Goal: Task Accomplishment & Management: Use online tool/utility

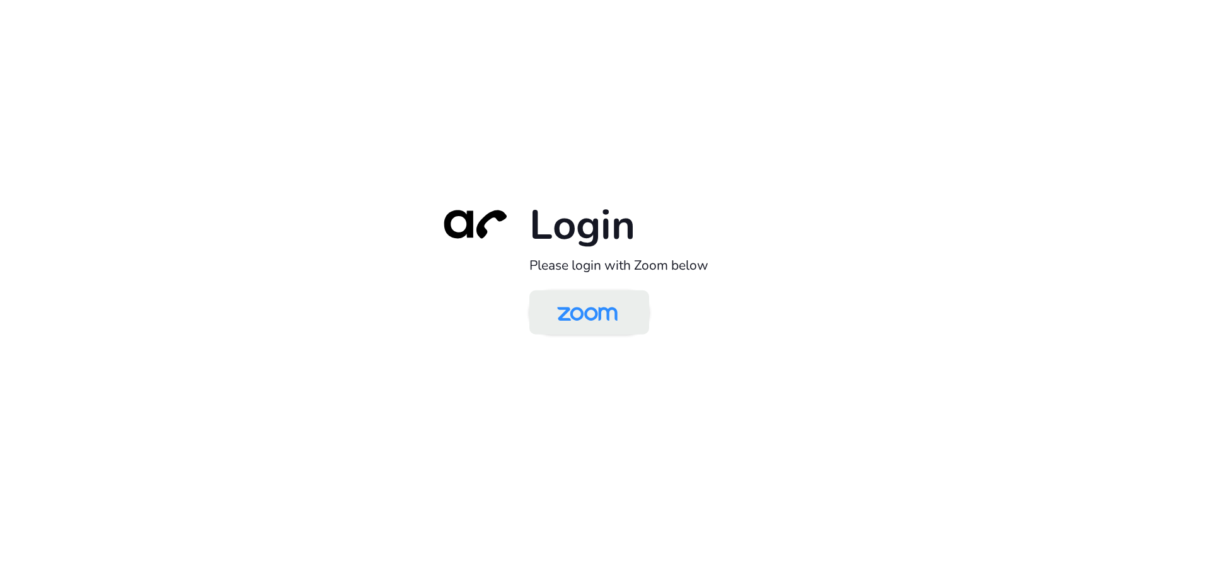
click at [601, 305] on img at bounding box center [587, 313] width 87 height 41
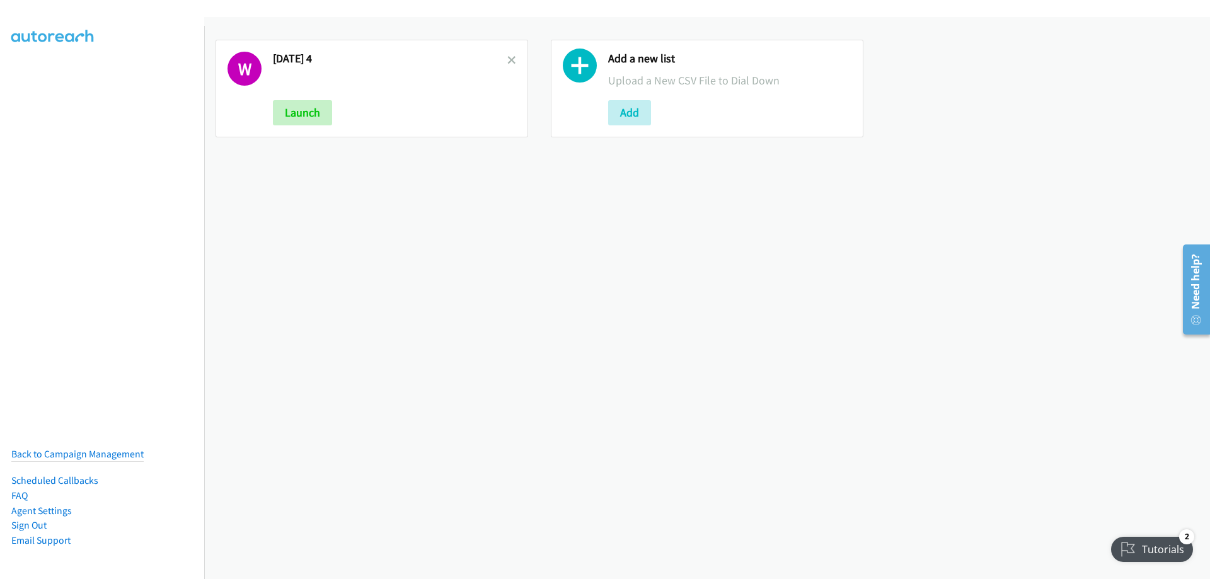
click at [342, 182] on div "W Wednesday 4 Launch Add a new list Upload a New CSV File to Dial Down Add" at bounding box center [707, 298] width 1006 height 562
click at [507, 62] on icon at bounding box center [511, 61] width 9 height 9
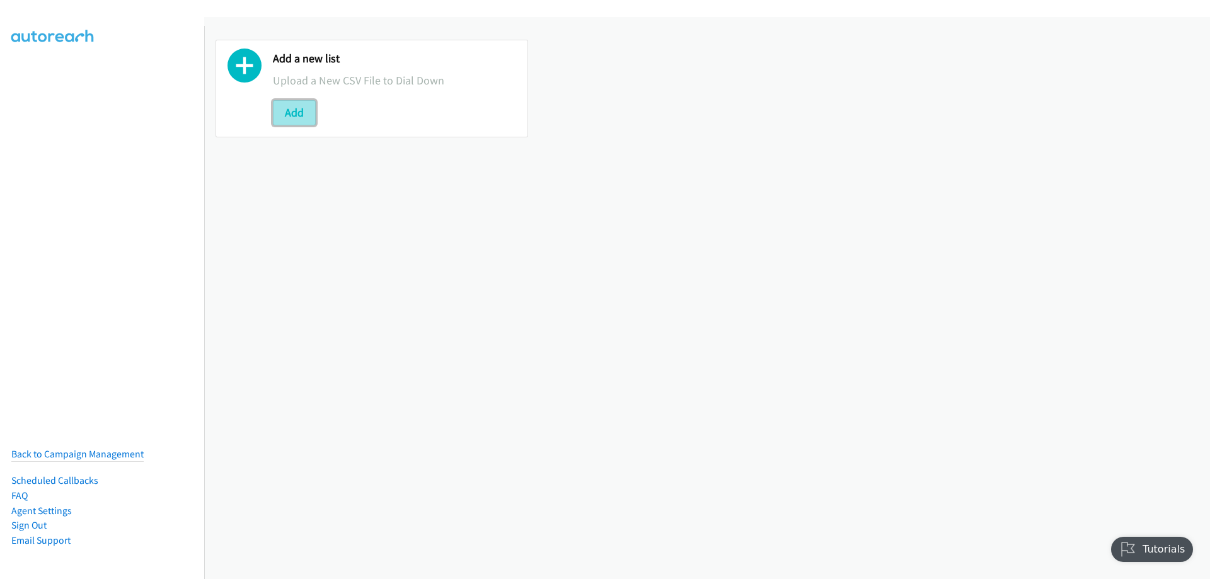
click at [292, 111] on button "Add" at bounding box center [294, 112] width 43 height 25
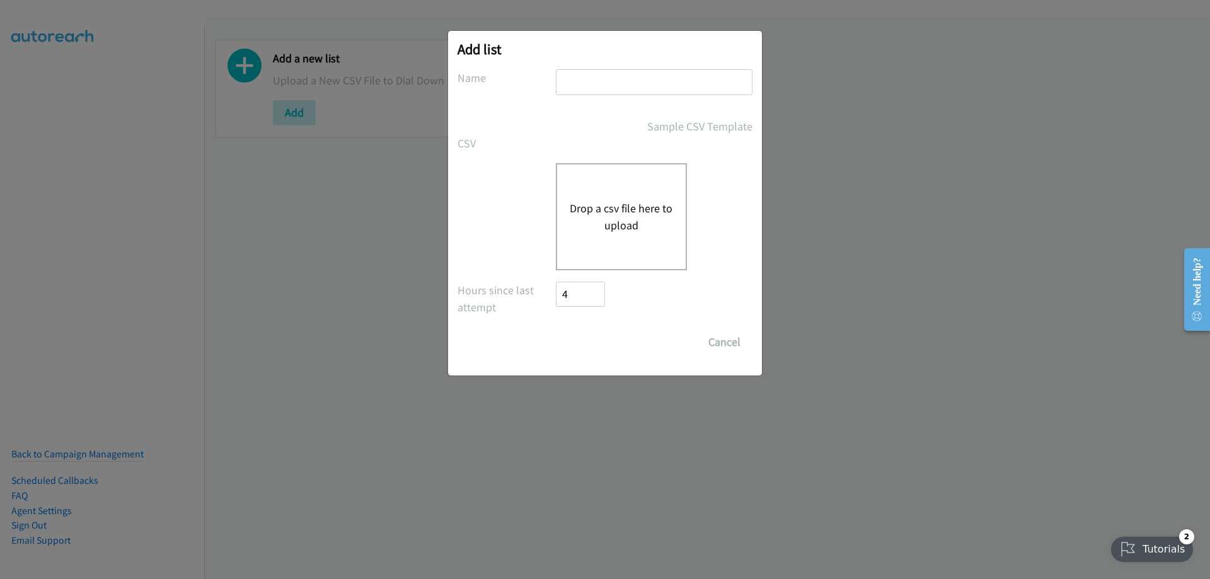
click at [597, 84] on input "text" at bounding box center [654, 82] width 197 height 26
type input "Thursday"
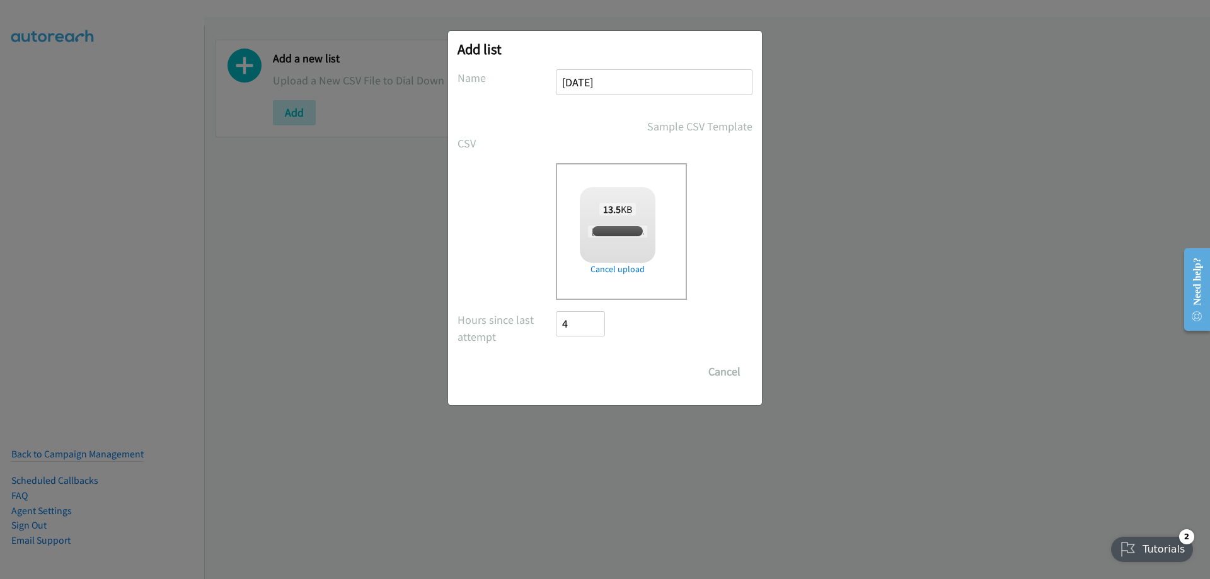
checkbox input "true"
click at [597, 372] on input "Save List" at bounding box center [589, 371] width 66 height 25
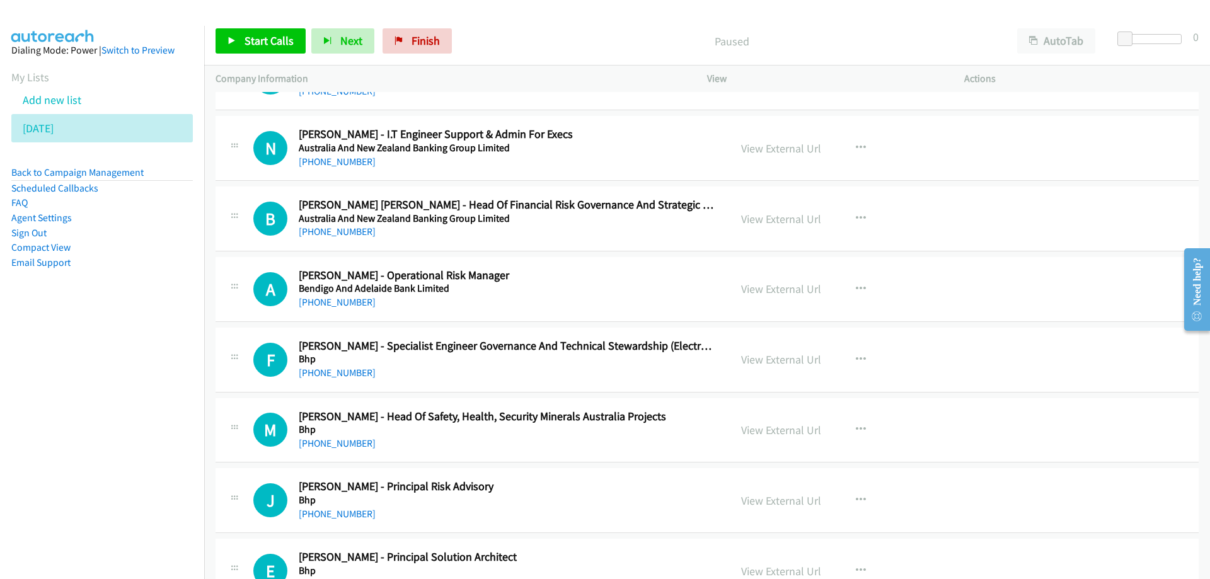
scroll to position [63, 0]
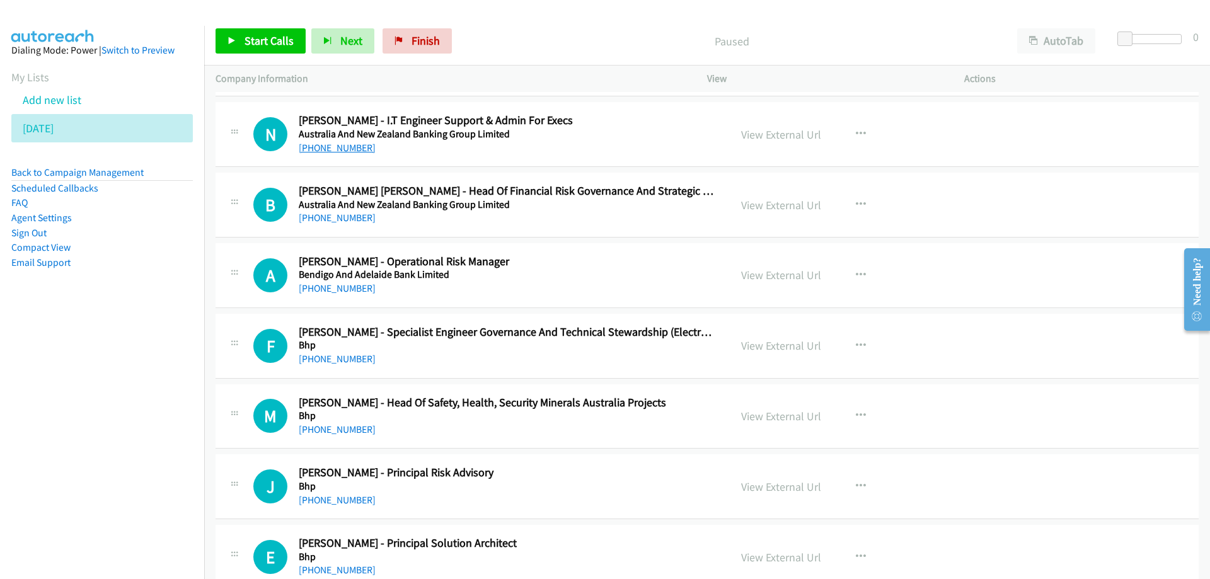
click at [340, 145] on link "[PHONE_NUMBER]" at bounding box center [337, 148] width 77 height 12
click at [181, 306] on aside "Dialing Mode: Power | Switch to Preview My Lists Add new list [DATE] Back to Ca…" at bounding box center [102, 176] width 204 height 301
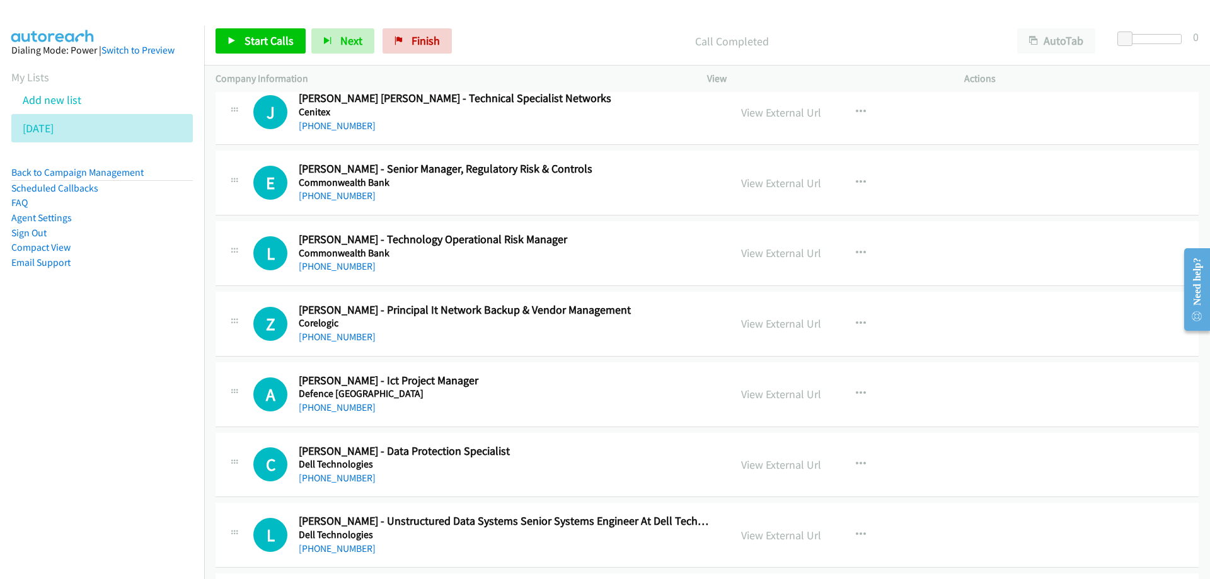
scroll to position [819, 0]
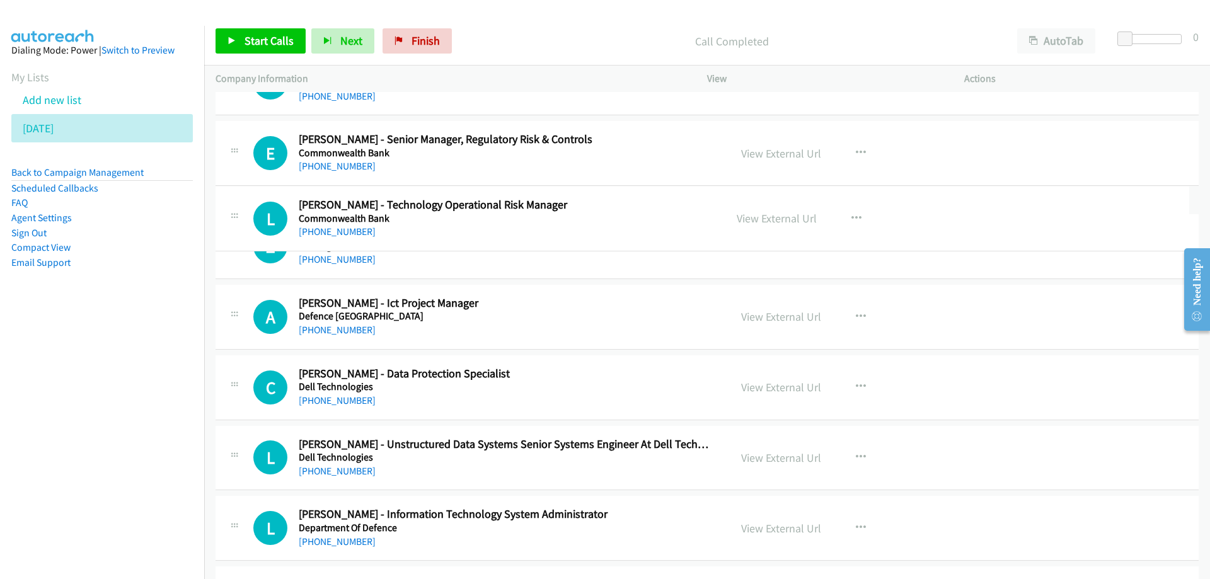
drag, startPoint x: 547, startPoint y: 214, endPoint x: 411, endPoint y: 209, distance: 136.2
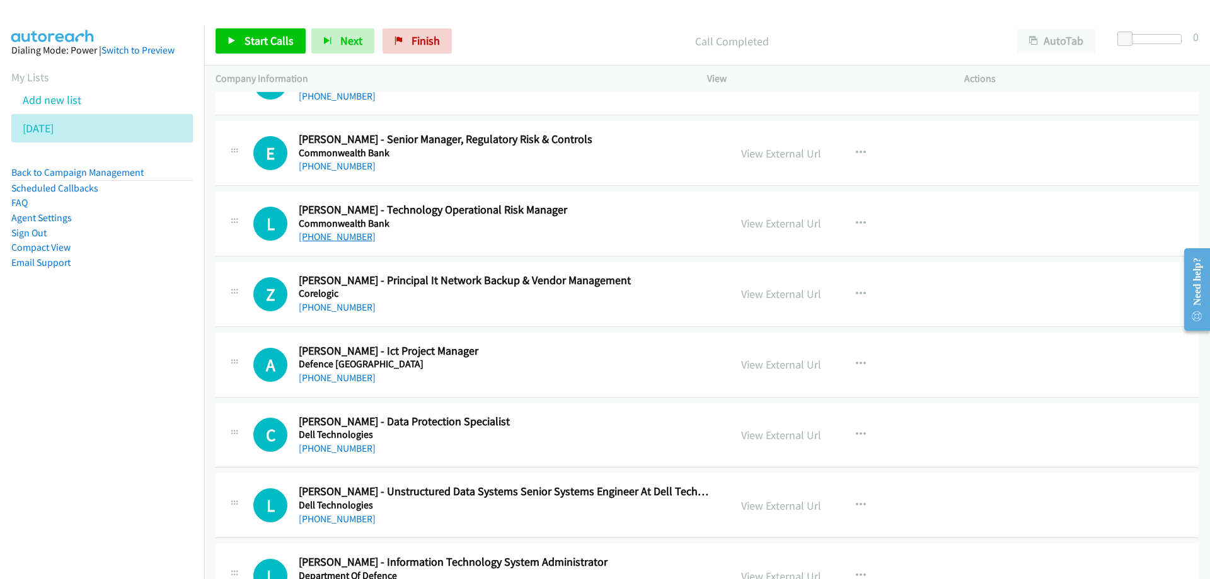
click at [334, 239] on link "[PHONE_NUMBER]" at bounding box center [337, 237] width 77 height 12
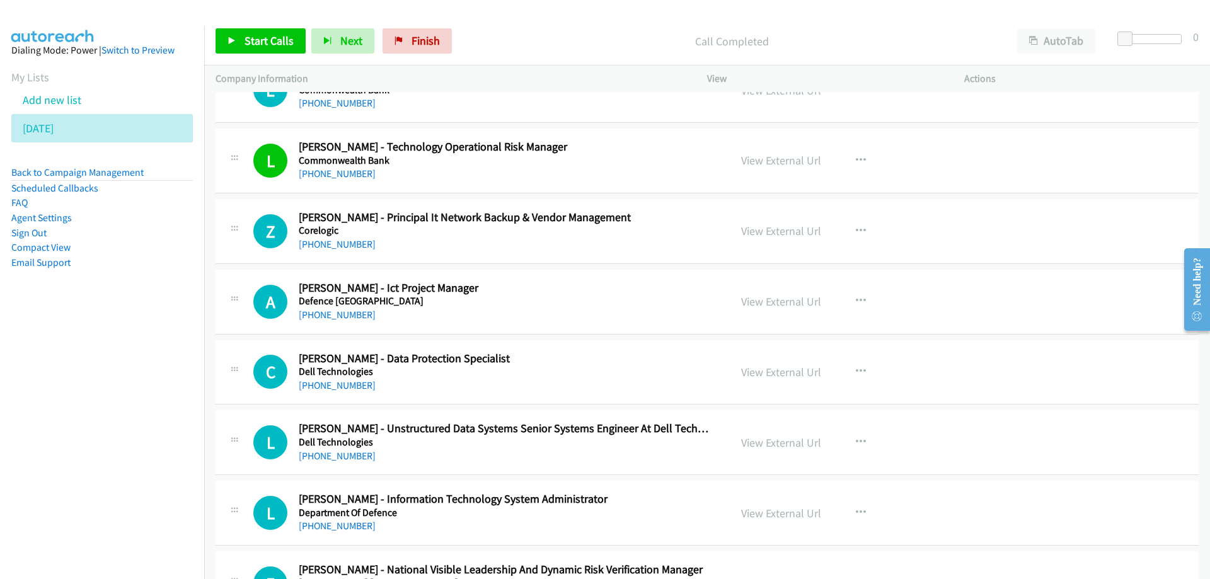
click at [505, 246] on div "[PHONE_NUMBER]" at bounding box center [506, 244] width 415 height 15
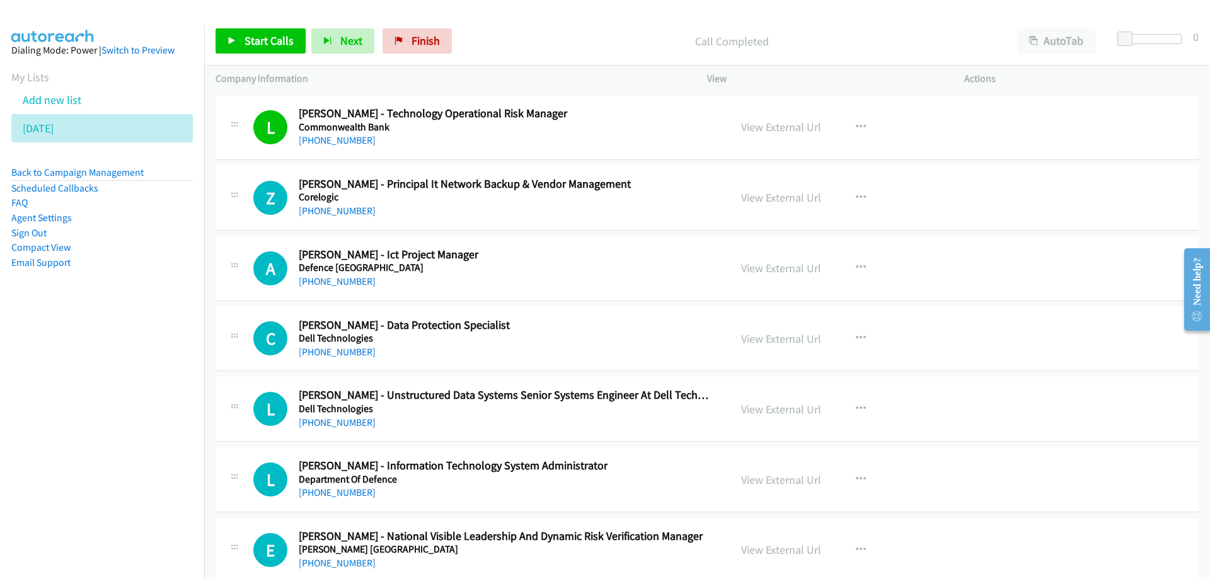
scroll to position [945, 0]
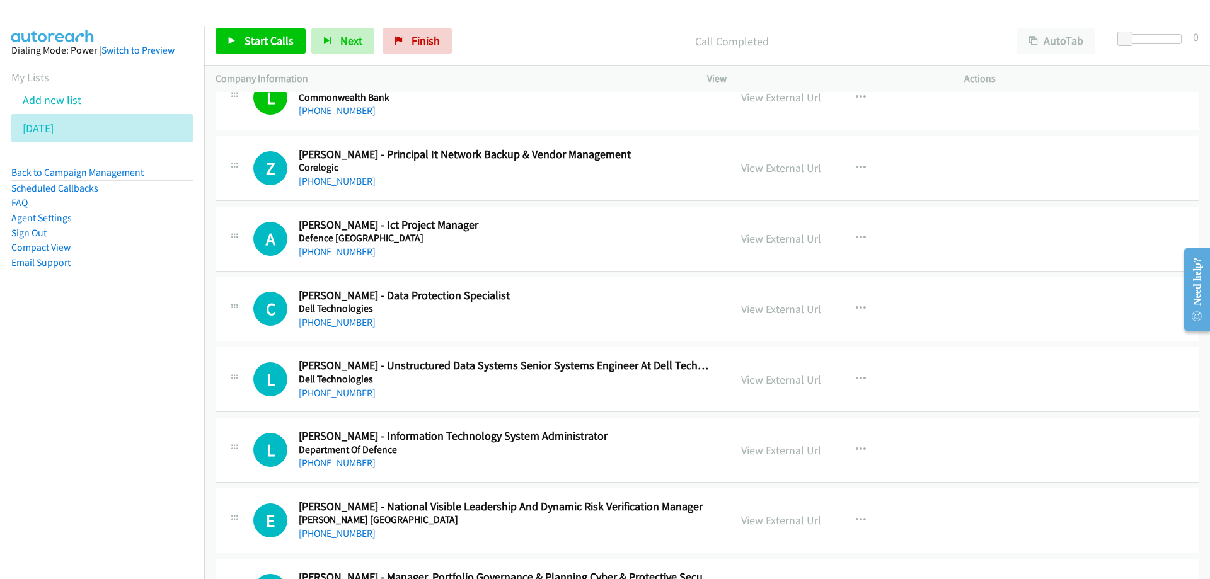
click at [333, 256] on link "[PHONE_NUMBER]" at bounding box center [337, 252] width 77 height 12
click at [543, 253] on div "[PHONE_NUMBER]" at bounding box center [506, 252] width 415 height 15
drag, startPoint x: 554, startPoint y: 305, endPoint x: 693, endPoint y: 304, distance: 139.3
click at [858, 308] on icon "button" at bounding box center [861, 309] width 10 height 10
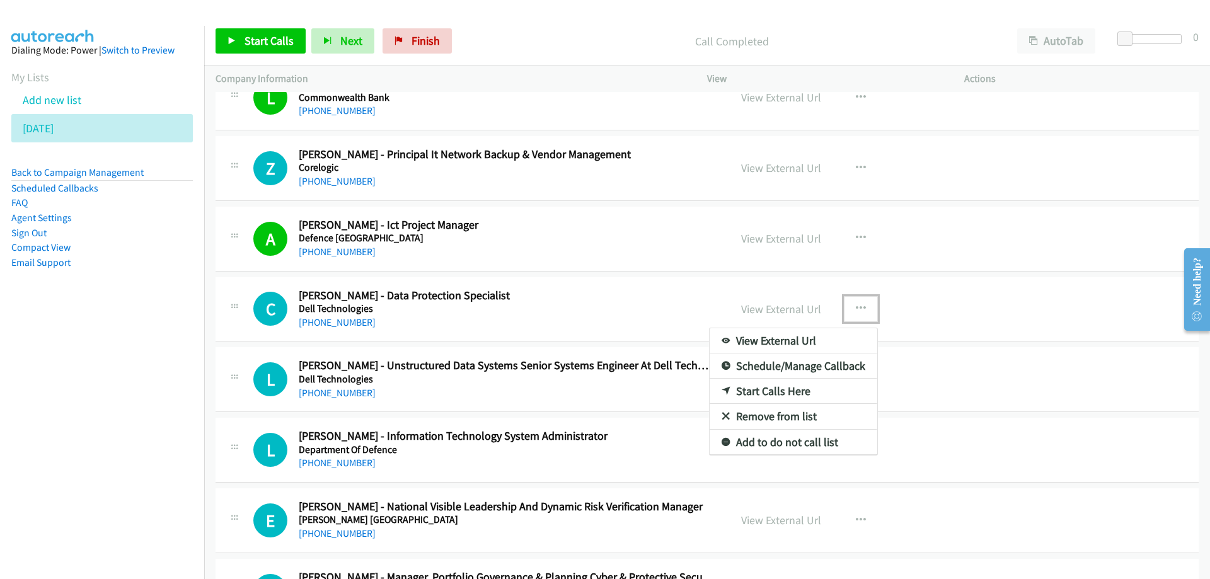
click at [770, 389] on link "Start Calls Here" at bounding box center [794, 391] width 168 height 25
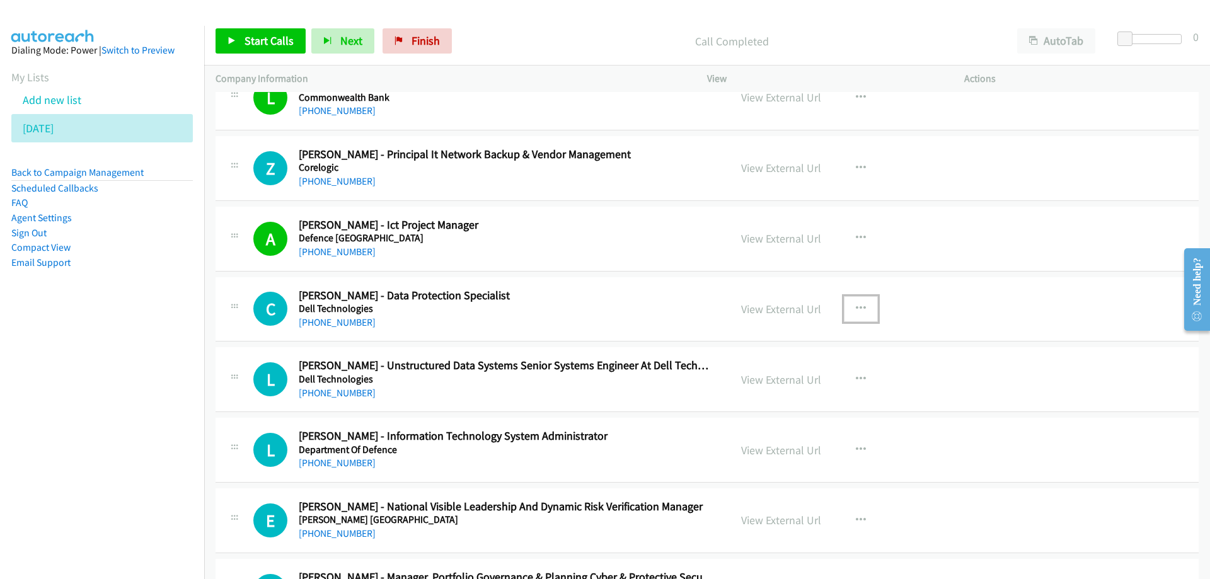
click at [853, 301] on button "button" at bounding box center [861, 308] width 34 height 25
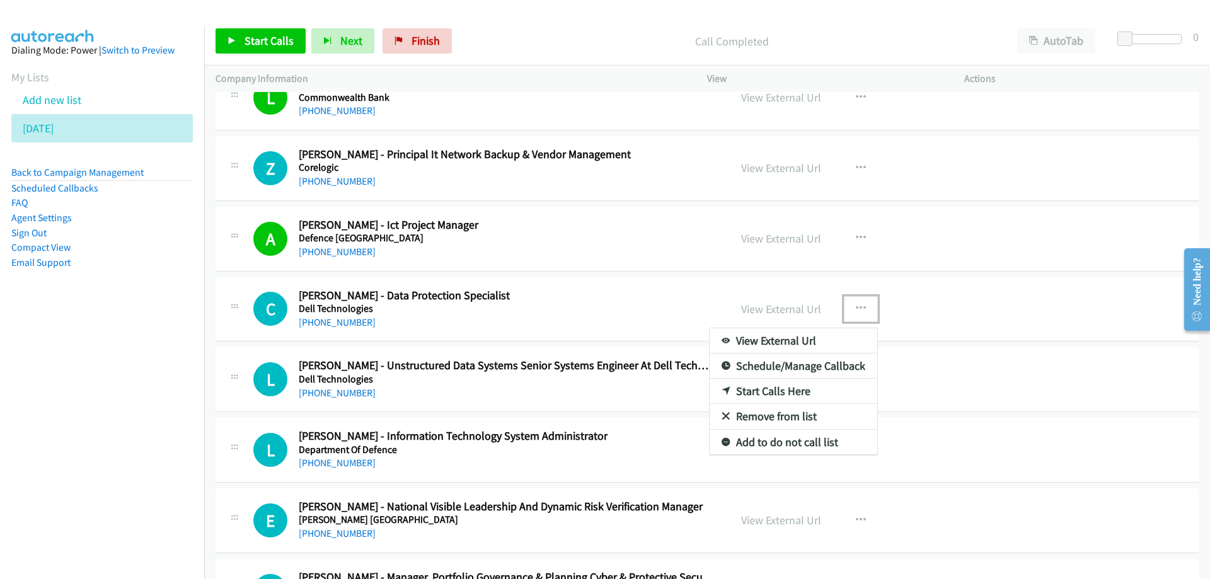
click at [749, 391] on link "Start Calls Here" at bounding box center [794, 391] width 168 height 25
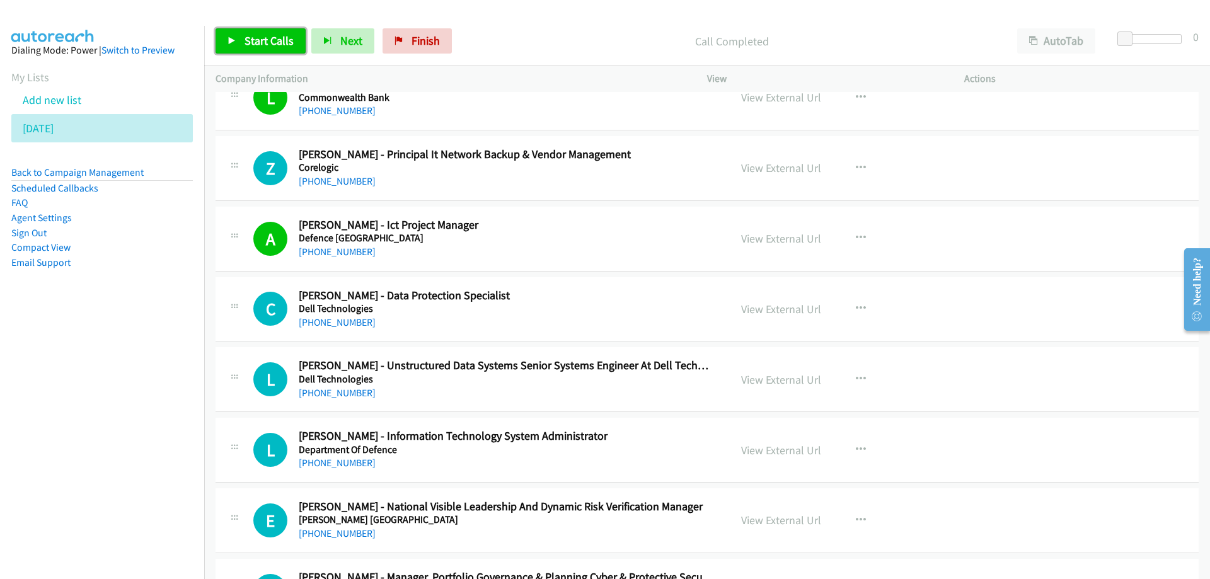
click at [273, 41] on span "Start Calls" at bounding box center [269, 40] width 49 height 14
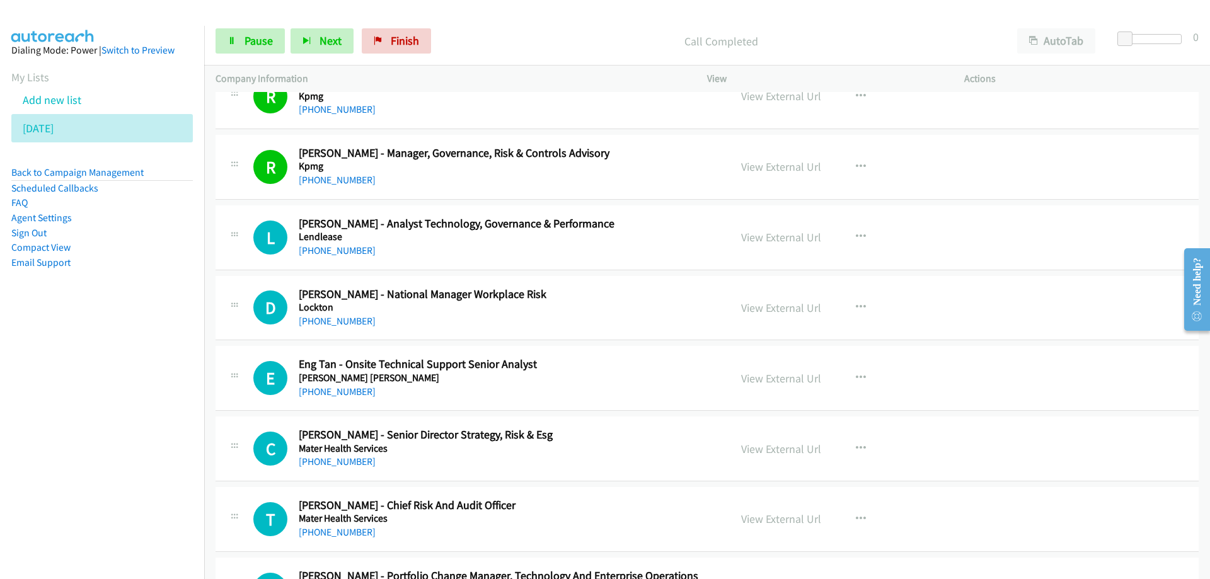
scroll to position [2080, 0]
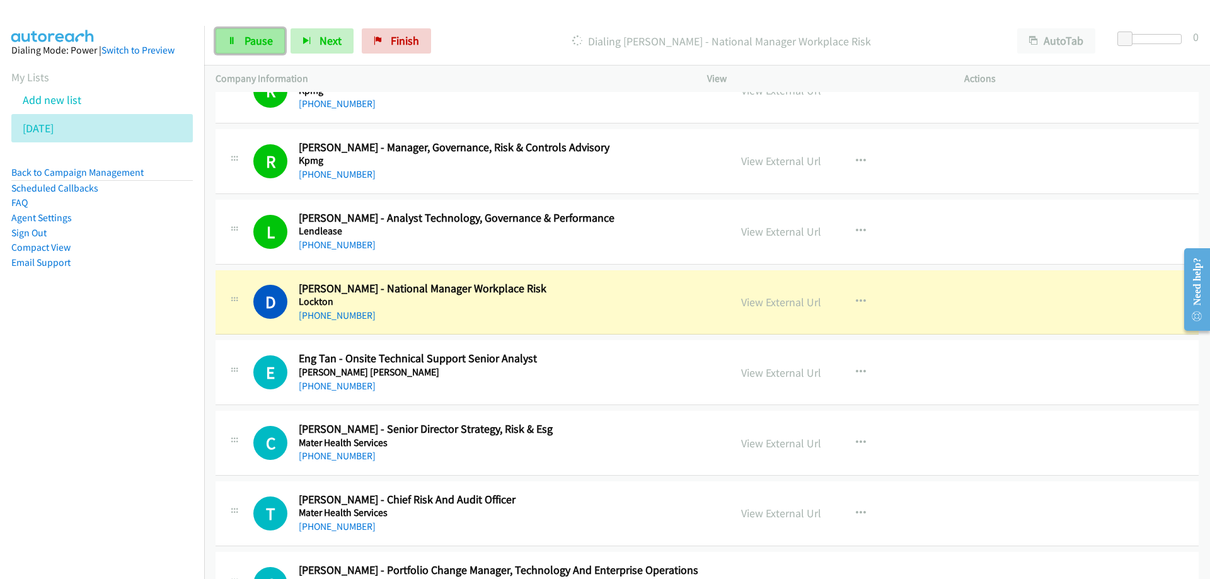
click at [243, 35] on link "Pause" at bounding box center [250, 40] width 69 height 25
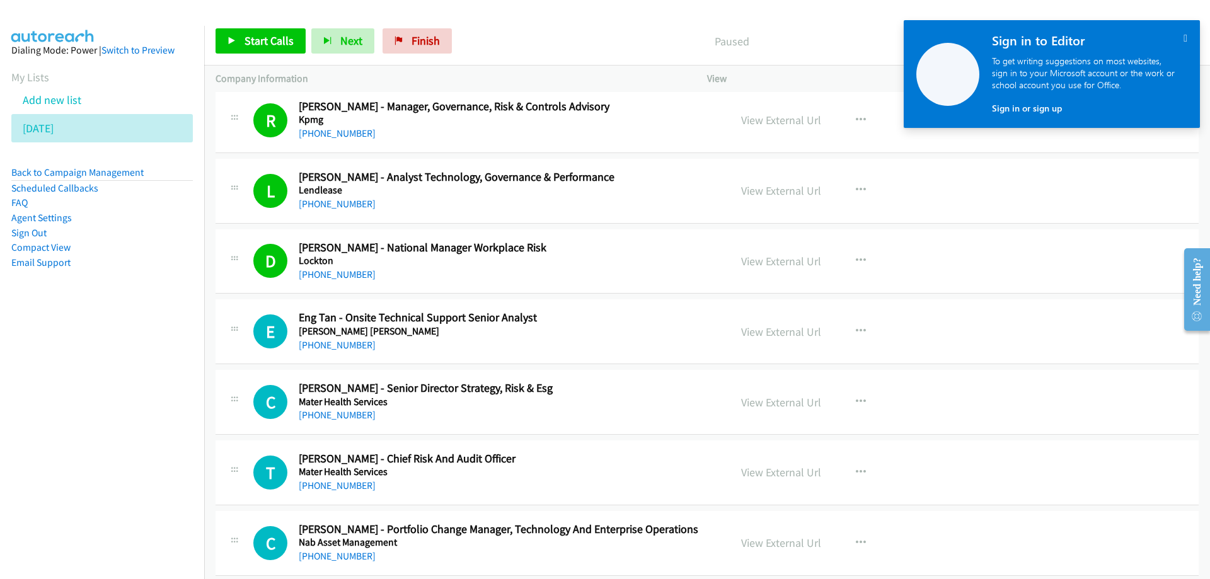
scroll to position [2143, 0]
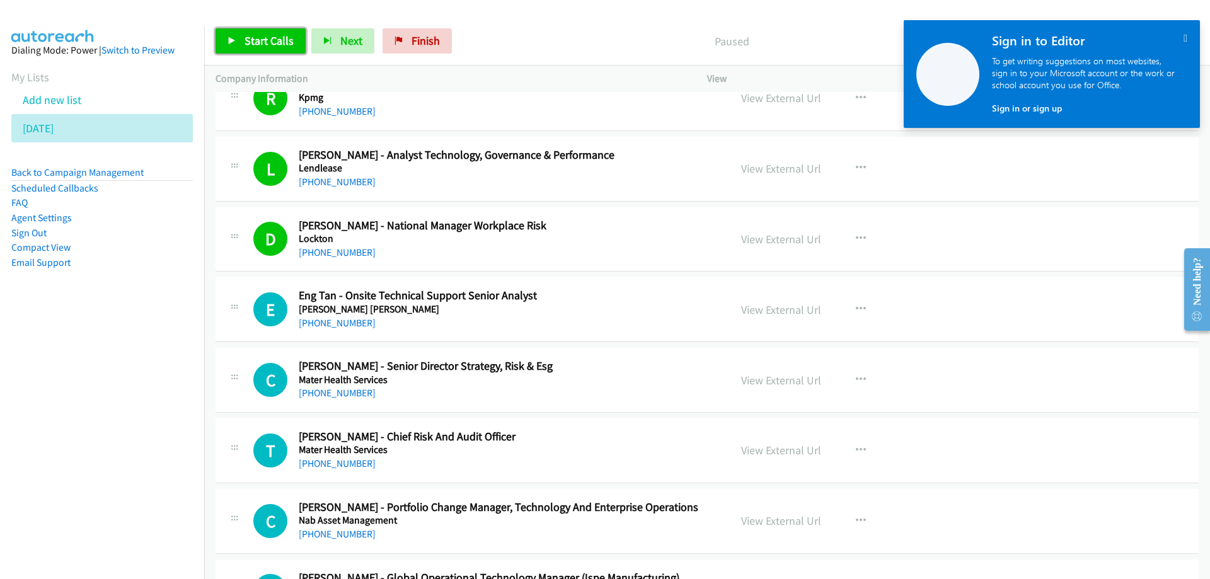
click at [274, 43] on span "Start Calls" at bounding box center [269, 40] width 49 height 14
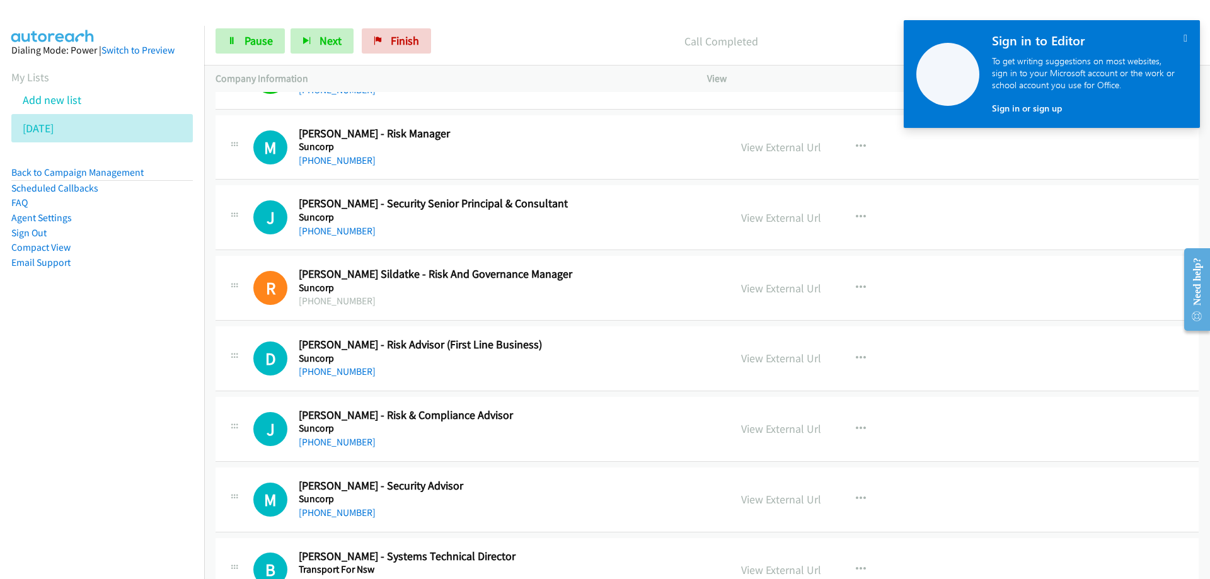
scroll to position [2962, 0]
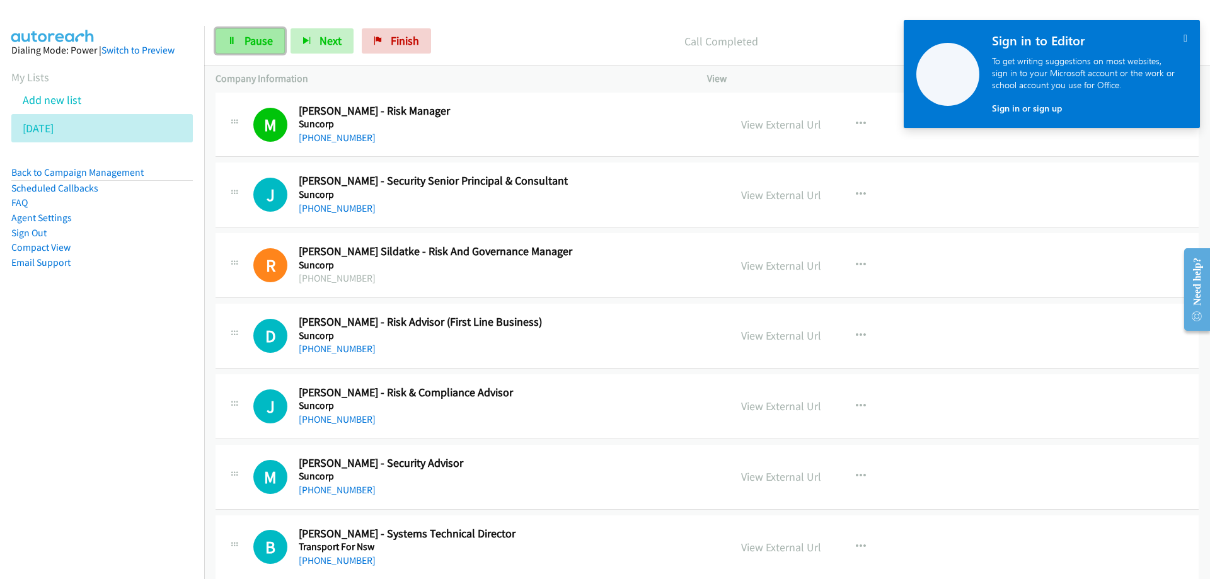
click at [251, 40] on span "Pause" at bounding box center [259, 40] width 28 height 14
click at [756, 125] on link "View External Url" at bounding box center [781, 124] width 80 height 14
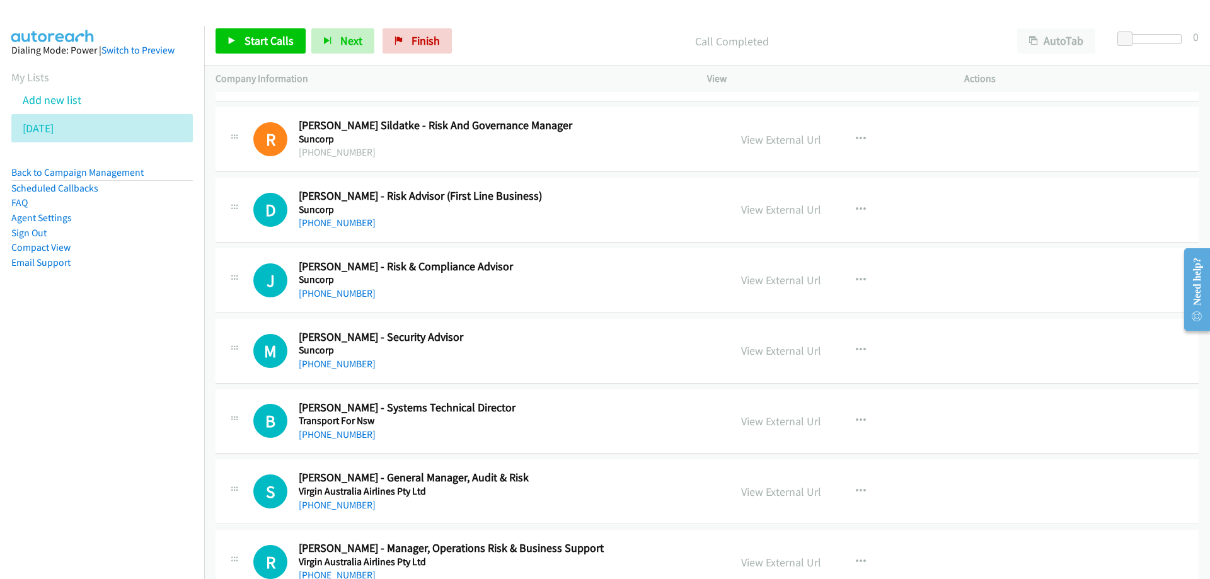
scroll to position [3151, 0]
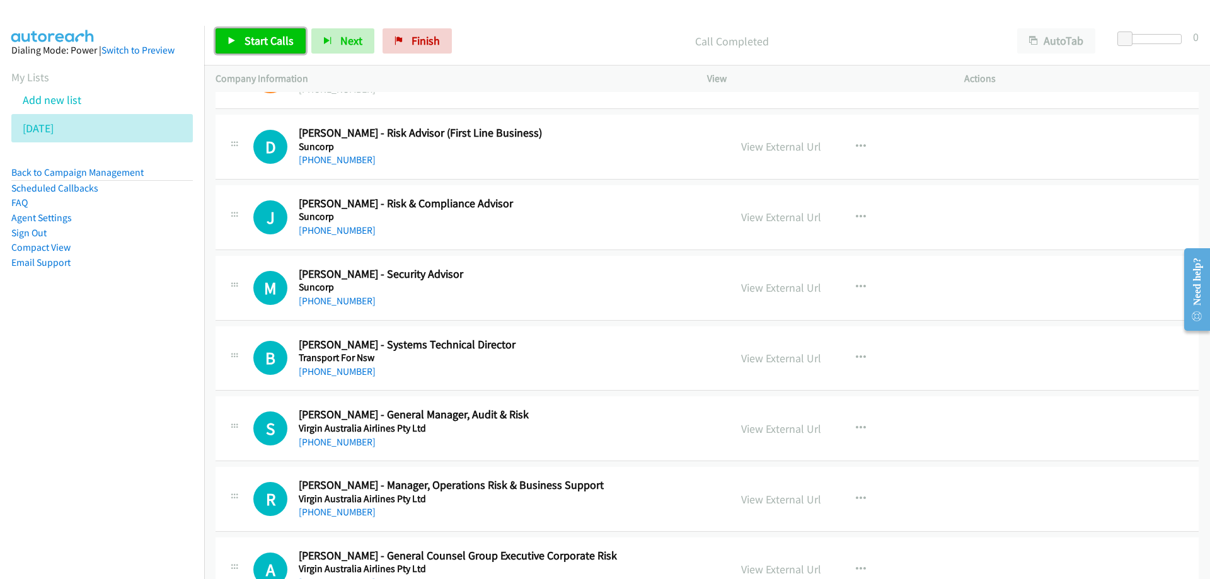
click at [283, 35] on span "Start Calls" at bounding box center [269, 40] width 49 height 14
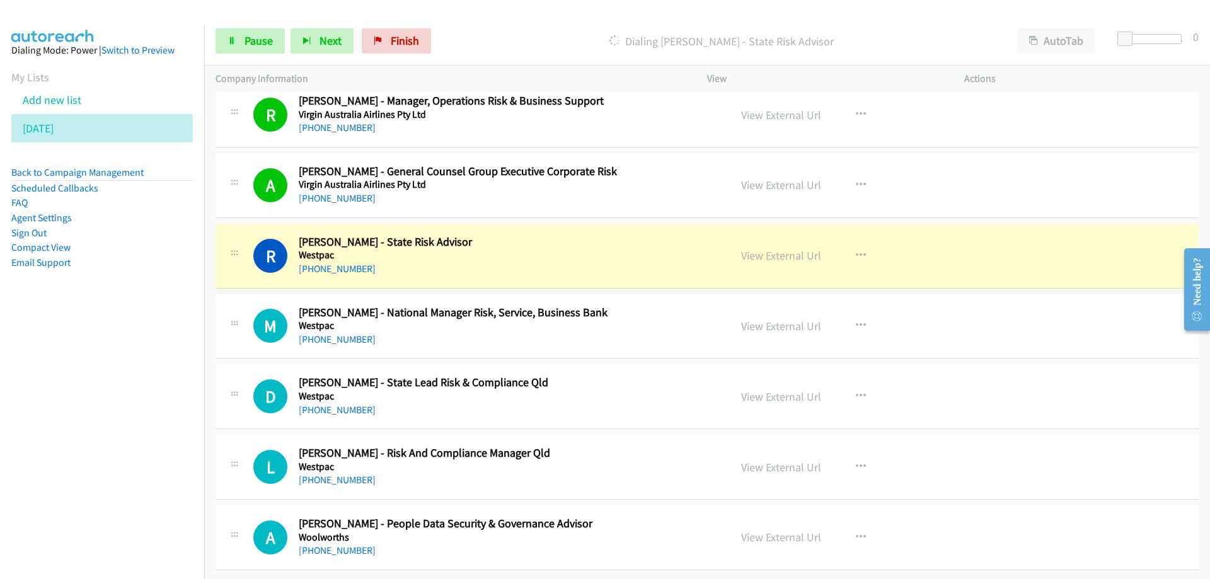
scroll to position [3545, 0]
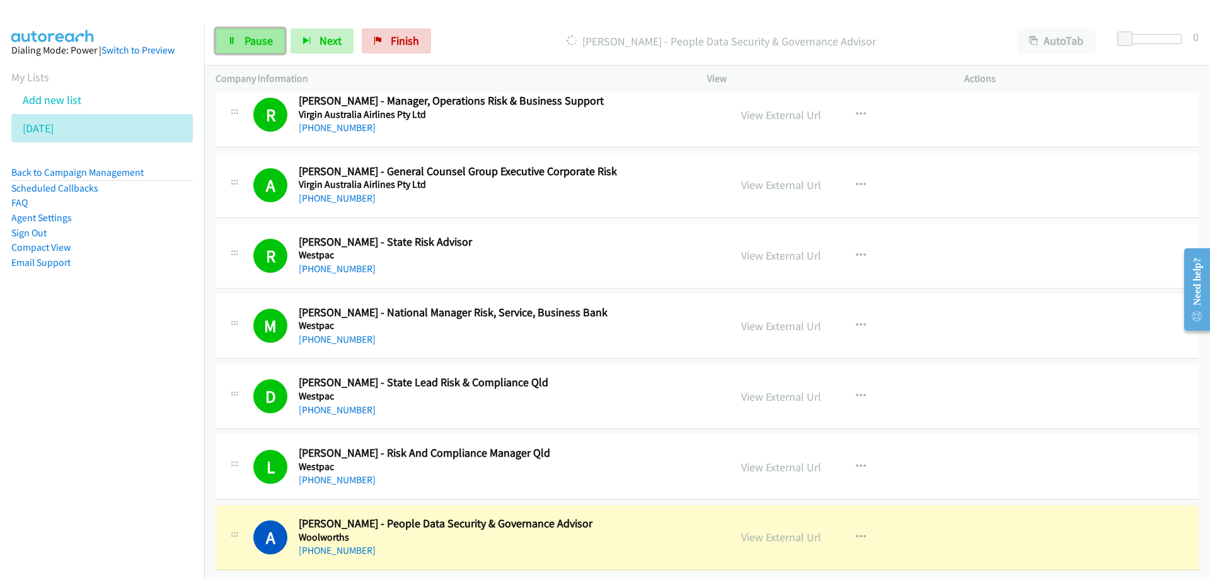
click at [257, 42] on span "Pause" at bounding box center [259, 40] width 28 height 14
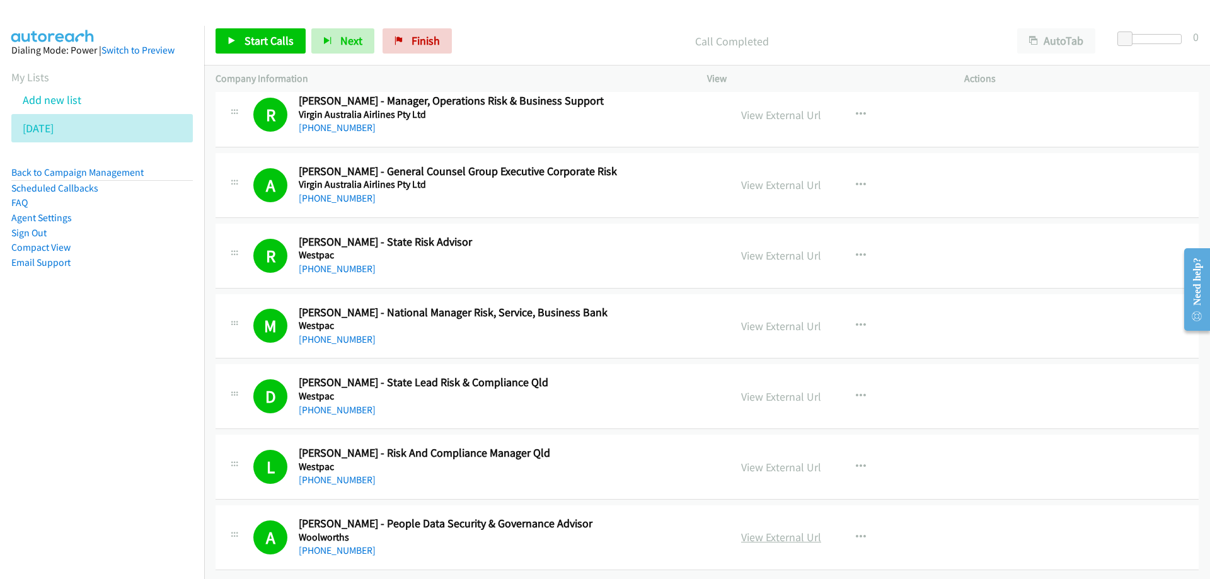
click at [771, 530] on link "View External Url" at bounding box center [781, 537] width 80 height 14
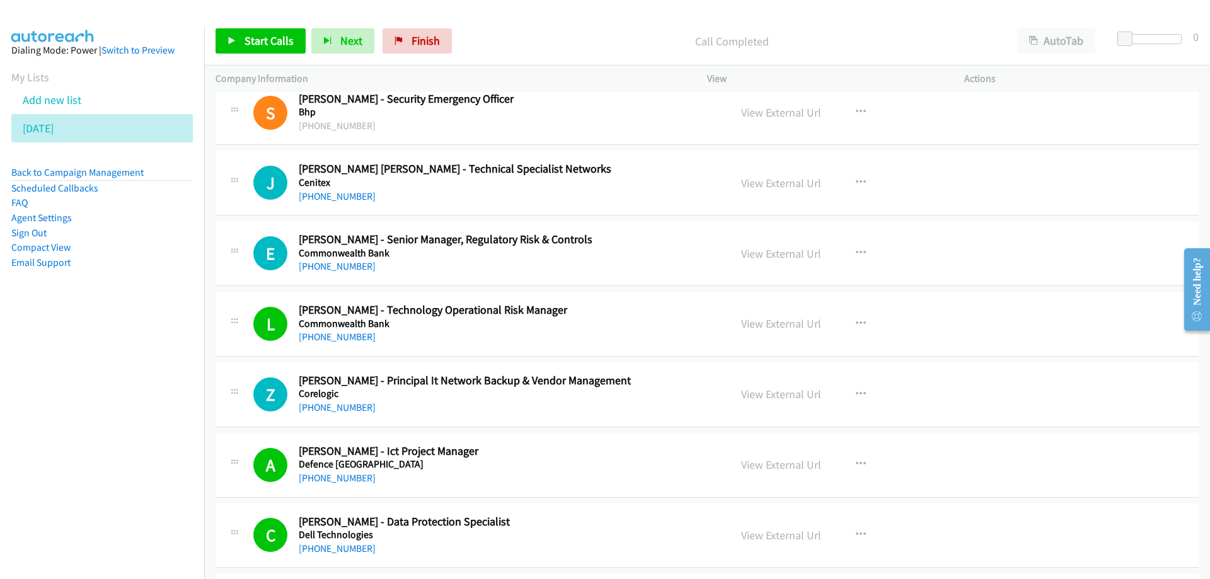
scroll to position [0, 0]
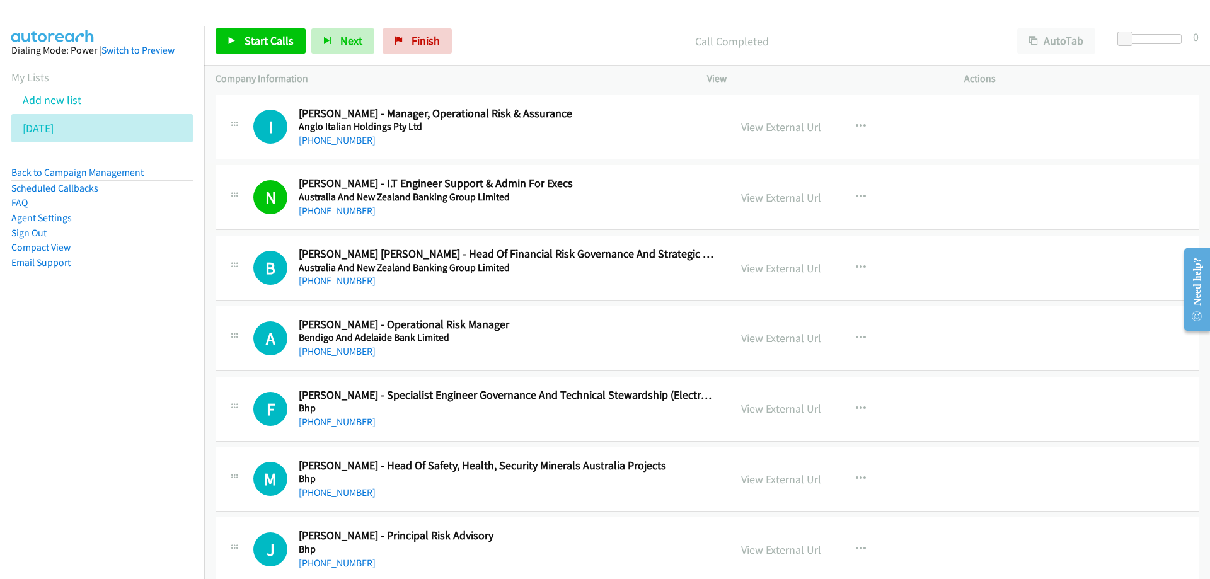
click at [326, 215] on link "[PHONE_NUMBER]" at bounding box center [337, 211] width 77 height 12
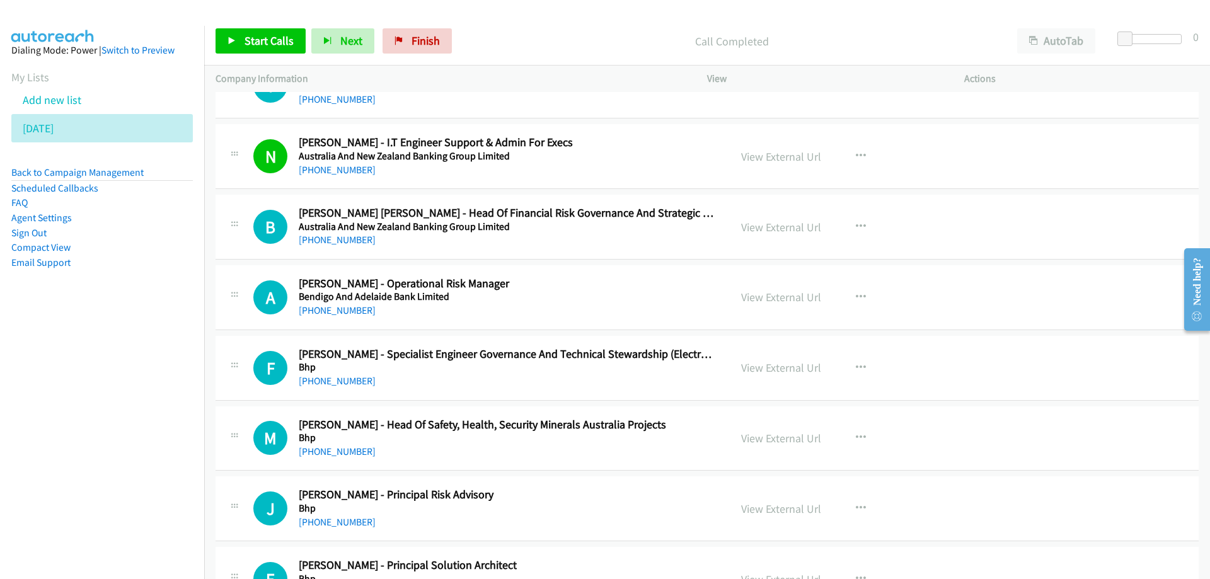
scroll to position [63, 0]
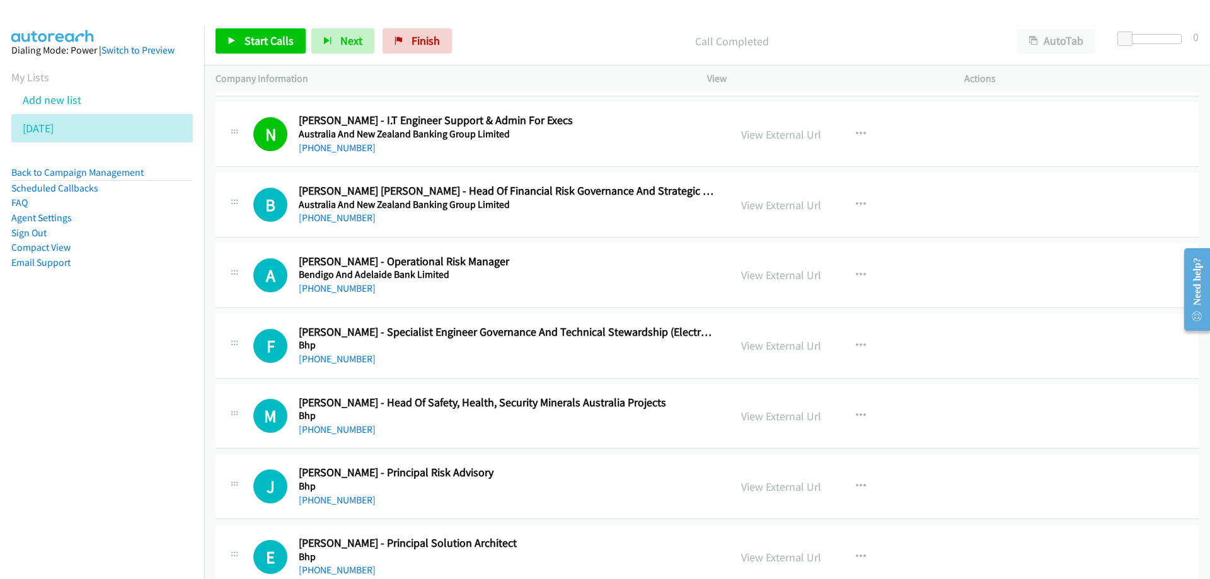
click at [560, 350] on h5 "Bhp" at bounding box center [506, 345] width 415 height 13
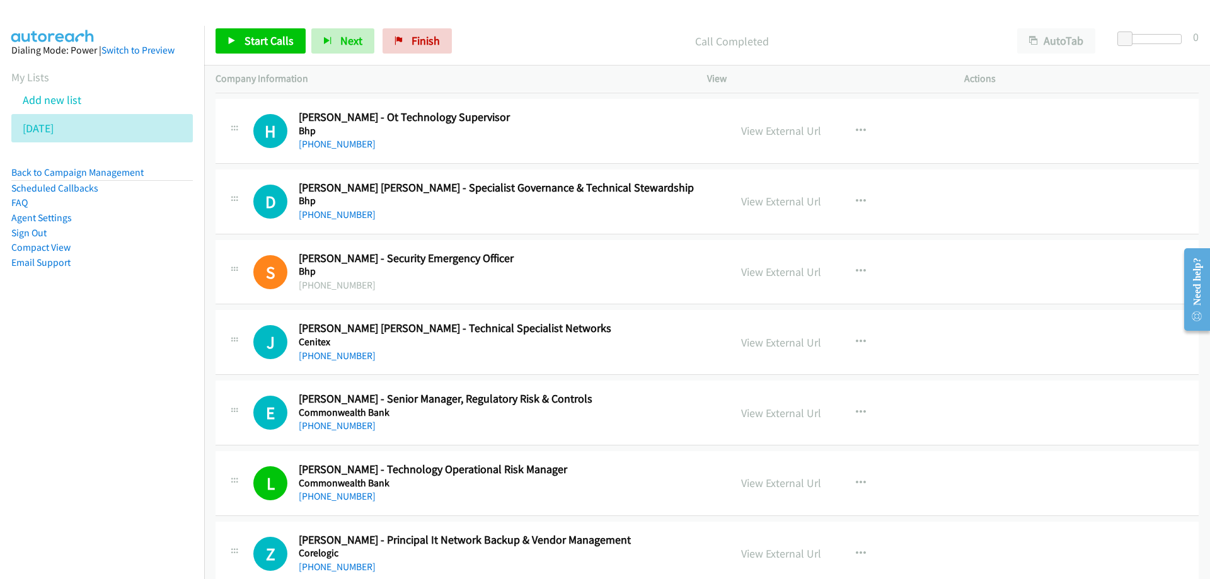
scroll to position [567, 0]
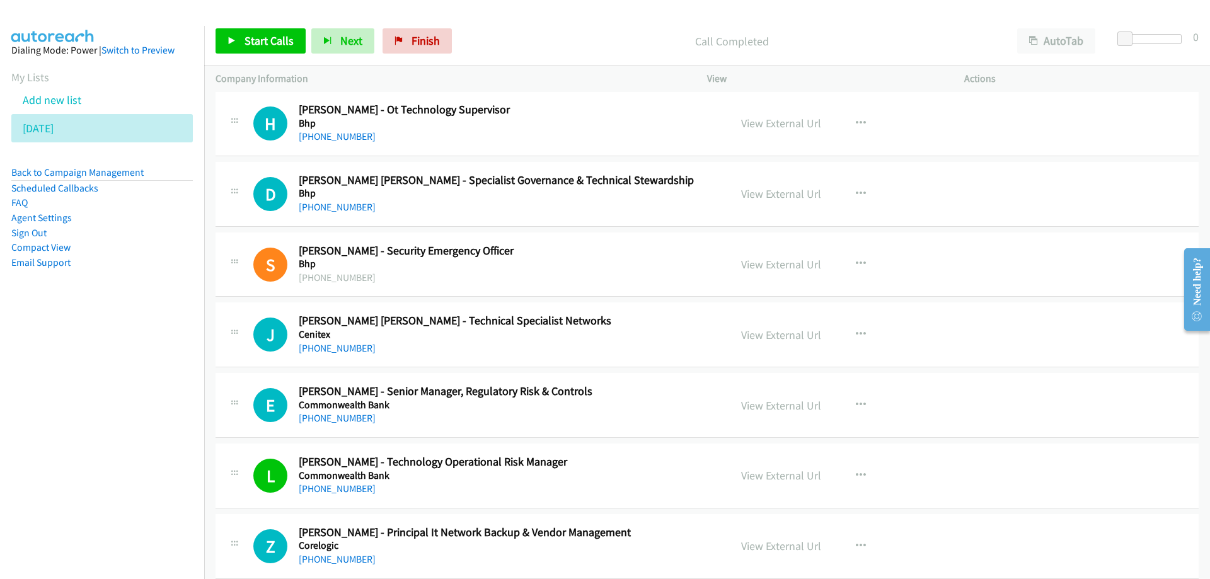
click at [604, 341] on div "[PHONE_NUMBER]" at bounding box center [506, 348] width 415 height 15
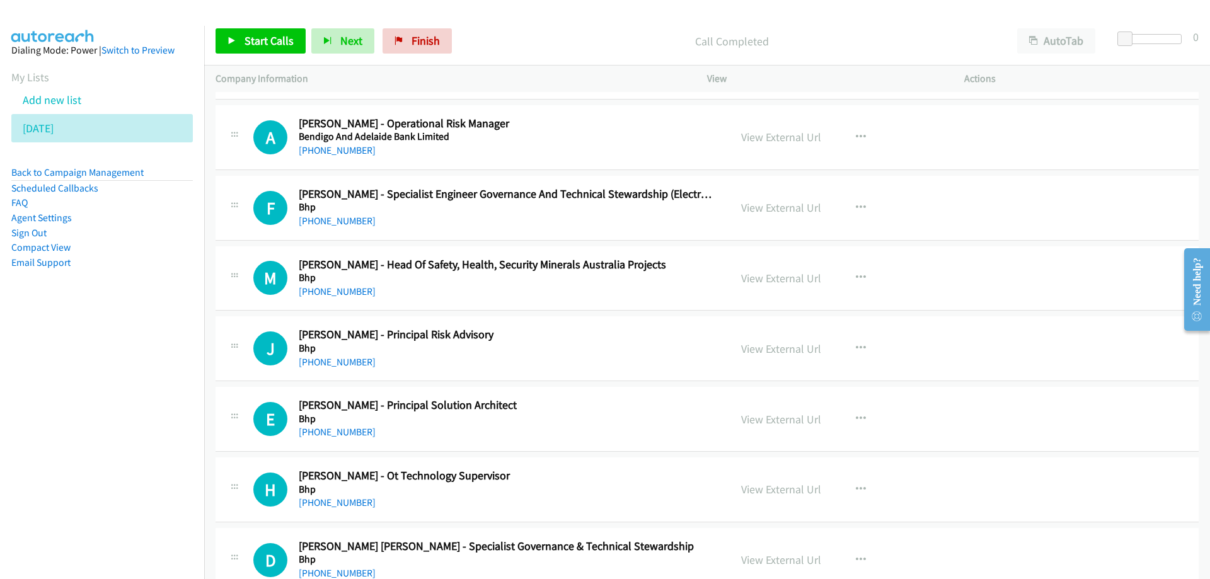
scroll to position [252, 0]
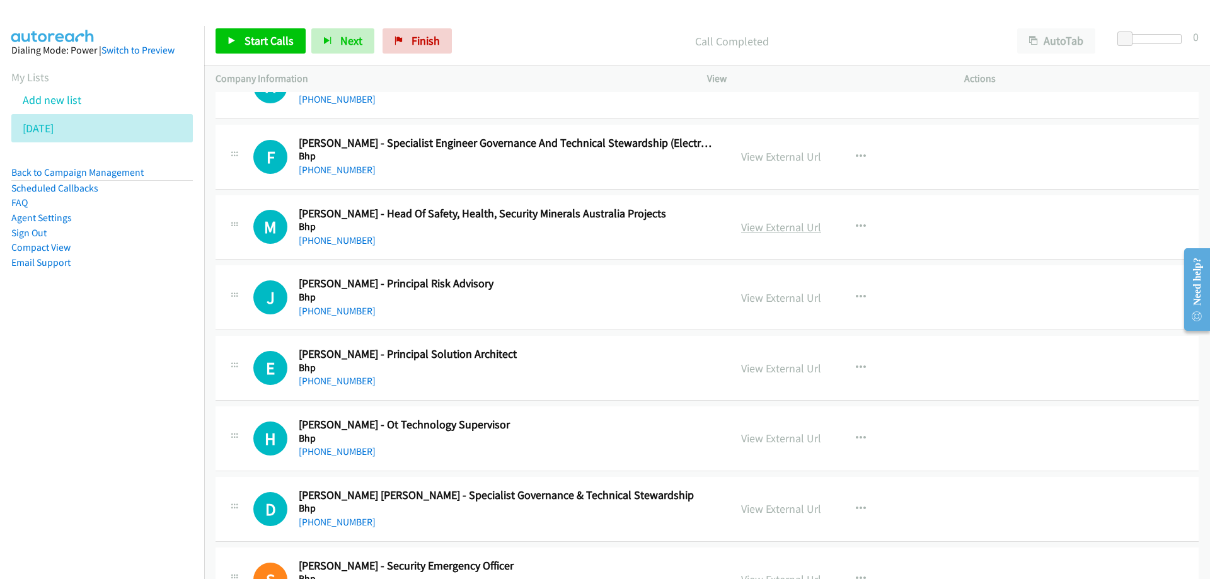
click at [791, 222] on link "View External Url" at bounding box center [781, 227] width 80 height 14
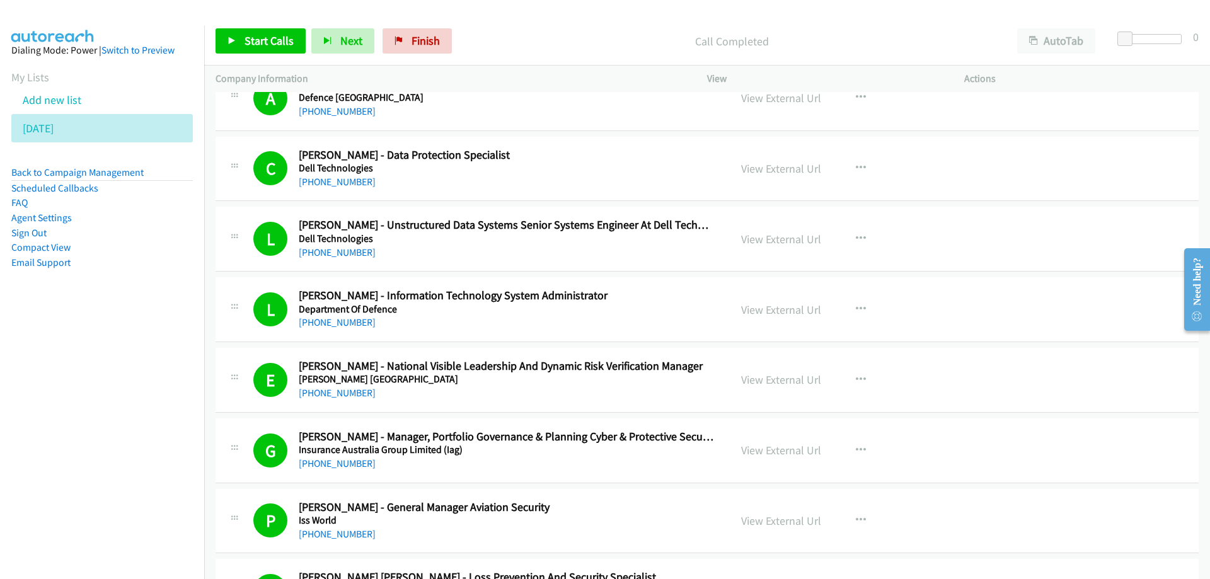
scroll to position [1134, 0]
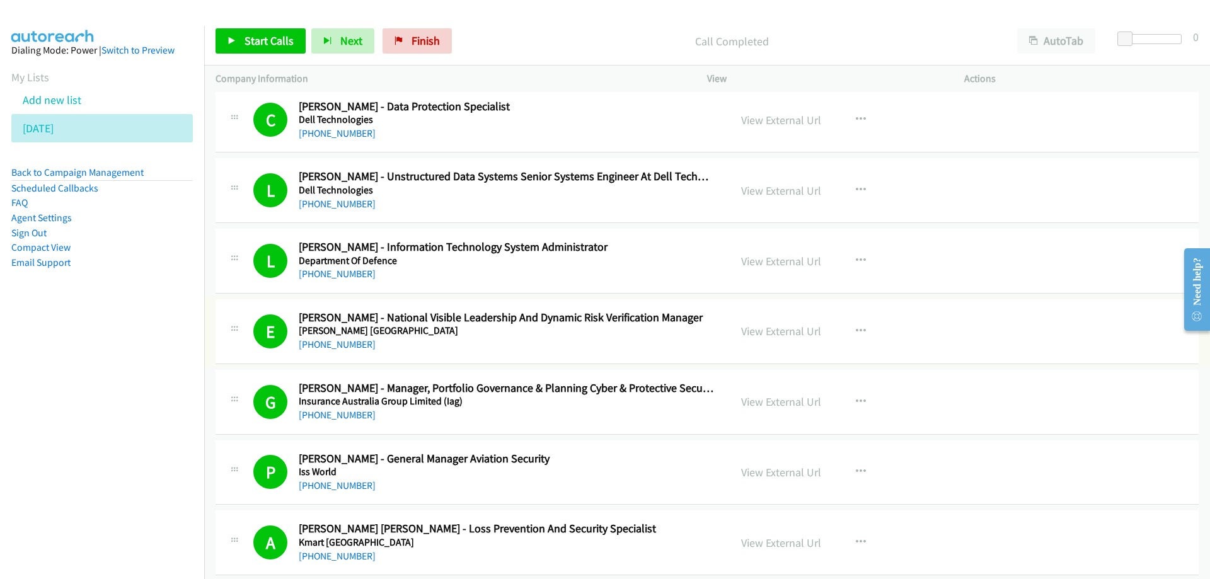
click at [794, 331] on link "View External Url" at bounding box center [781, 331] width 80 height 14
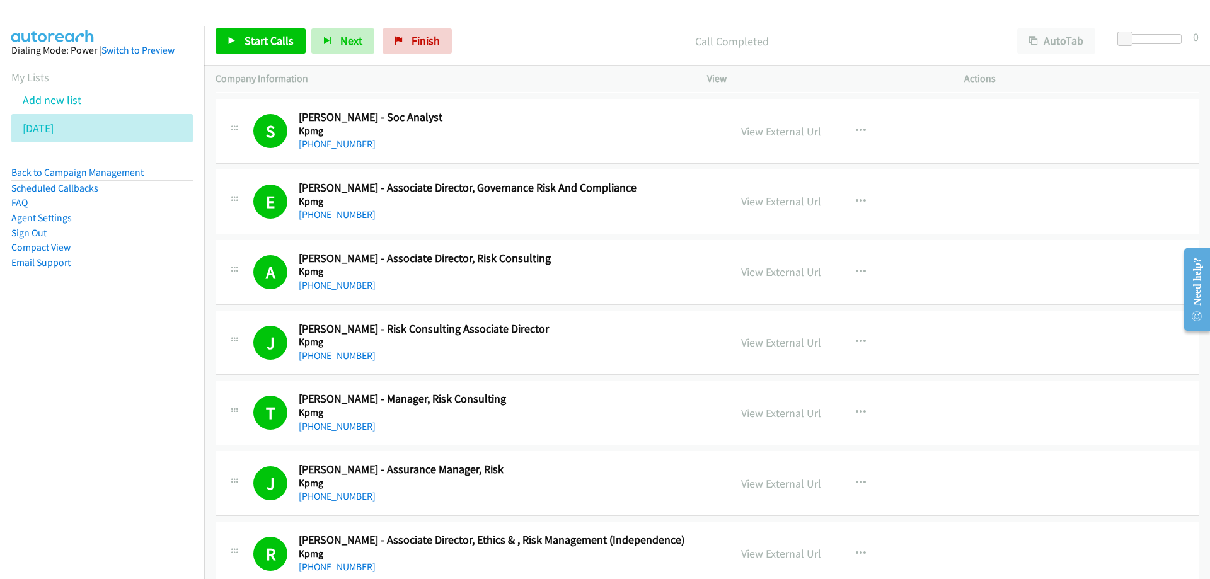
scroll to position [1639, 0]
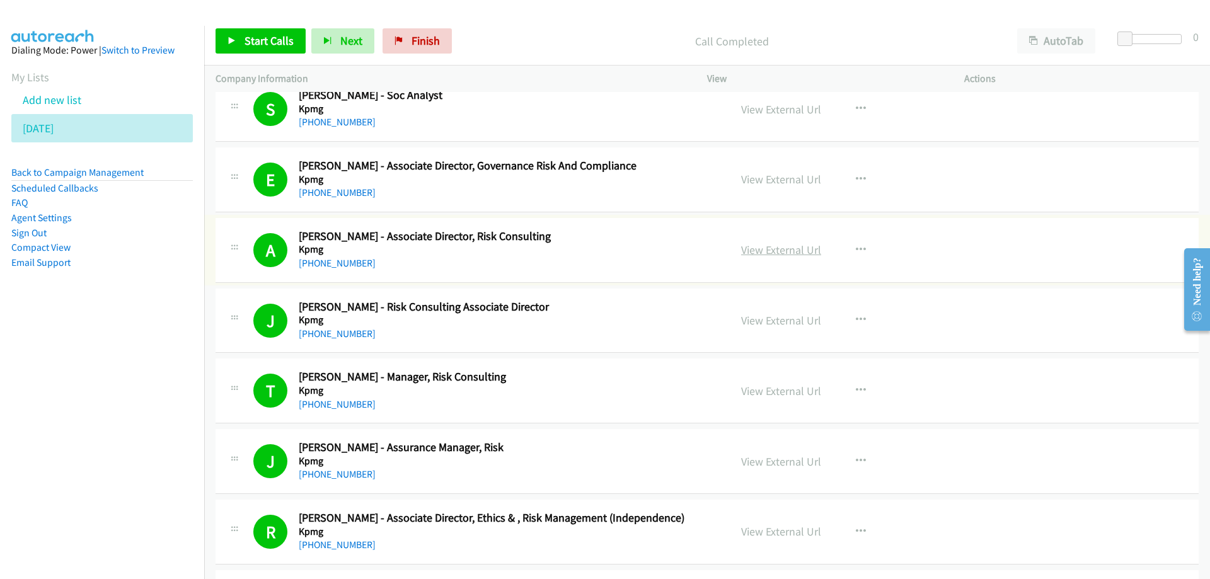
click at [775, 255] on link "View External Url" at bounding box center [781, 250] width 80 height 14
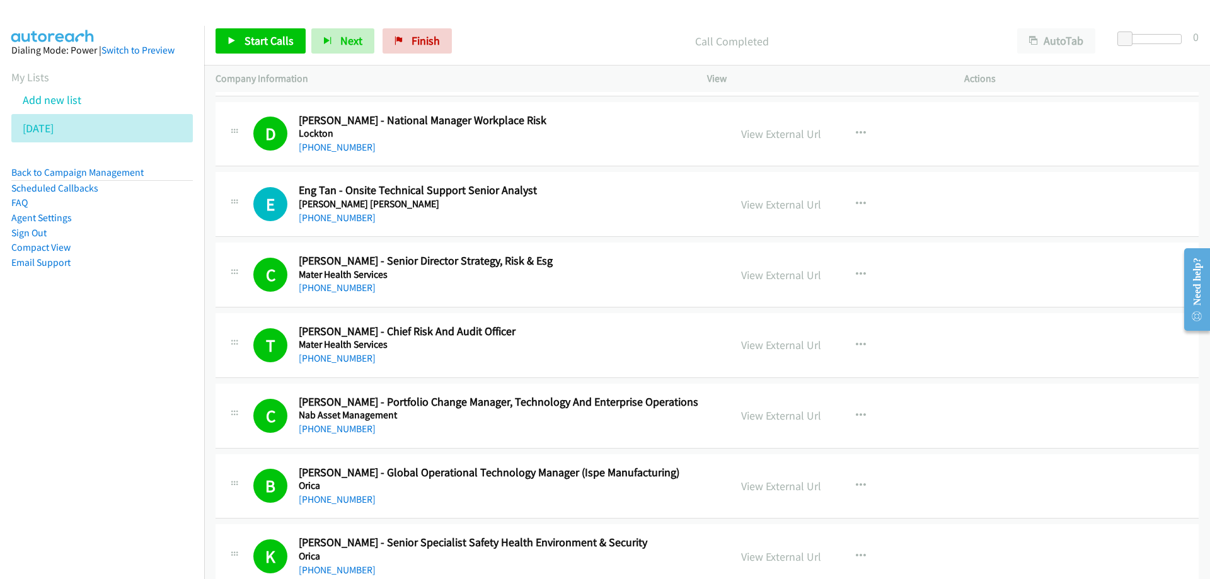
scroll to position [2332, 0]
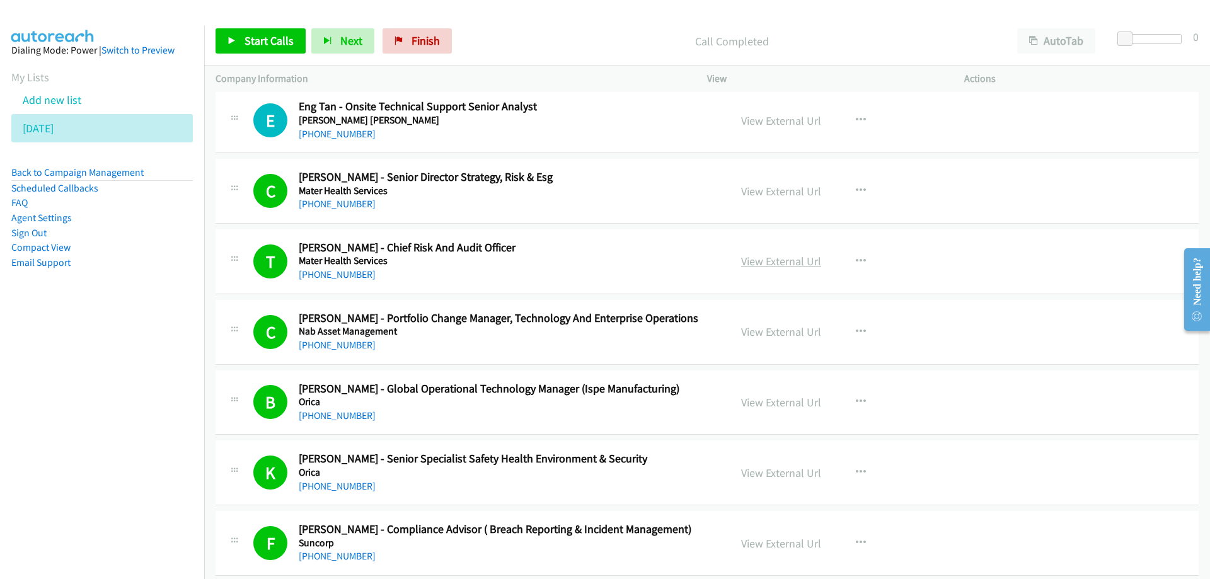
click at [772, 262] on link "View External Url" at bounding box center [781, 261] width 80 height 14
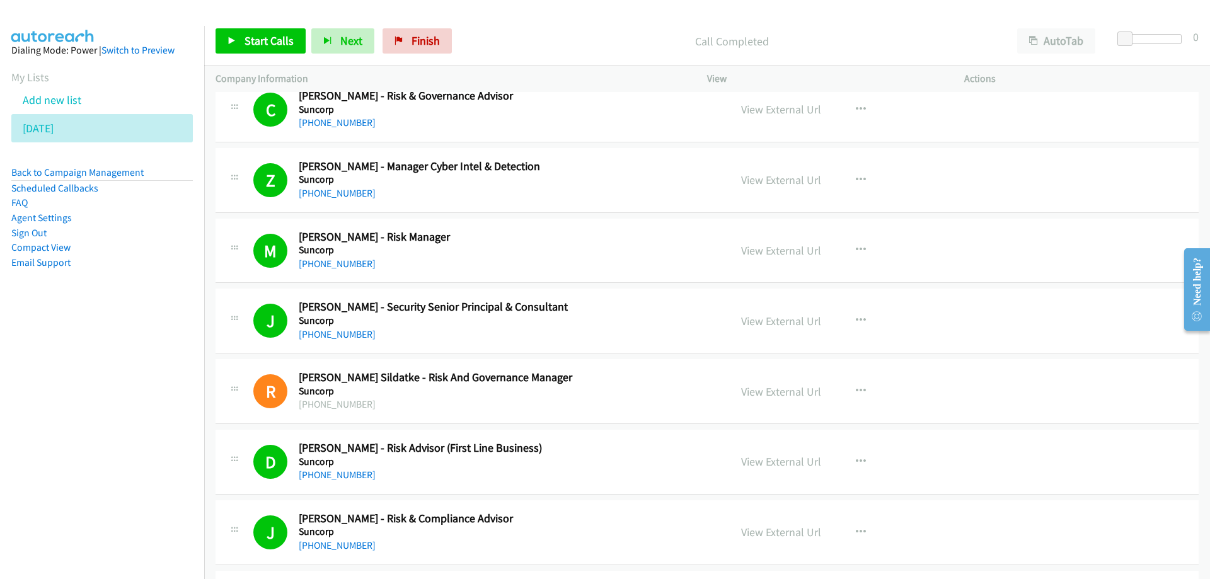
scroll to position [2899, 0]
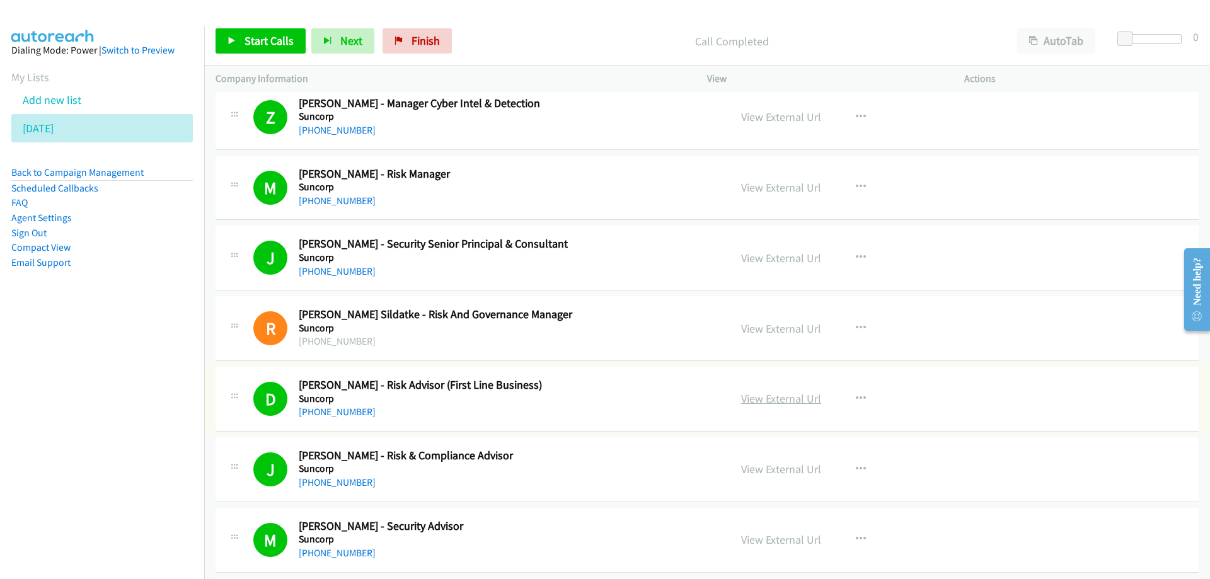
click at [769, 400] on link "View External Url" at bounding box center [781, 398] width 80 height 14
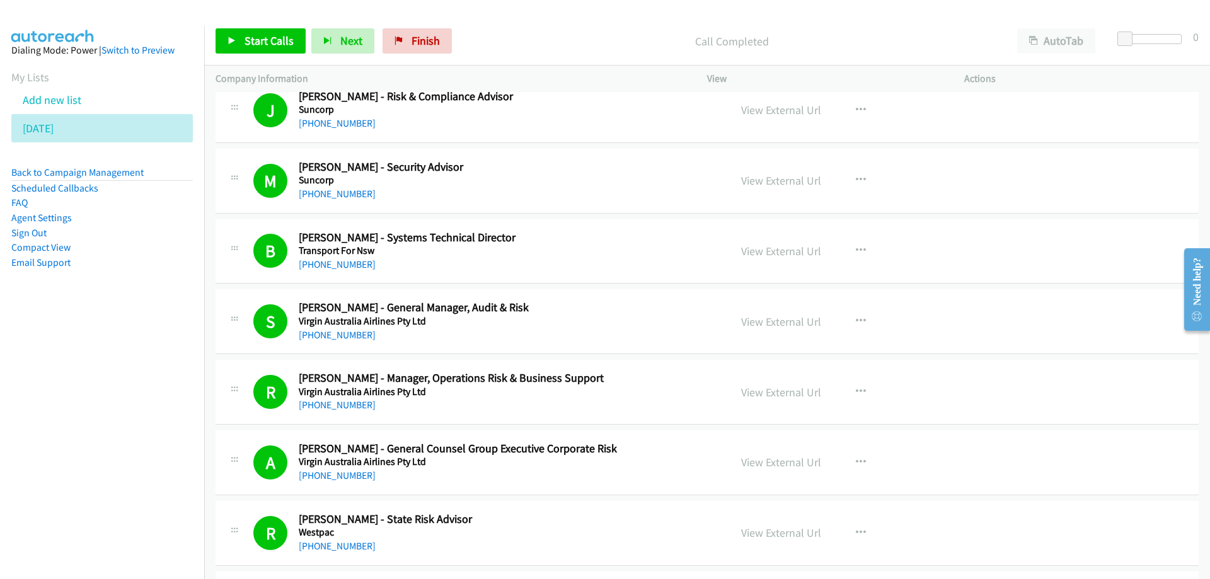
scroll to position [3277, 0]
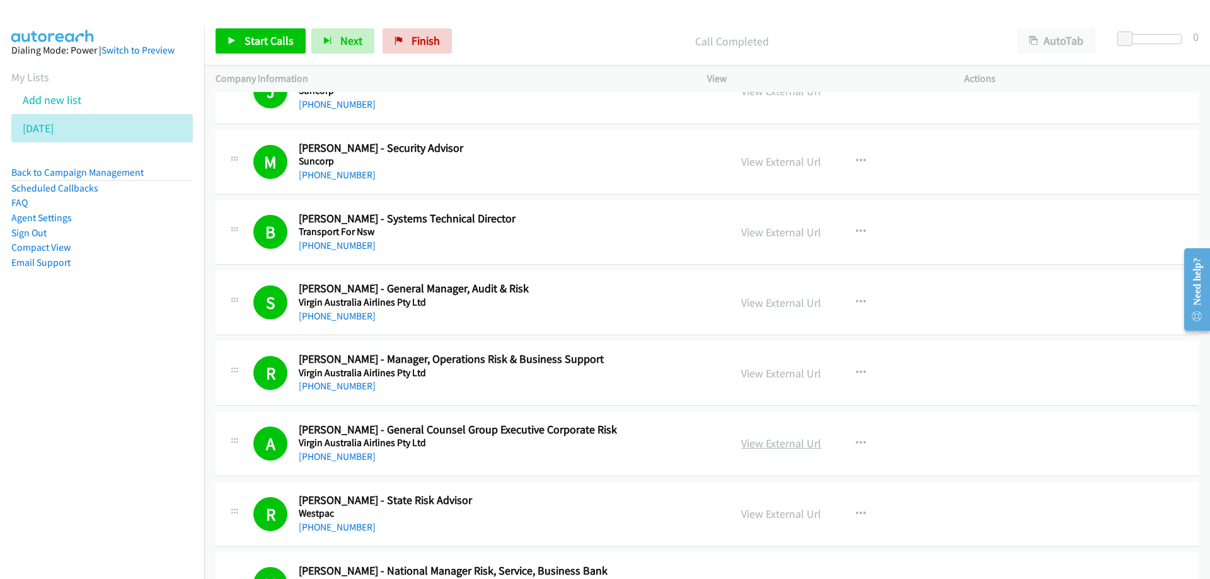
click at [770, 447] on link "View External Url" at bounding box center [781, 443] width 80 height 14
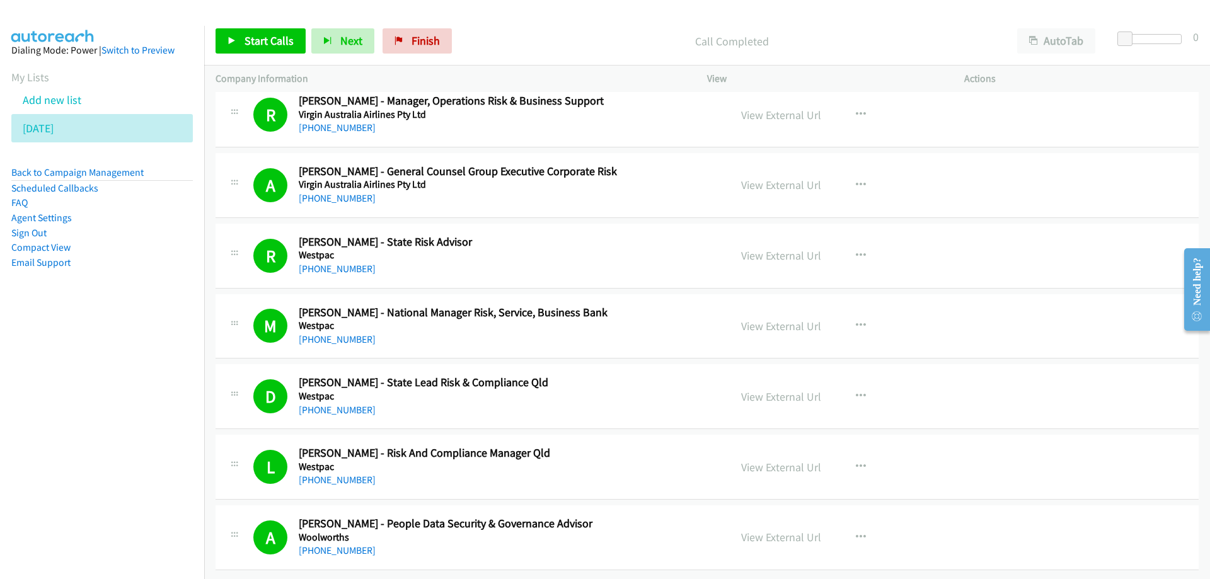
scroll to position [3545, 0]
click at [787, 461] on link "View External Url" at bounding box center [781, 467] width 80 height 14
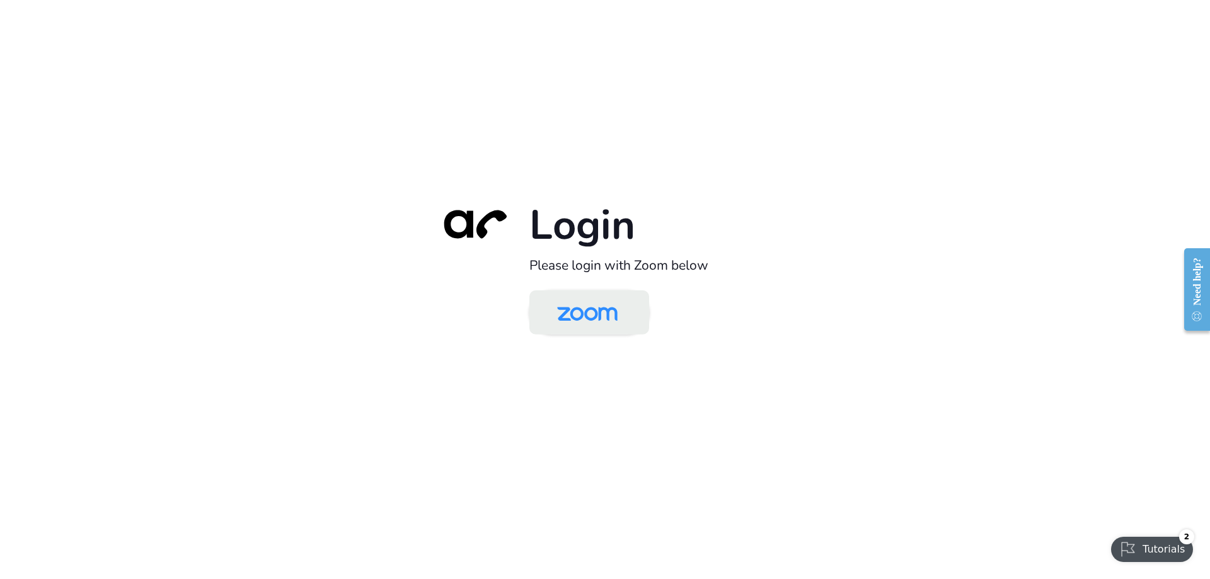
click at [622, 325] on img at bounding box center [587, 313] width 87 height 41
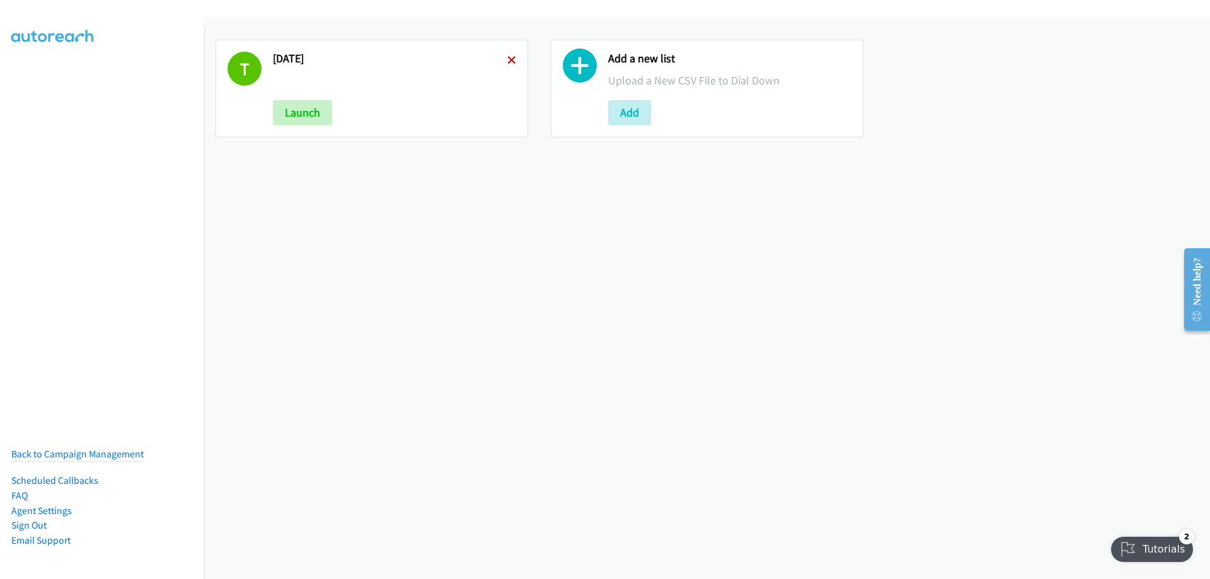
click at [507, 59] on icon at bounding box center [511, 61] width 9 height 9
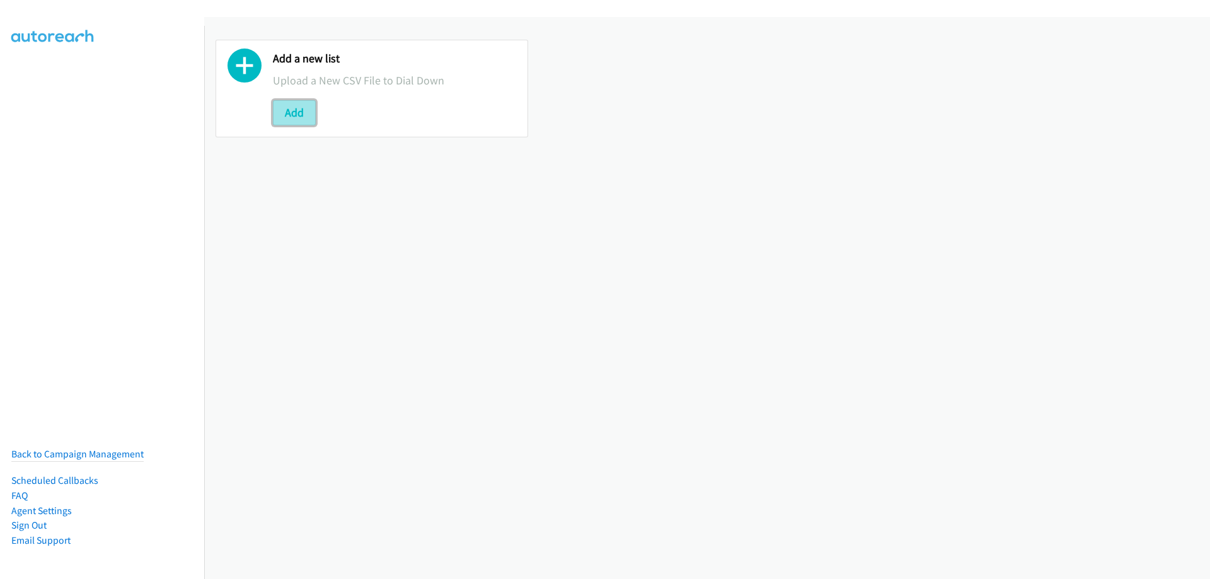
click at [291, 113] on button "Add" at bounding box center [294, 112] width 43 height 25
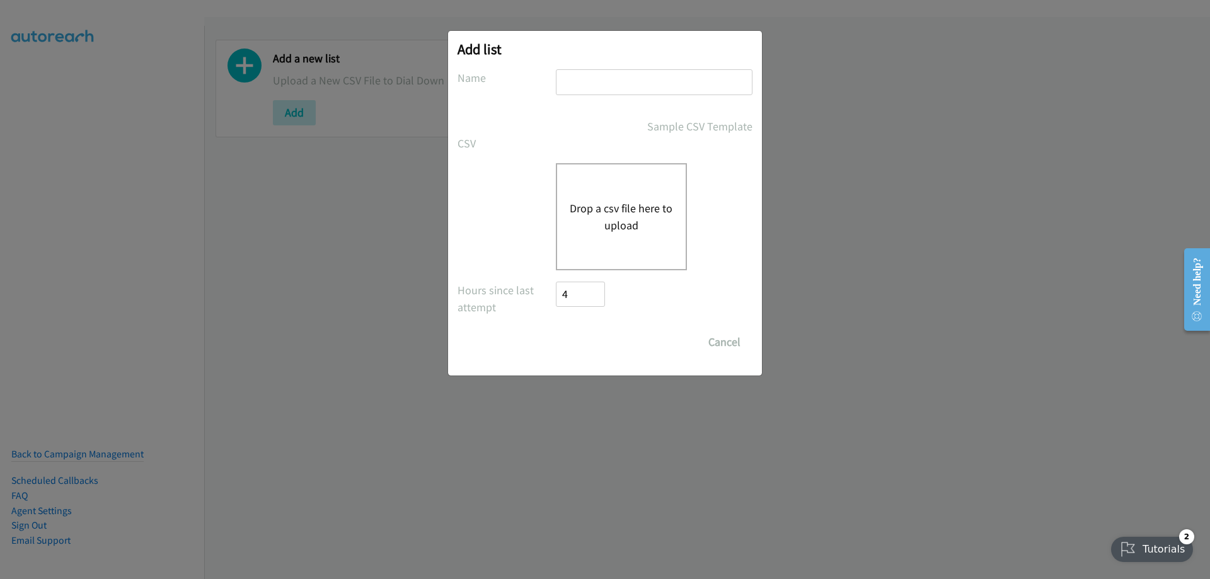
click at [599, 84] on input "text" at bounding box center [654, 82] width 197 height 26
type input "thursday 2"
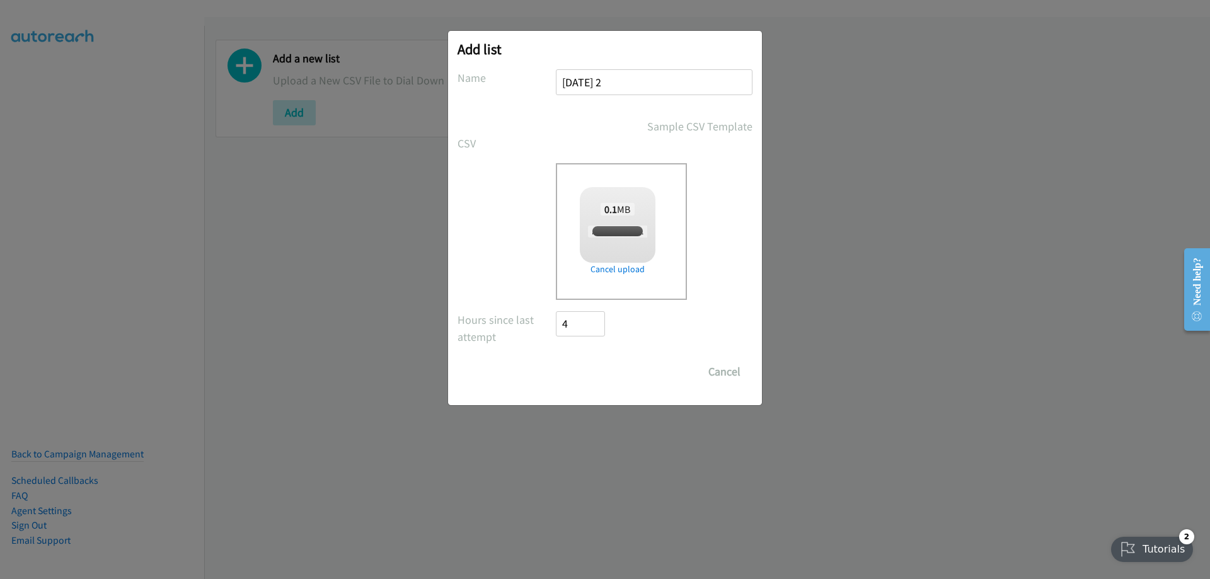
checkbox input "true"
click at [584, 369] on input "Save List" at bounding box center [589, 371] width 66 height 25
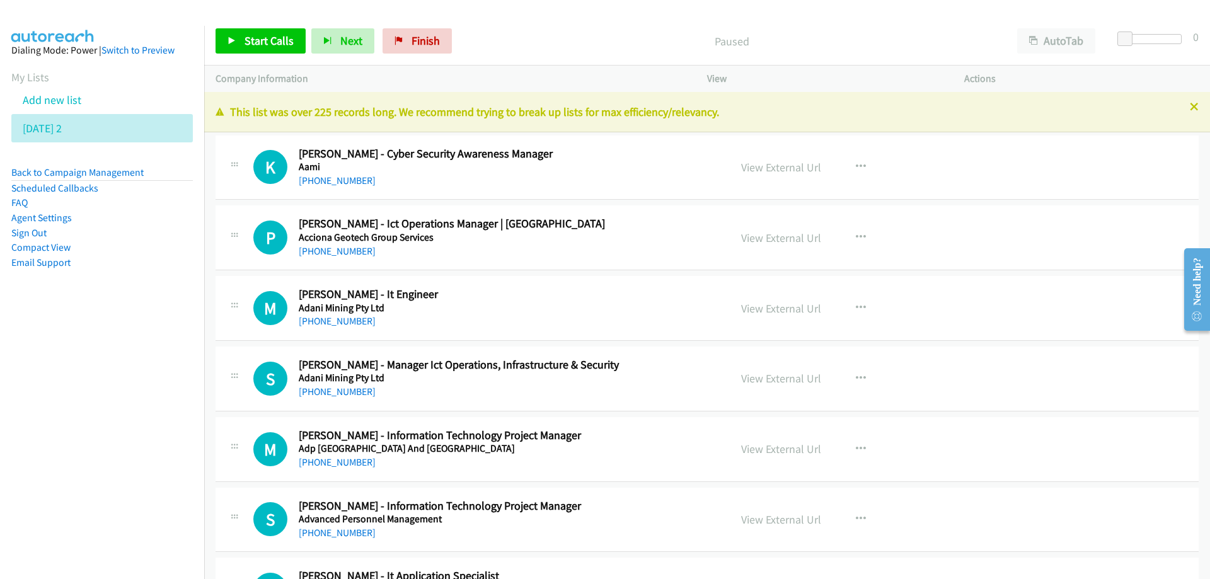
click at [577, 158] on h2 "Kitti Spinda - Cyber Security Awareness Manager" at bounding box center [506, 154] width 415 height 14
click at [281, 50] on link "Start Calls" at bounding box center [261, 40] width 90 height 25
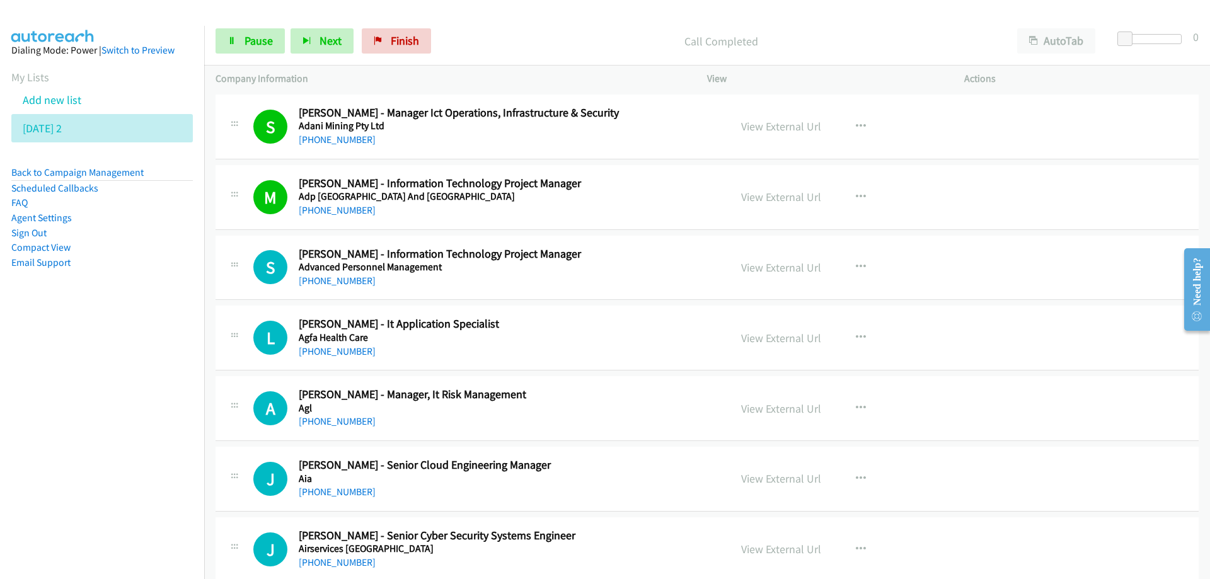
scroll to position [315, 0]
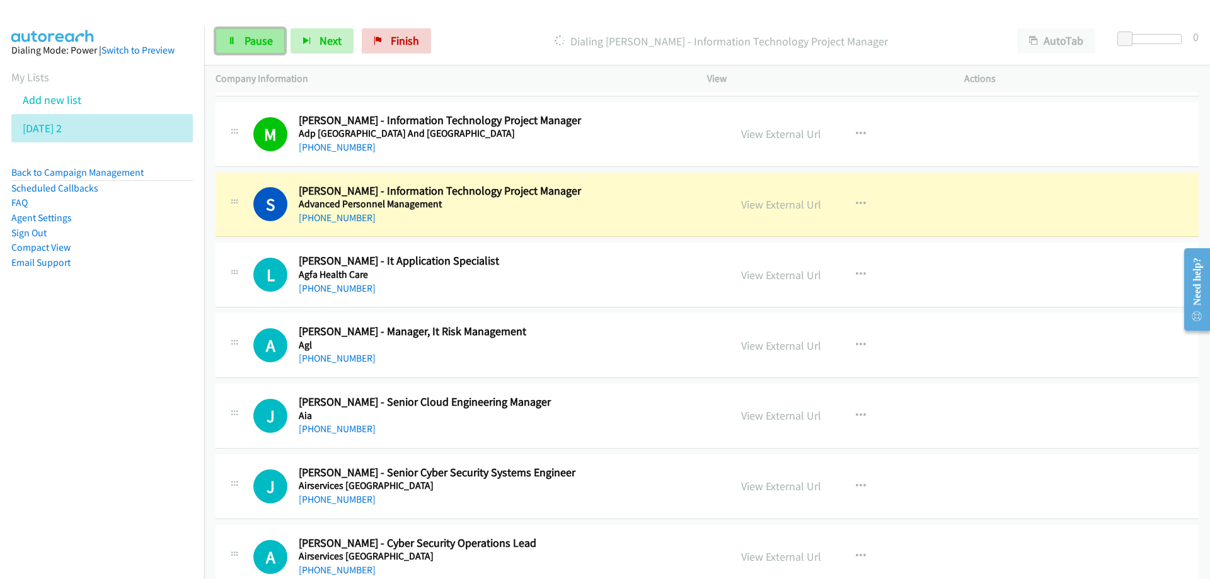
click at [243, 37] on link "Pause" at bounding box center [250, 40] width 69 height 25
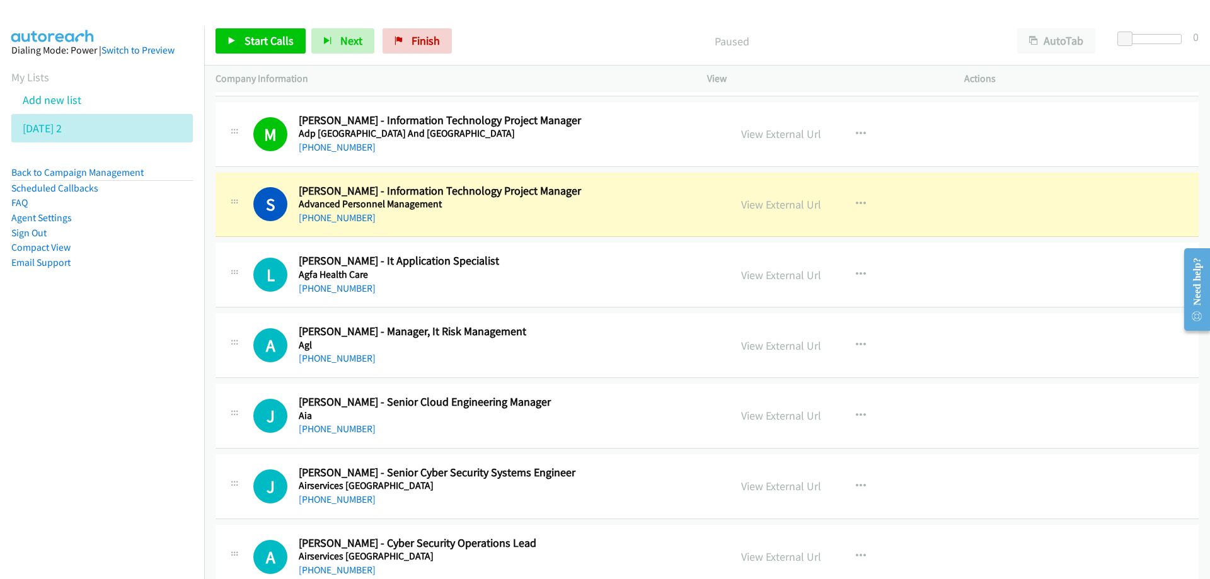
click at [599, 214] on div "+61 448 010 294" at bounding box center [506, 218] width 415 height 15
click at [761, 206] on link "View External Url" at bounding box center [781, 204] width 80 height 14
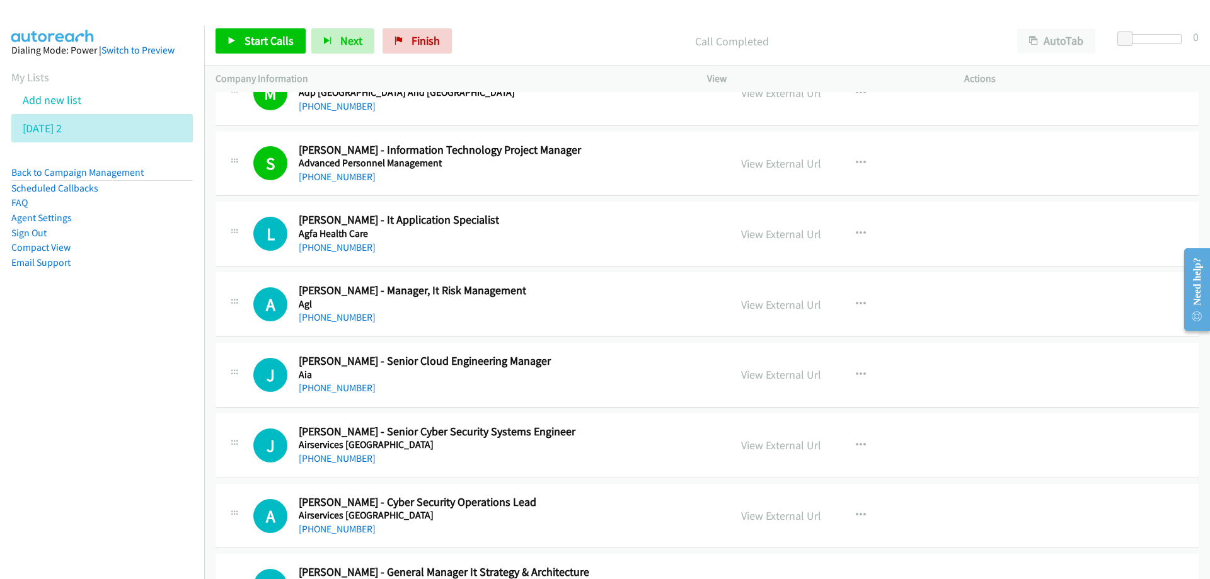
scroll to position [378, 0]
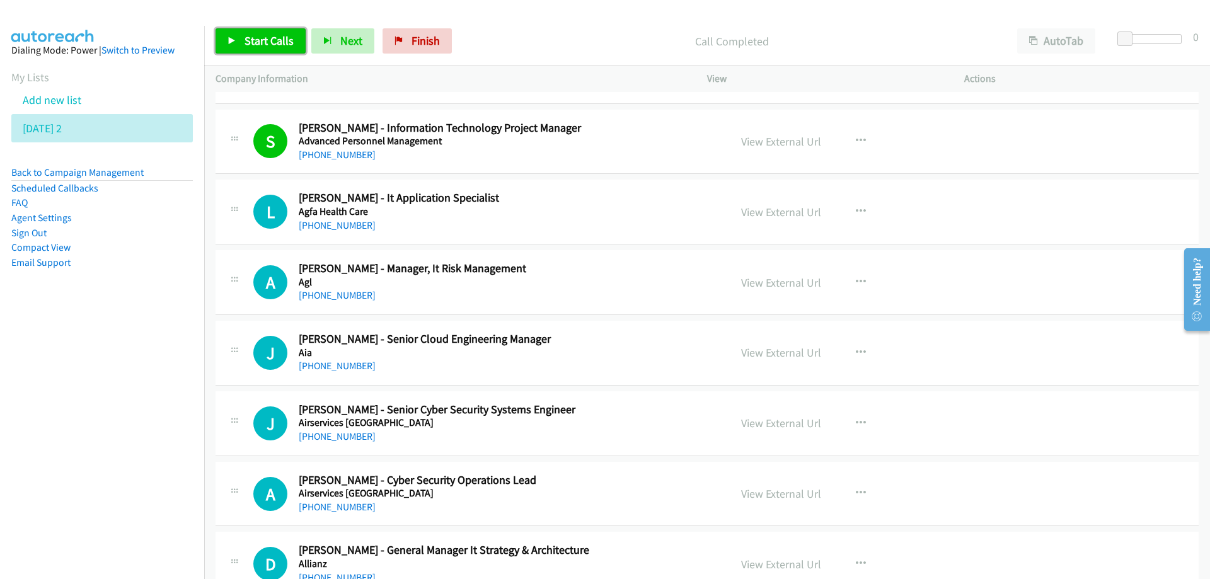
click at [260, 32] on link "Start Calls" at bounding box center [261, 40] width 90 height 25
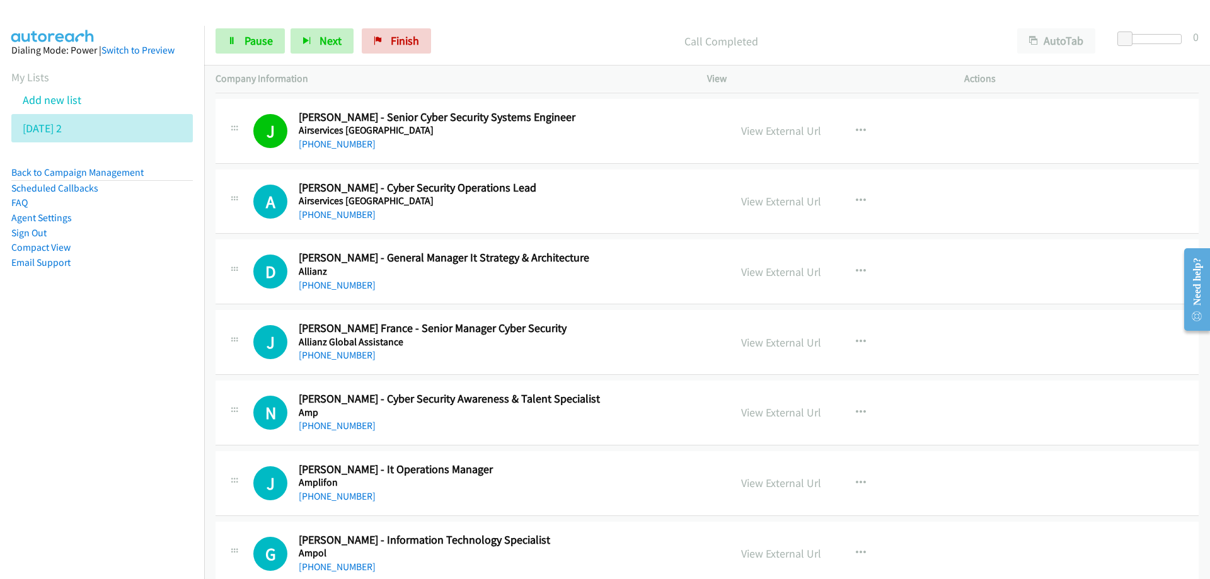
scroll to position [693, 0]
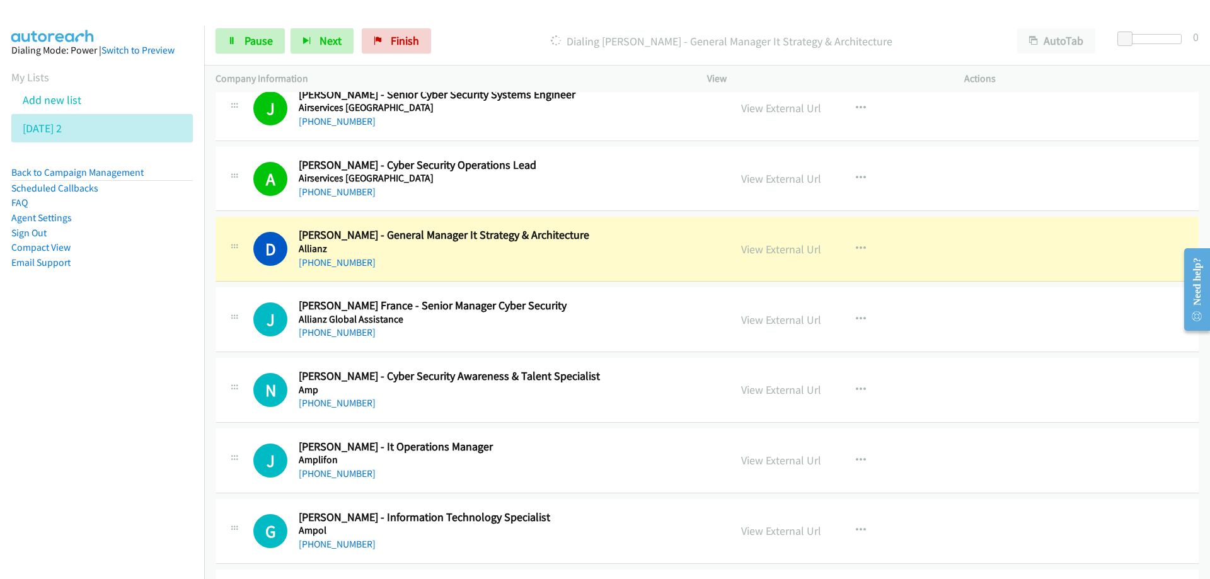
click at [553, 262] on div "+61 414 917 998" at bounding box center [506, 262] width 415 height 15
click at [787, 252] on link "View External Url" at bounding box center [781, 249] width 80 height 14
click at [251, 38] on span "Pause" at bounding box center [259, 40] width 28 height 14
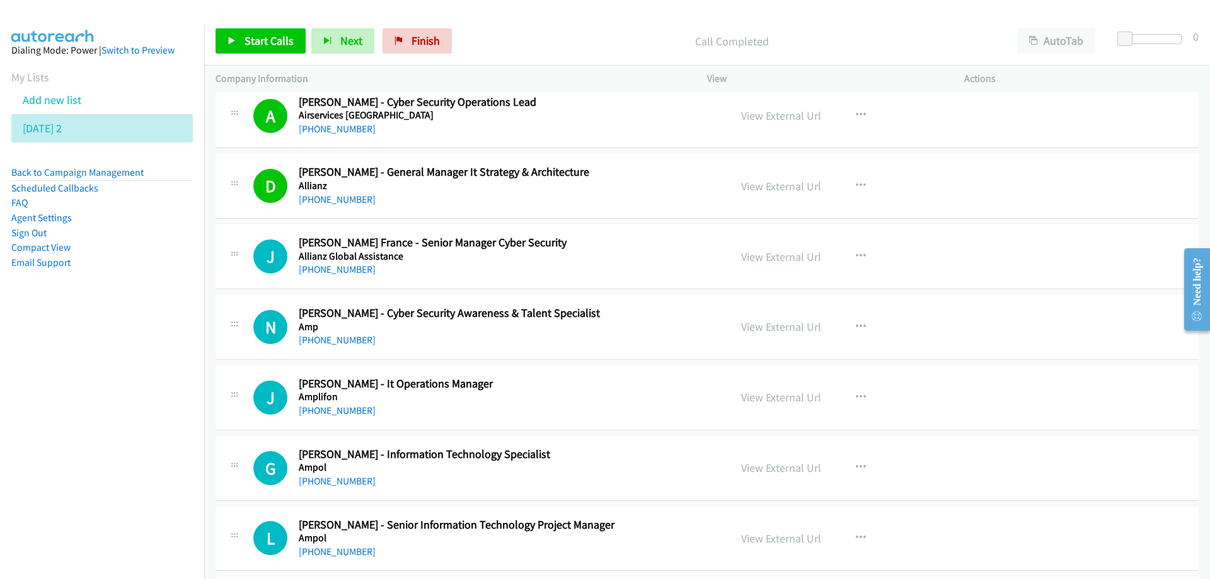
scroll to position [819, 0]
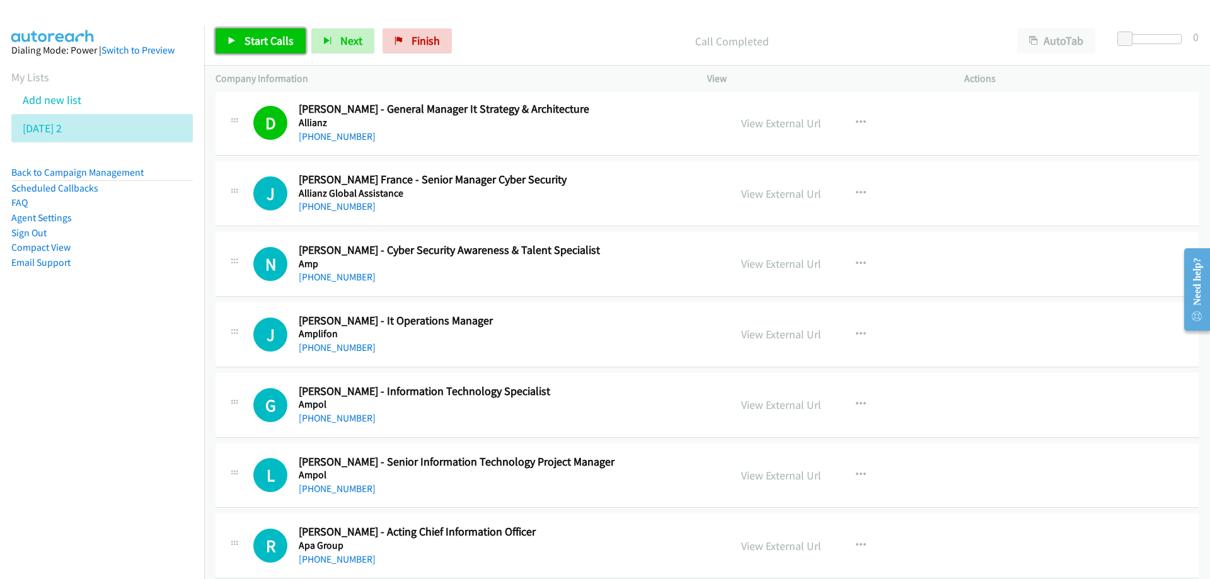
click at [273, 49] on link "Start Calls" at bounding box center [261, 40] width 90 height 25
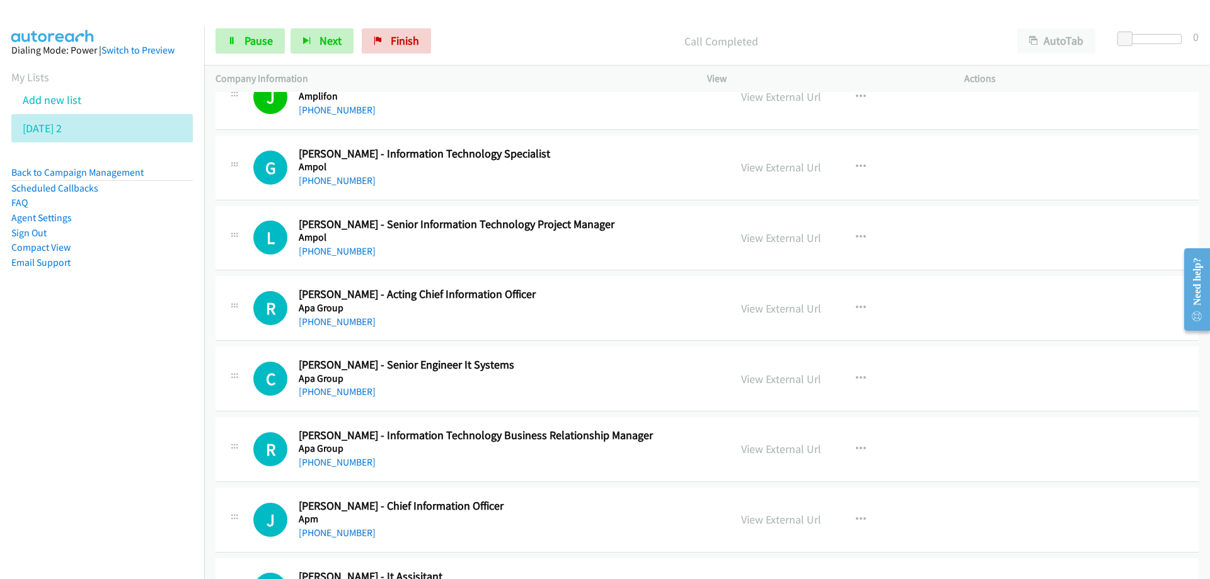
scroll to position [1071, 0]
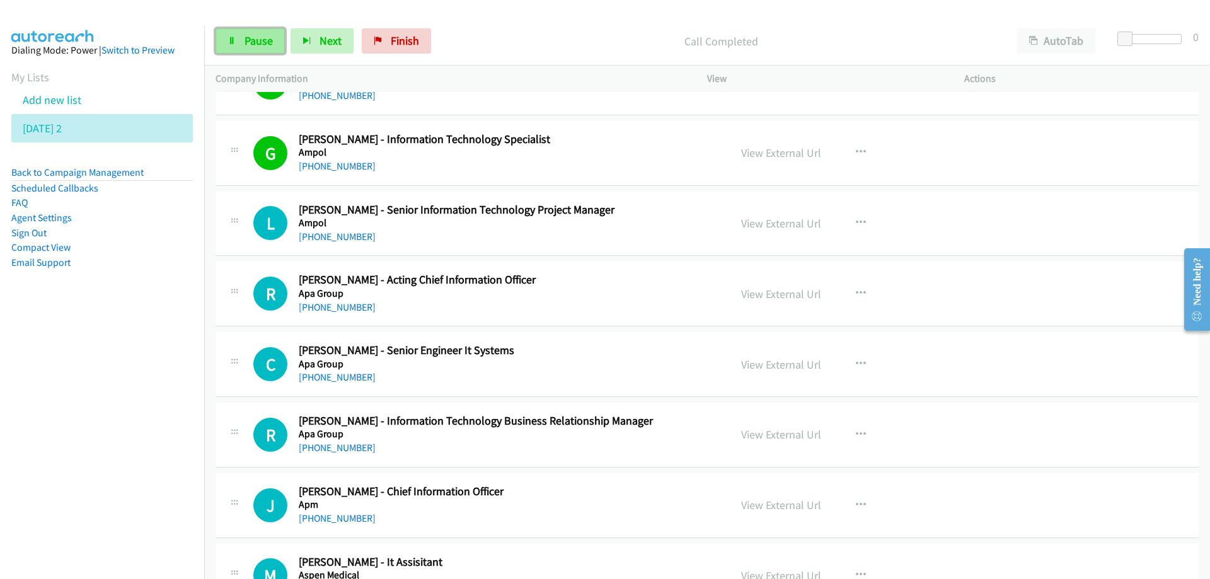
click at [257, 46] on span "Pause" at bounding box center [259, 40] width 28 height 14
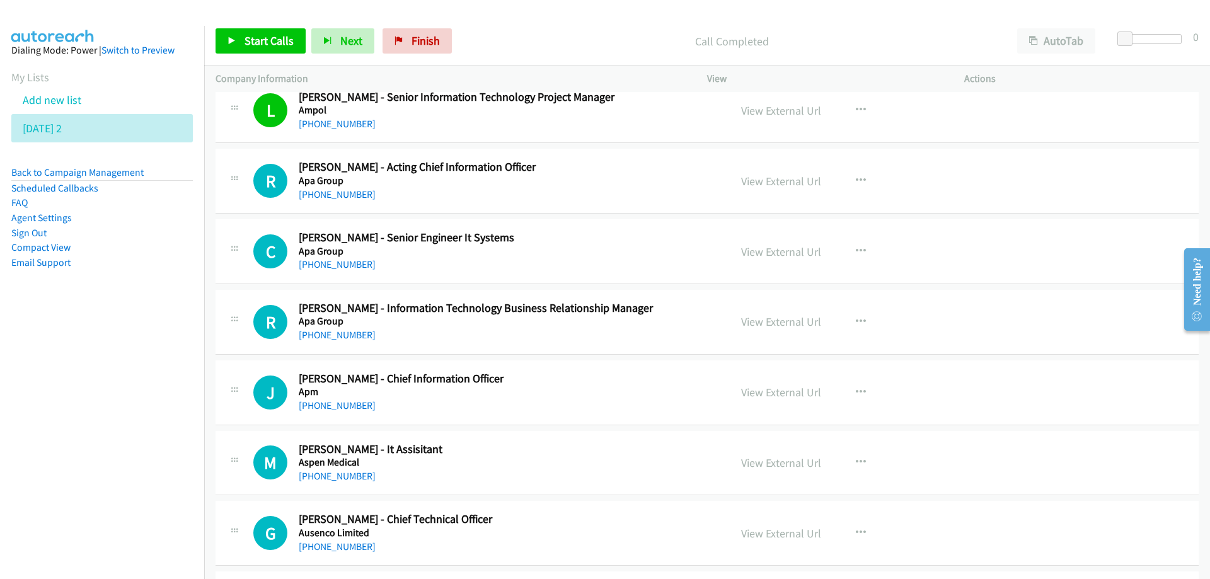
scroll to position [1198, 0]
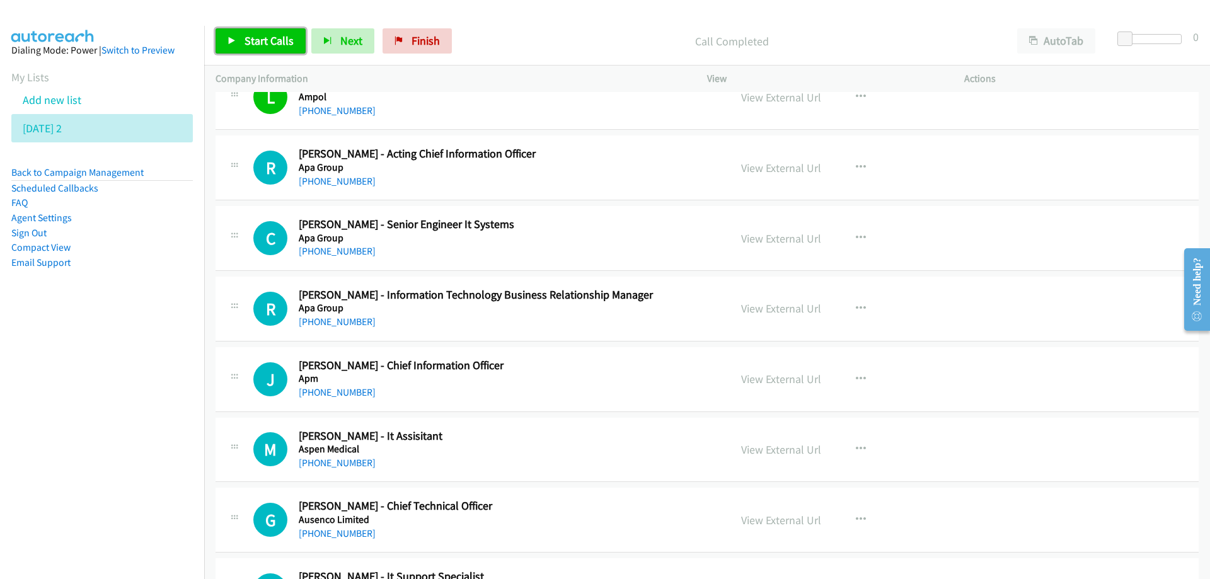
click at [260, 41] on span "Start Calls" at bounding box center [269, 40] width 49 height 14
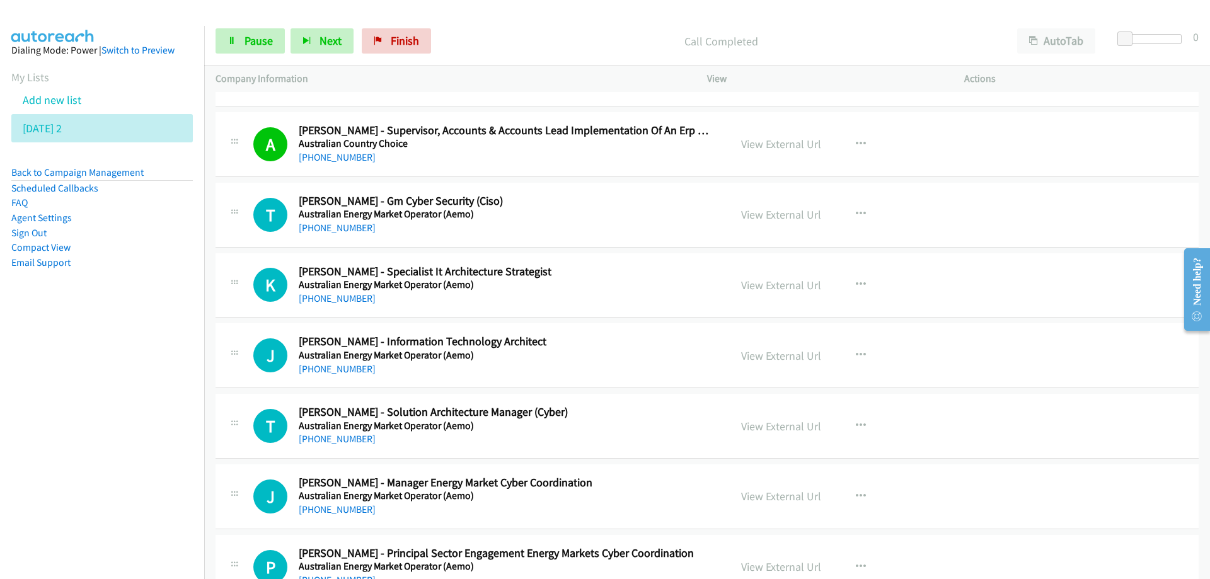
scroll to position [2143, 0]
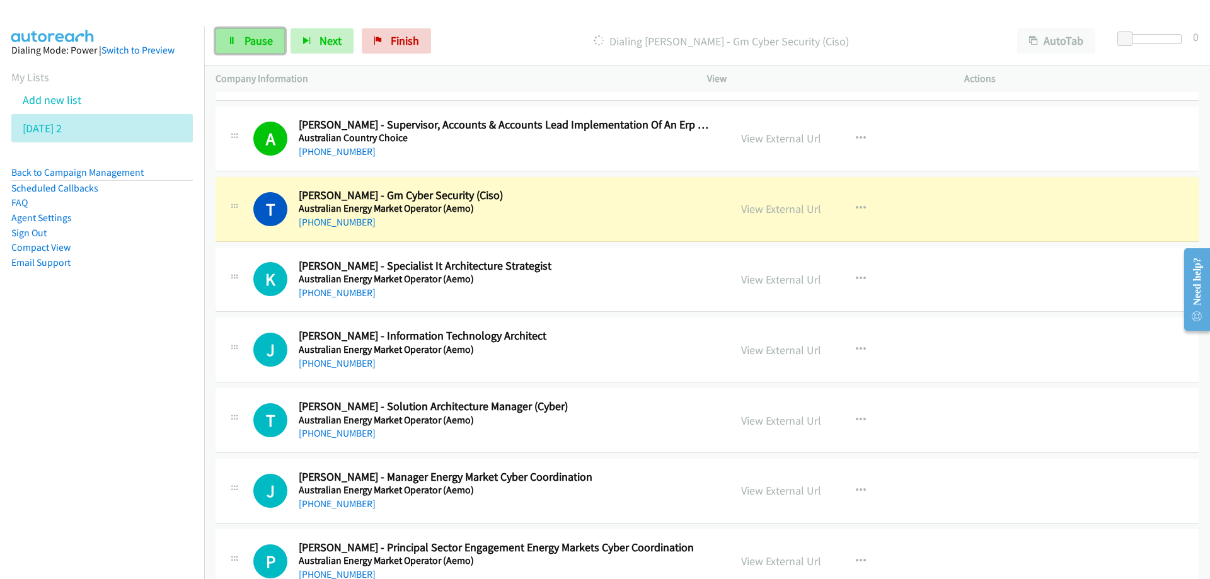
click at [254, 42] on span "Pause" at bounding box center [259, 40] width 28 height 14
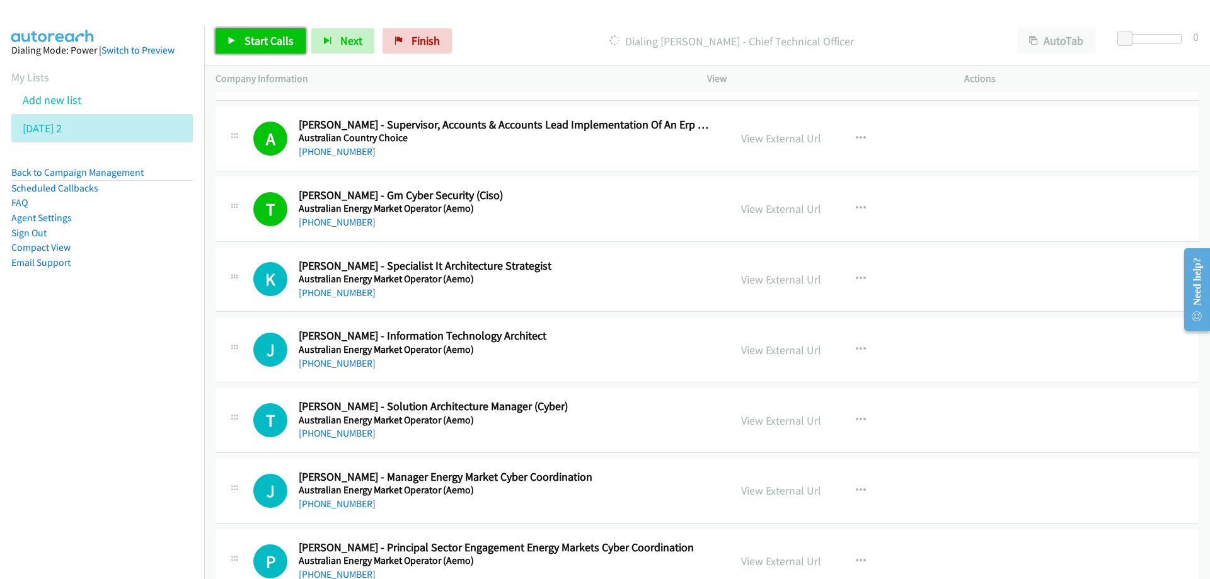
click at [262, 42] on span "Start Calls" at bounding box center [269, 40] width 49 height 14
click at [275, 47] on link "Pause" at bounding box center [250, 40] width 69 height 25
click at [274, 47] on span "Start Calls" at bounding box center [269, 40] width 49 height 14
click at [592, 209] on h5 "Australian Energy Market Operator (Aemo)" at bounding box center [506, 208] width 415 height 13
click at [396, 297] on div "+61 7 3347 3909" at bounding box center [506, 293] width 415 height 15
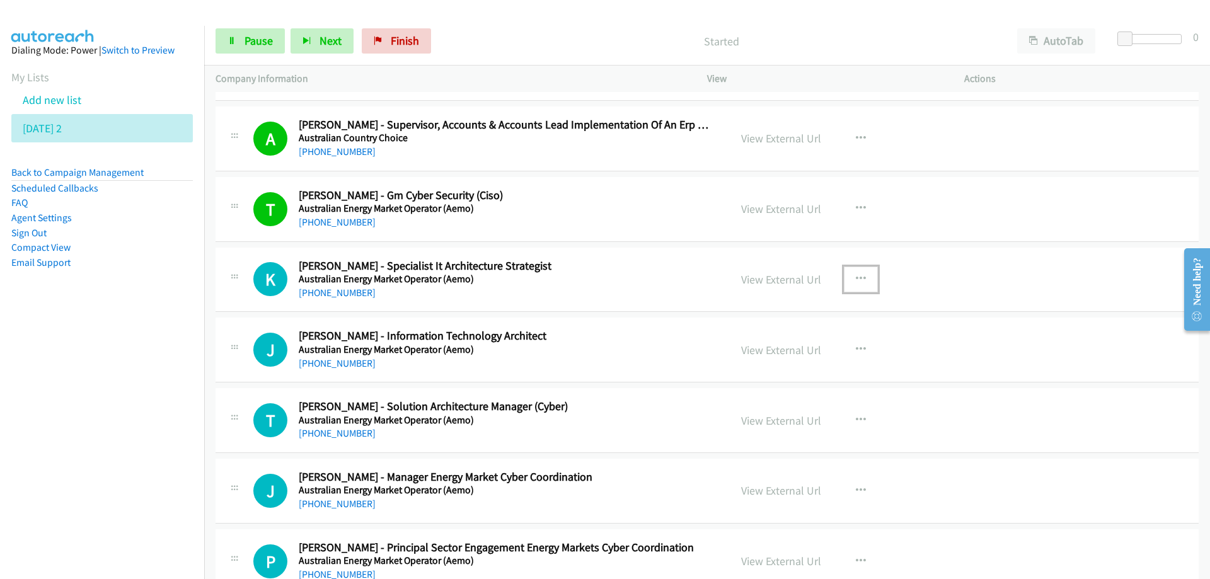
click at [856, 275] on icon "button" at bounding box center [861, 279] width 10 height 10
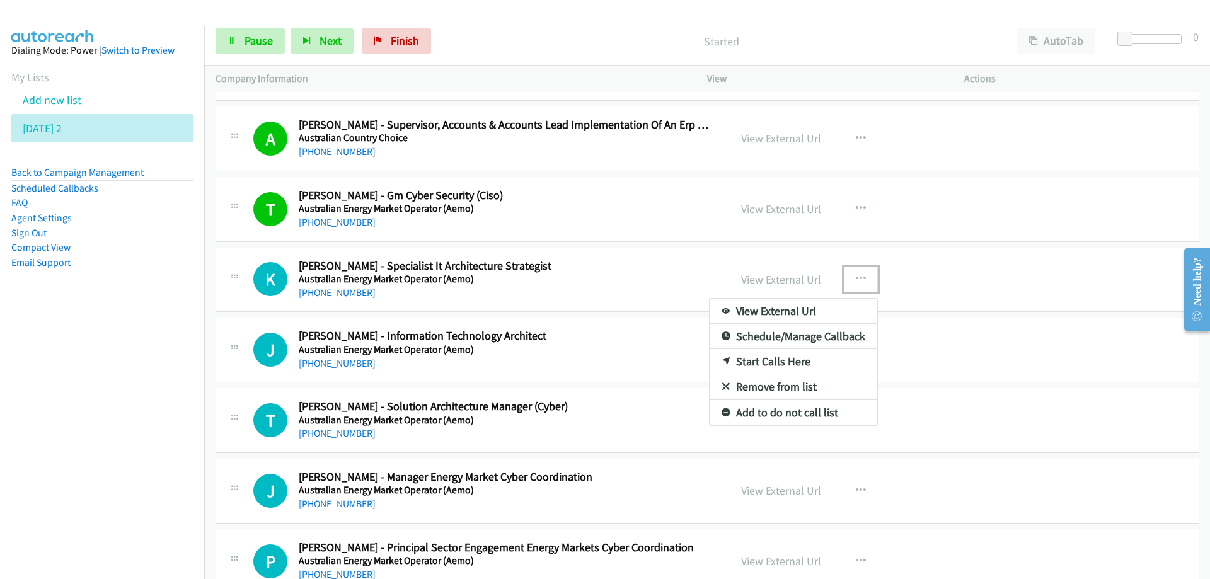
click at [752, 364] on link "Start Calls Here" at bounding box center [794, 361] width 168 height 25
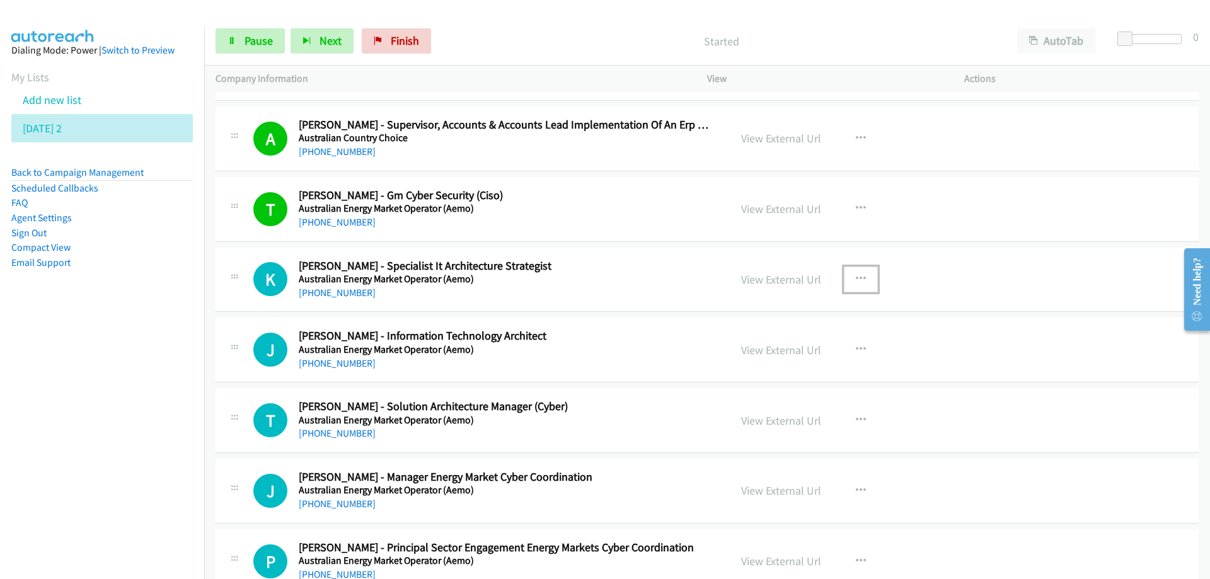
click at [856, 278] on icon "button" at bounding box center [861, 279] width 10 height 10
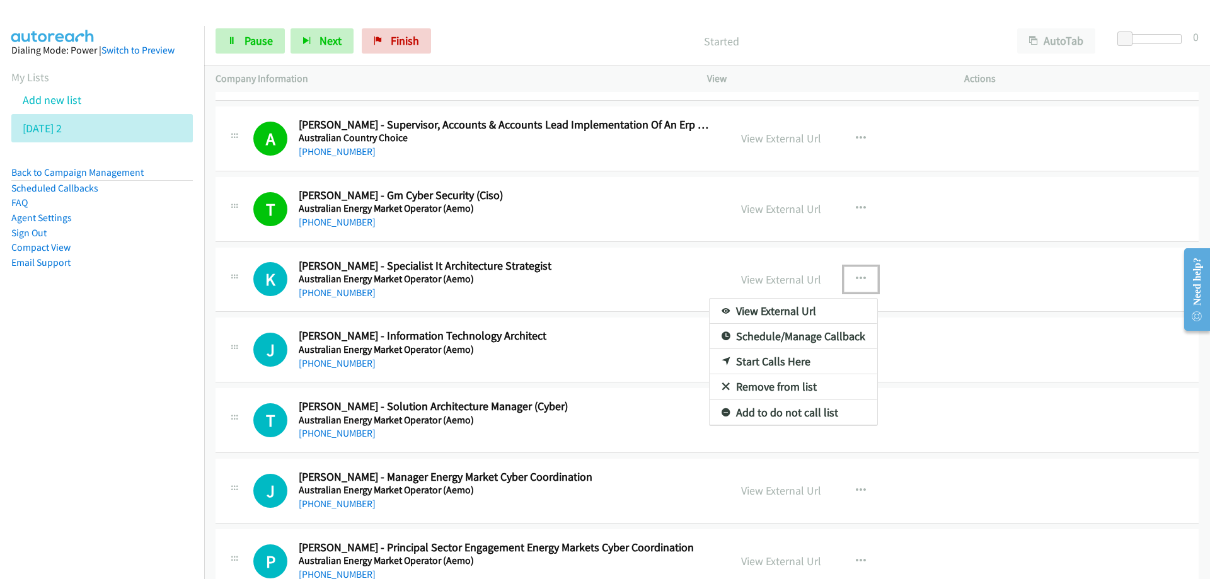
click at [786, 359] on link "Start Calls Here" at bounding box center [794, 361] width 168 height 25
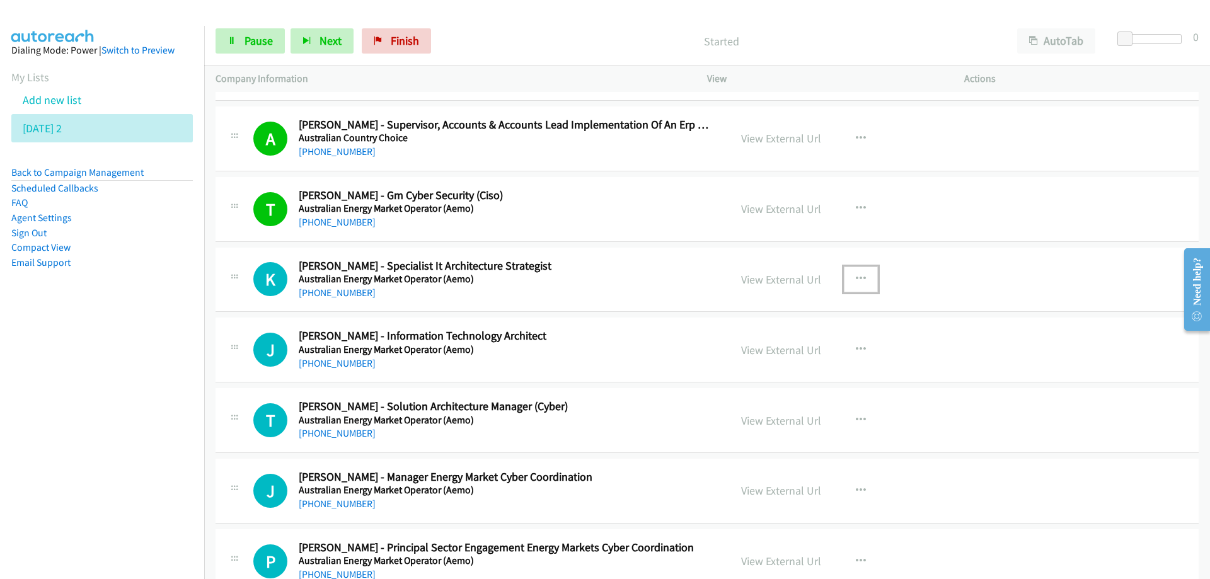
click at [856, 279] on icon "button" at bounding box center [861, 279] width 10 height 10
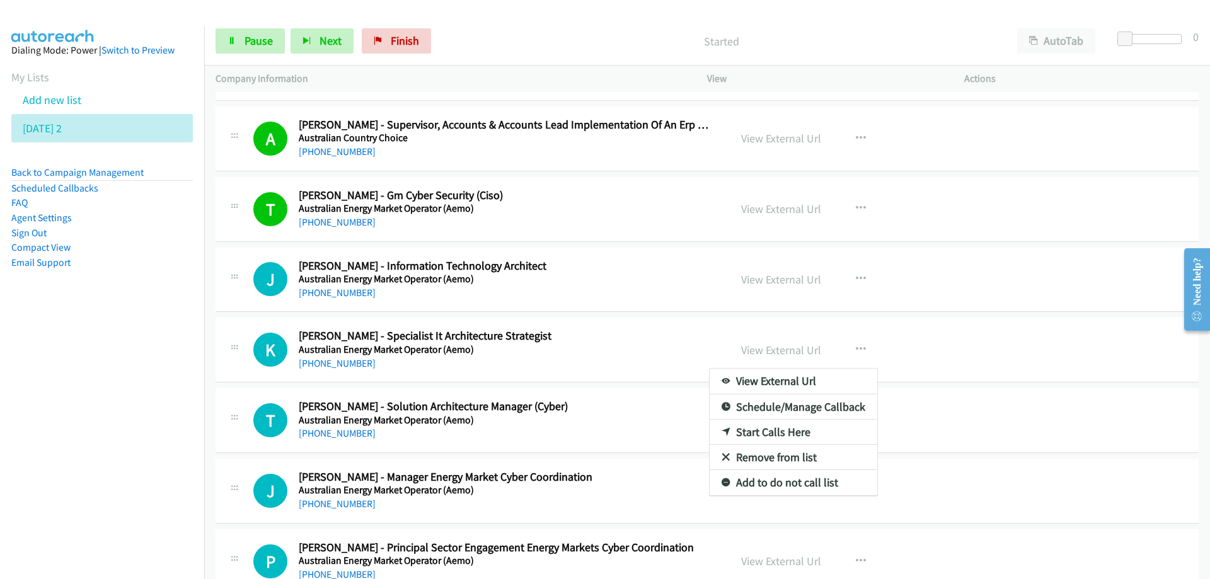
click at [761, 430] on link "Start Calls Here" at bounding box center [794, 432] width 168 height 25
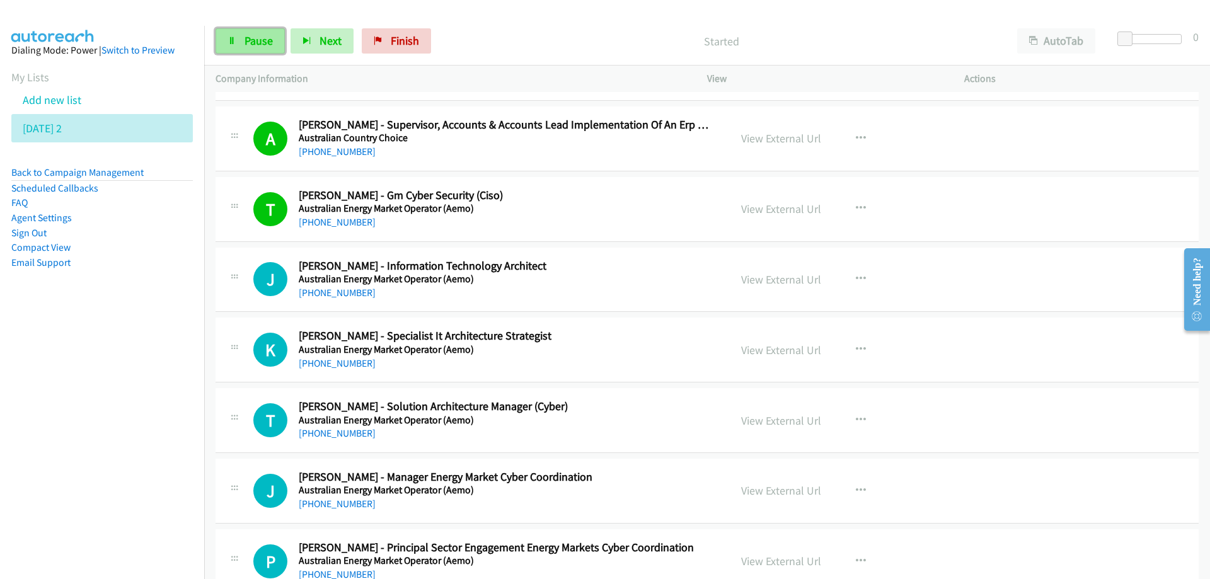
click at [265, 43] on span "Pause" at bounding box center [259, 40] width 28 height 14
click at [263, 43] on span "Start Calls" at bounding box center [269, 40] width 49 height 14
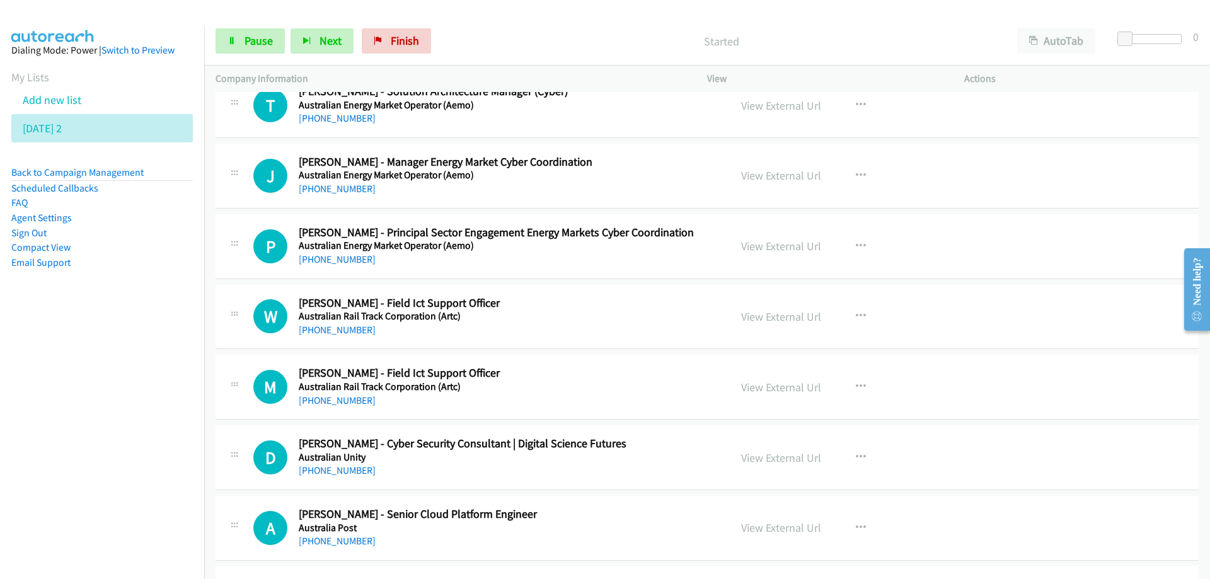
scroll to position [2017, 0]
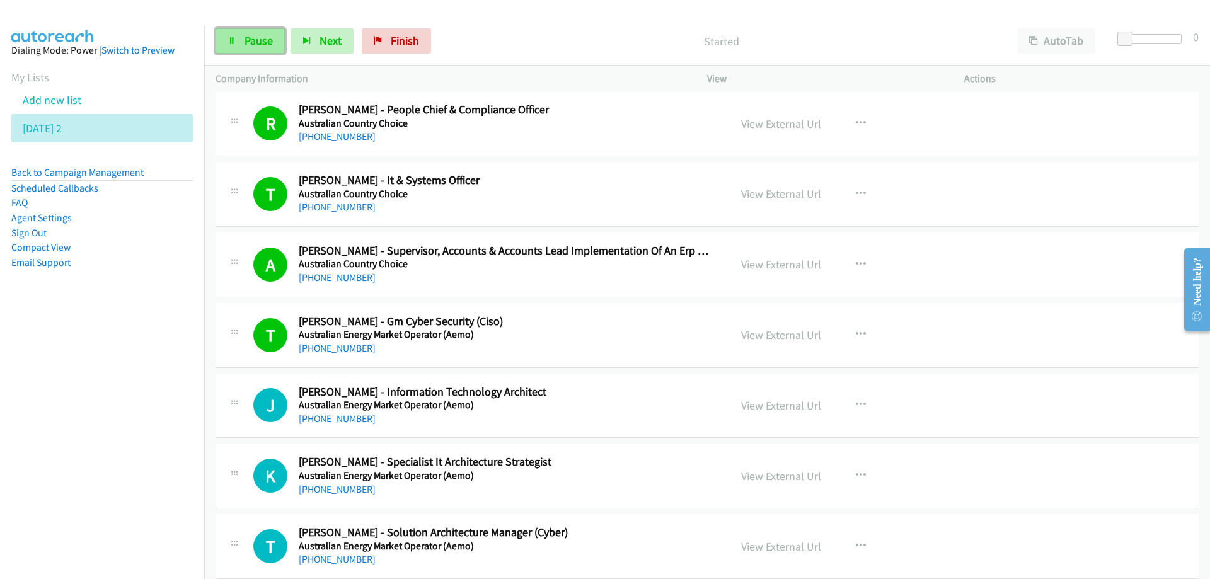
click at [262, 42] on span "Pause" at bounding box center [259, 40] width 28 height 14
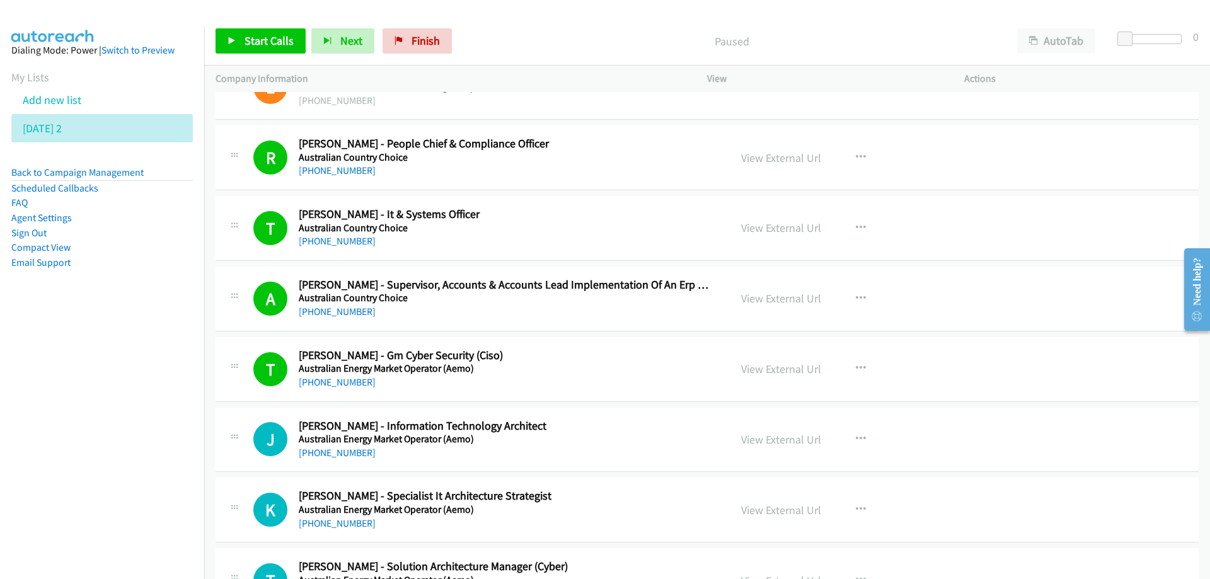
scroll to position [2017, 0]
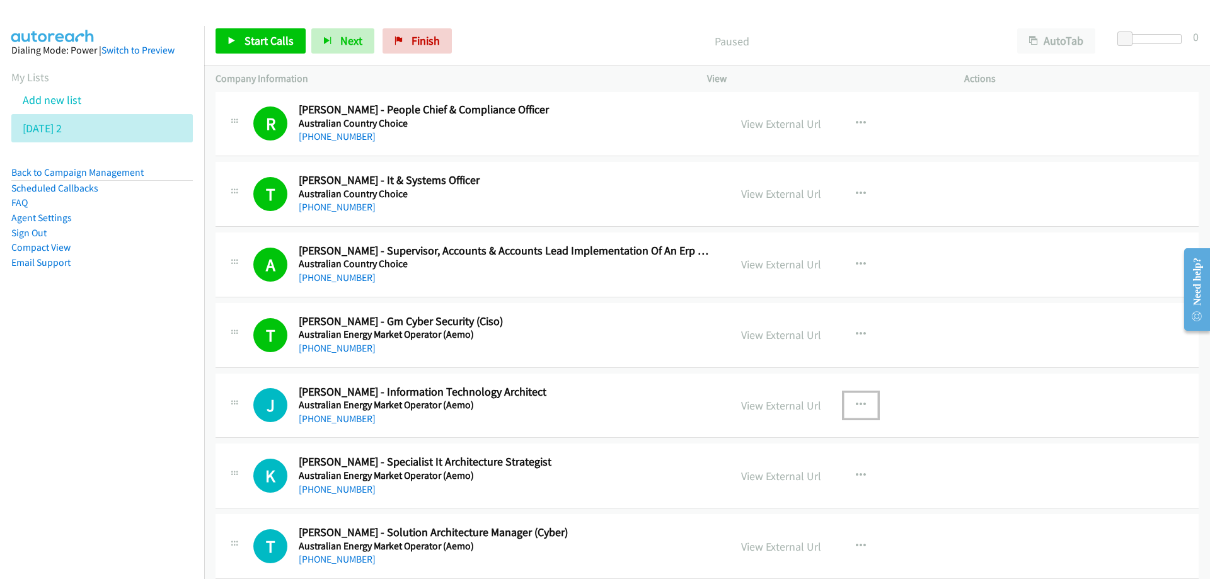
click at [856, 403] on icon "button" at bounding box center [861, 405] width 10 height 10
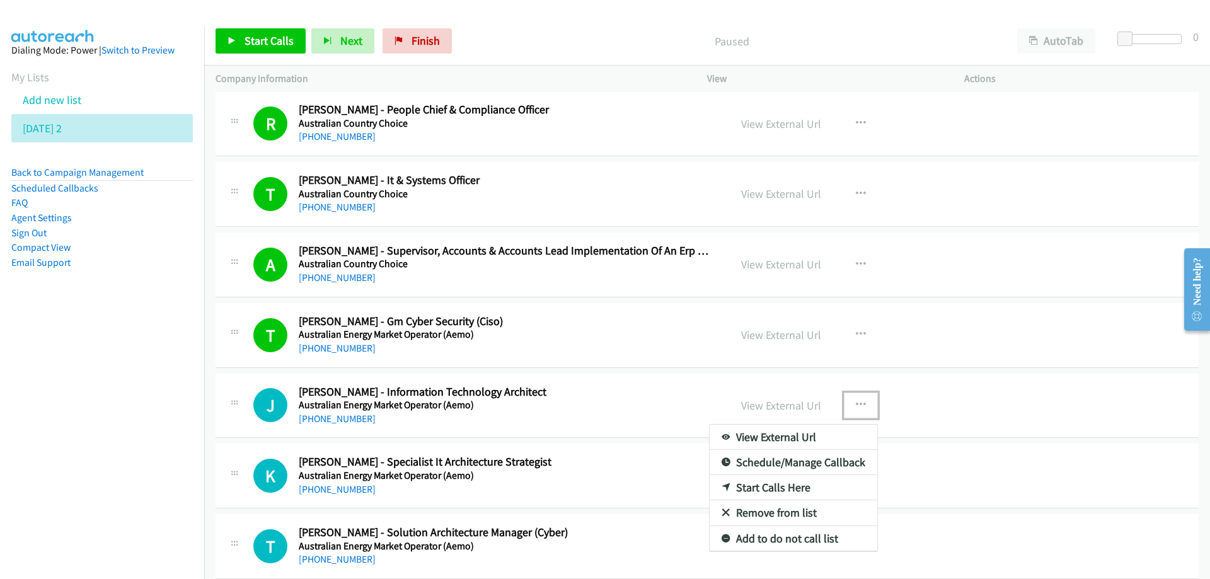
click at [738, 487] on link "Start Calls Here" at bounding box center [794, 487] width 168 height 25
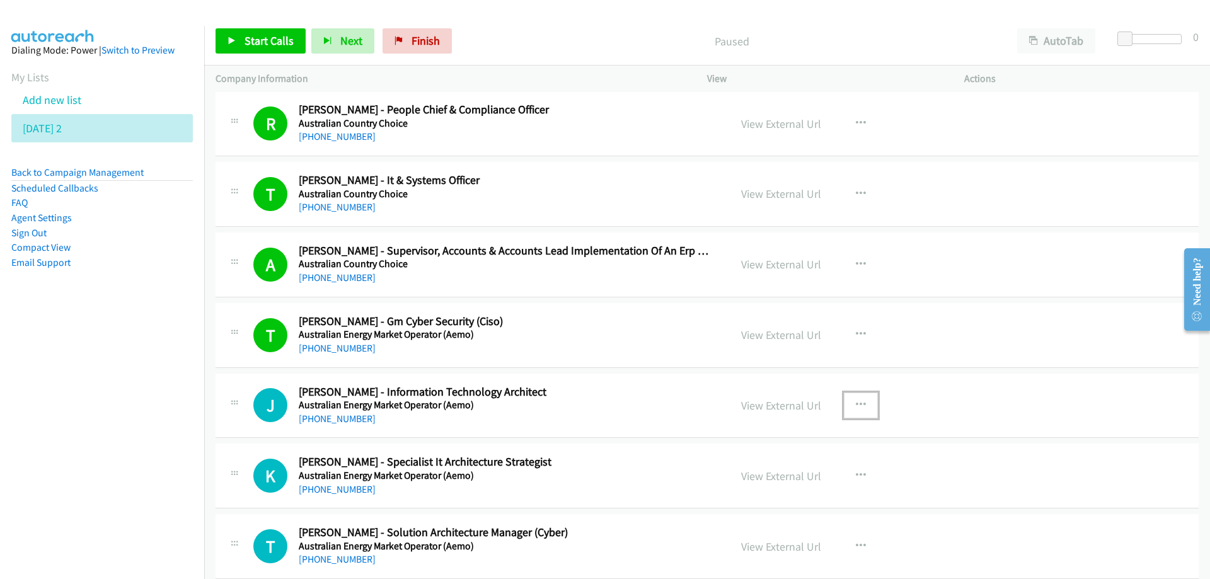
click at [856, 403] on icon "button" at bounding box center [861, 405] width 10 height 10
click at [262, 52] on div at bounding box center [605, 289] width 1210 height 579
click at [265, 43] on span "Start Calls" at bounding box center [269, 40] width 49 height 14
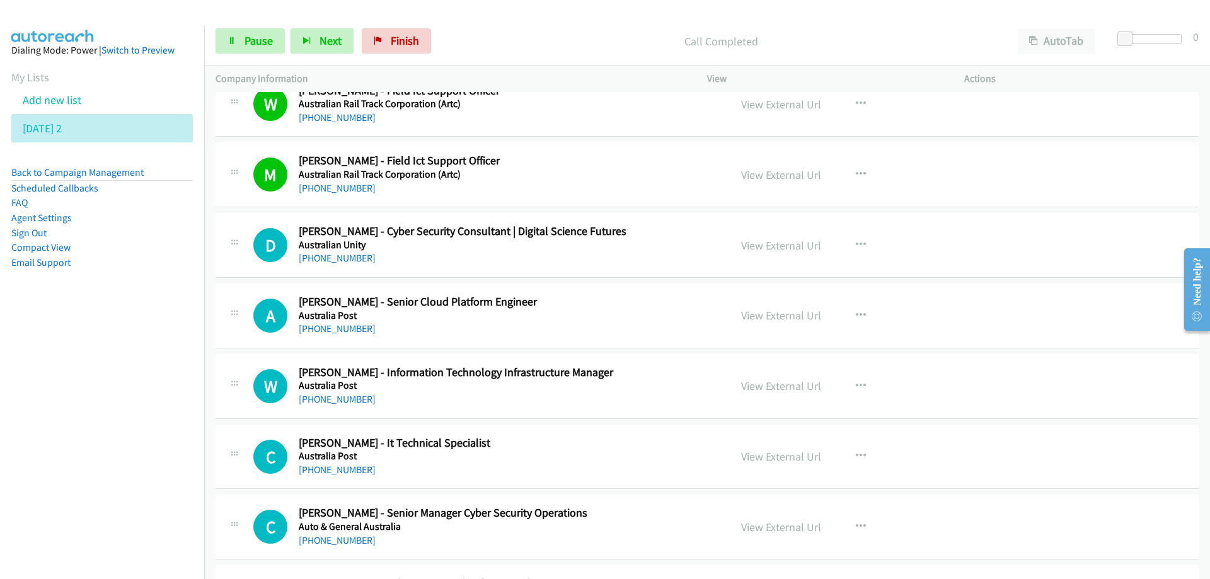
scroll to position [2710, 0]
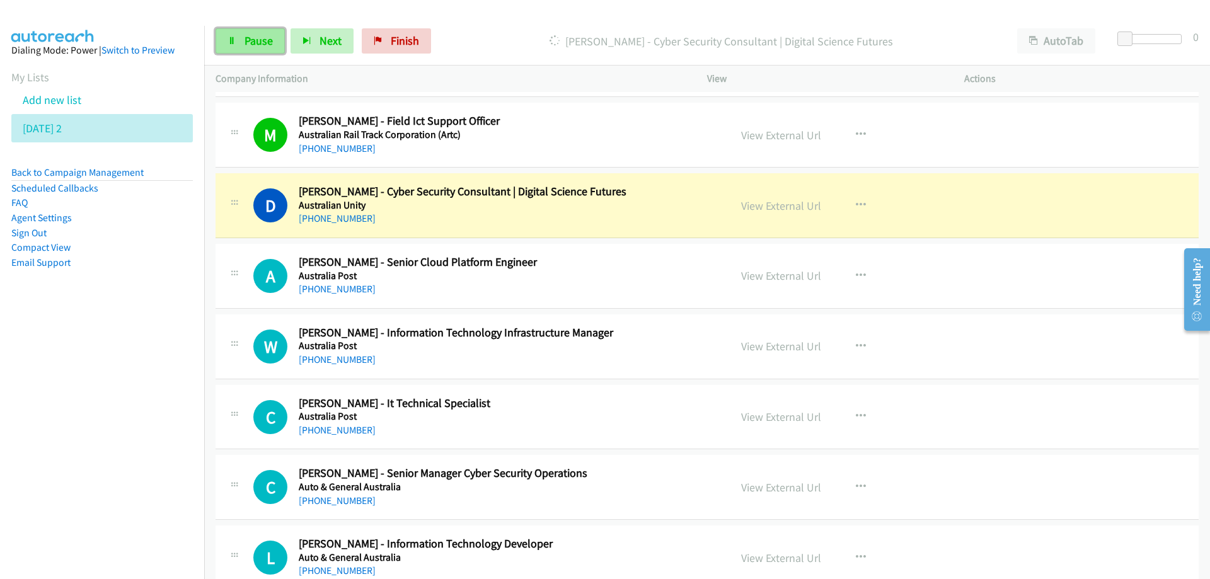
click at [257, 42] on span "Pause" at bounding box center [259, 40] width 28 height 14
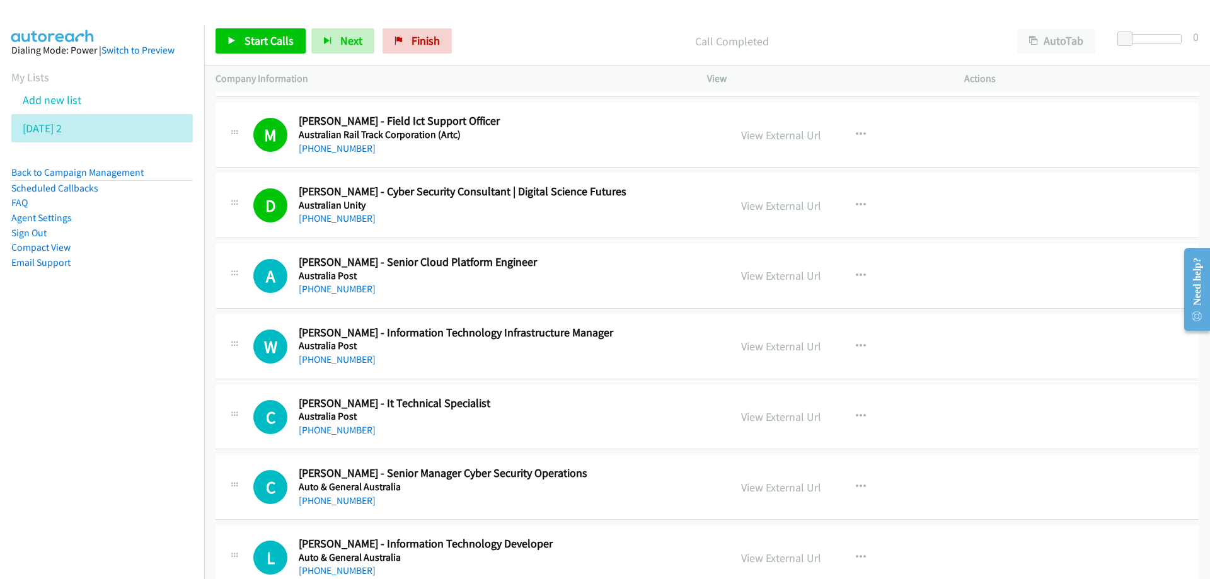
drag, startPoint x: 642, startPoint y: 193, endPoint x: 712, endPoint y: 207, distance: 71.4
click at [642, 193] on h2 "Damon Green - Cyber Security Consultant | Digital Science Futures" at bounding box center [506, 192] width 415 height 14
click at [800, 206] on link "View External Url" at bounding box center [781, 206] width 80 height 14
click at [266, 40] on span "Start Calls" at bounding box center [269, 40] width 49 height 14
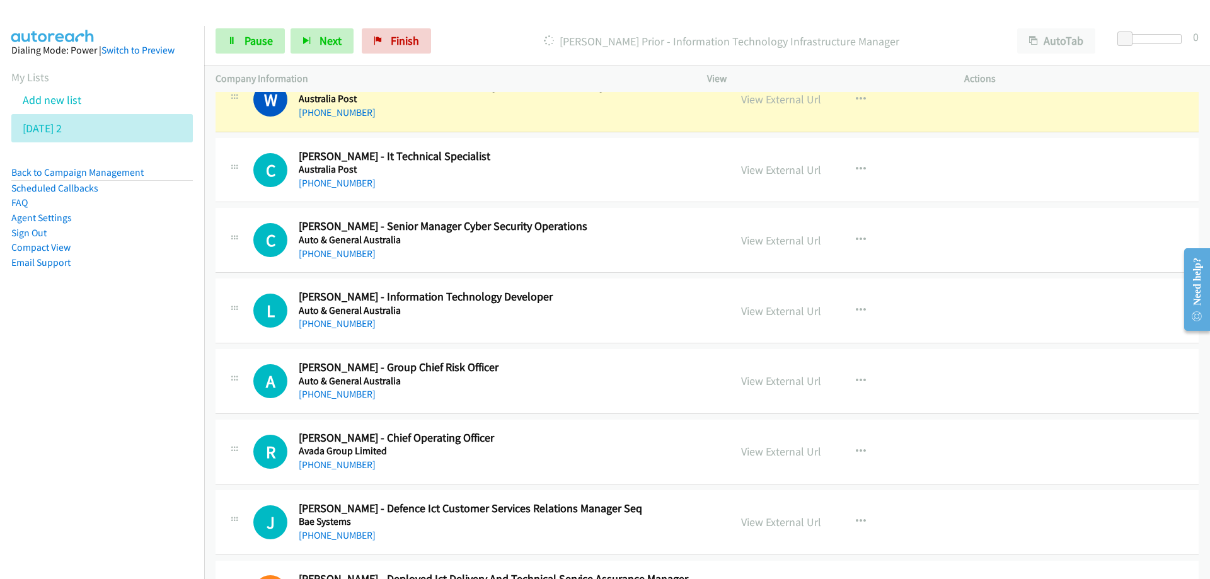
scroll to position [2962, 0]
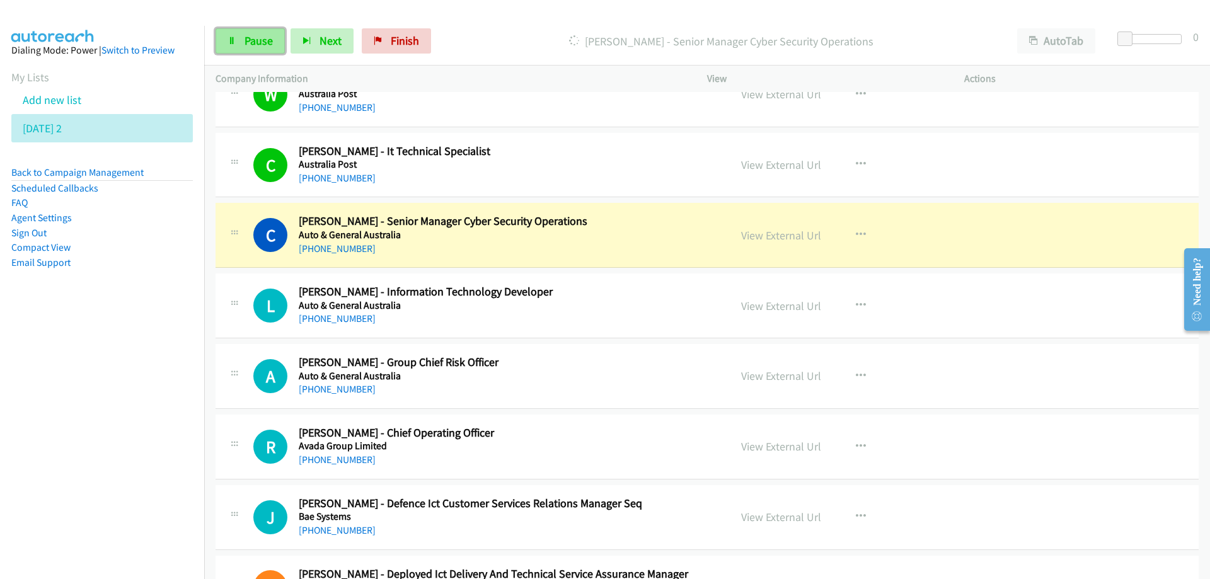
click at [270, 38] on span "Pause" at bounding box center [259, 40] width 28 height 14
click at [659, 242] on div "+61 469 817 099" at bounding box center [506, 248] width 415 height 15
click at [764, 236] on link "View External Url" at bounding box center [781, 235] width 80 height 14
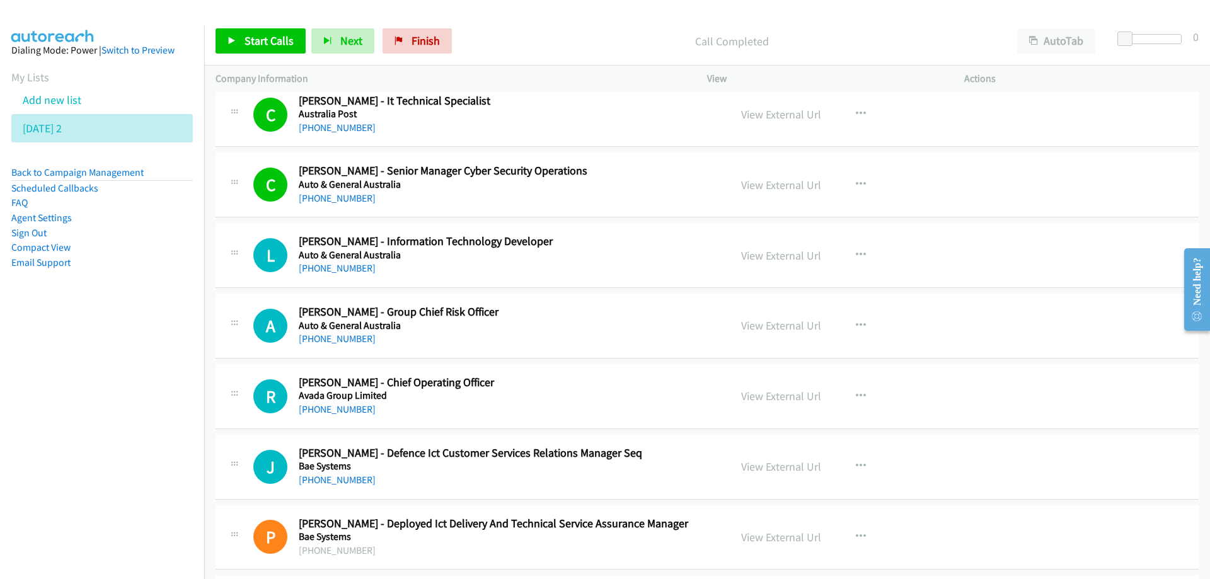
scroll to position [3025, 0]
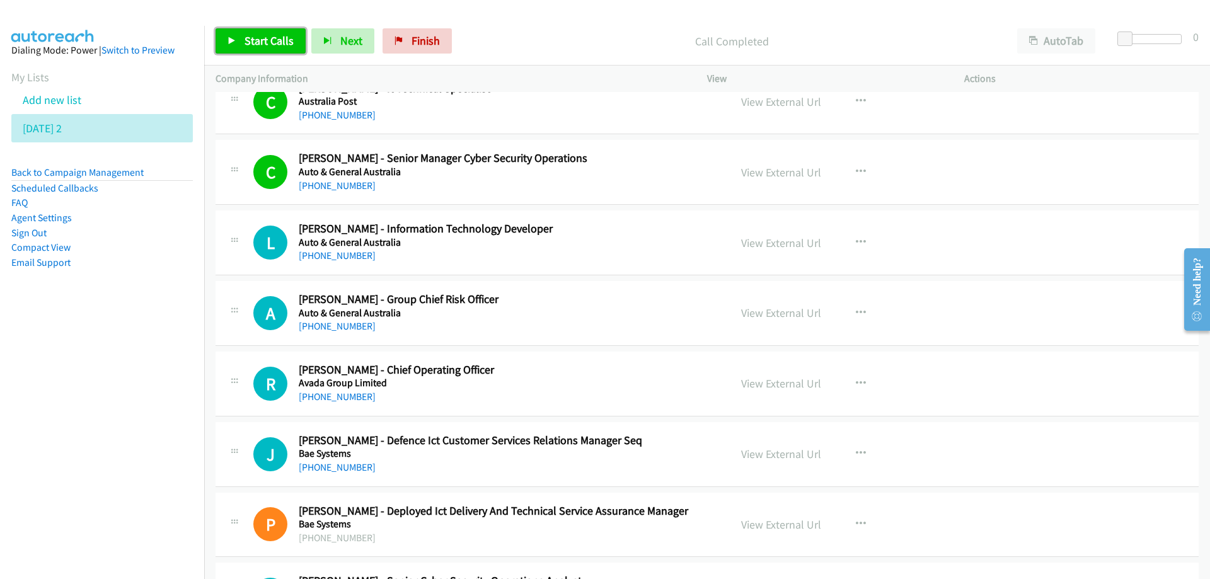
click at [276, 38] on span "Start Calls" at bounding box center [269, 40] width 49 height 14
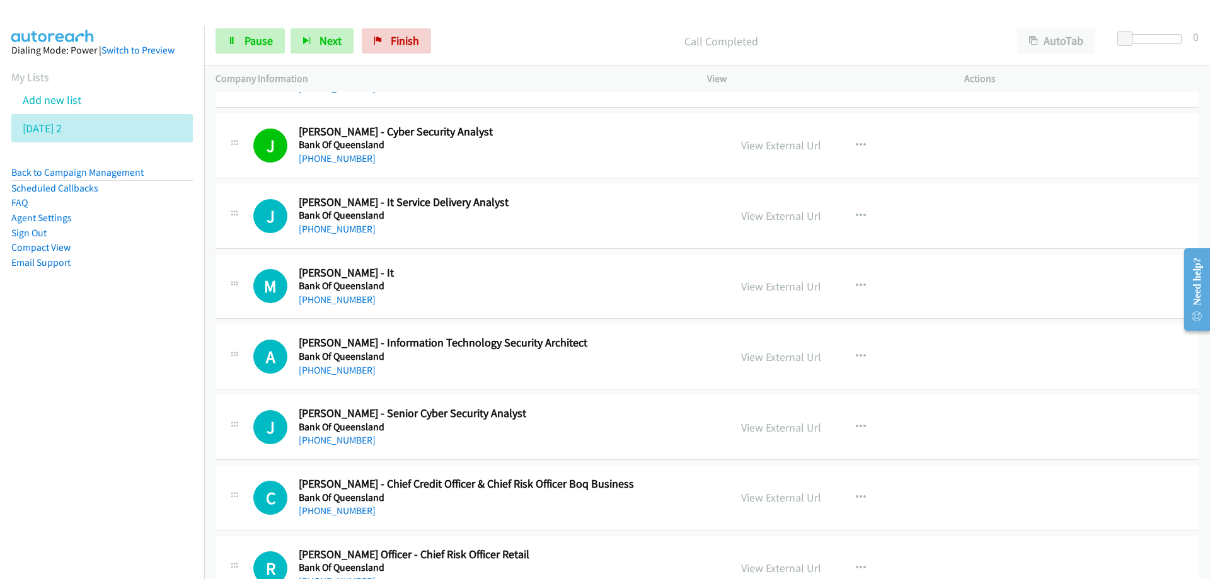
scroll to position [3656, 0]
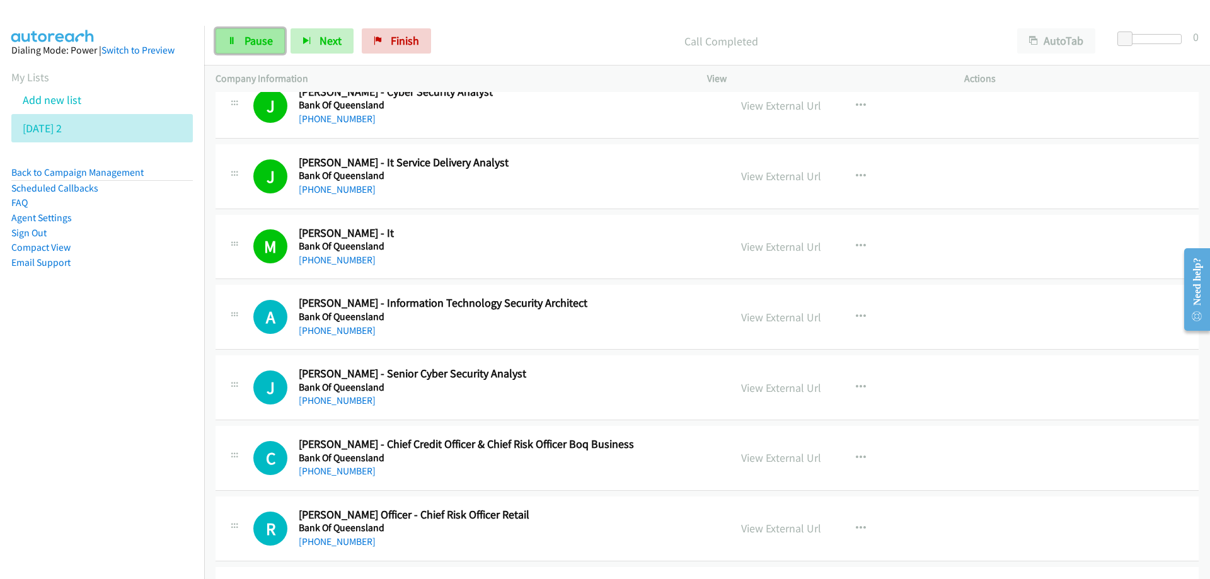
click at [241, 35] on link "Pause" at bounding box center [250, 40] width 69 height 25
click at [274, 39] on span "Start Calls" at bounding box center [269, 40] width 49 height 14
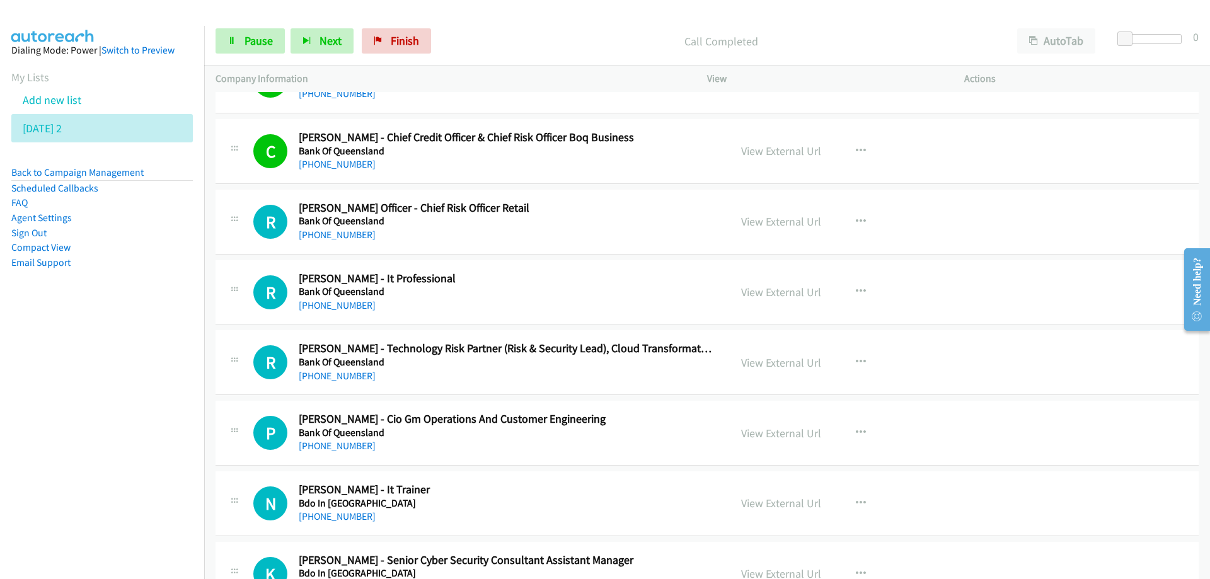
scroll to position [3971, 0]
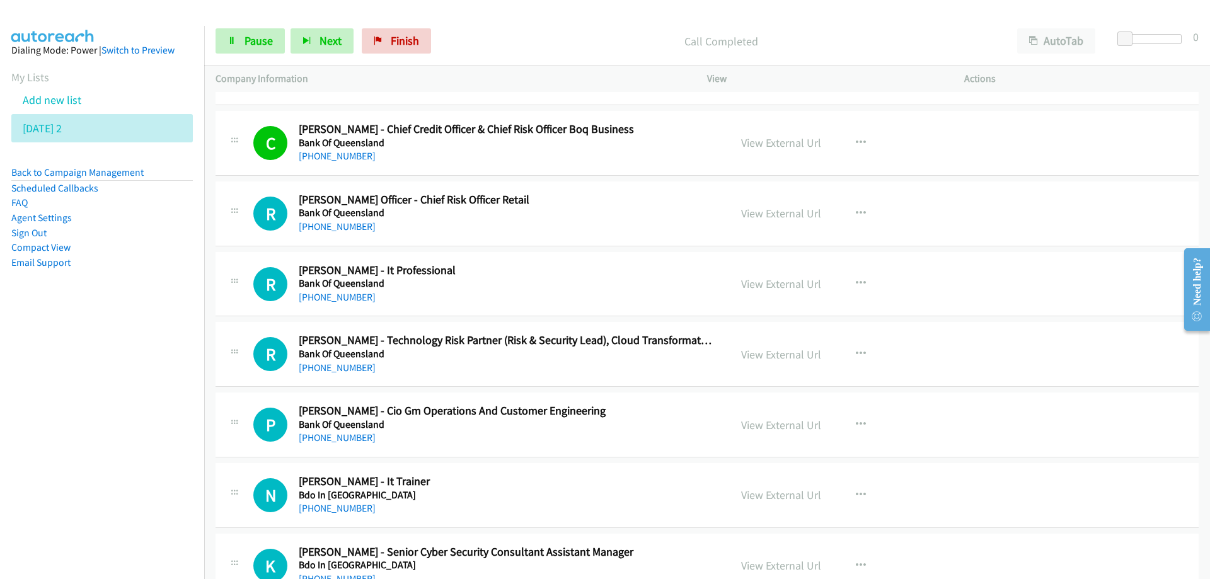
drag, startPoint x: 388, startPoint y: 272, endPoint x: 682, endPoint y: 391, distance: 317.5
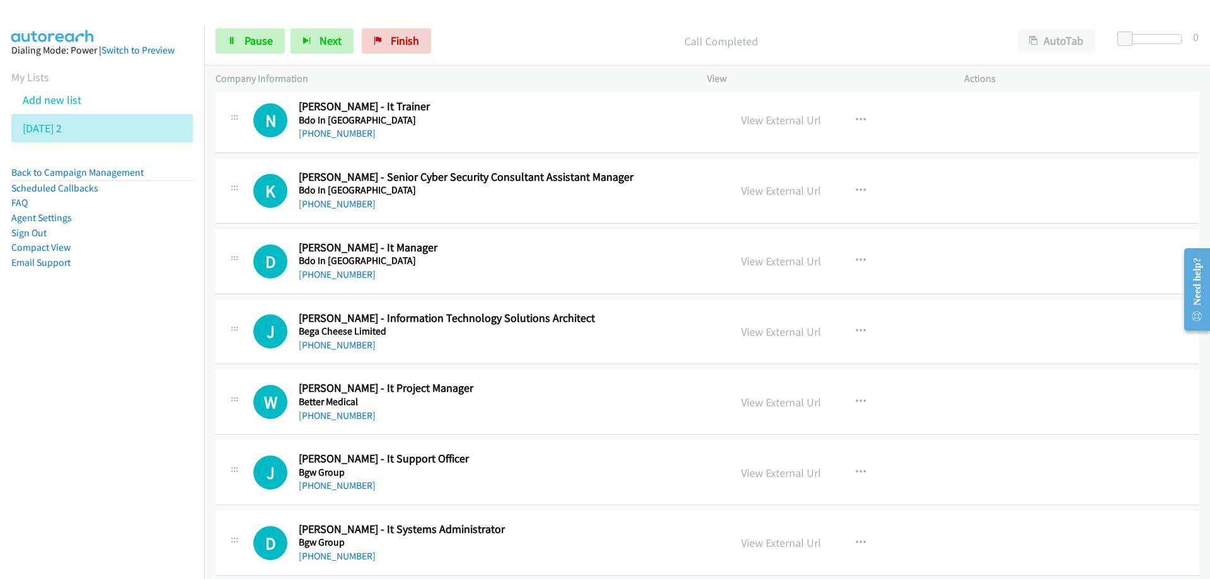
scroll to position [4349, 0]
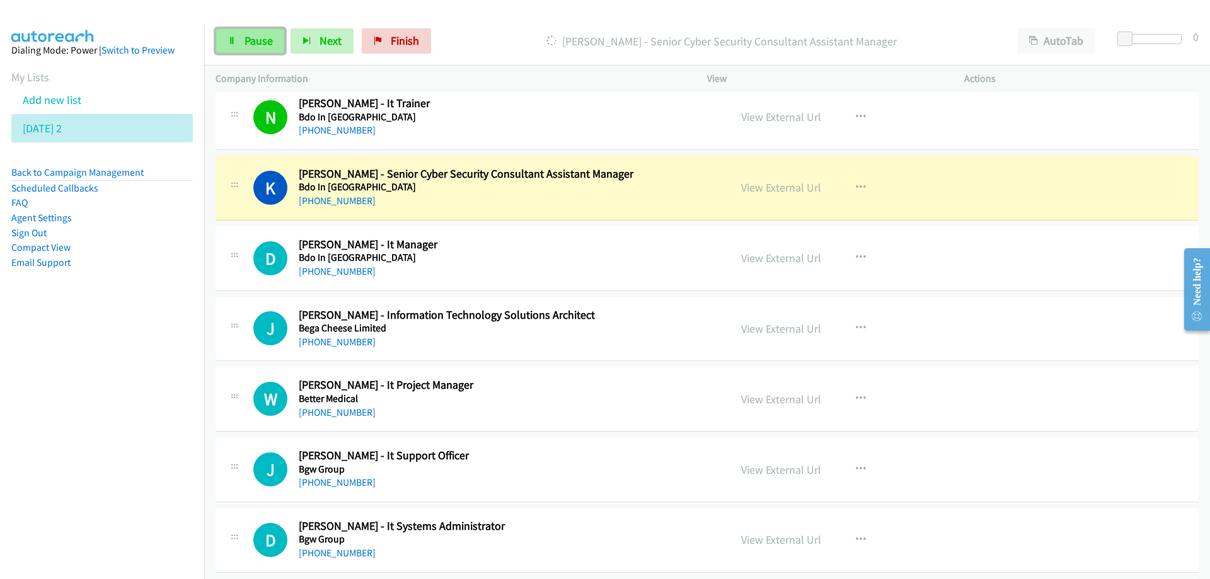
click at [251, 37] on span "Pause" at bounding box center [259, 40] width 28 height 14
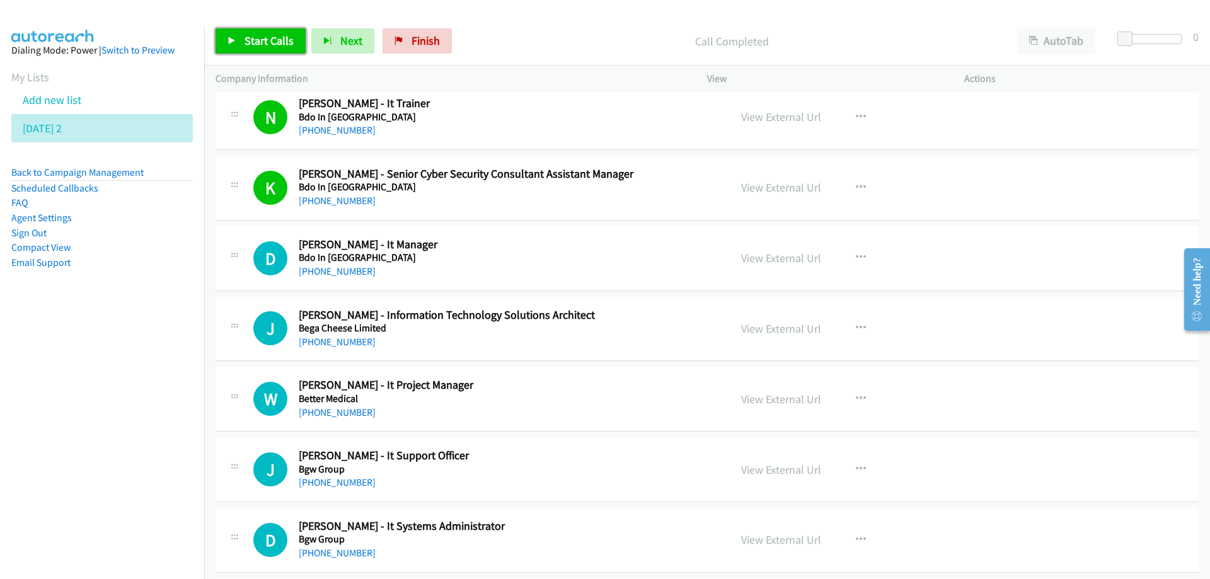
click at [263, 43] on span "Start Calls" at bounding box center [269, 40] width 49 height 14
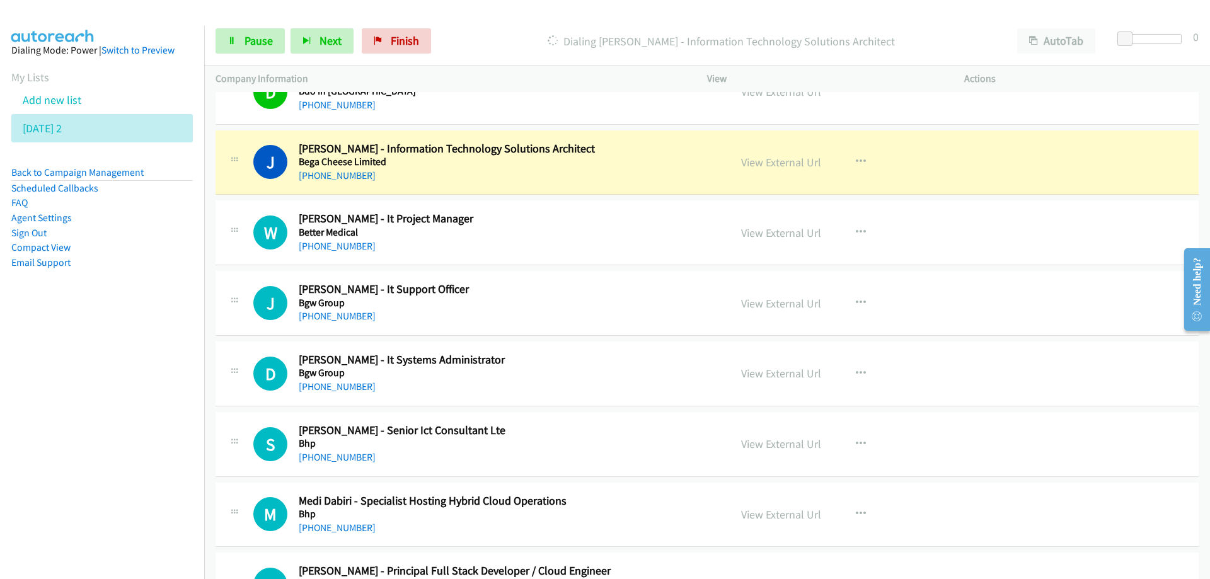
scroll to position [4538, 0]
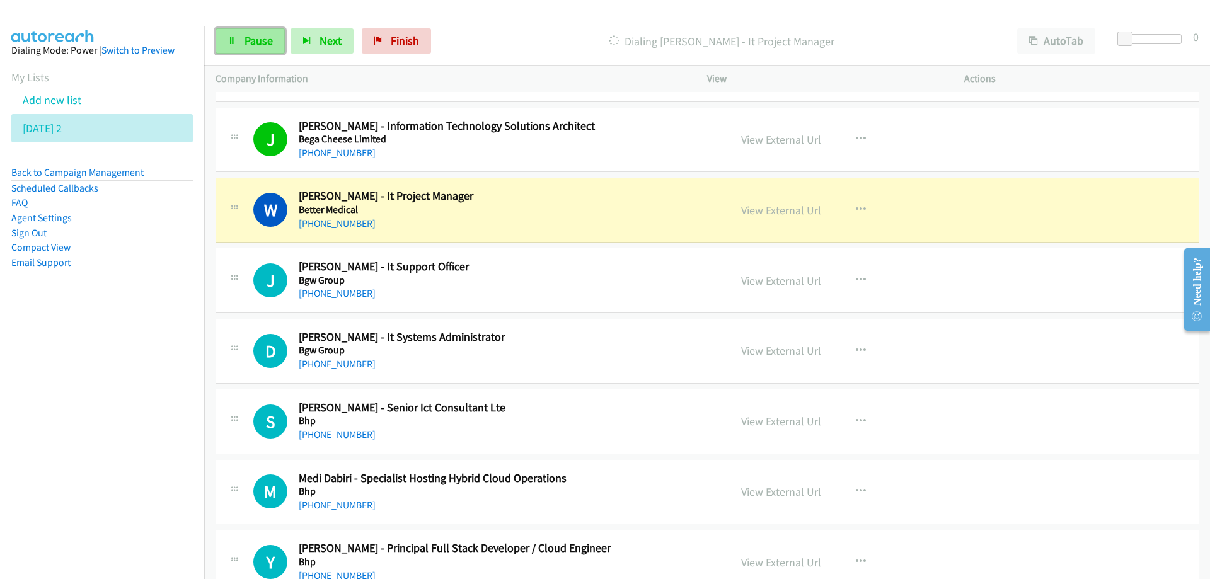
click at [243, 40] on link "Pause" at bounding box center [250, 40] width 69 height 25
click at [773, 214] on link "View External Url" at bounding box center [781, 210] width 80 height 14
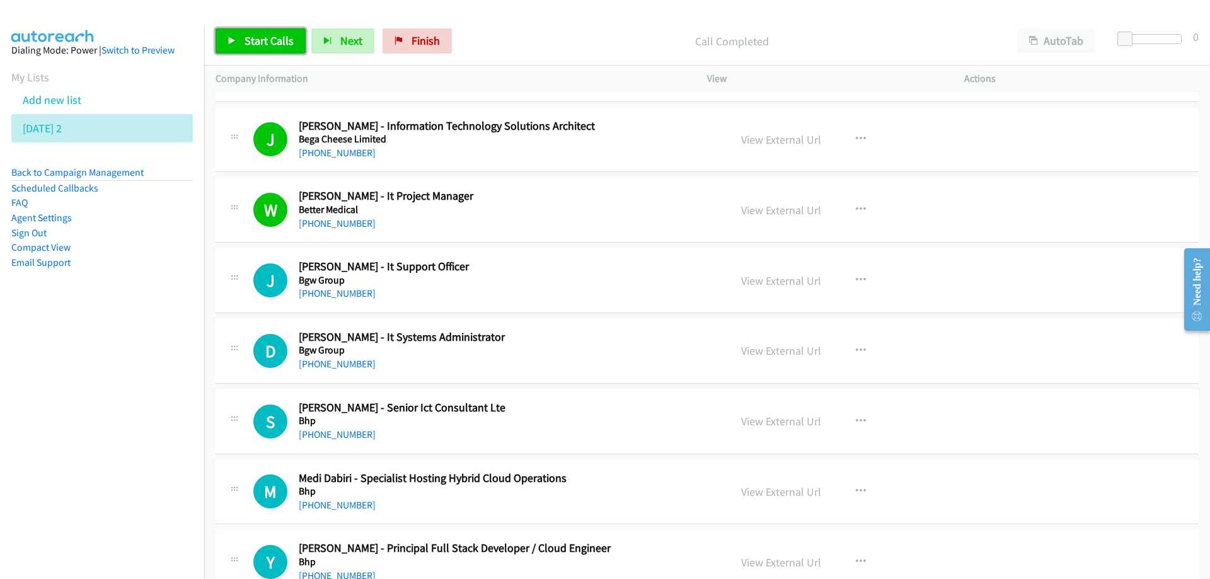
click at [272, 37] on span "Start Calls" at bounding box center [269, 40] width 49 height 14
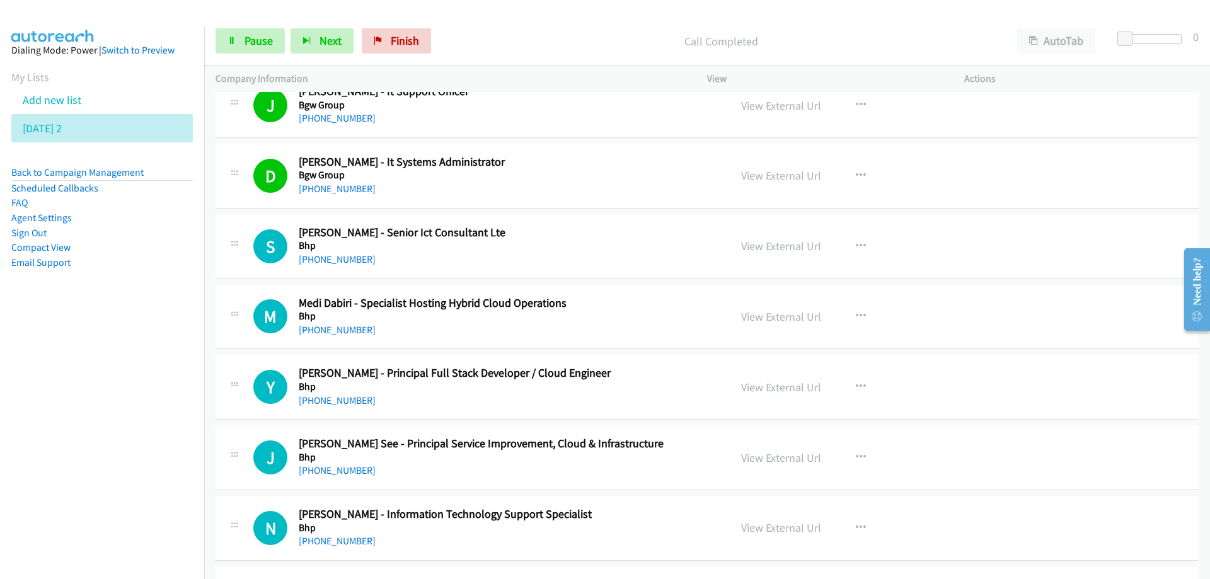
scroll to position [4727, 0]
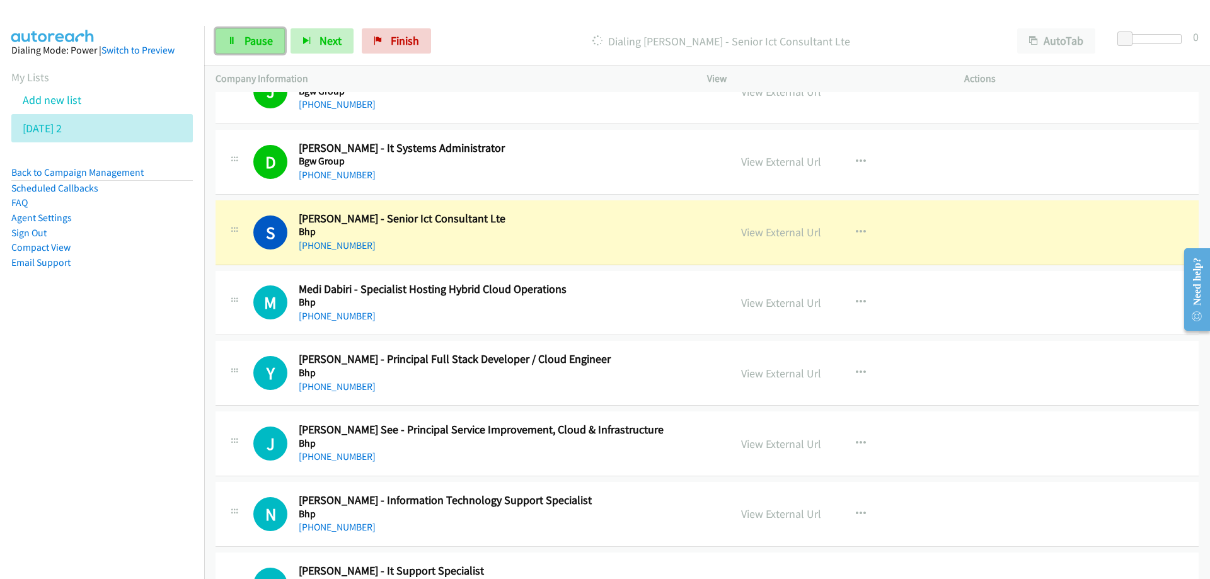
click at [250, 42] on span "Pause" at bounding box center [259, 40] width 28 height 14
click at [750, 231] on link "View External Url" at bounding box center [781, 232] width 80 height 14
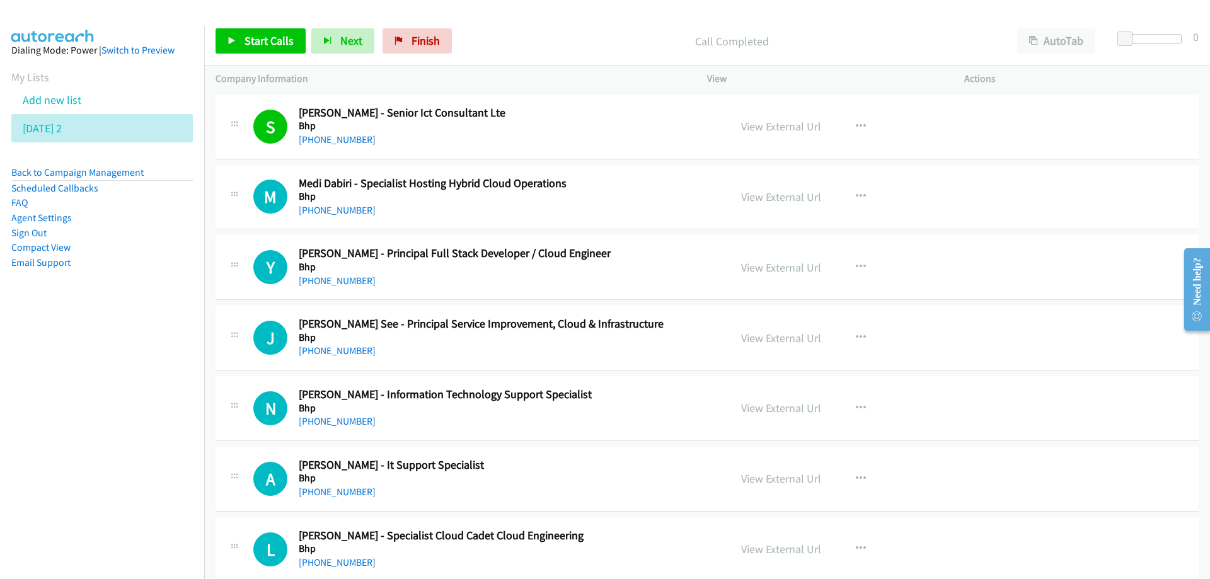
scroll to position [4853, 0]
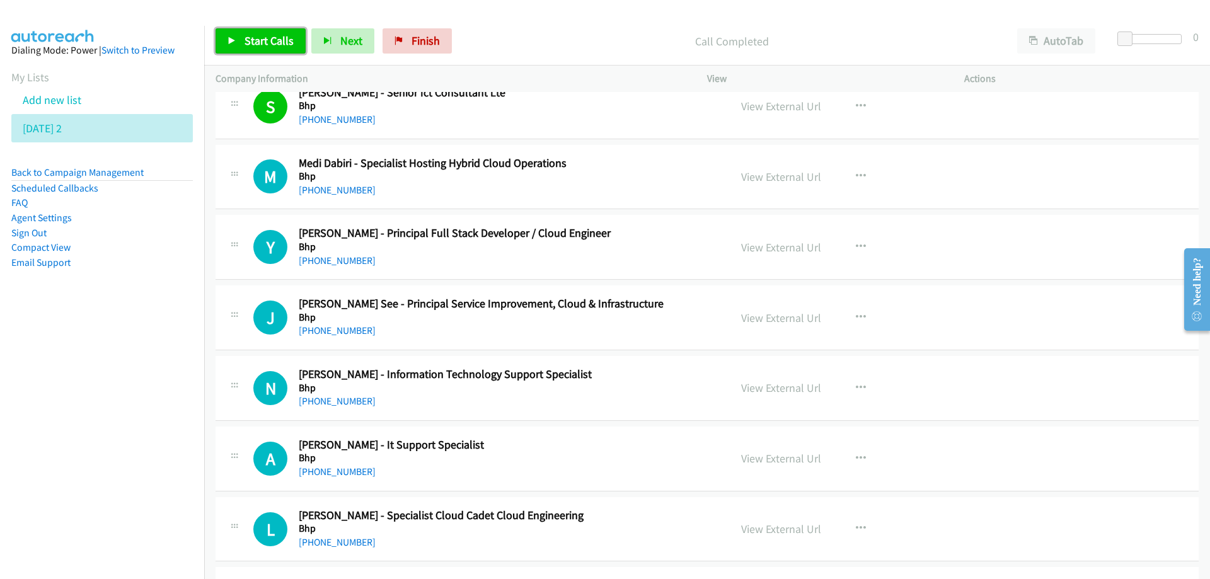
click at [265, 45] on span "Start Calls" at bounding box center [269, 40] width 49 height 14
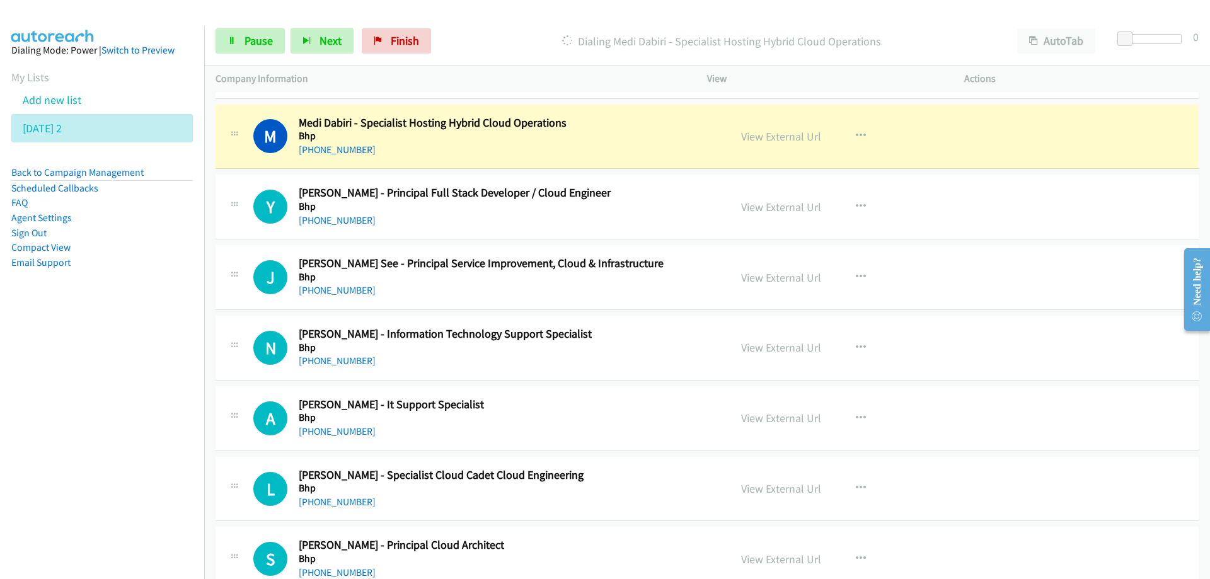
scroll to position [4916, 0]
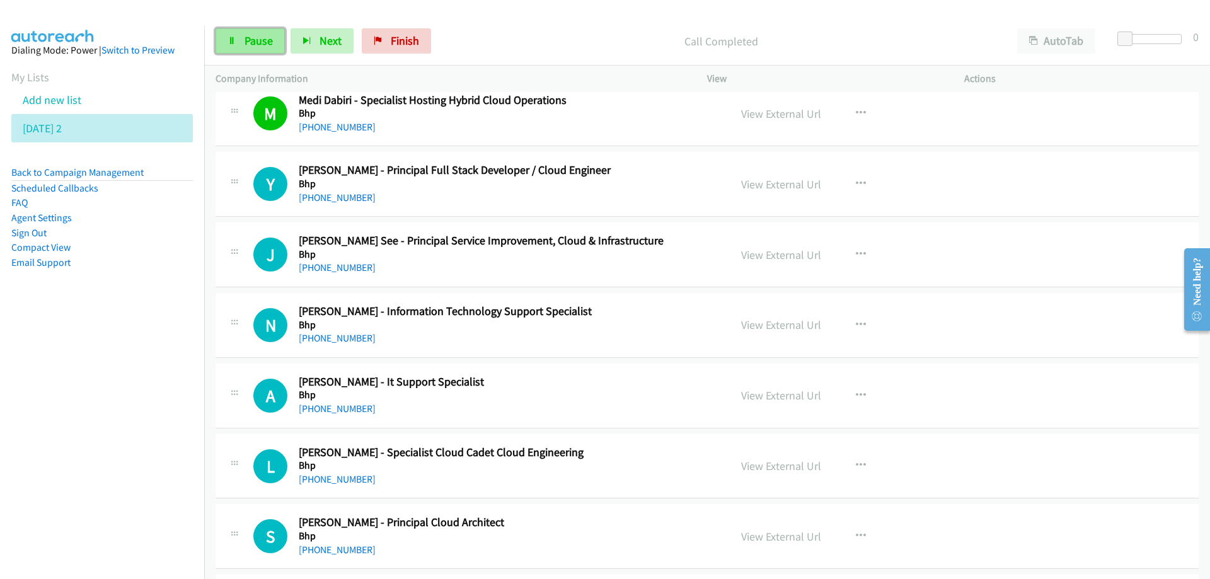
click at [259, 45] on span "Pause" at bounding box center [259, 40] width 28 height 14
click at [265, 40] on span "Start Calls" at bounding box center [269, 40] width 49 height 14
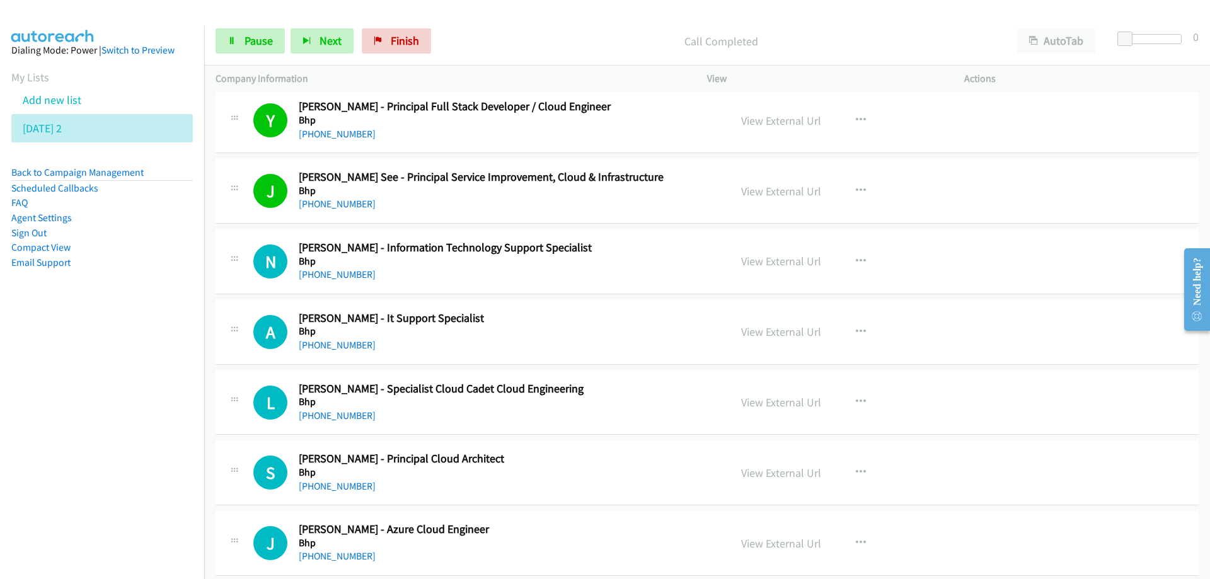
scroll to position [5042, 0]
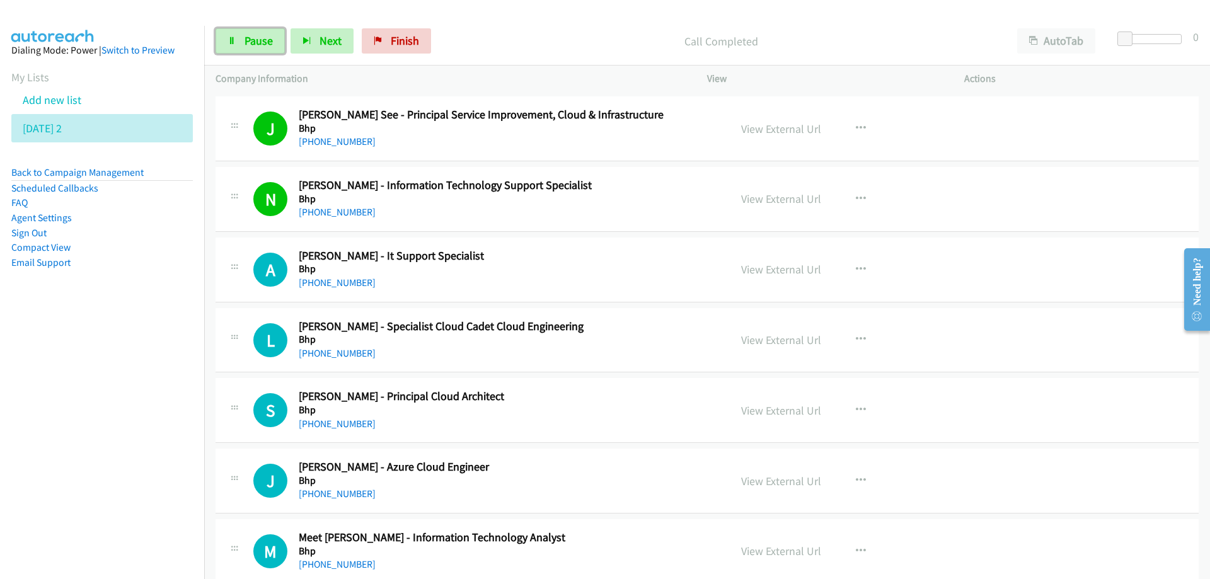
drag, startPoint x: 260, startPoint y: 42, endPoint x: 313, endPoint y: 148, distance: 118.4
click at [260, 42] on span "Pause" at bounding box center [259, 40] width 28 height 14
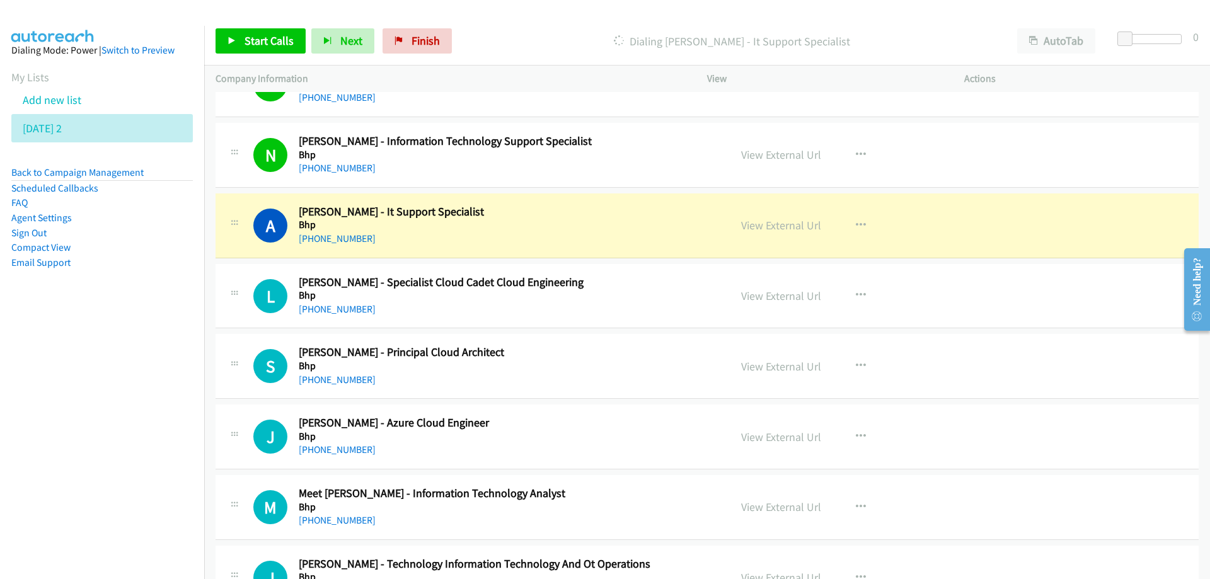
scroll to position [5105, 0]
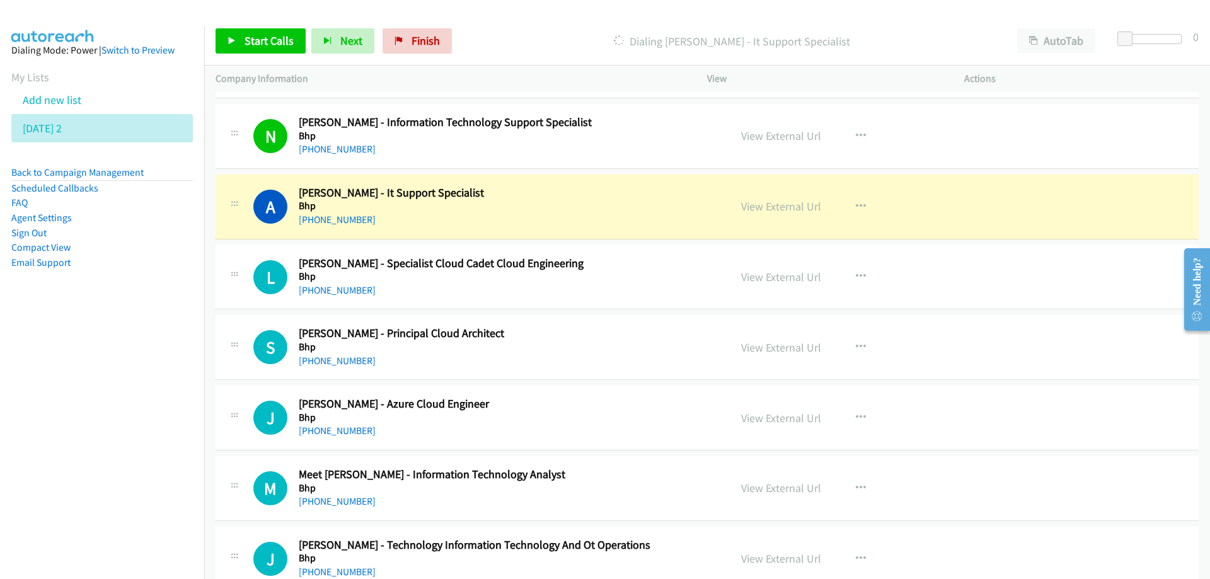
click at [591, 206] on h5 "Bhp" at bounding box center [506, 206] width 415 height 13
click at [776, 207] on link "View External Url" at bounding box center [781, 206] width 80 height 14
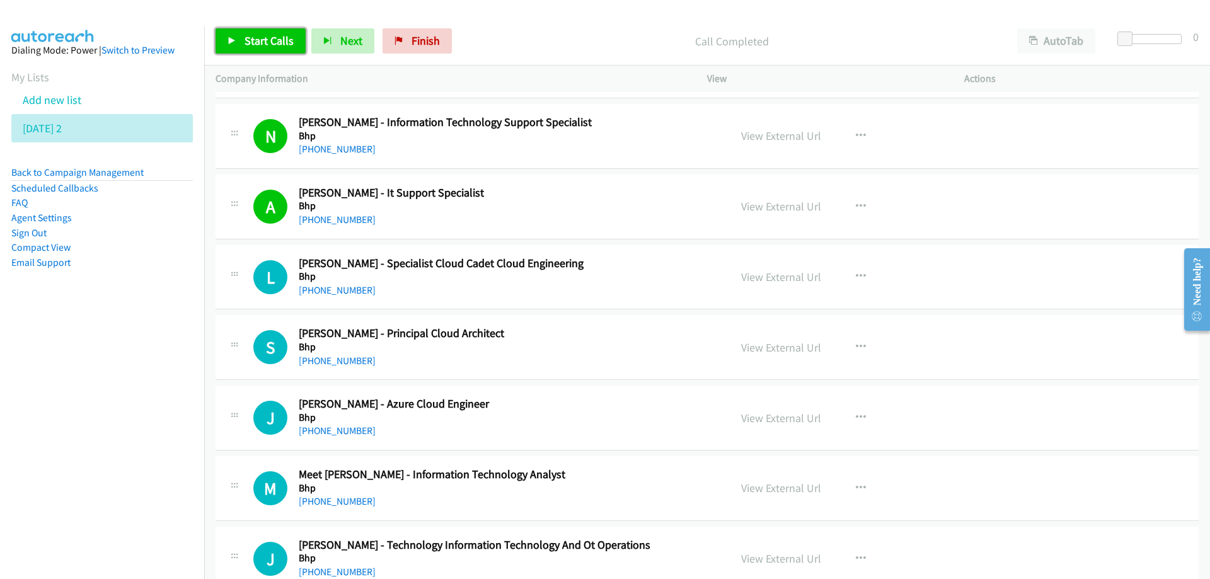
click at [262, 35] on span "Start Calls" at bounding box center [269, 40] width 49 height 14
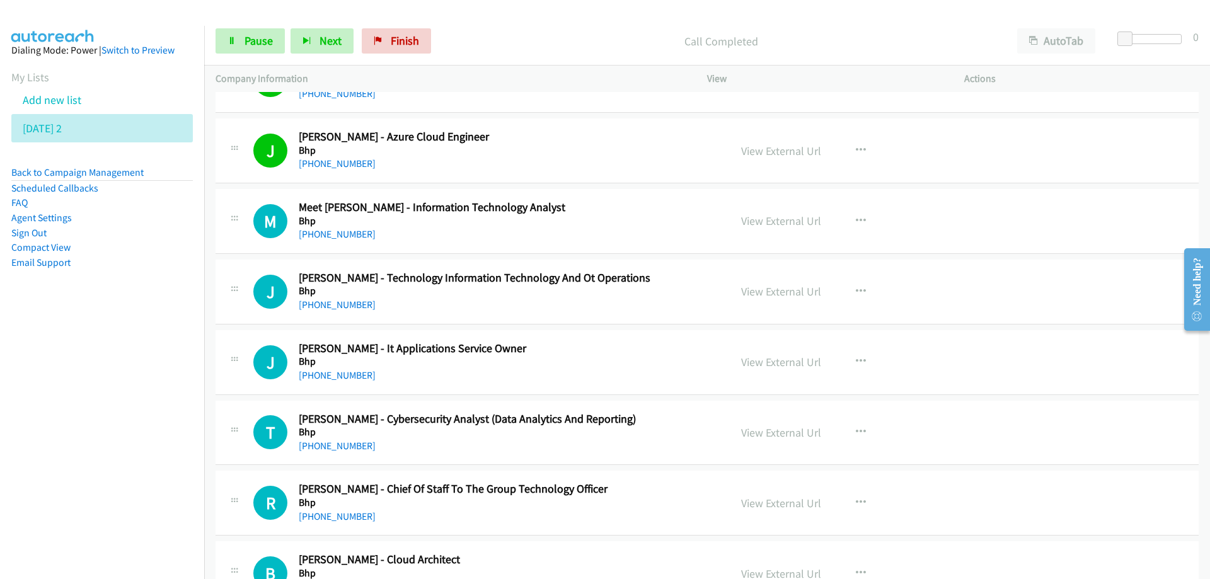
scroll to position [5420, 0]
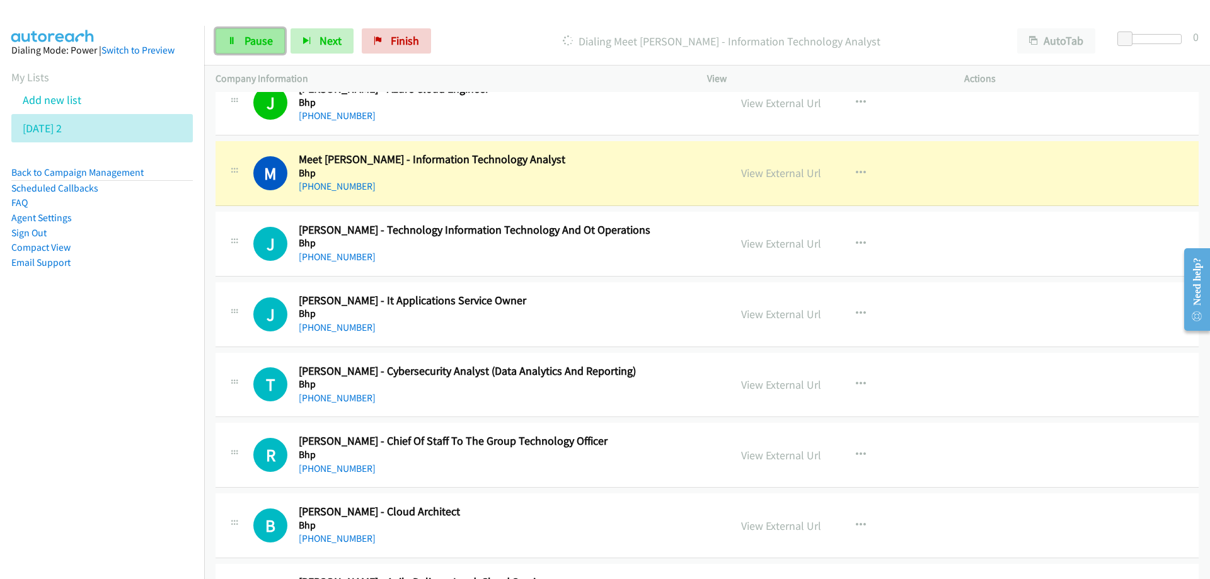
click at [262, 38] on span "Pause" at bounding box center [259, 40] width 28 height 14
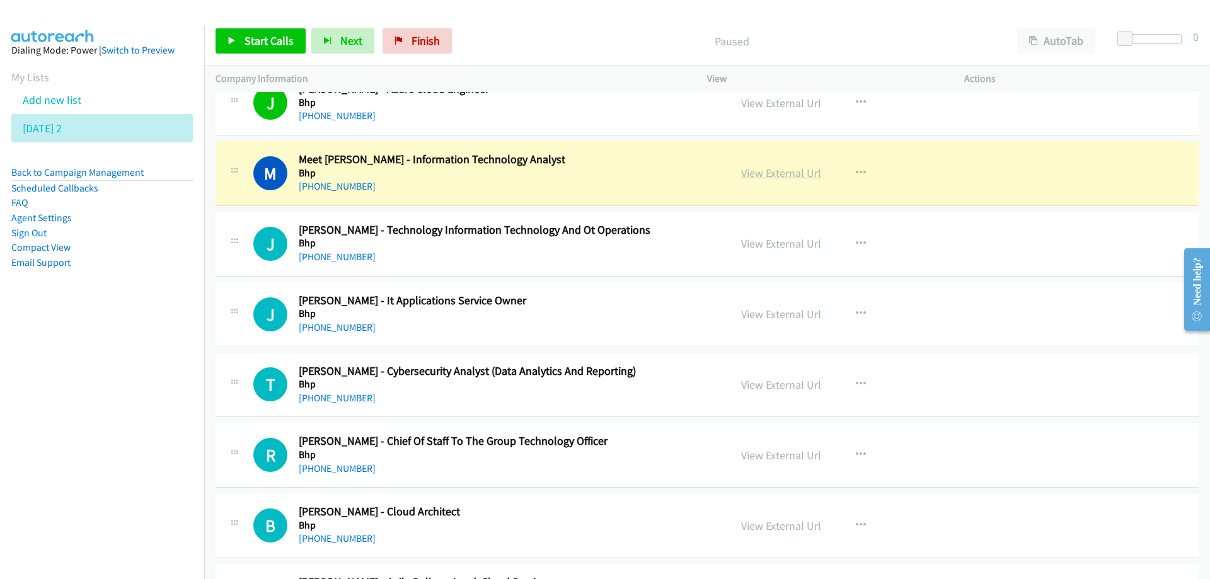
click at [761, 178] on link "View External Url" at bounding box center [781, 173] width 80 height 14
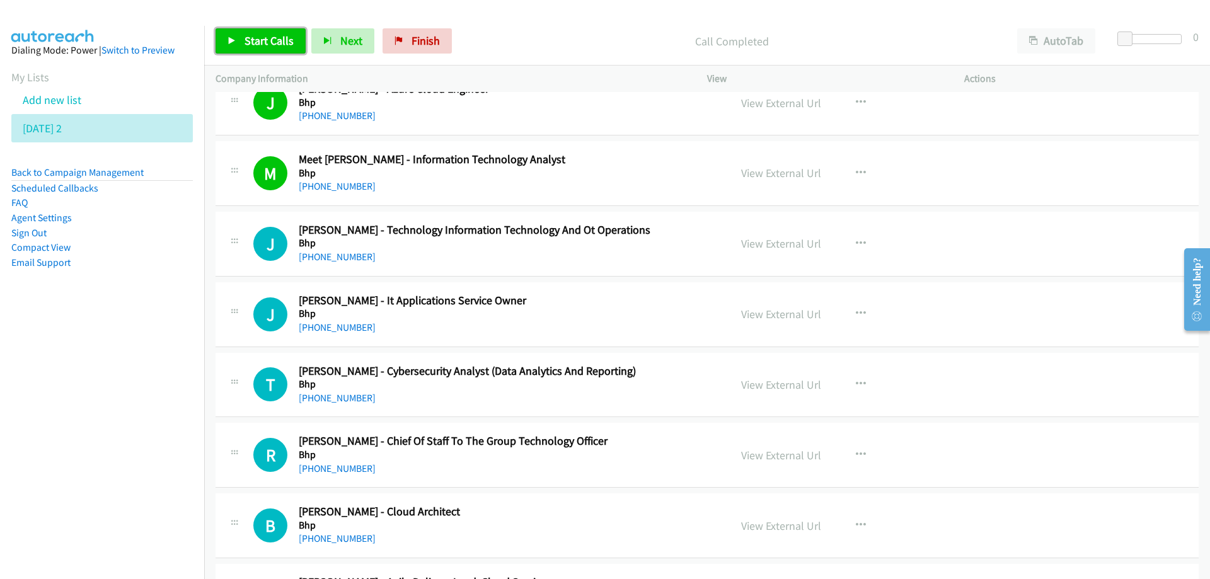
click at [260, 38] on span "Start Calls" at bounding box center [269, 40] width 49 height 14
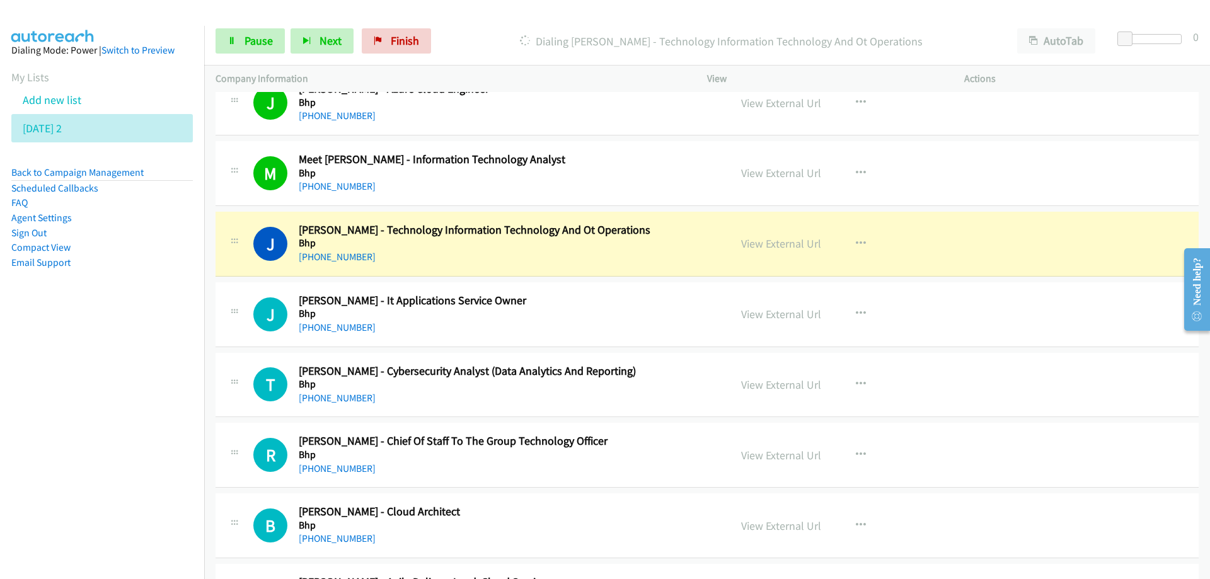
scroll to position [5483, 0]
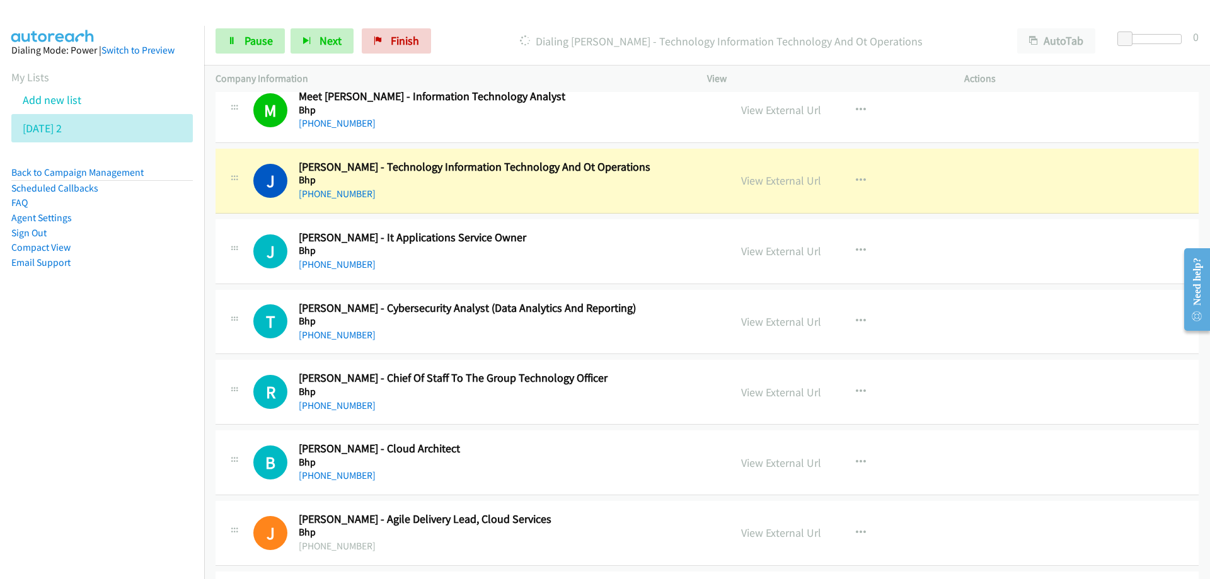
click at [483, 195] on div "+61 447 063 803" at bounding box center [506, 194] width 415 height 15
click at [759, 178] on link "View External Url" at bounding box center [781, 180] width 80 height 14
click at [255, 42] on span "Pause" at bounding box center [259, 40] width 28 height 14
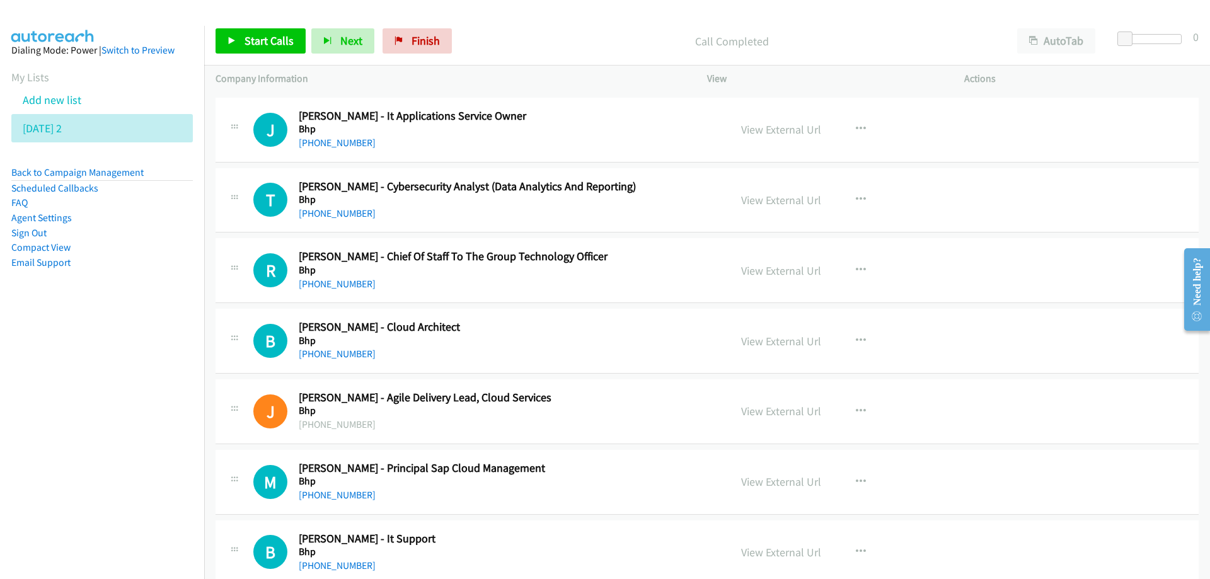
scroll to position [5609, 0]
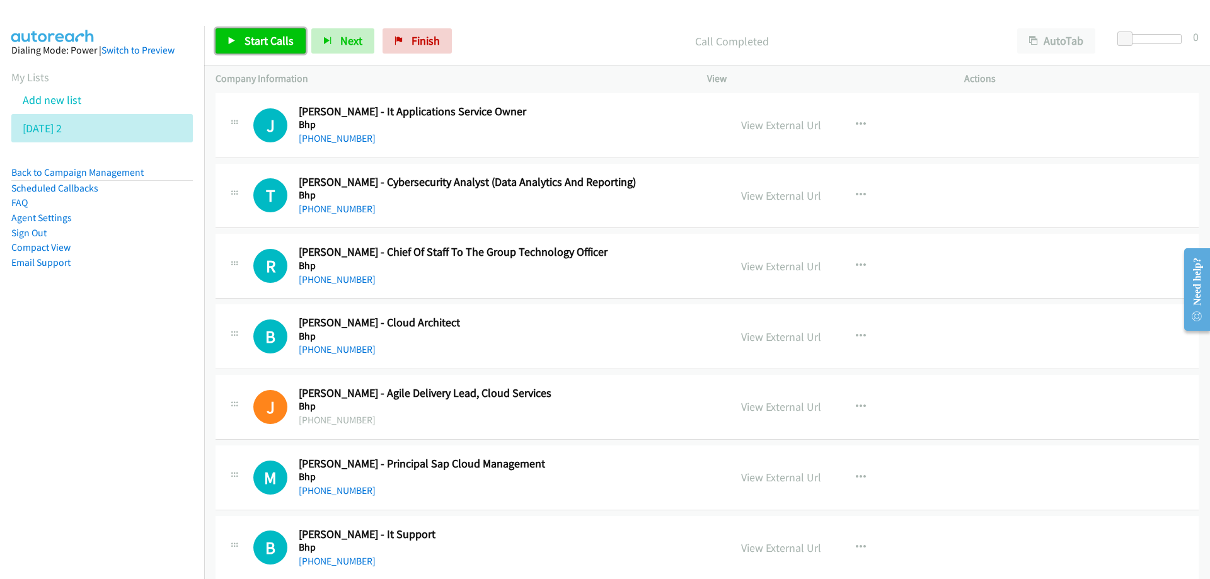
click at [258, 42] on span "Start Calls" at bounding box center [269, 40] width 49 height 14
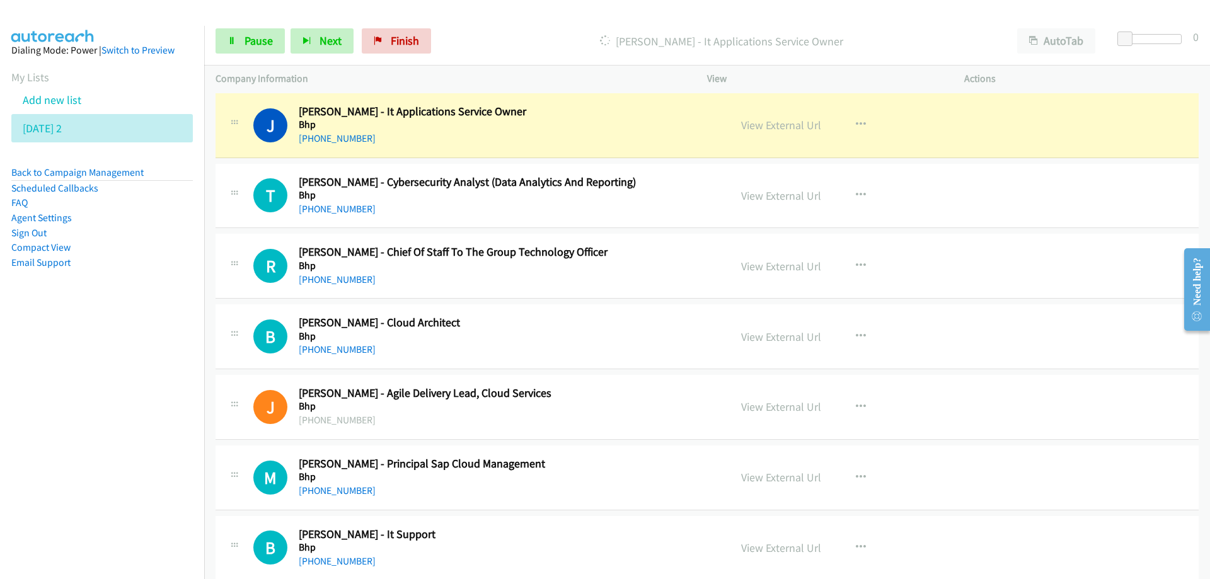
scroll to position [5672, 0]
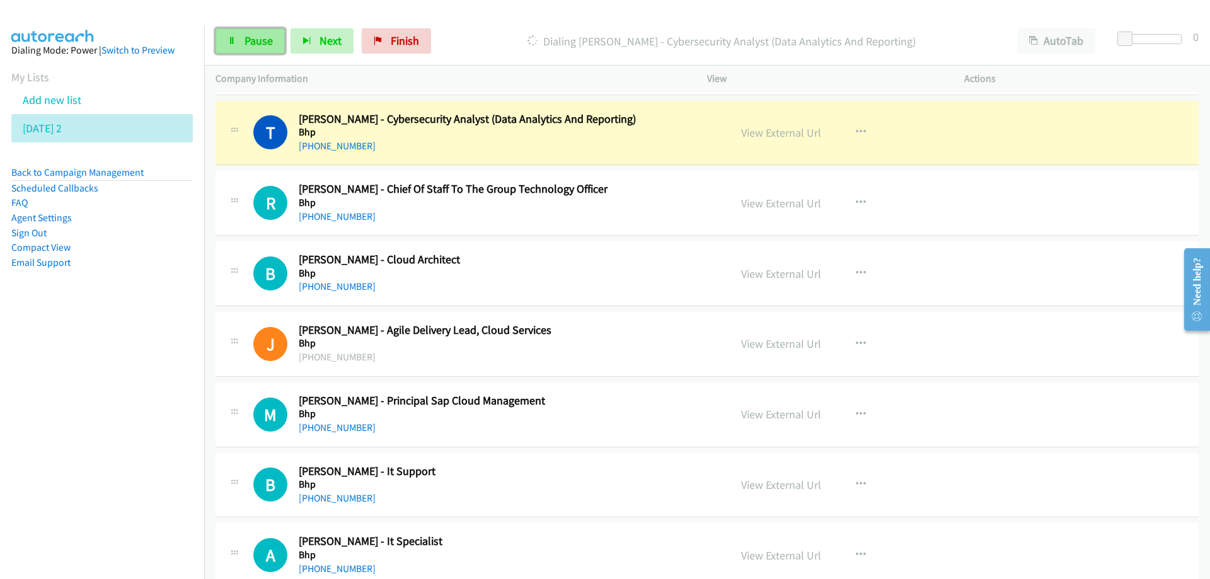
click at [246, 37] on span "Pause" at bounding box center [259, 40] width 28 height 14
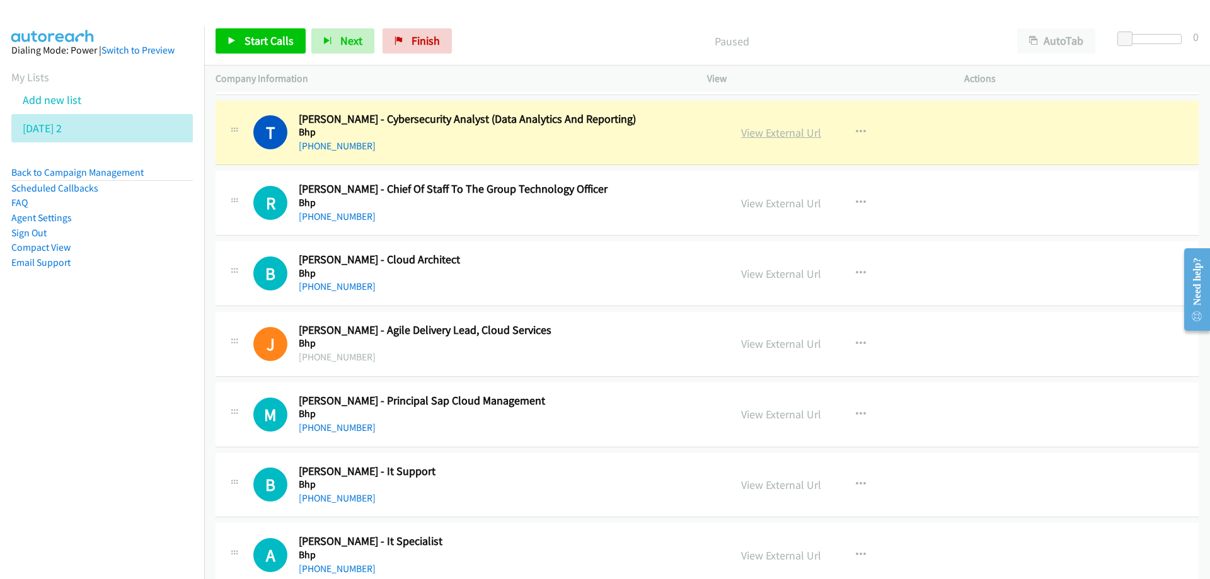
click at [768, 129] on link "View External Url" at bounding box center [781, 132] width 80 height 14
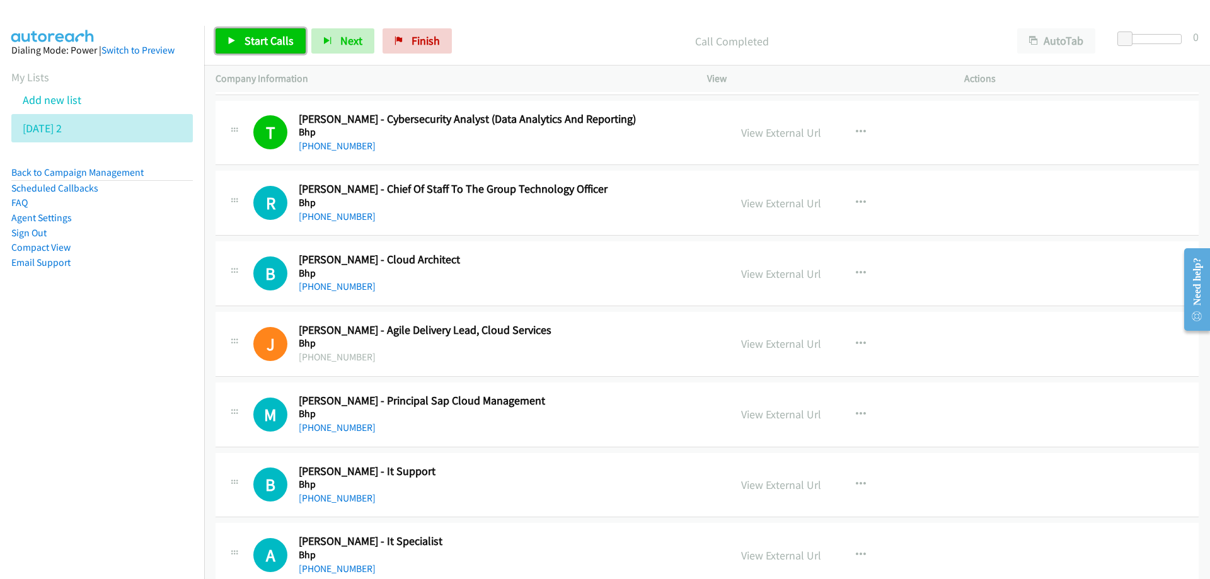
click at [258, 42] on span "Start Calls" at bounding box center [269, 40] width 49 height 14
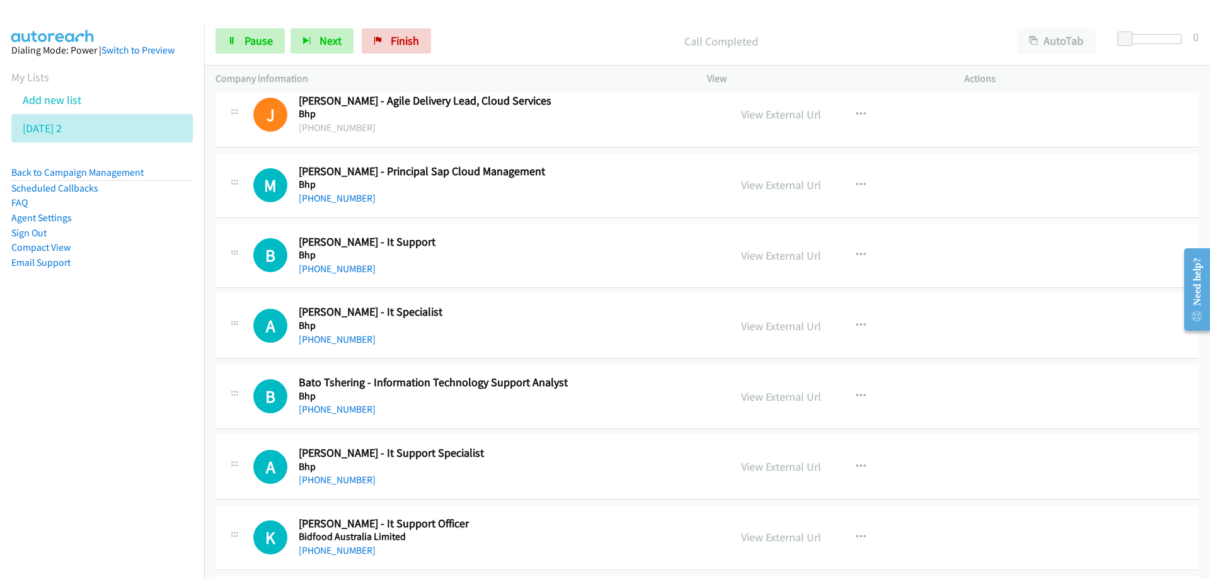
scroll to position [5925, 0]
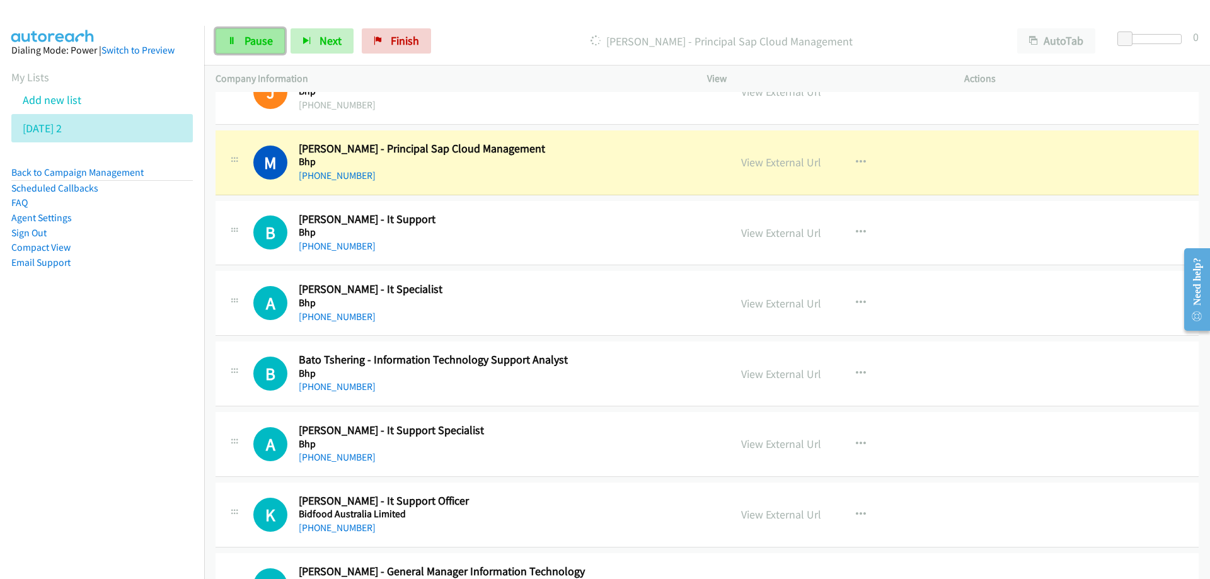
click at [265, 40] on span "Pause" at bounding box center [259, 40] width 28 height 14
click at [758, 161] on link "View External Url" at bounding box center [781, 162] width 80 height 14
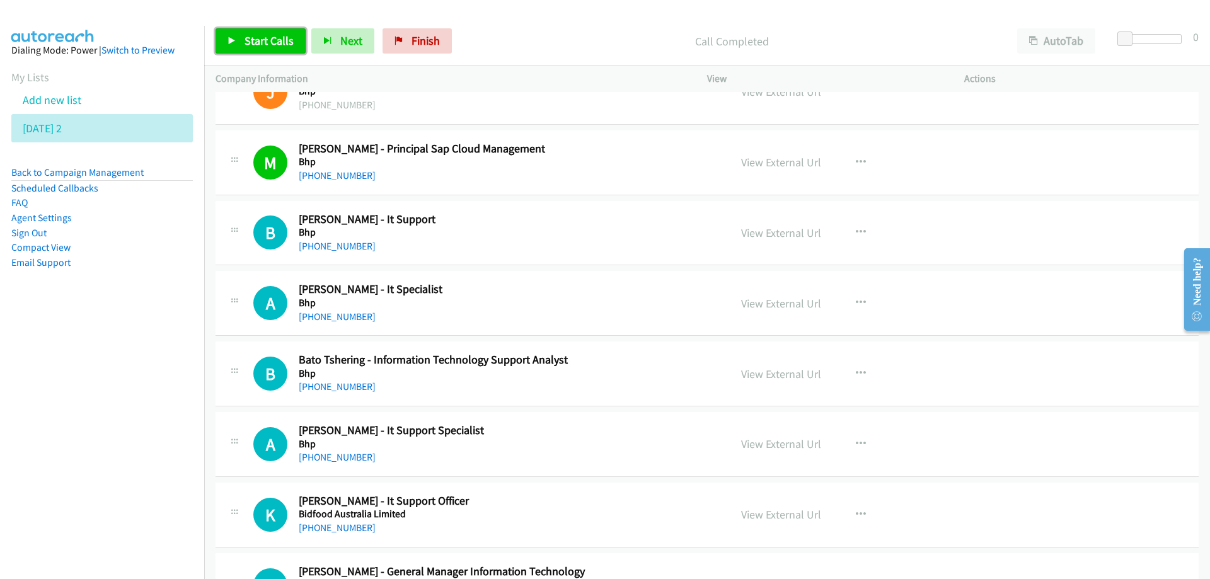
click at [256, 39] on span "Start Calls" at bounding box center [269, 40] width 49 height 14
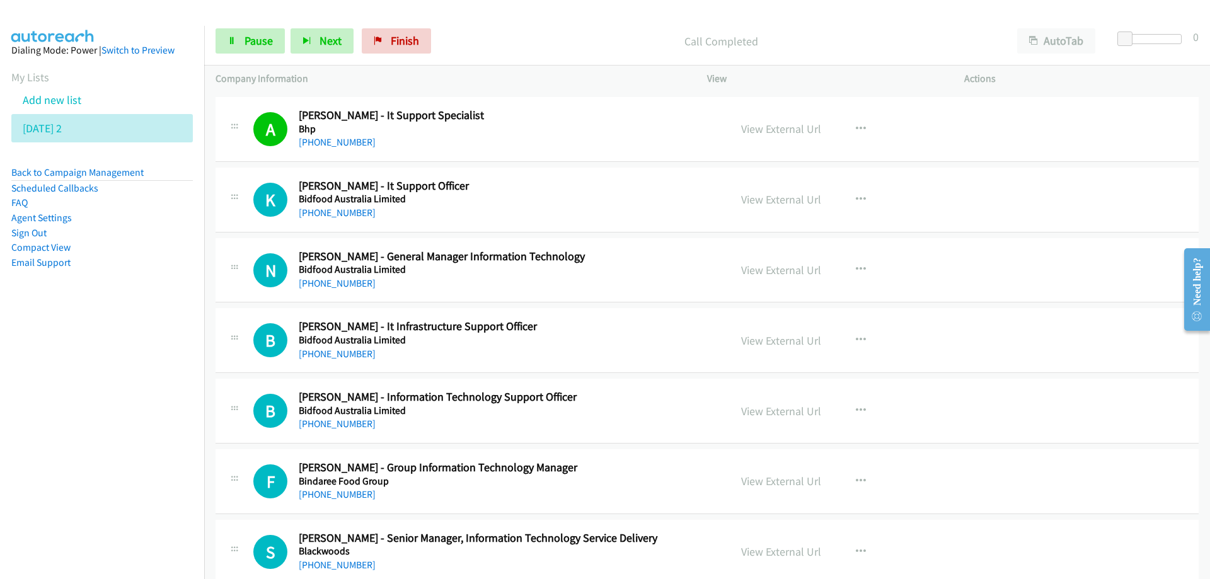
scroll to position [6303, 0]
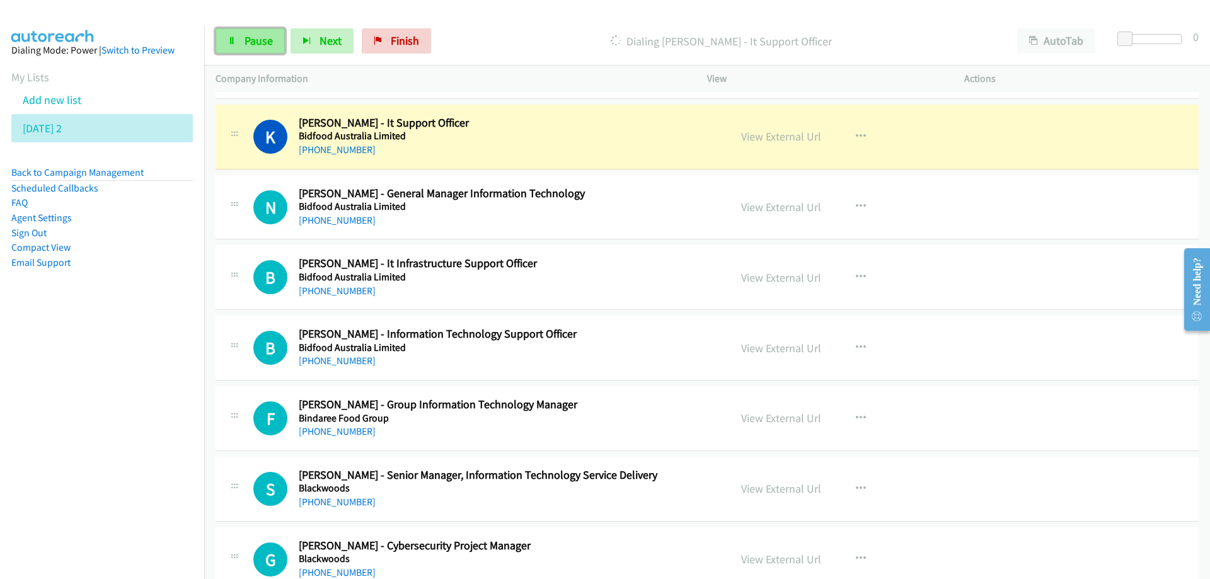
click at [255, 39] on span "Pause" at bounding box center [259, 40] width 28 height 14
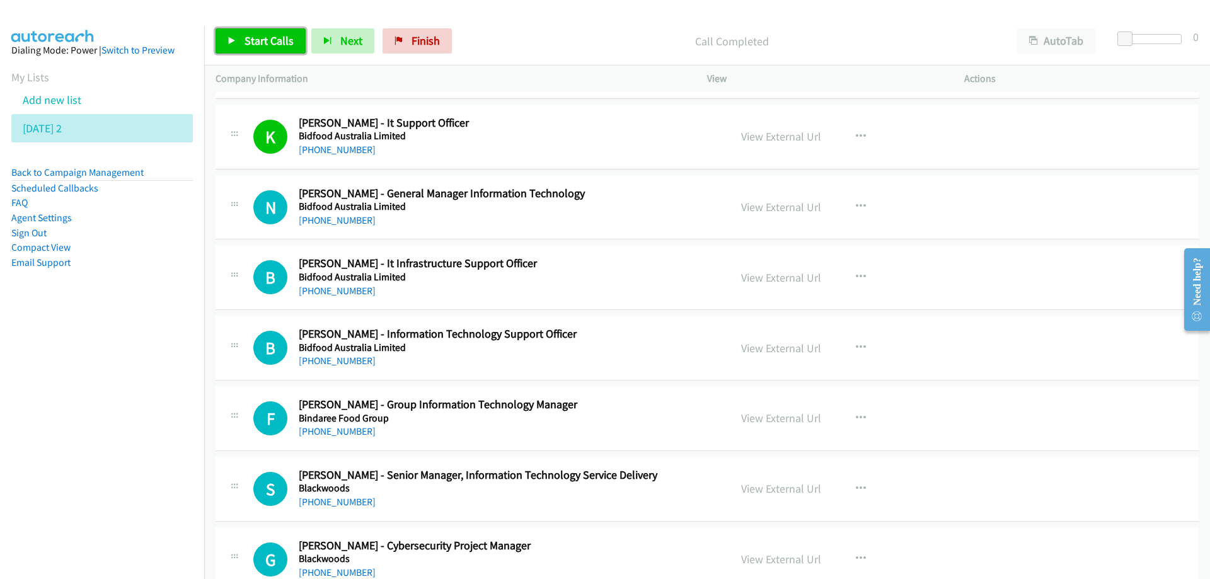
click at [269, 43] on span "Start Calls" at bounding box center [269, 40] width 49 height 14
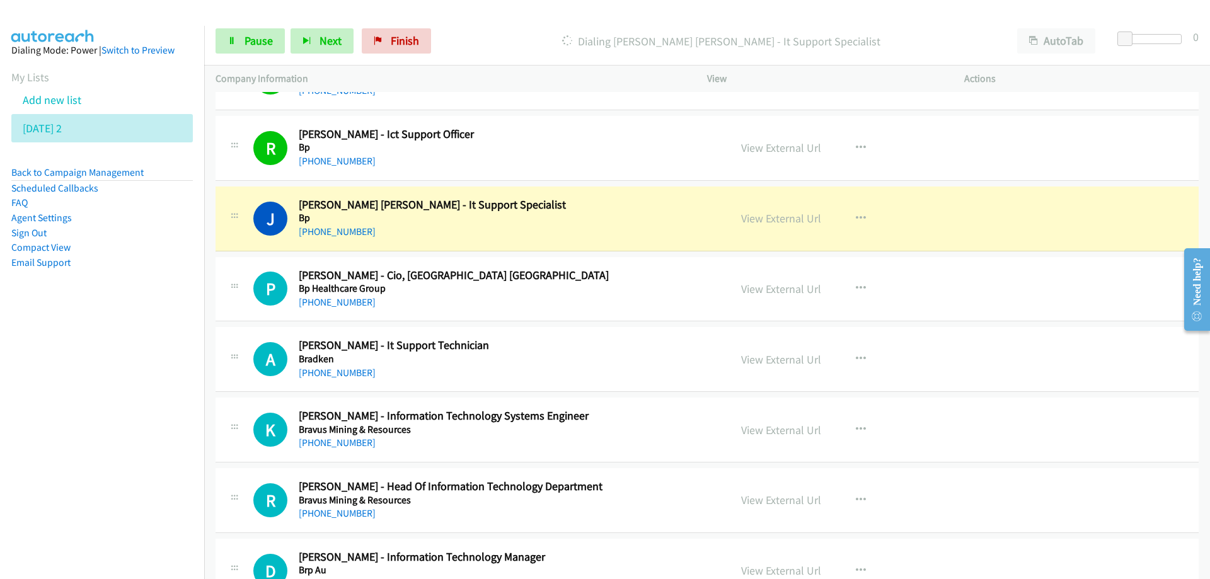
scroll to position [7059, 0]
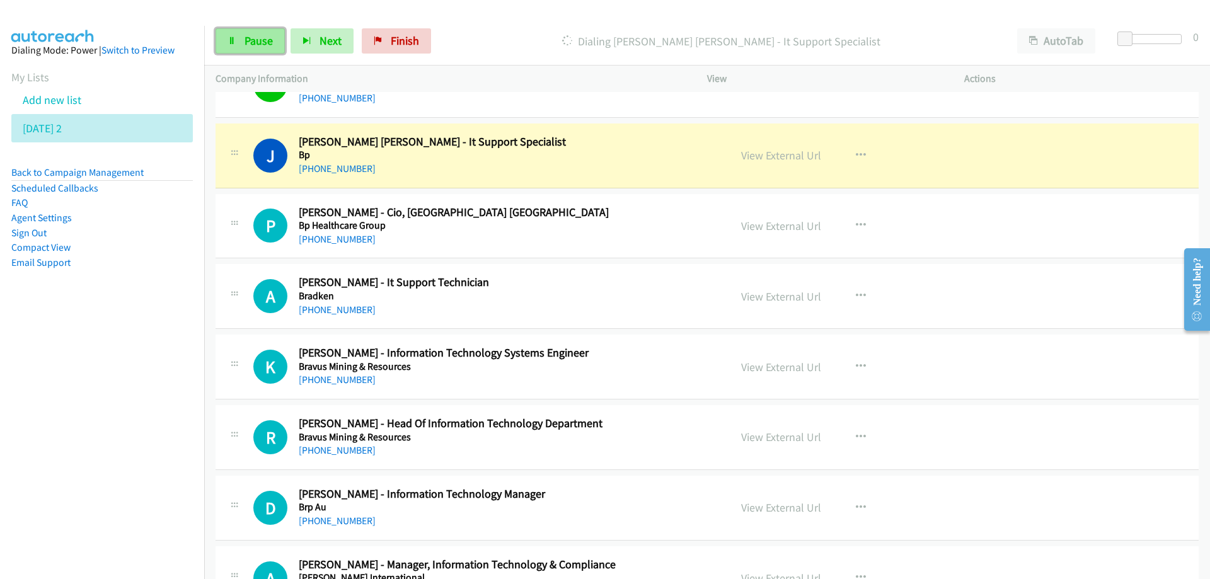
click at [268, 42] on span "Pause" at bounding box center [259, 40] width 28 height 14
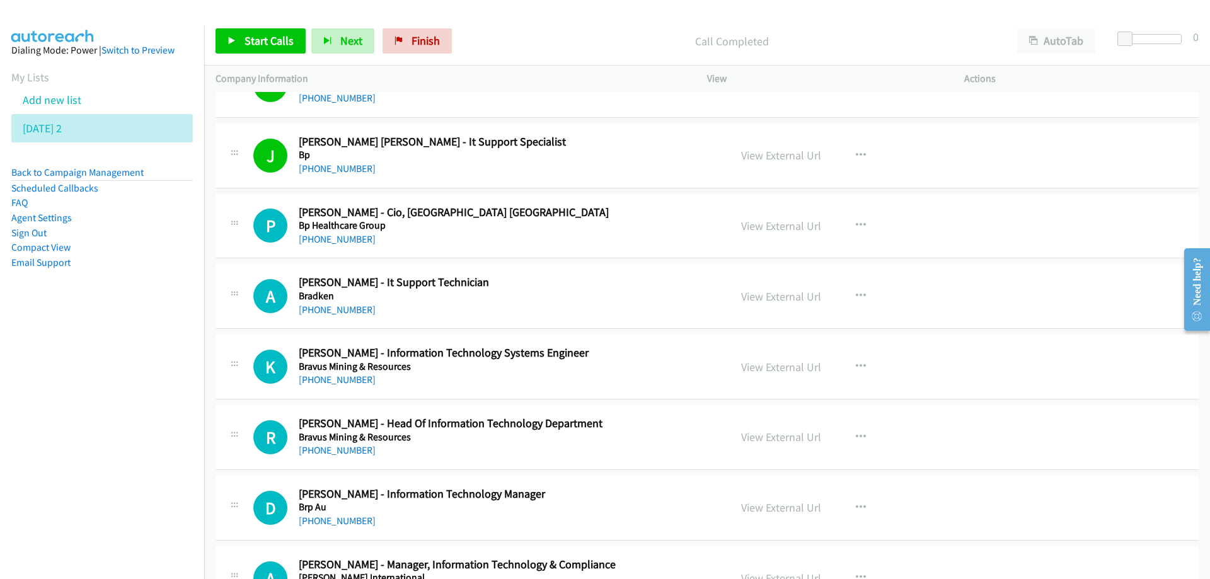
click at [141, 394] on nav "Dialing Mode: Power | Switch to Preview My Lists Add new list Thursday 2 Back t…" at bounding box center [102, 315] width 205 height 579
click at [277, 43] on span "Start Calls" at bounding box center [269, 40] width 49 height 14
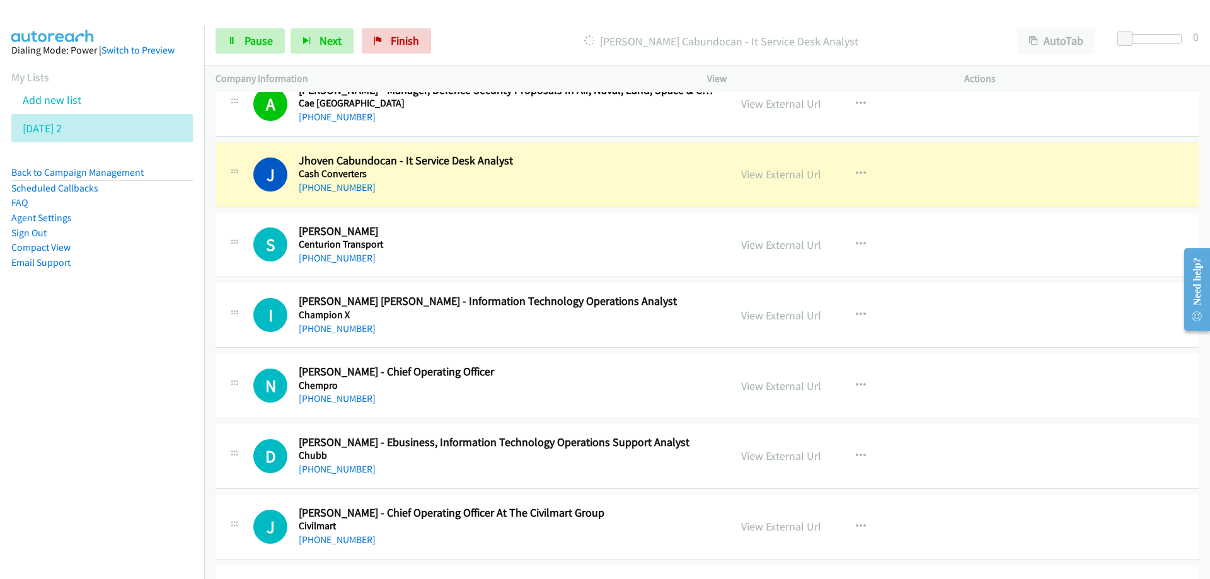
scroll to position [7878, 0]
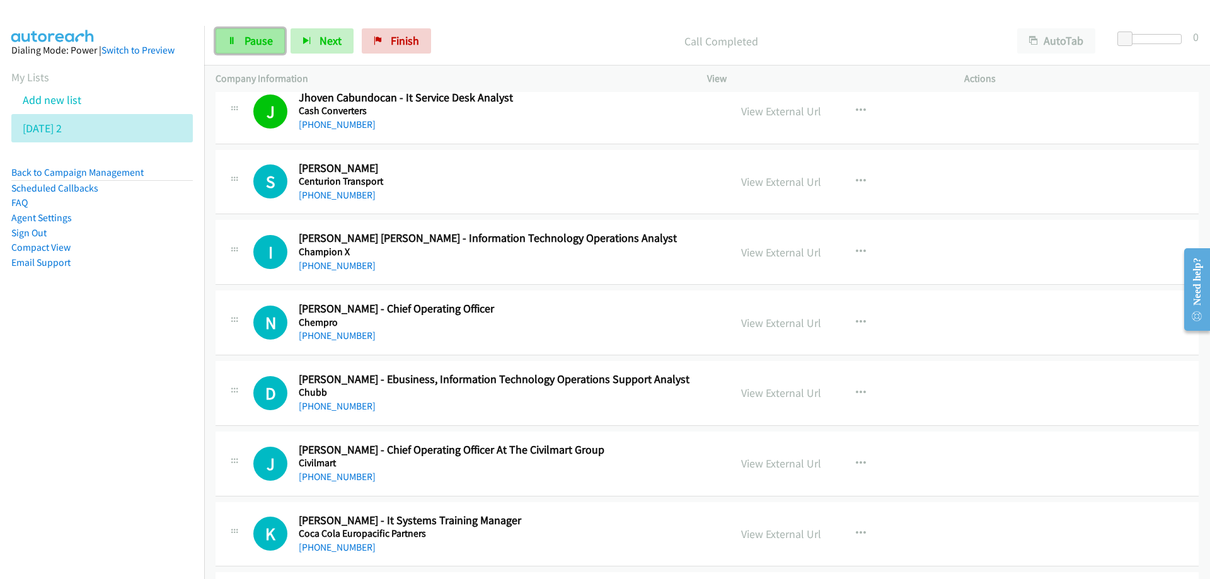
click at [250, 42] on span "Pause" at bounding box center [259, 40] width 28 height 14
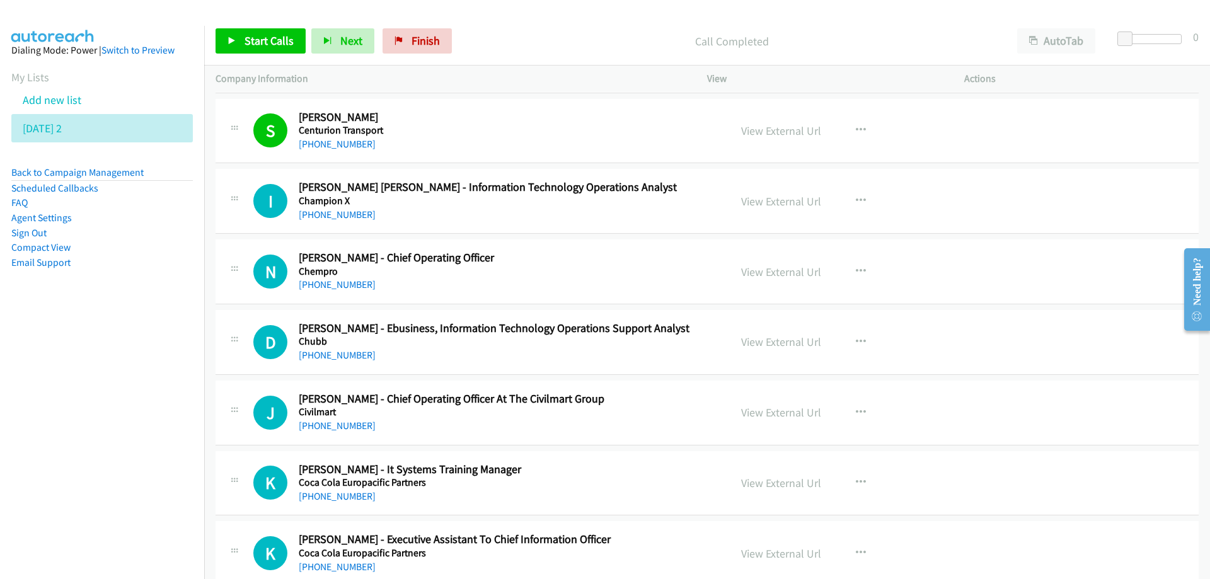
scroll to position [7941, 0]
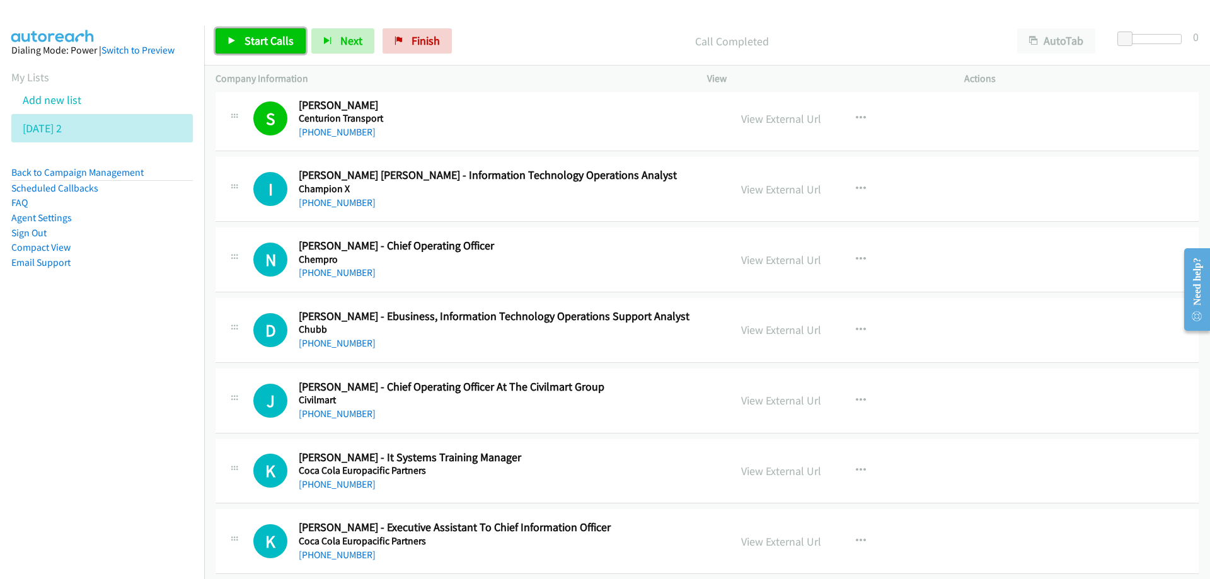
click at [268, 42] on span "Start Calls" at bounding box center [269, 40] width 49 height 14
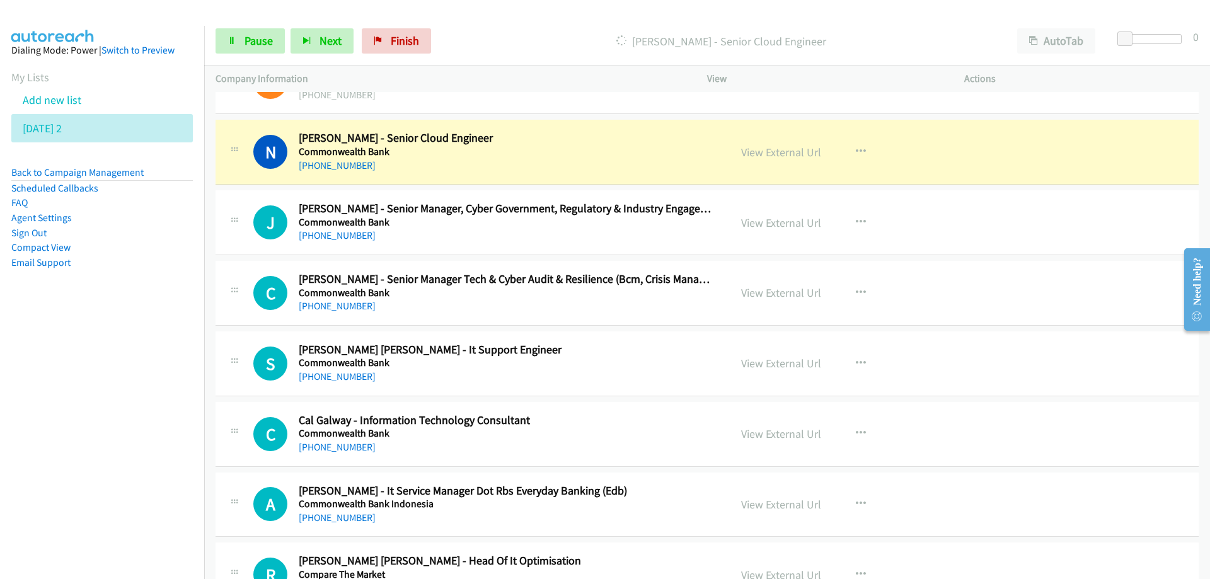
scroll to position [8698, 0]
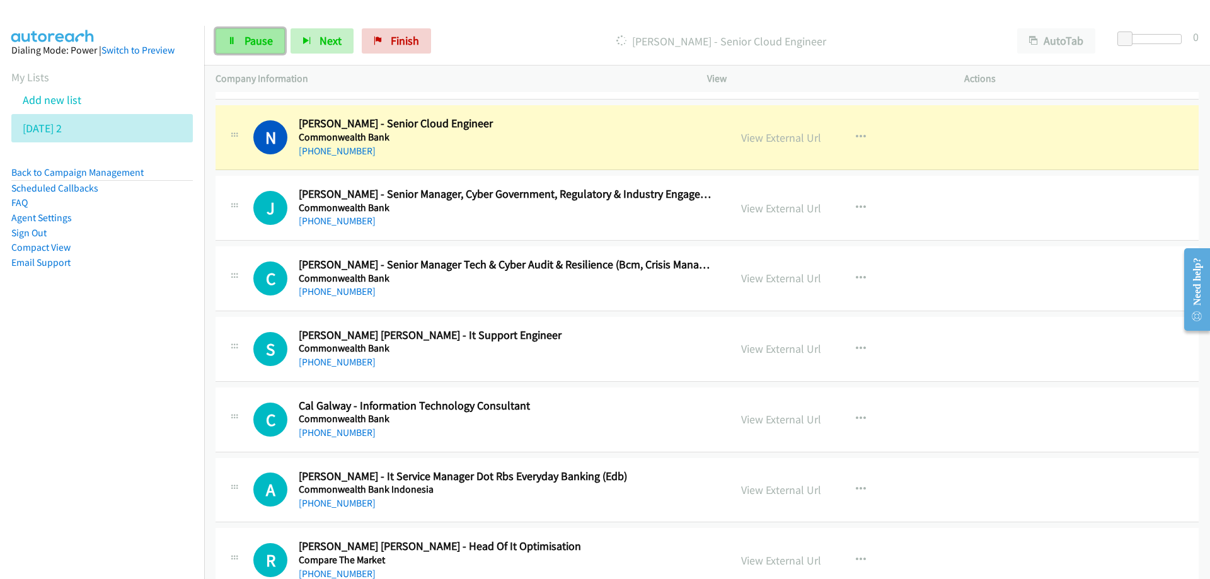
click at [260, 44] on span "Pause" at bounding box center [259, 40] width 28 height 14
drag, startPoint x: 763, startPoint y: 142, endPoint x: 687, endPoint y: 127, distance: 77.0
click at [771, 141] on link "View External Url" at bounding box center [781, 137] width 80 height 14
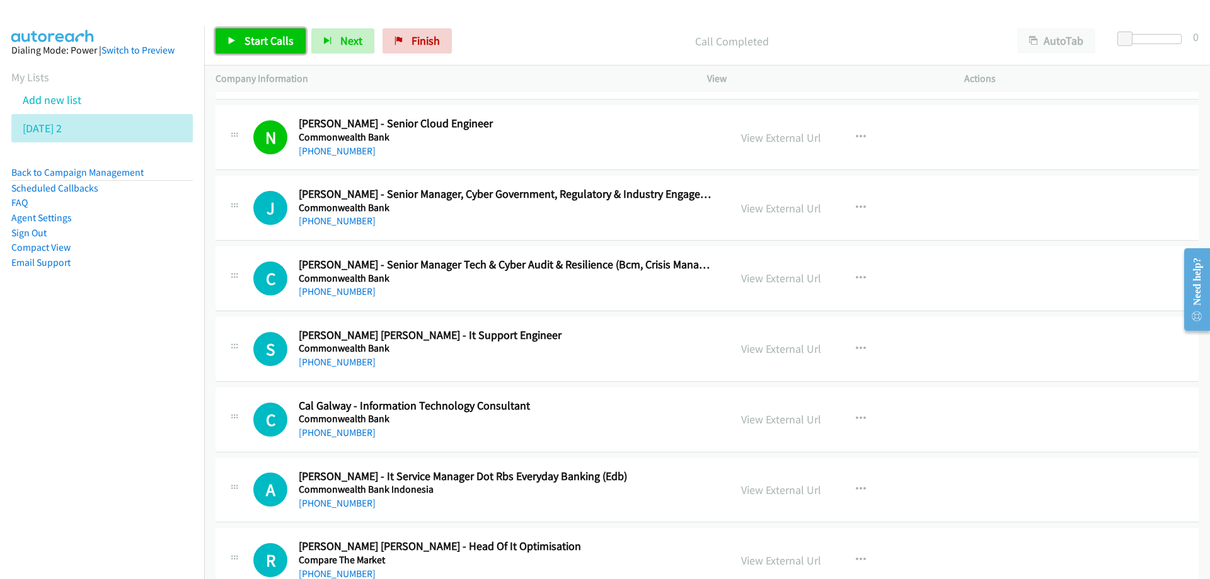
click at [261, 47] on span "Start Calls" at bounding box center [269, 40] width 49 height 14
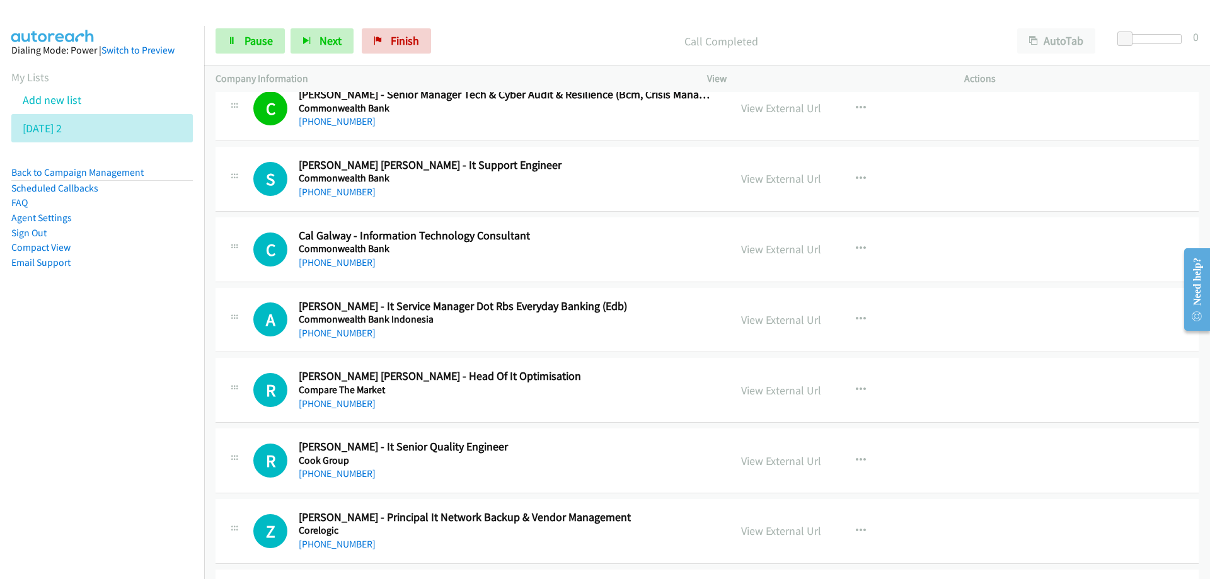
scroll to position [8887, 0]
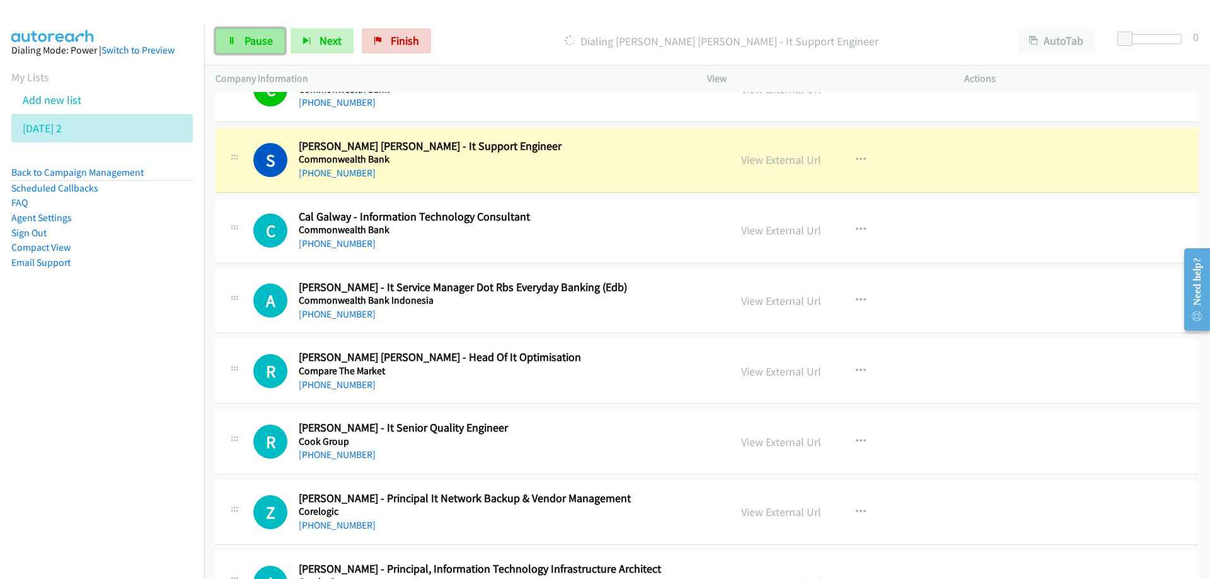
click at [262, 42] on span "Pause" at bounding box center [259, 40] width 28 height 14
click at [771, 159] on link "View External Url" at bounding box center [781, 160] width 80 height 14
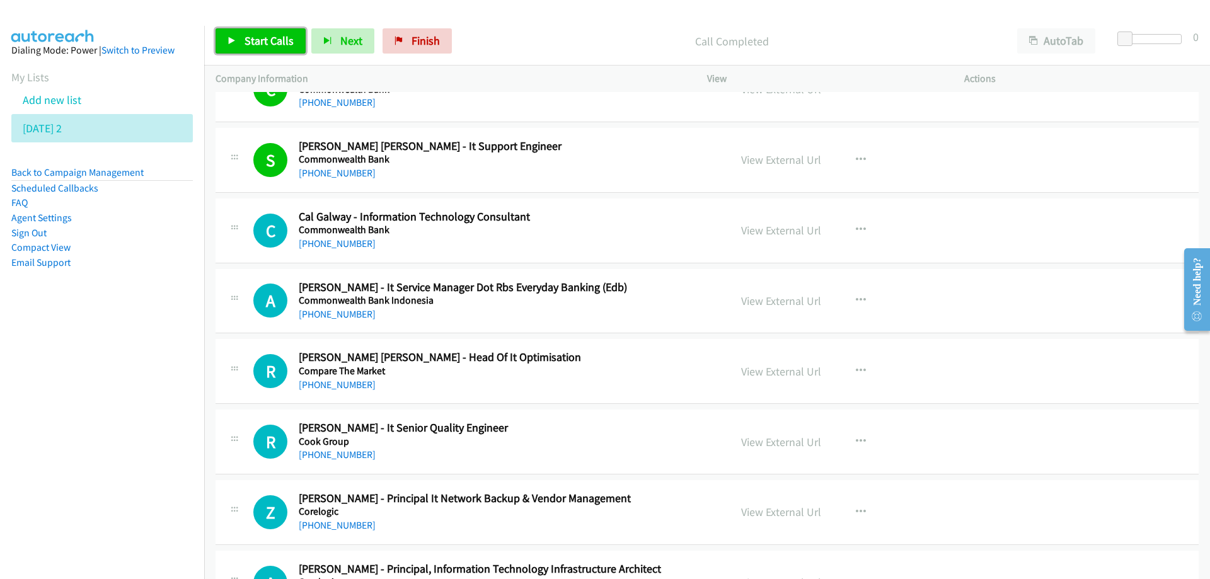
click at [267, 38] on span "Start Calls" at bounding box center [269, 40] width 49 height 14
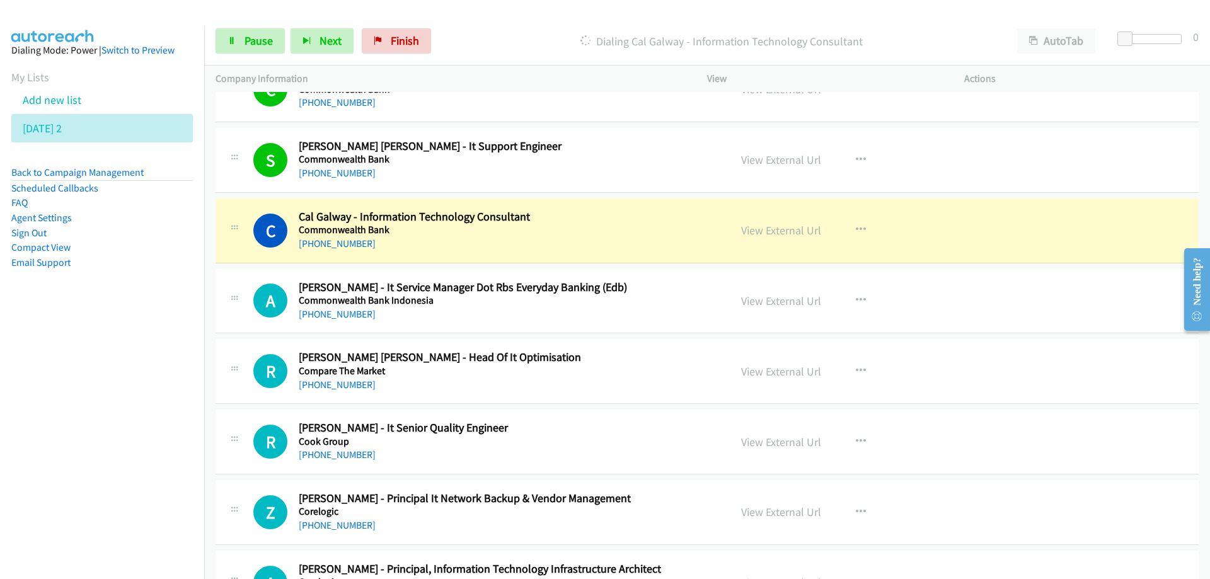
scroll to position [8950, 0]
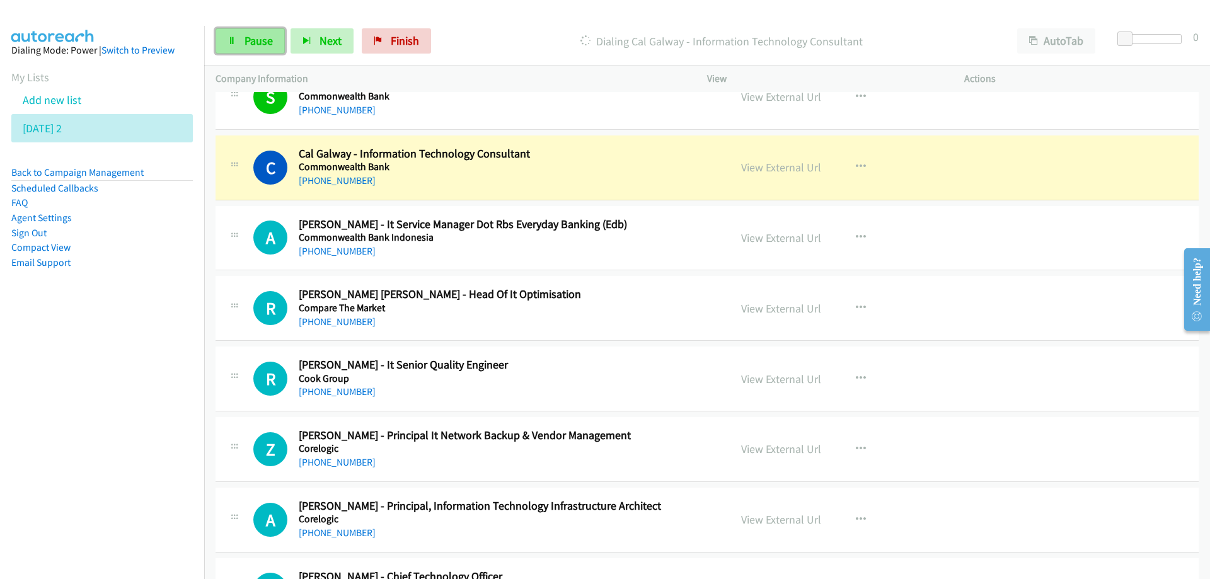
click at [257, 42] on span "Pause" at bounding box center [259, 40] width 28 height 14
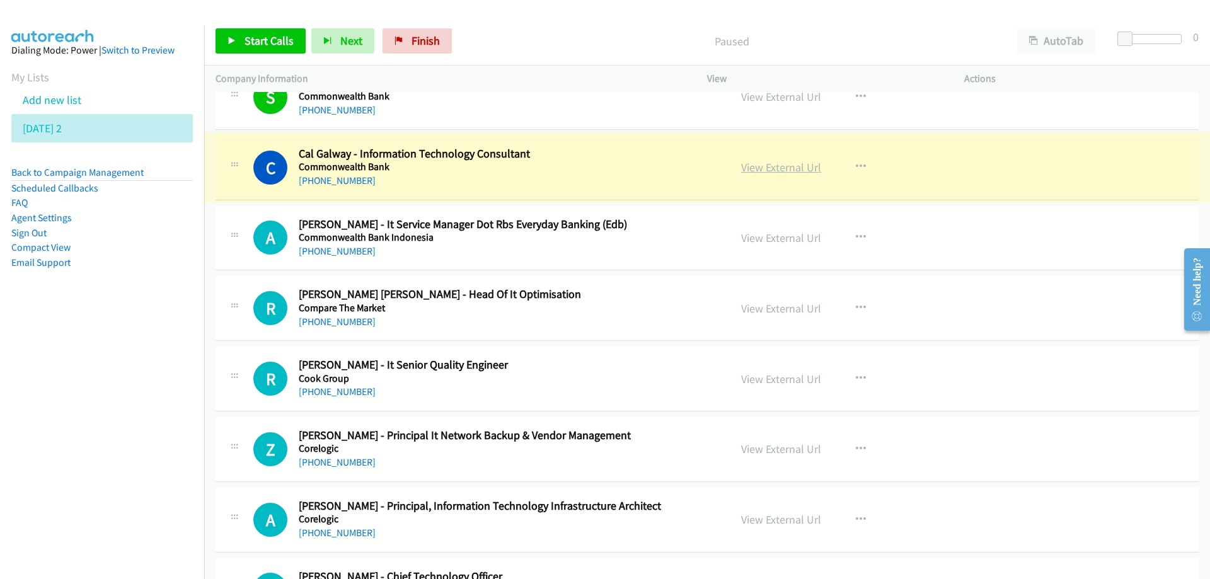
click at [752, 172] on link "View External Url" at bounding box center [781, 167] width 80 height 14
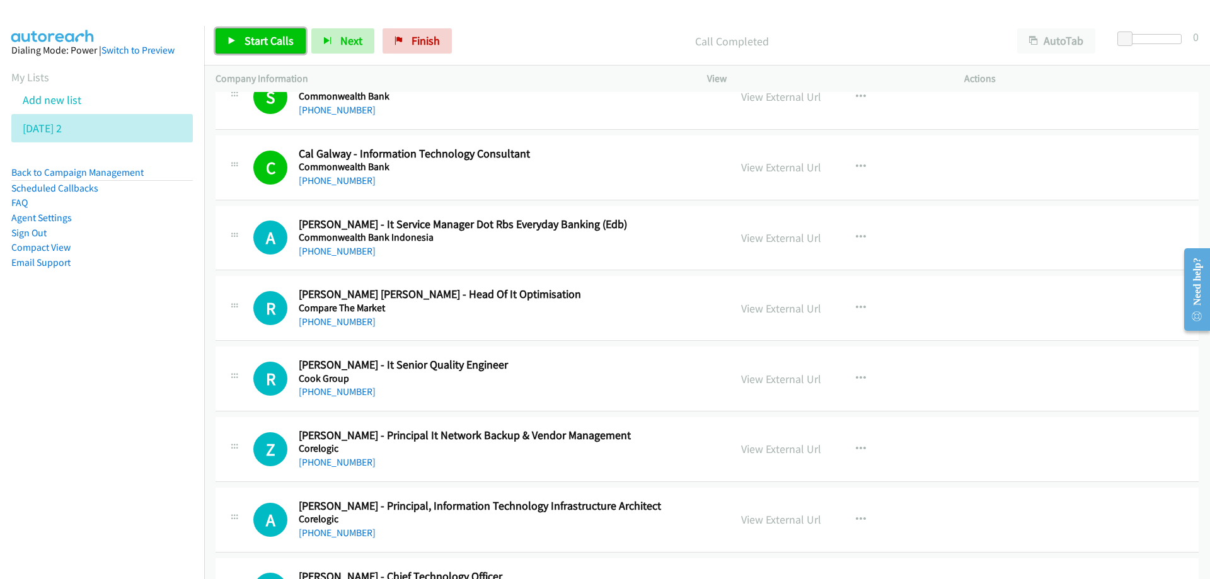
click at [275, 40] on span "Start Calls" at bounding box center [269, 40] width 49 height 14
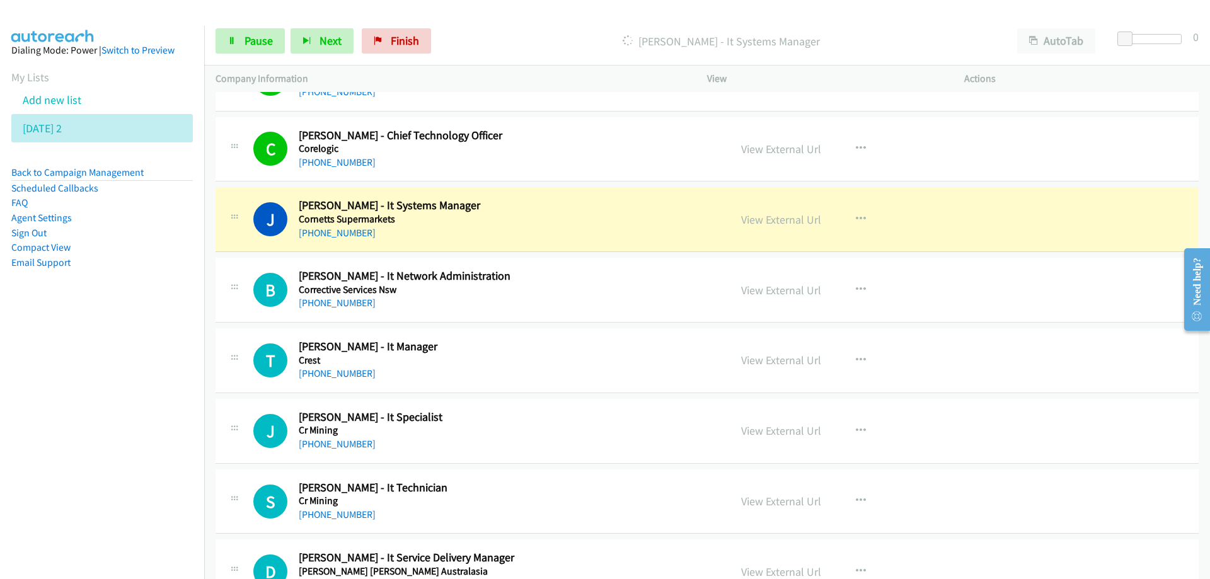
scroll to position [9454, 0]
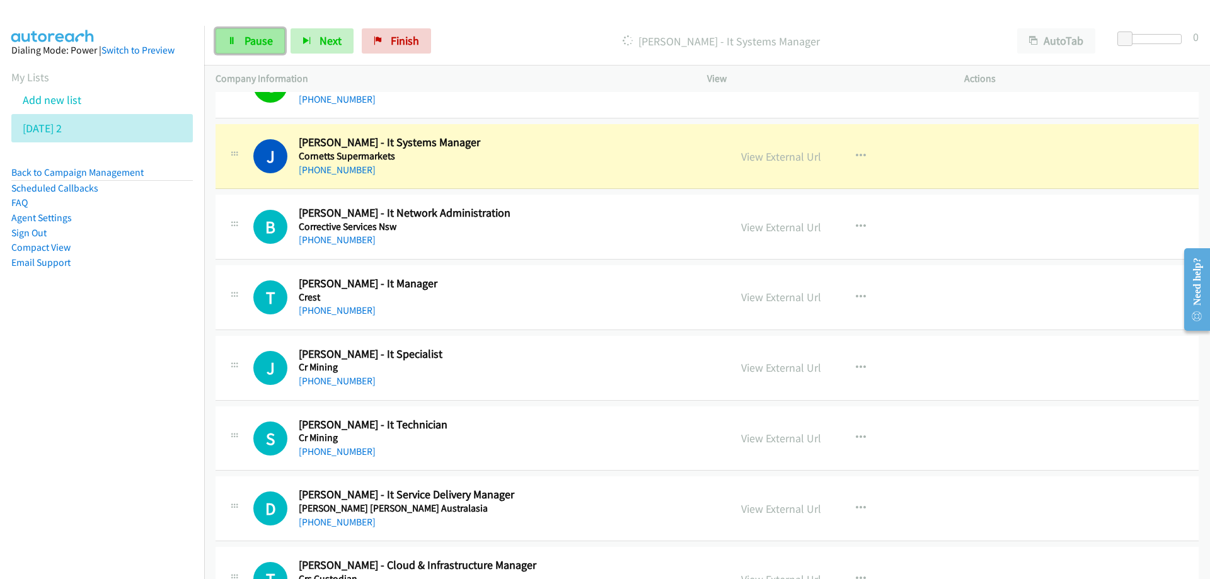
click at [255, 39] on span "Pause" at bounding box center [259, 40] width 28 height 14
click at [773, 159] on link "View External Url" at bounding box center [781, 156] width 80 height 14
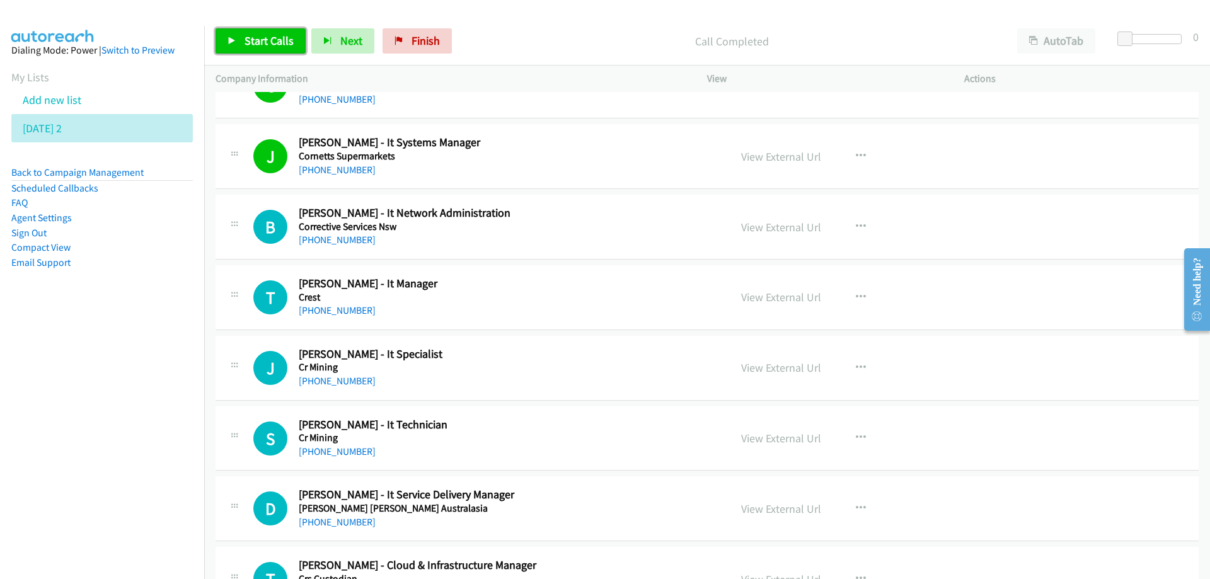
click at [257, 38] on span "Start Calls" at bounding box center [269, 40] width 49 height 14
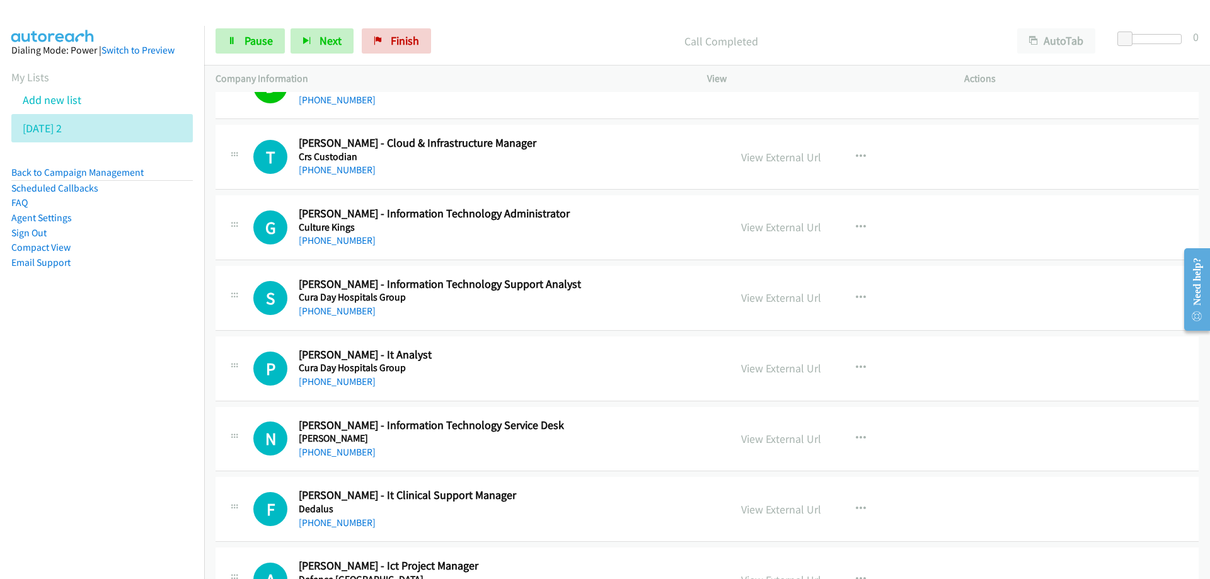
scroll to position [9895, 0]
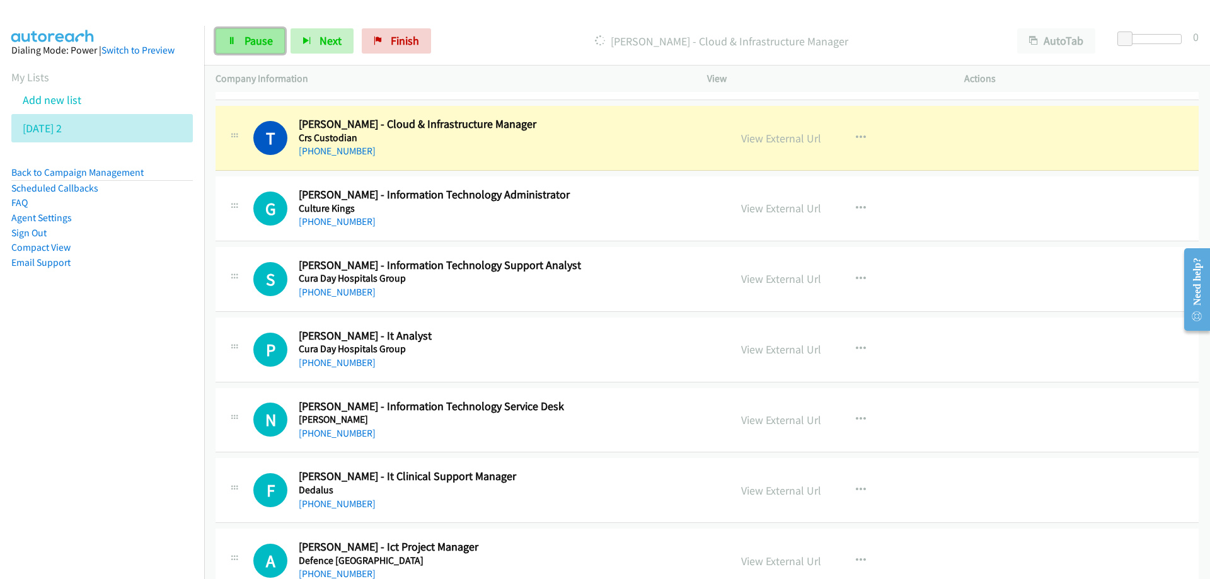
click at [250, 42] on span "Pause" at bounding box center [259, 40] width 28 height 14
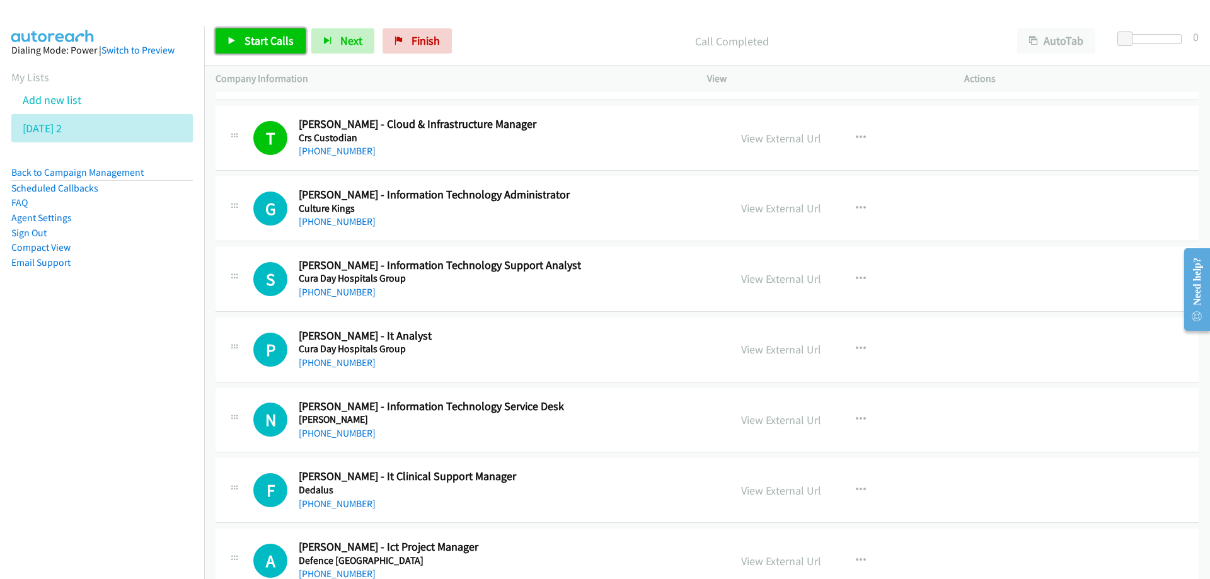
click at [277, 47] on span "Start Calls" at bounding box center [269, 40] width 49 height 14
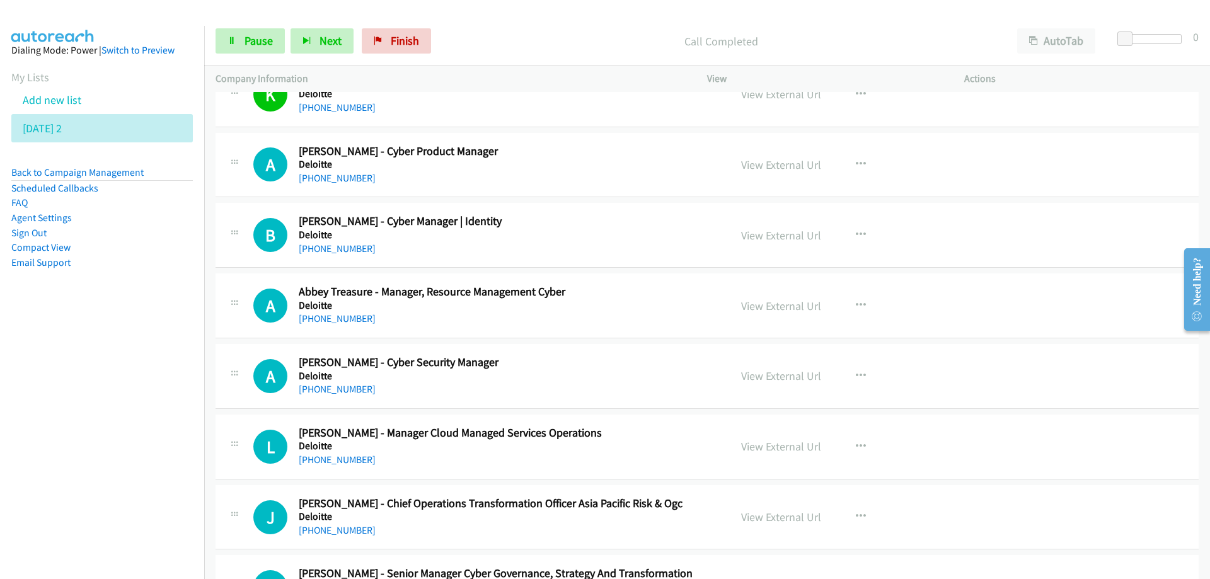
scroll to position [10526, 0]
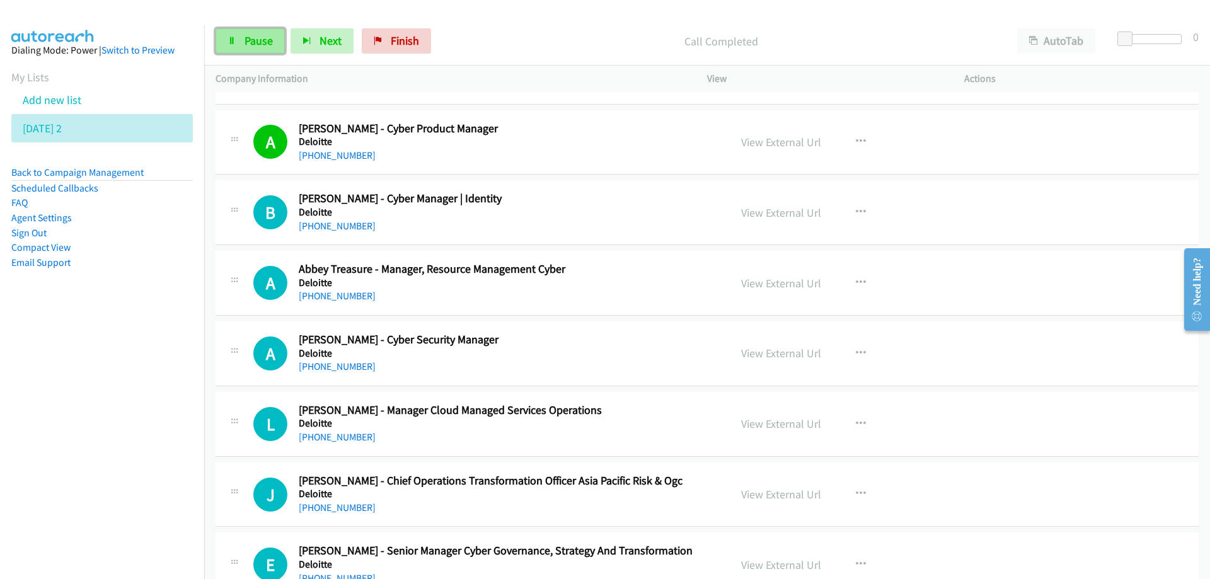
click at [255, 35] on span "Pause" at bounding box center [259, 40] width 28 height 14
click at [251, 42] on span "Start Calls" at bounding box center [269, 40] width 49 height 14
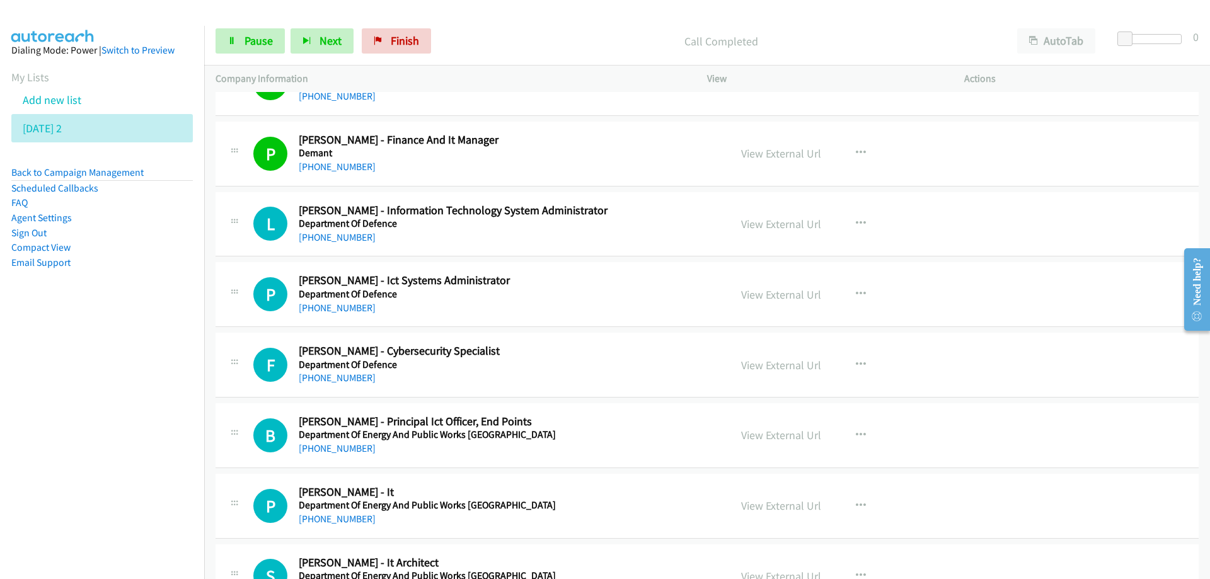
scroll to position [11282, 0]
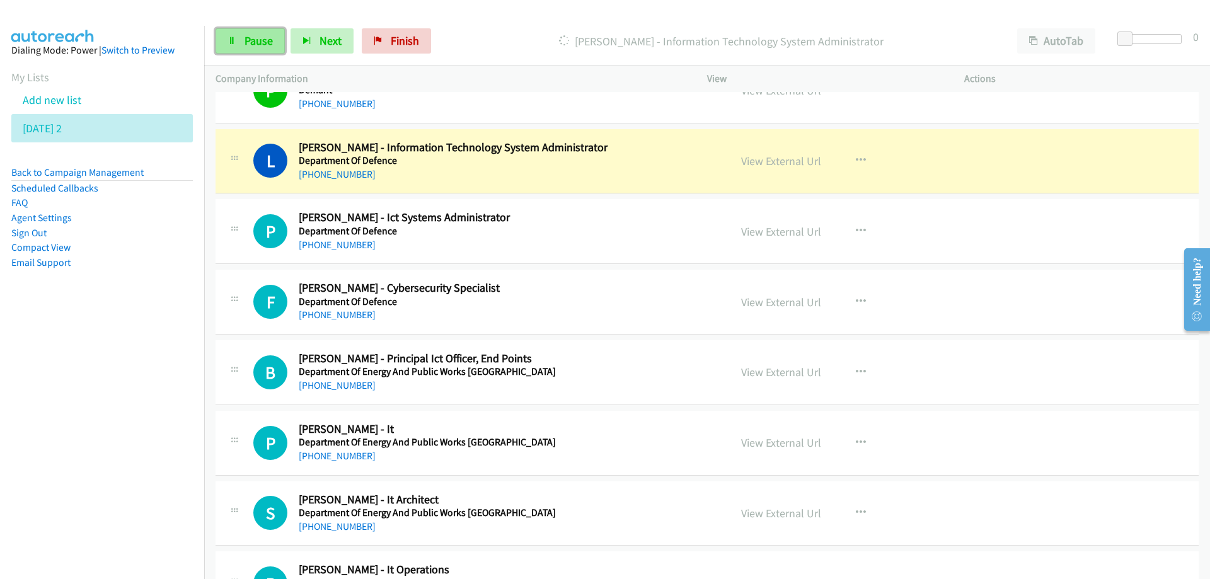
click at [258, 41] on span "Pause" at bounding box center [259, 40] width 28 height 14
click at [784, 162] on link "View External Url" at bounding box center [781, 161] width 80 height 14
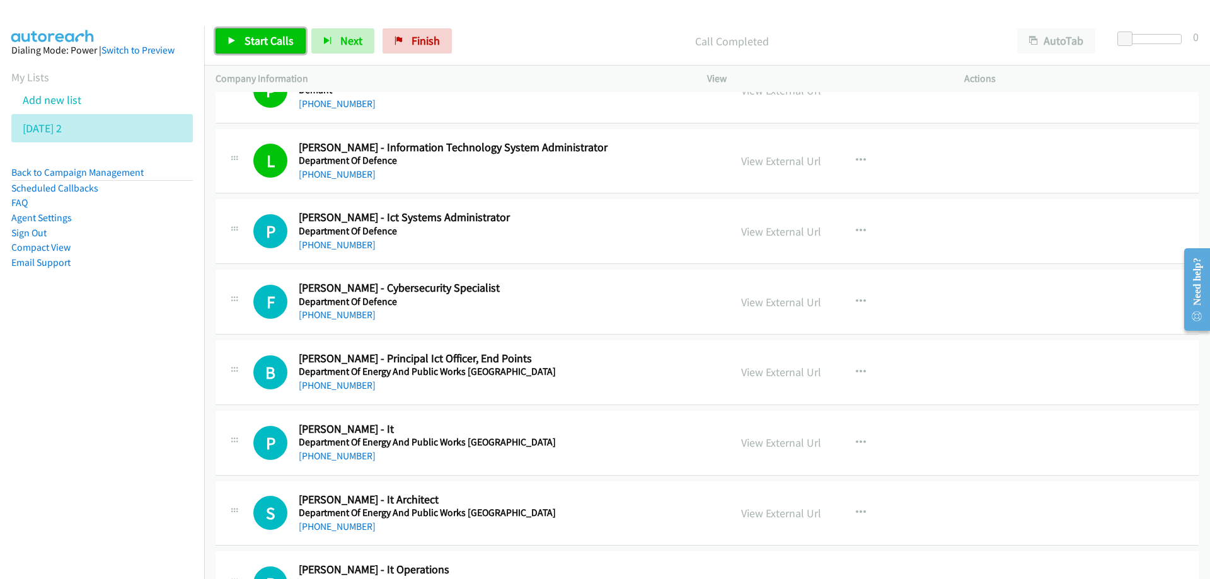
click at [253, 37] on span "Start Calls" at bounding box center [269, 40] width 49 height 14
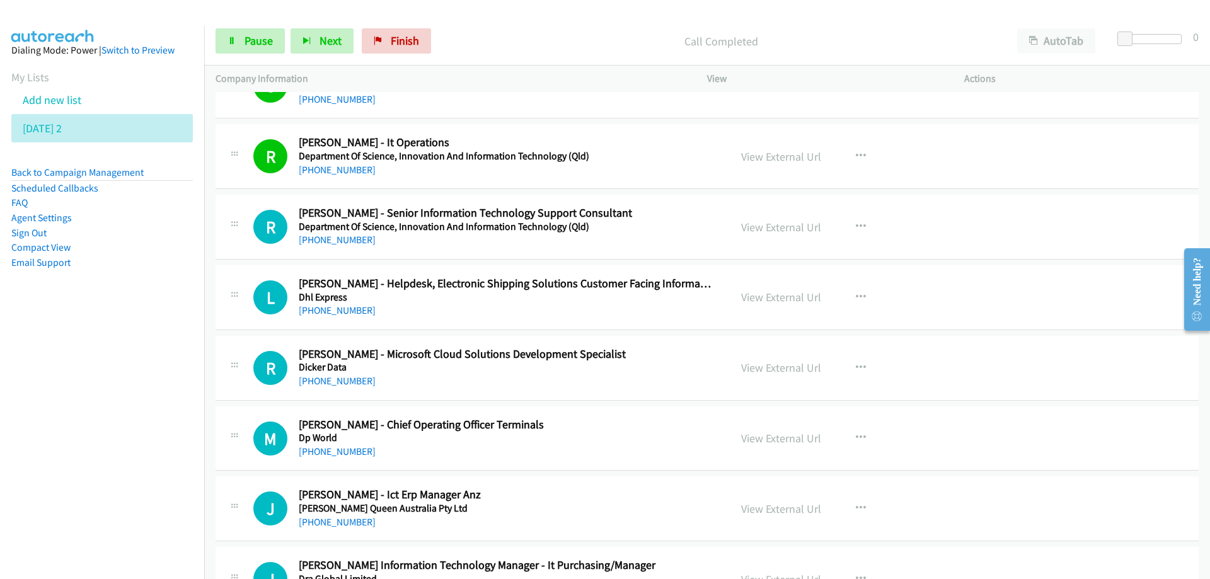
scroll to position [11723, 0]
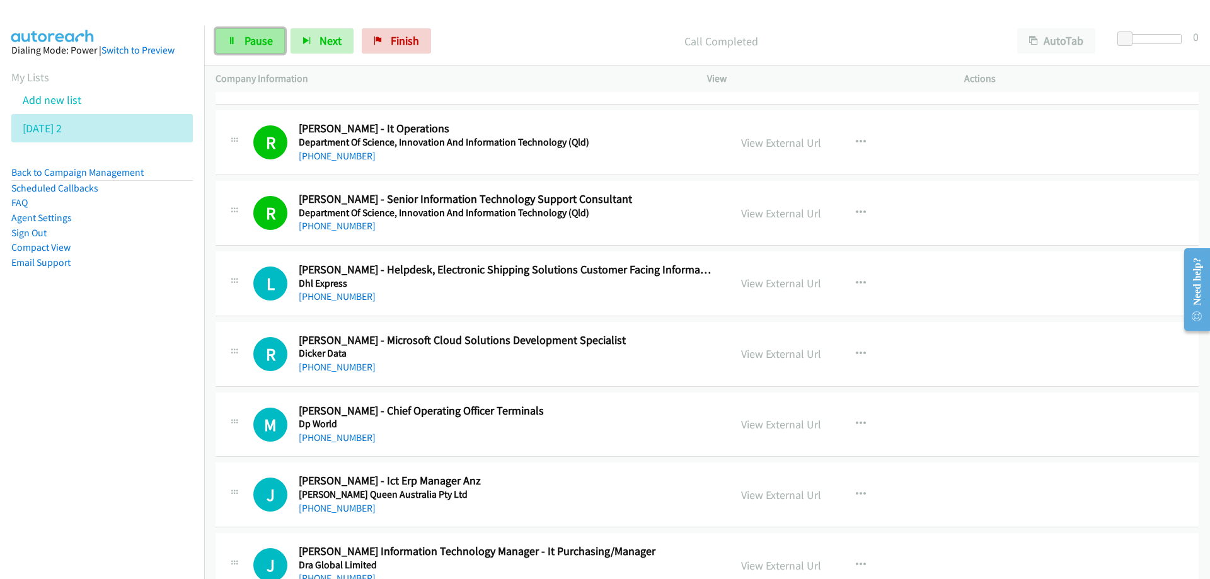
click at [248, 34] on span "Pause" at bounding box center [259, 40] width 28 height 14
click at [262, 43] on span "Start Calls" at bounding box center [269, 40] width 49 height 14
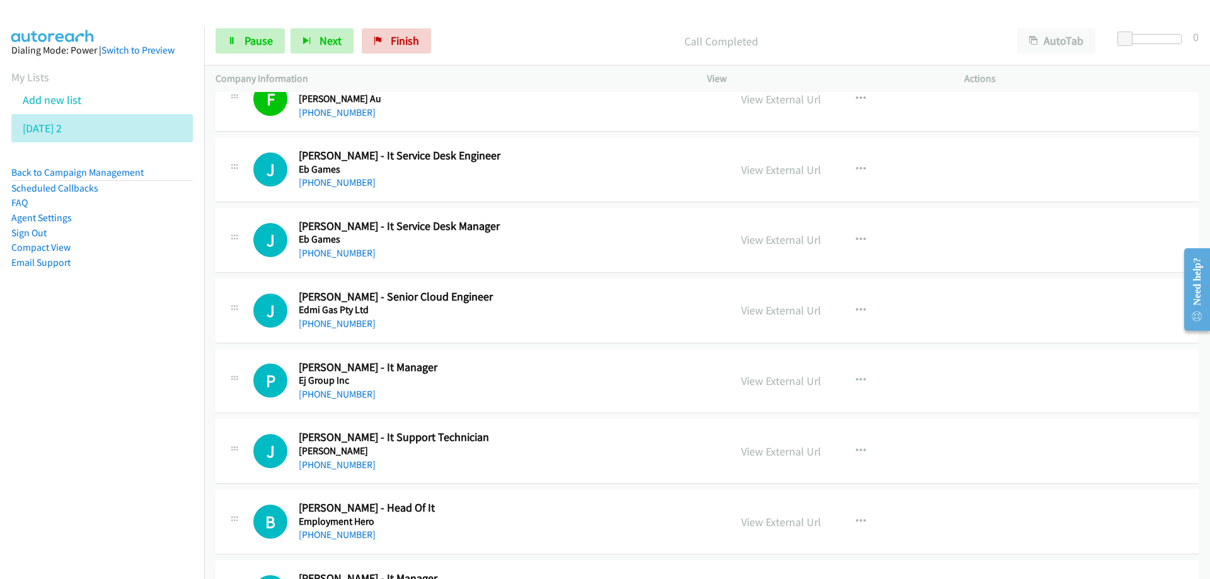
scroll to position [12542, 0]
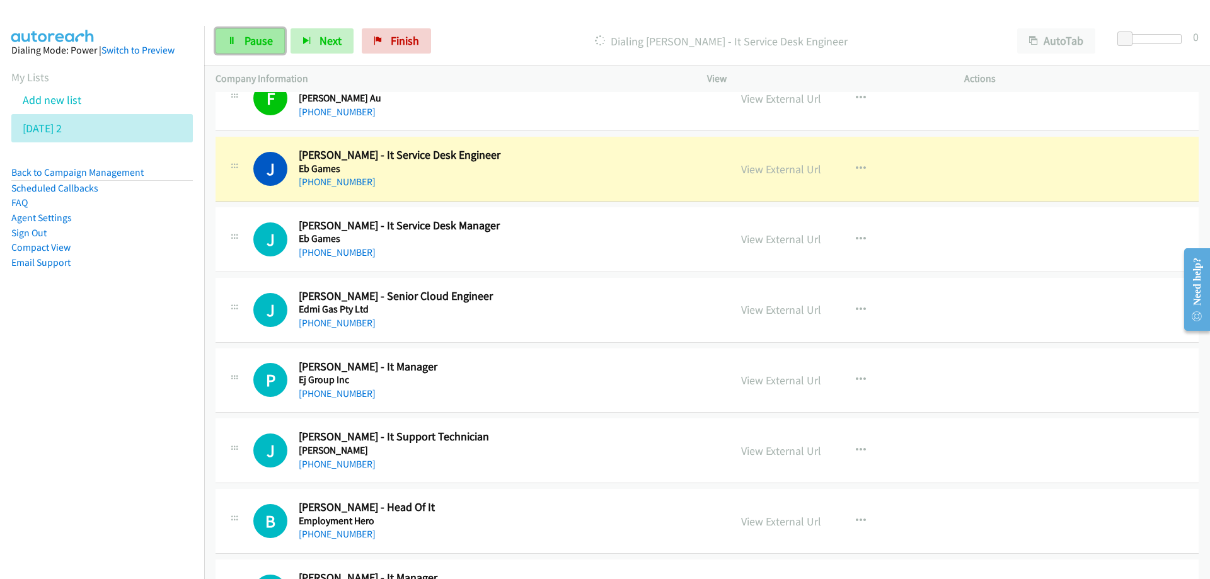
click at [253, 38] on span "Pause" at bounding box center [259, 40] width 28 height 14
click at [781, 173] on link "View External Url" at bounding box center [781, 169] width 80 height 14
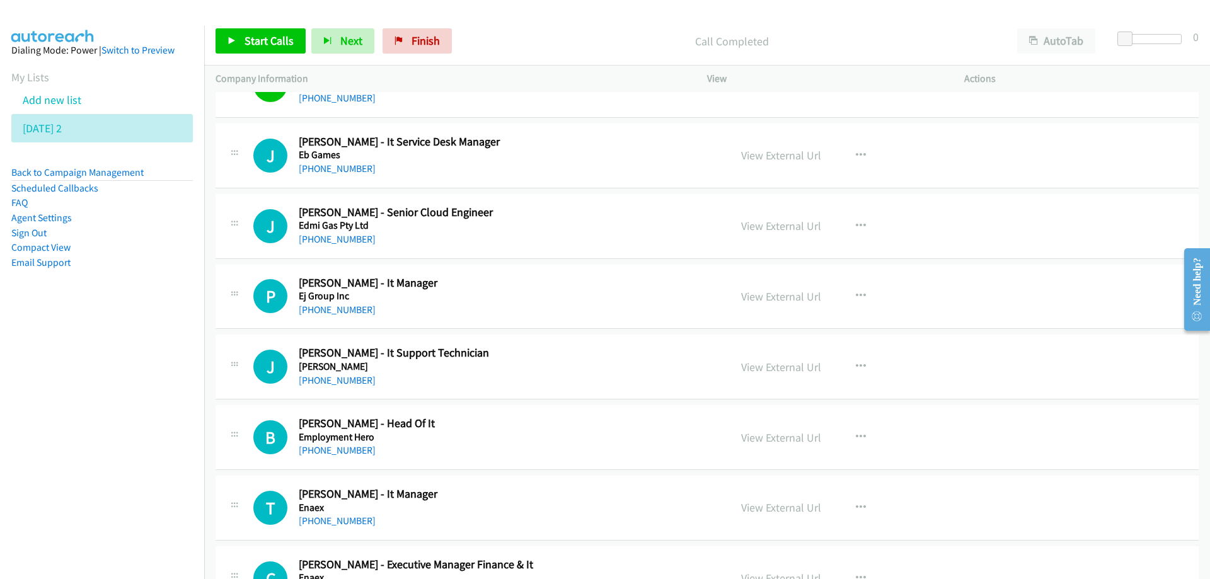
scroll to position [12668, 0]
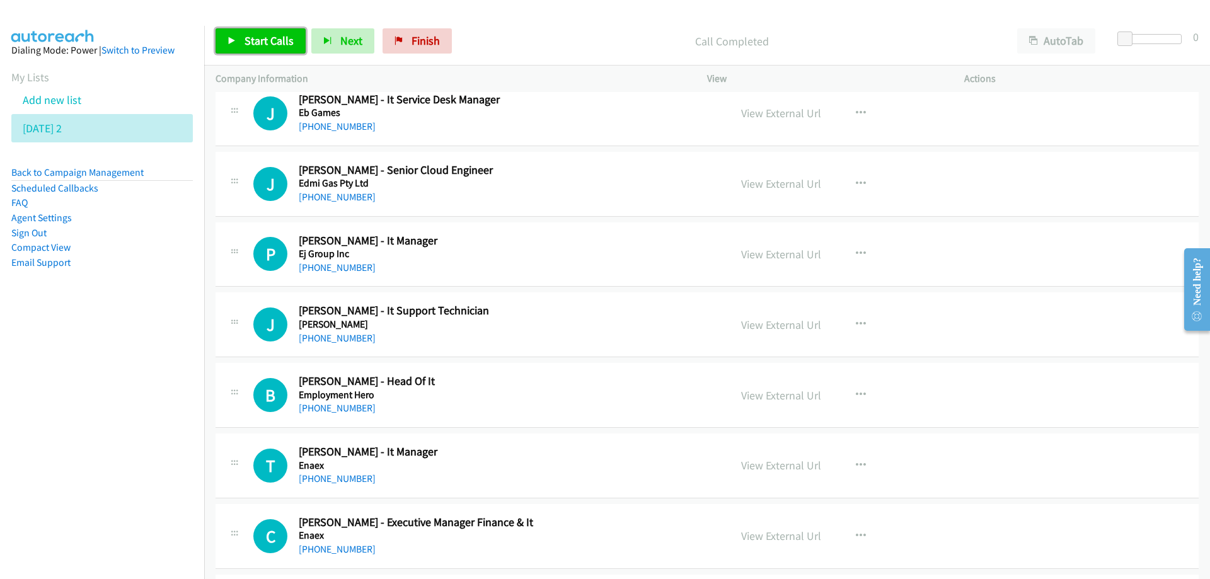
click at [257, 35] on span "Start Calls" at bounding box center [269, 40] width 49 height 14
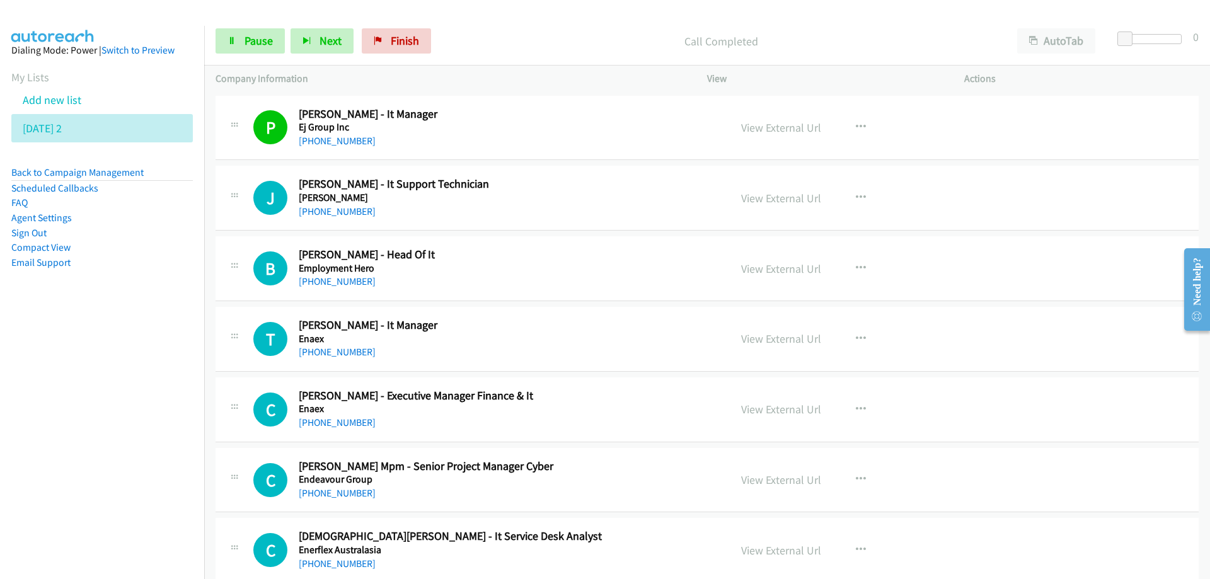
scroll to position [12858, 0]
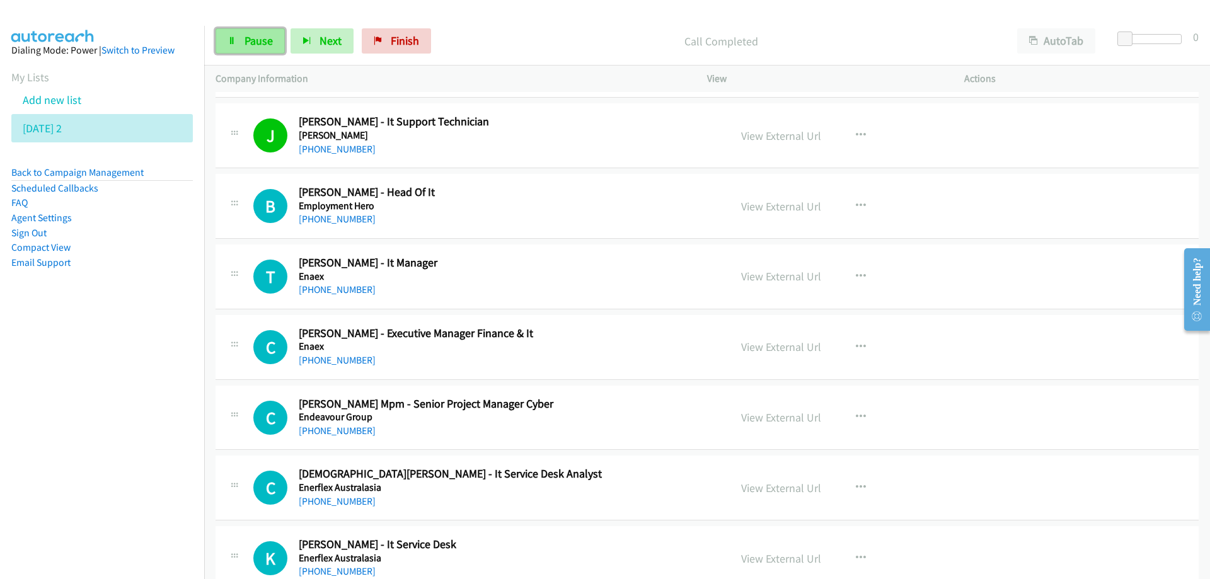
click at [275, 49] on link "Pause" at bounding box center [250, 40] width 69 height 25
click at [269, 37] on span "Start Calls" at bounding box center [269, 40] width 49 height 14
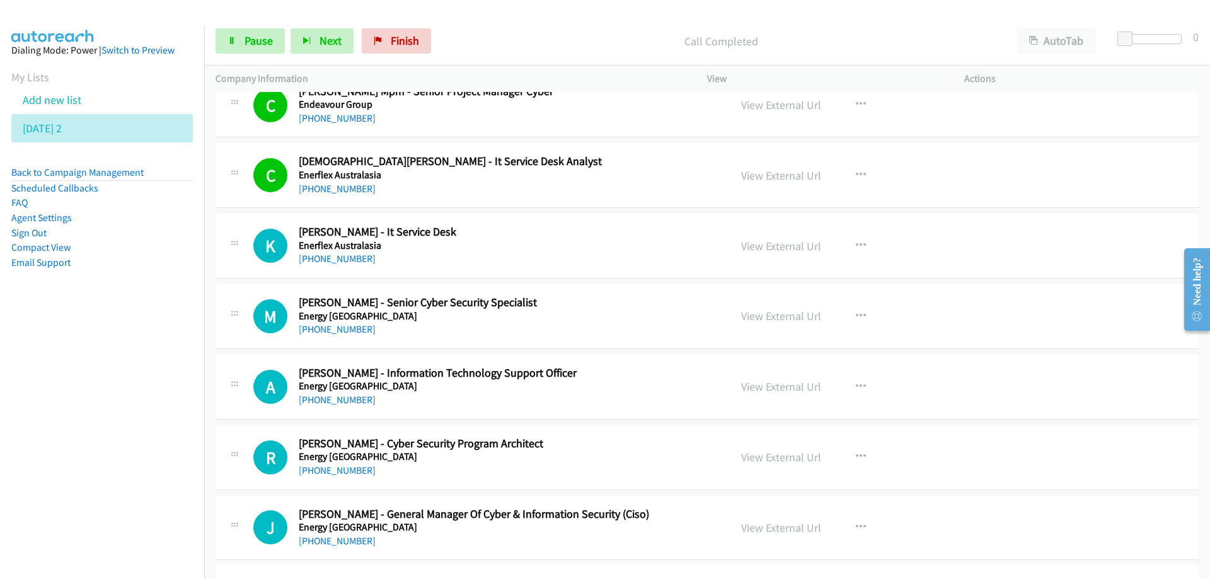
scroll to position [13236, 0]
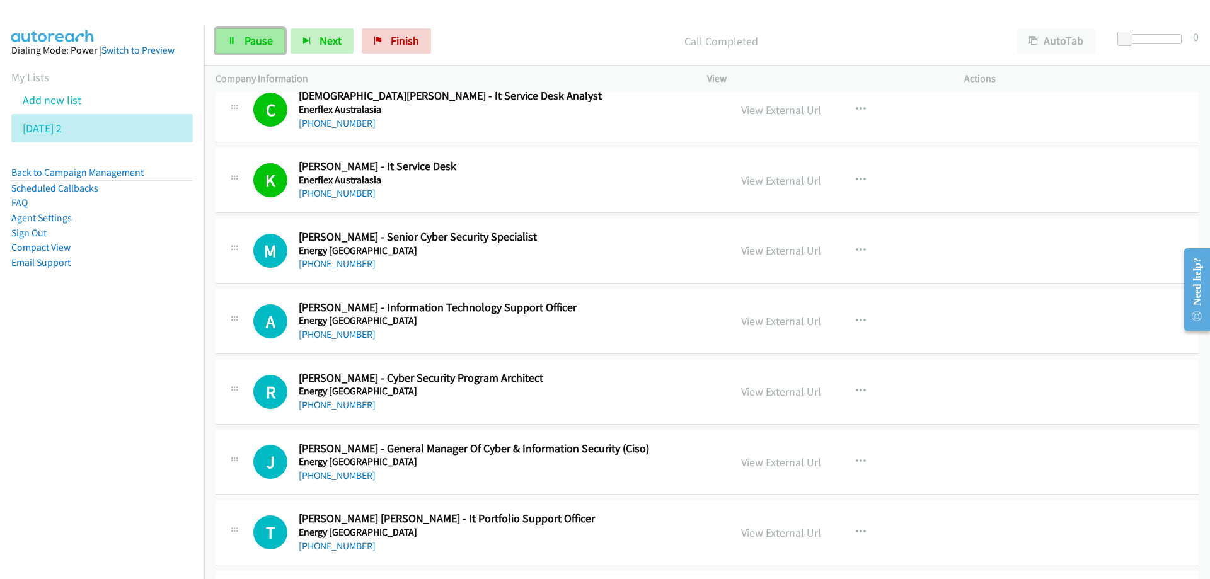
click at [256, 40] on span "Pause" at bounding box center [259, 40] width 28 height 14
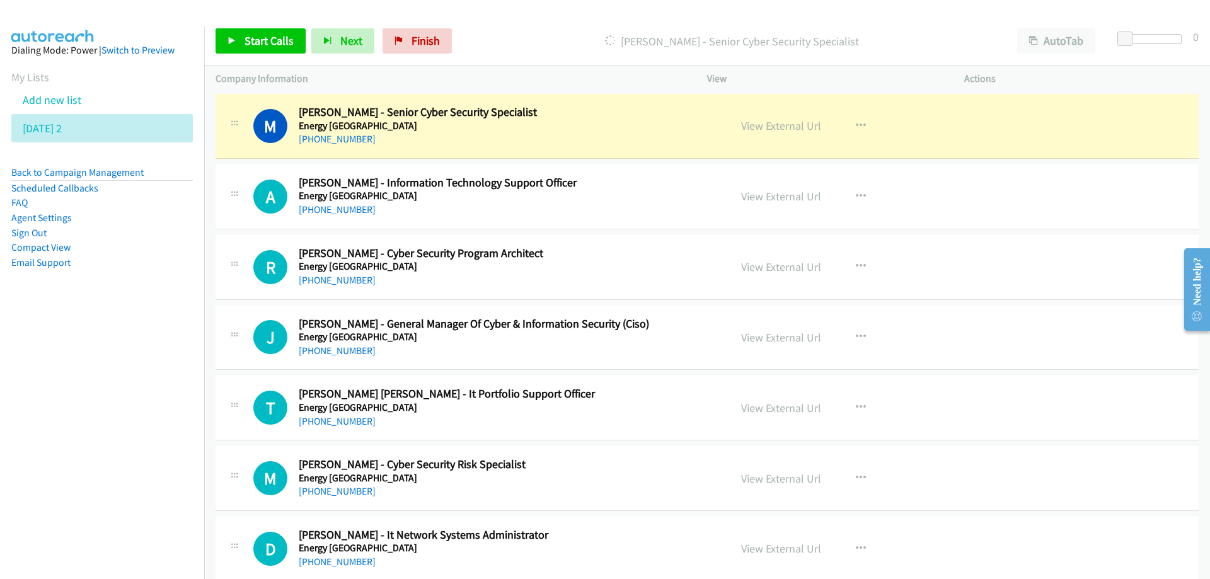
scroll to position [13362, 0]
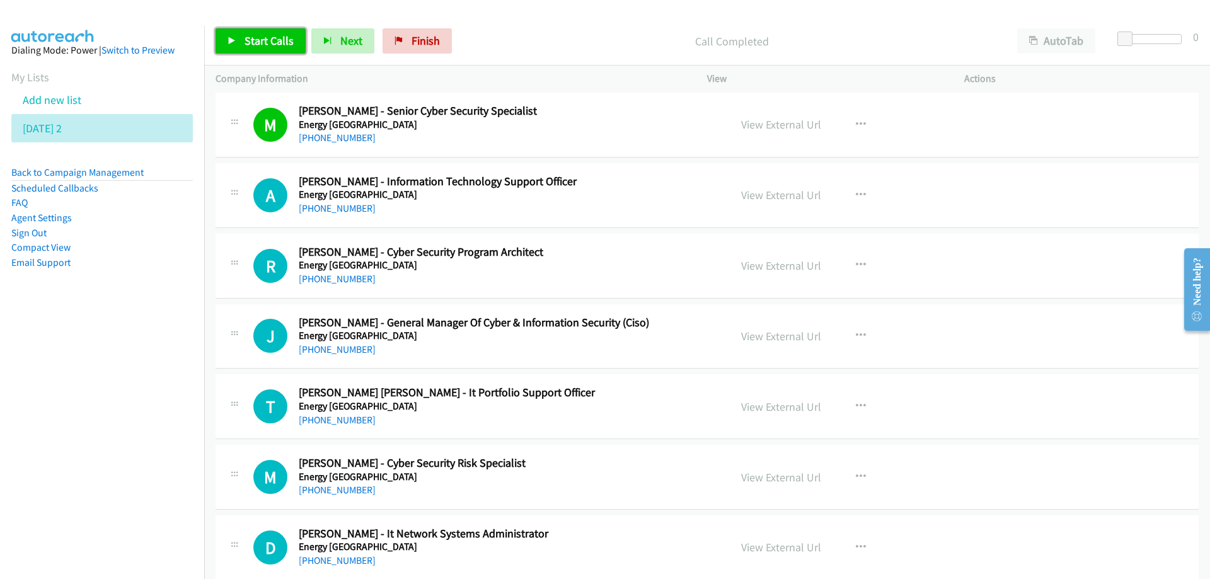
click at [262, 42] on span "Start Calls" at bounding box center [269, 40] width 49 height 14
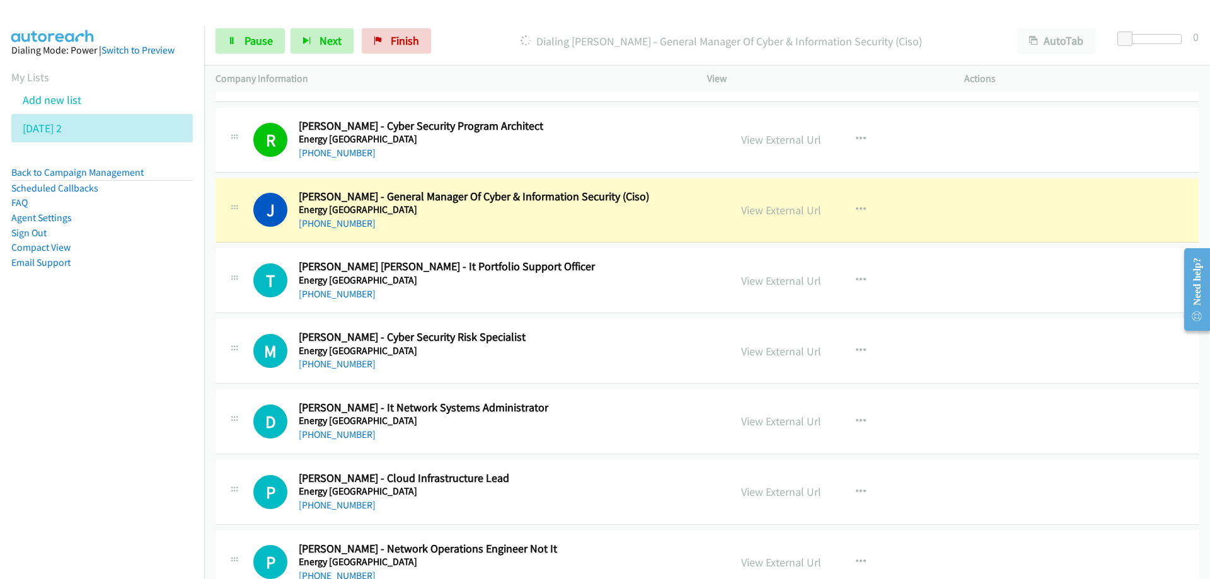
scroll to position [13551, 0]
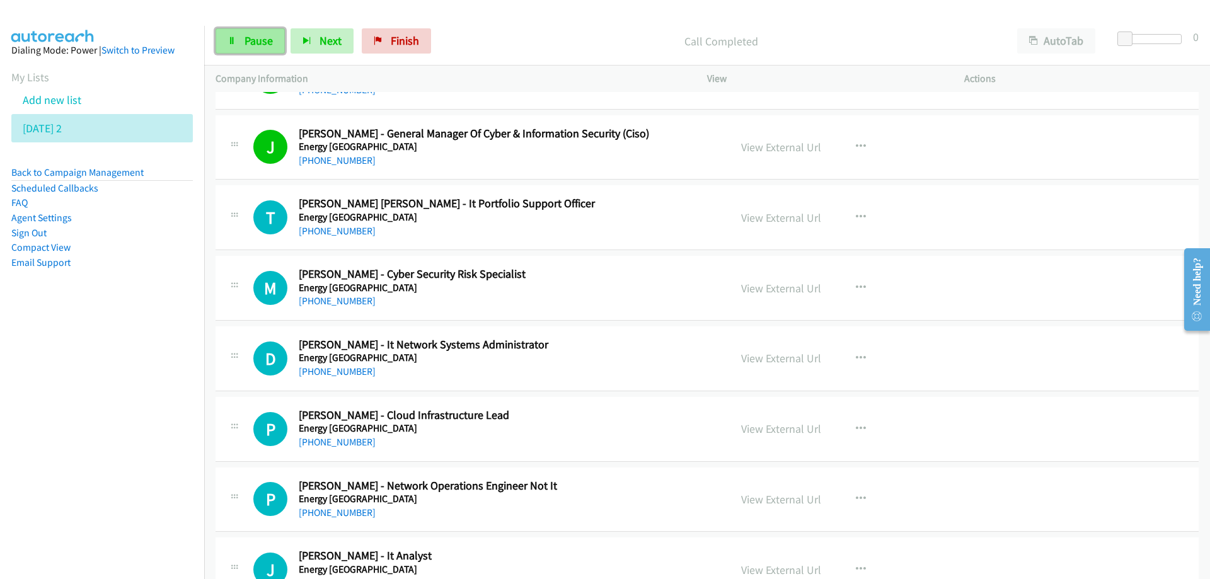
click at [243, 38] on link "Pause" at bounding box center [250, 40] width 69 height 25
drag, startPoint x: 488, startPoint y: 150, endPoint x: 478, endPoint y: 150, distance: 9.5
click at [488, 150] on h5 "Energy Queensland" at bounding box center [506, 147] width 415 height 13
click at [794, 145] on link "View External Url" at bounding box center [781, 147] width 80 height 14
click at [255, 35] on span "Start Calls" at bounding box center [269, 40] width 49 height 14
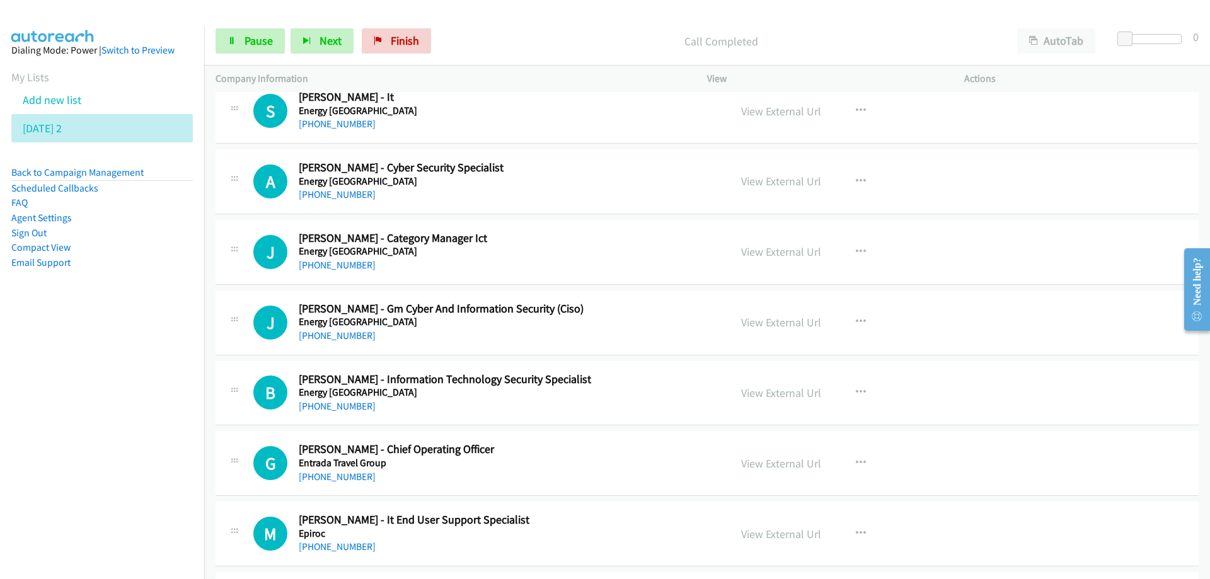
scroll to position [14433, 0]
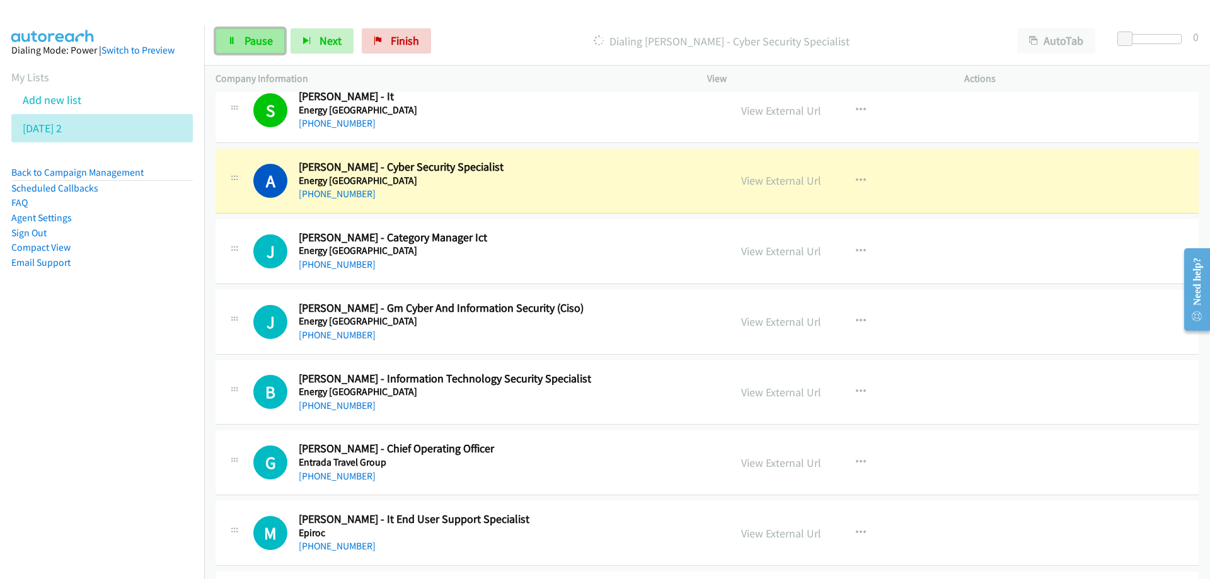
click at [260, 42] on span "Pause" at bounding box center [259, 40] width 28 height 14
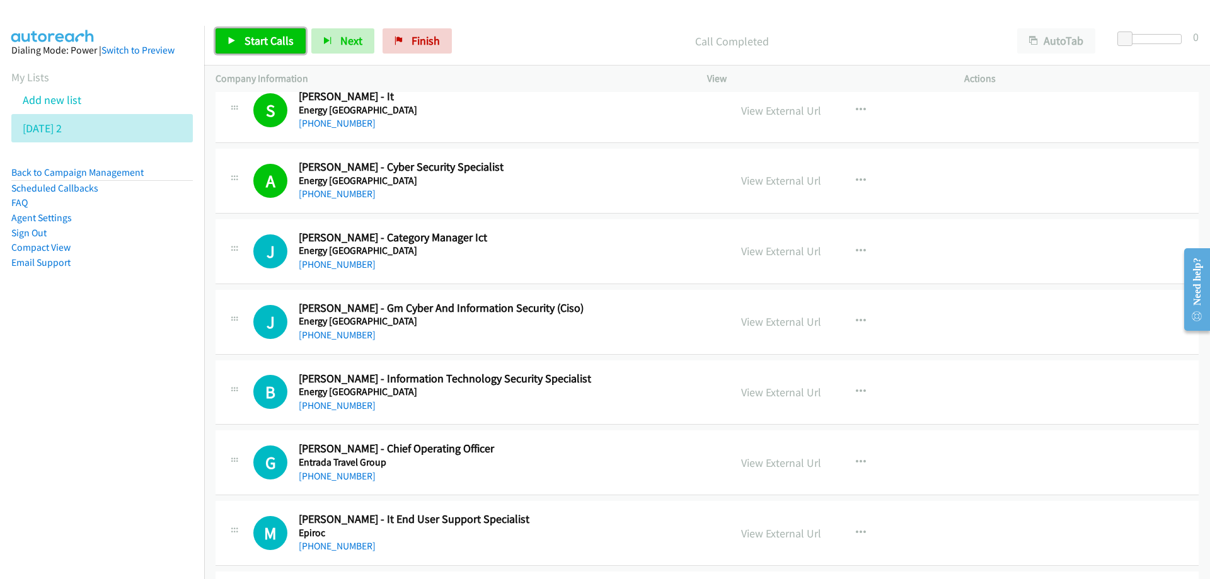
click at [276, 37] on span "Start Calls" at bounding box center [269, 40] width 49 height 14
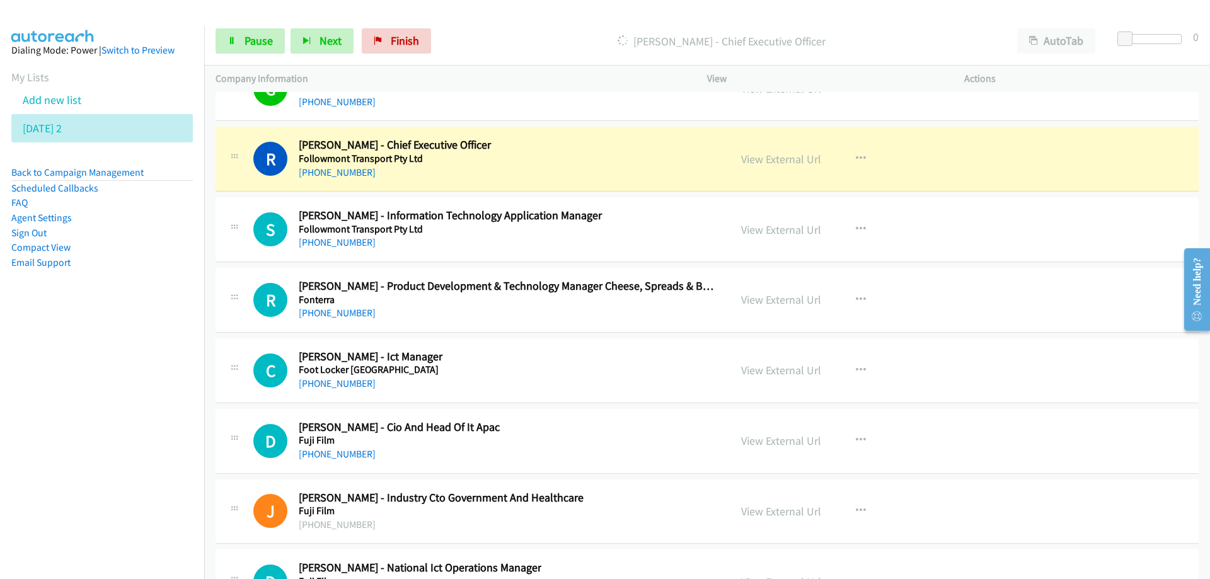
scroll to position [15505, 0]
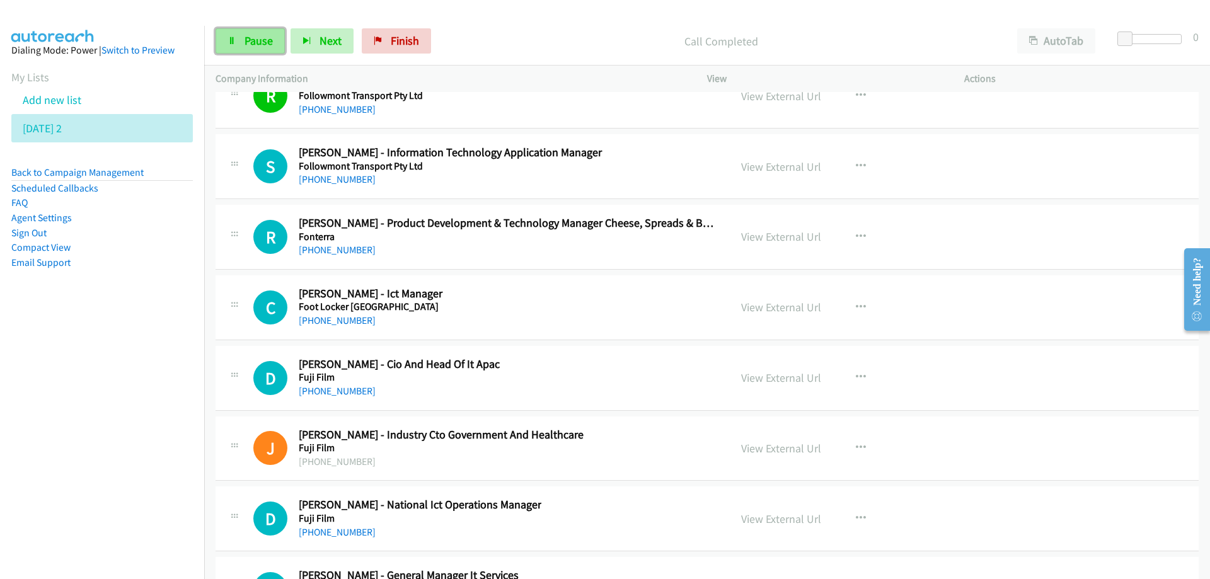
click at [257, 35] on span "Pause" at bounding box center [259, 40] width 28 height 14
click at [272, 40] on span "Start Calls" at bounding box center [269, 40] width 49 height 14
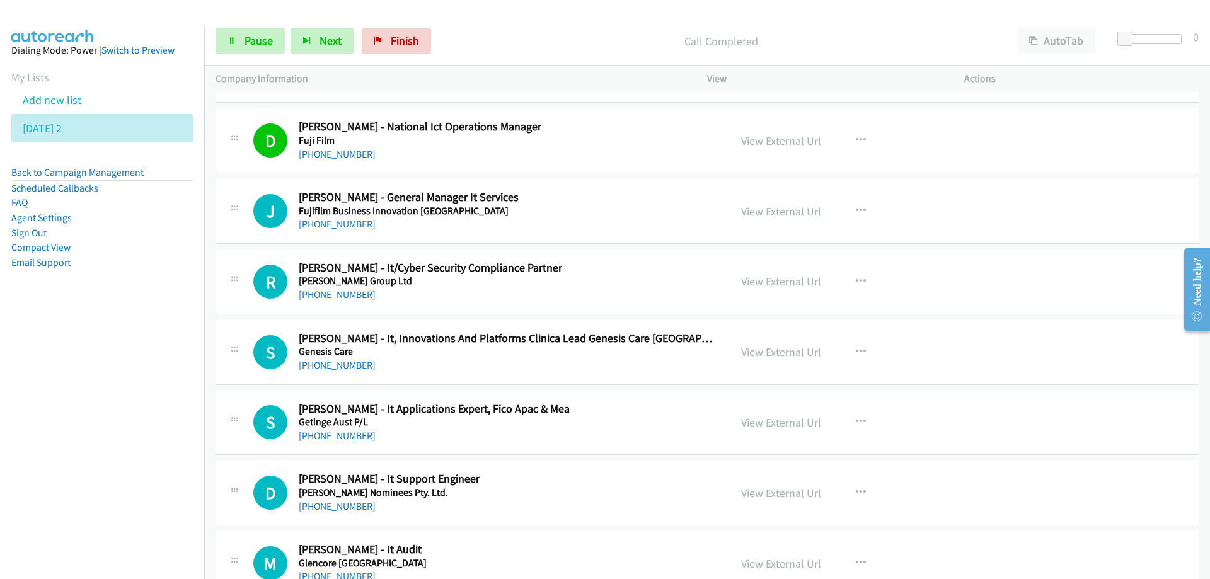
scroll to position [15946, 0]
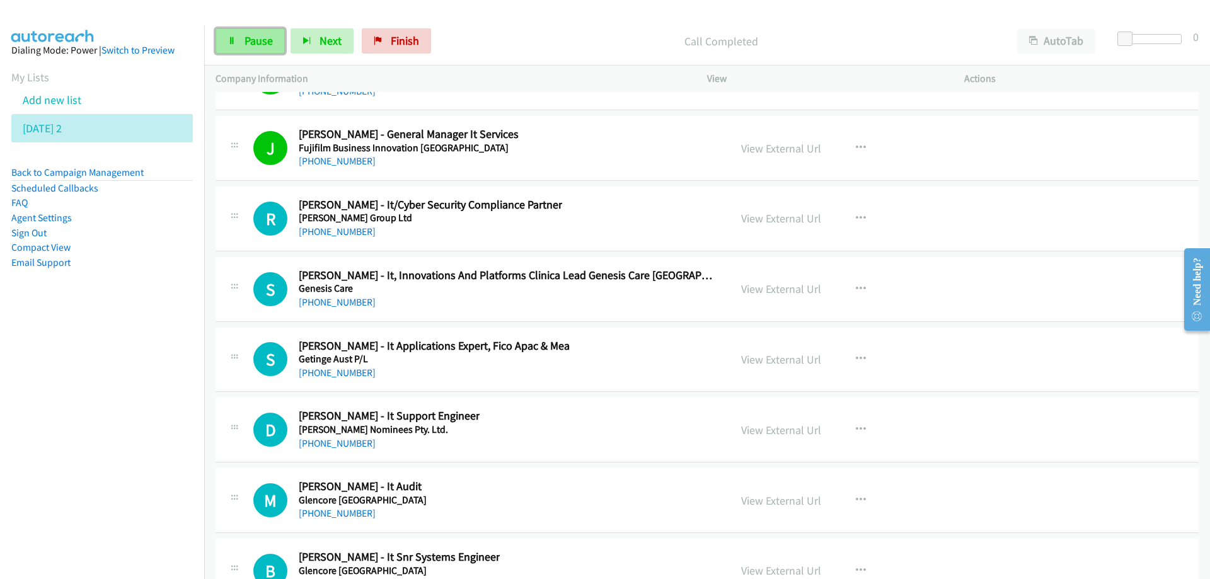
click at [253, 46] on span "Pause" at bounding box center [259, 40] width 28 height 14
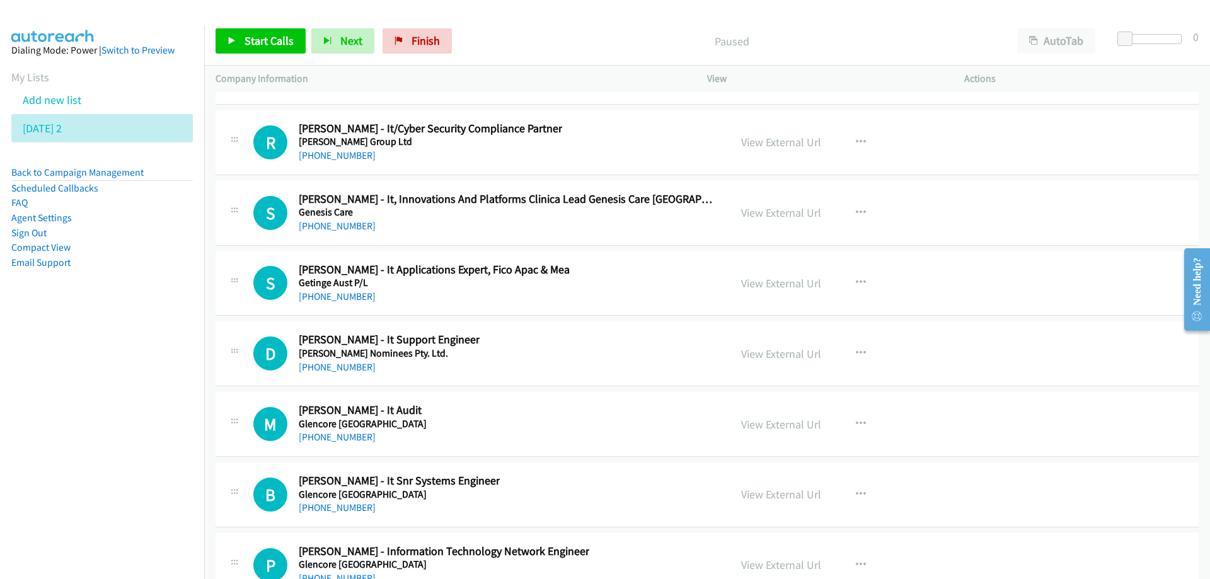
scroll to position [16009, 0]
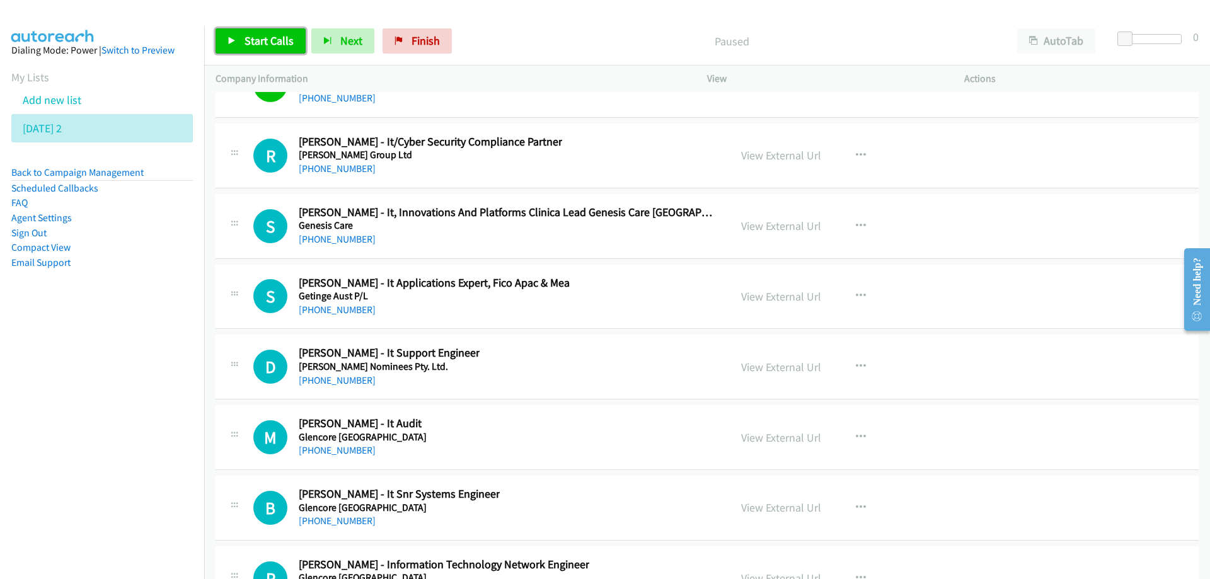
click at [270, 43] on span "Start Calls" at bounding box center [269, 40] width 49 height 14
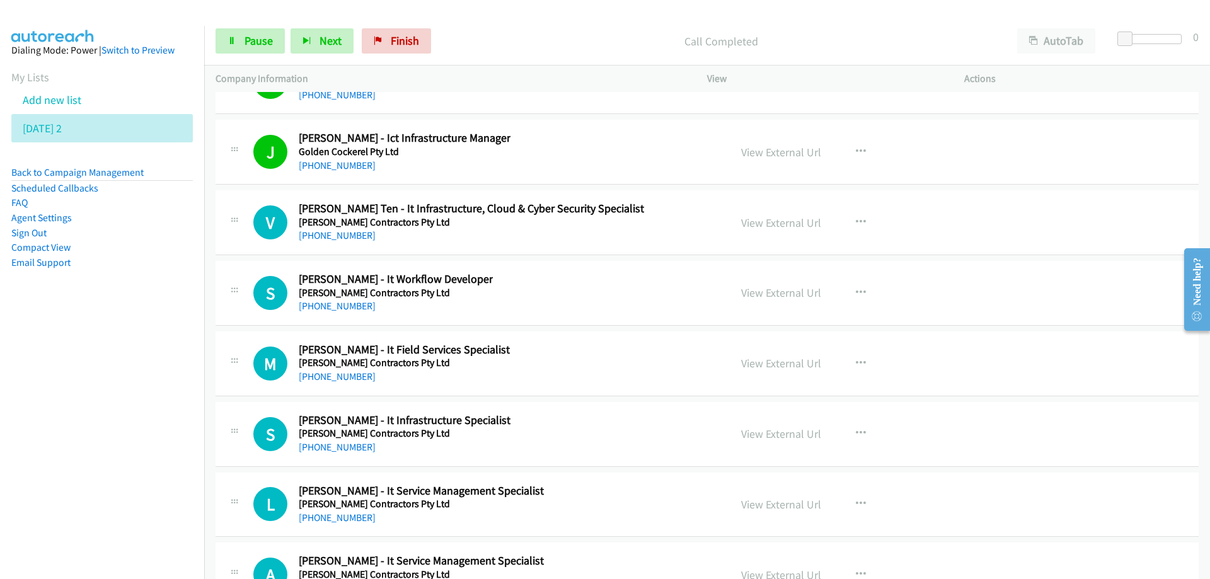
scroll to position [16639, 0]
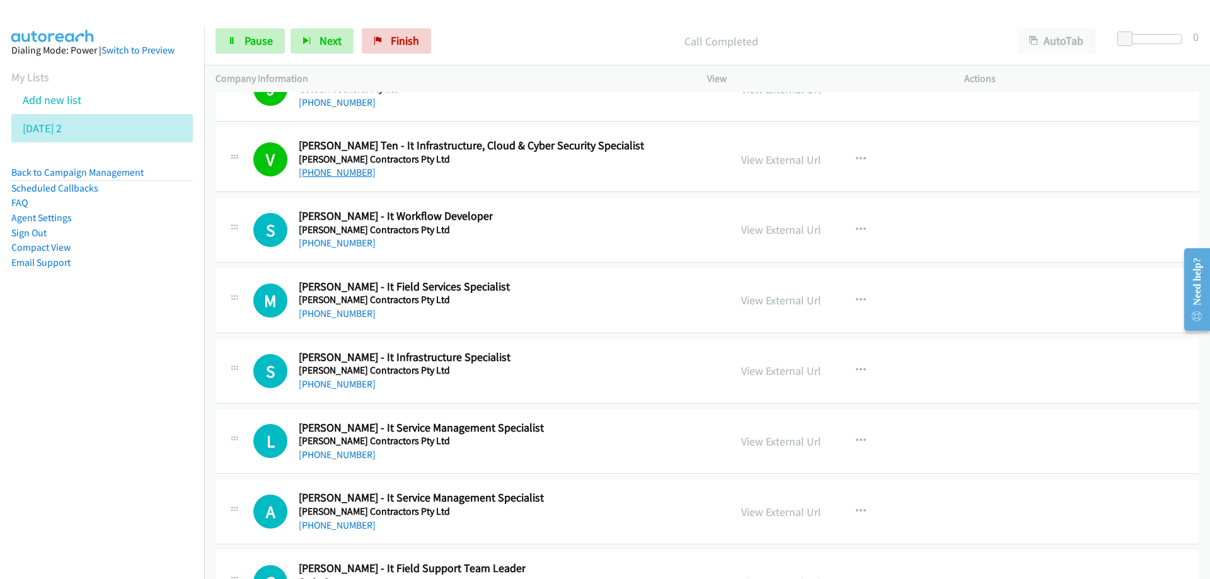
click at [326, 169] on link "+61 492 233 211" at bounding box center [337, 172] width 77 height 12
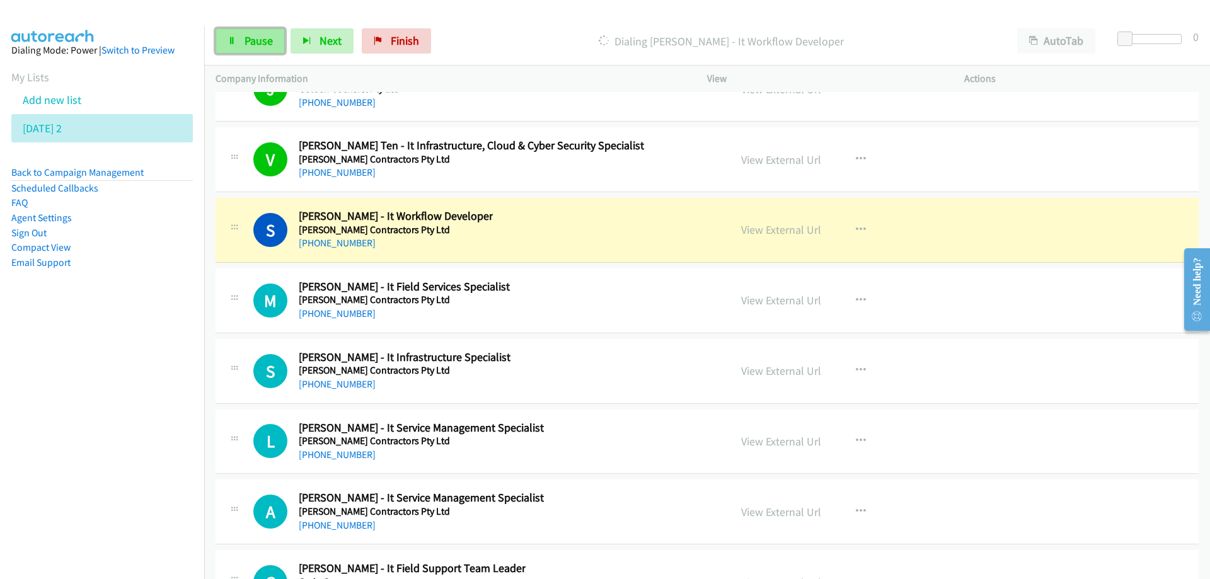
click at [250, 39] on span "Pause" at bounding box center [259, 40] width 28 height 14
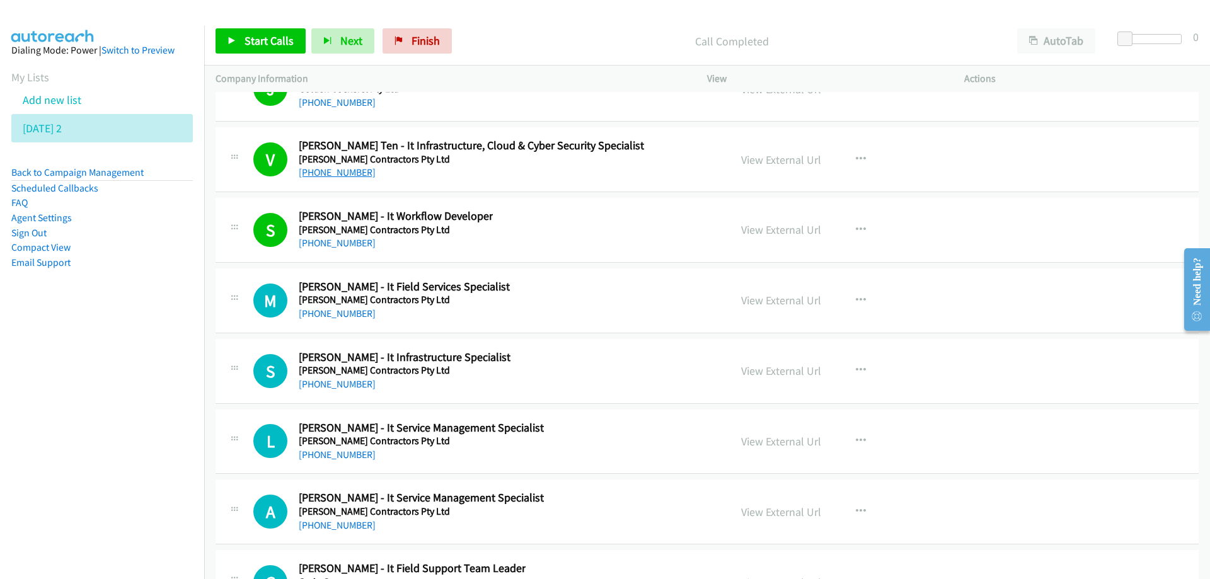
click at [315, 176] on link "+61 492 233 211" at bounding box center [337, 172] width 77 height 12
click at [257, 45] on span "Start Calls" at bounding box center [269, 40] width 49 height 14
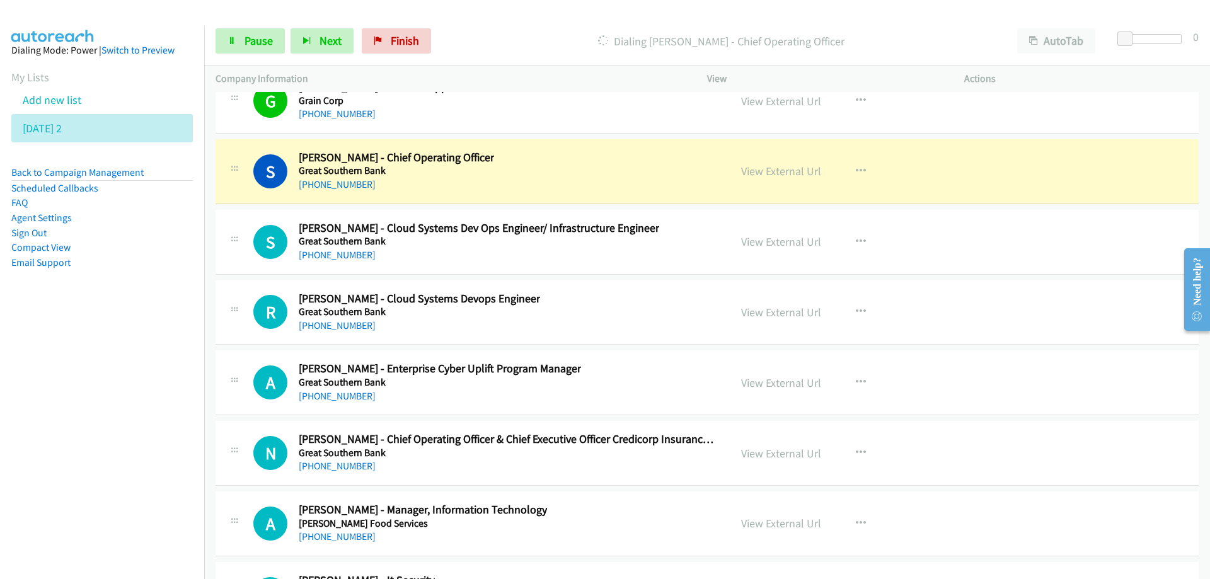
scroll to position [17143, 0]
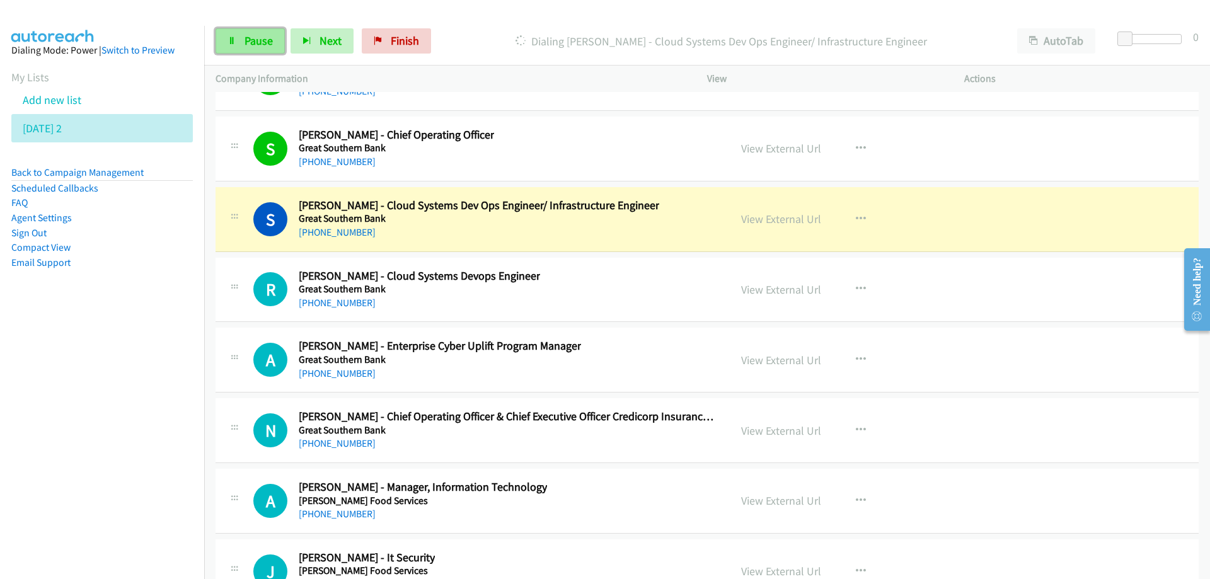
click at [263, 38] on span "Pause" at bounding box center [259, 40] width 28 height 14
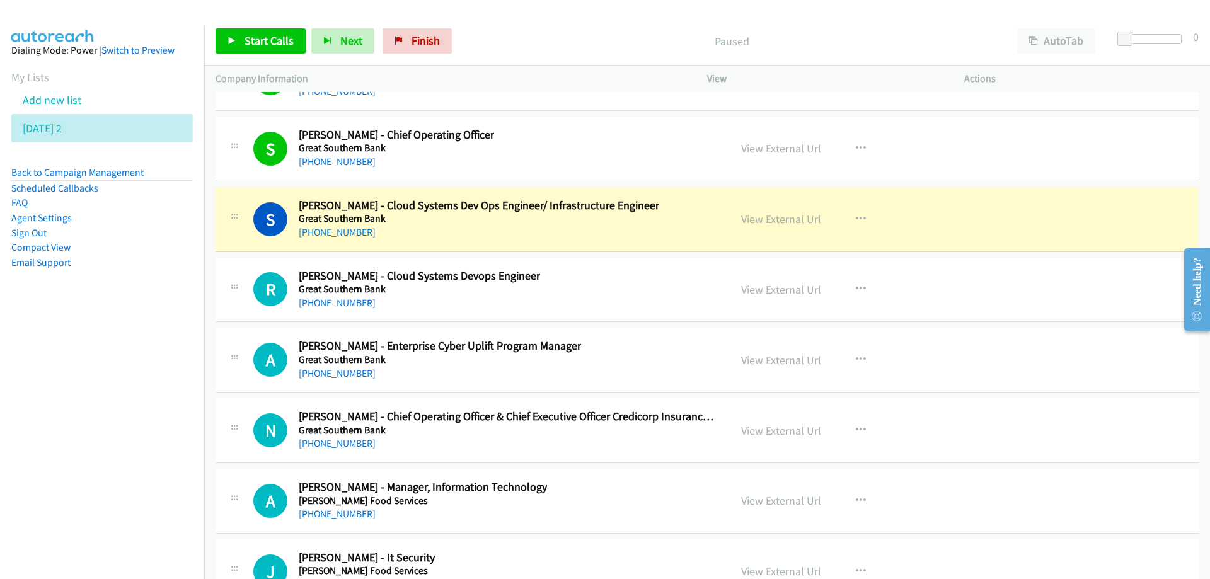
click at [488, 228] on div "+61 457 030 119" at bounding box center [479, 232] width 361 height 15
click at [772, 223] on link "View External Url" at bounding box center [781, 219] width 80 height 14
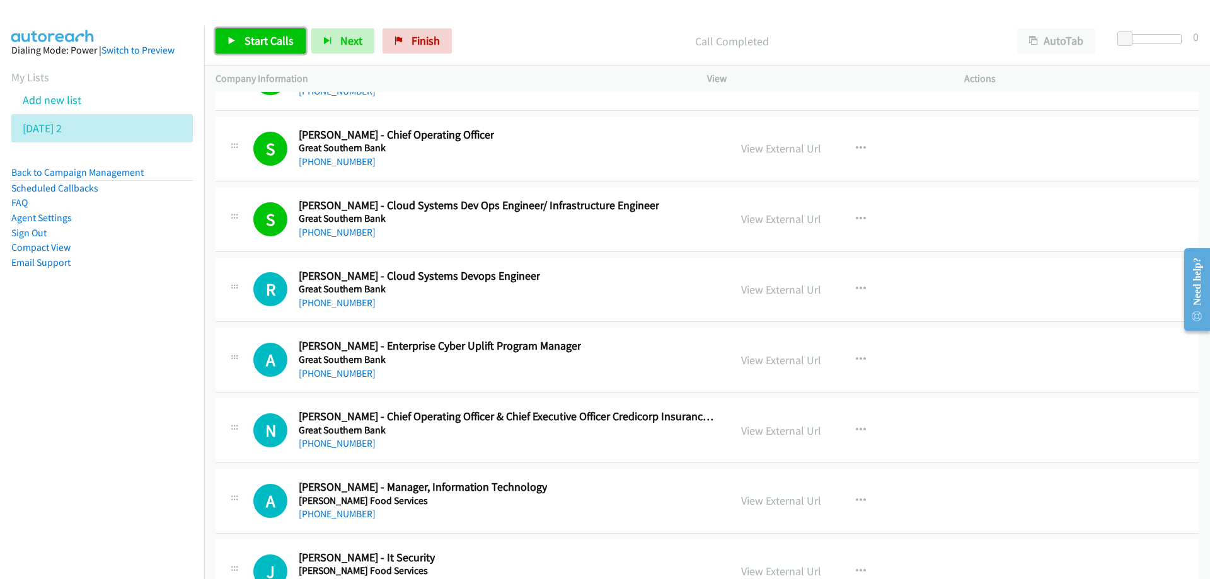
click at [265, 38] on span "Start Calls" at bounding box center [269, 40] width 49 height 14
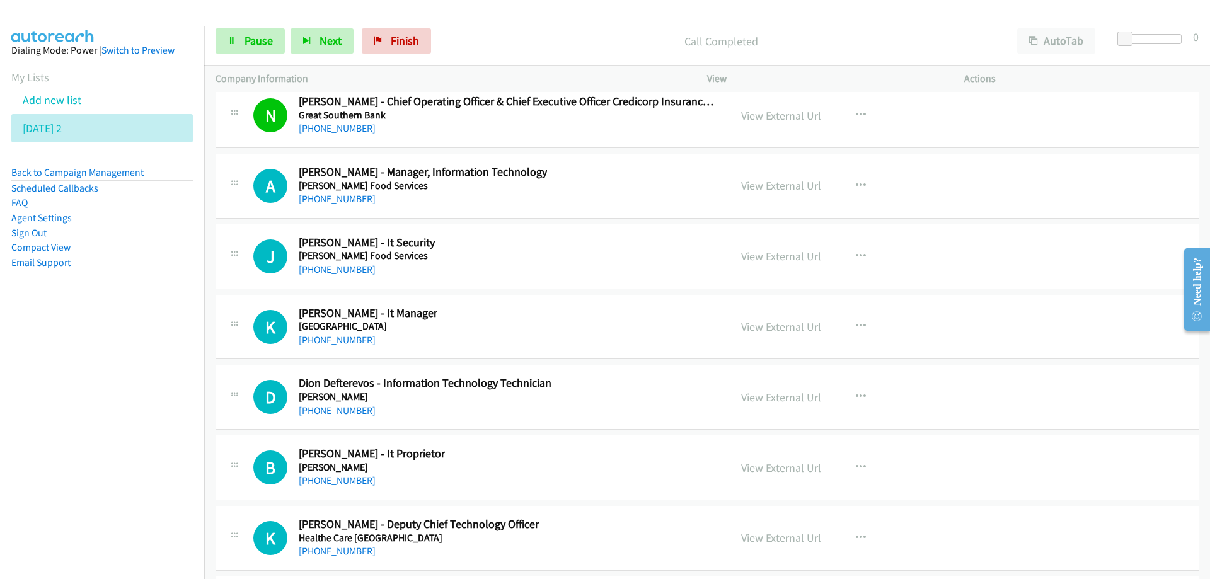
scroll to position [17522, 0]
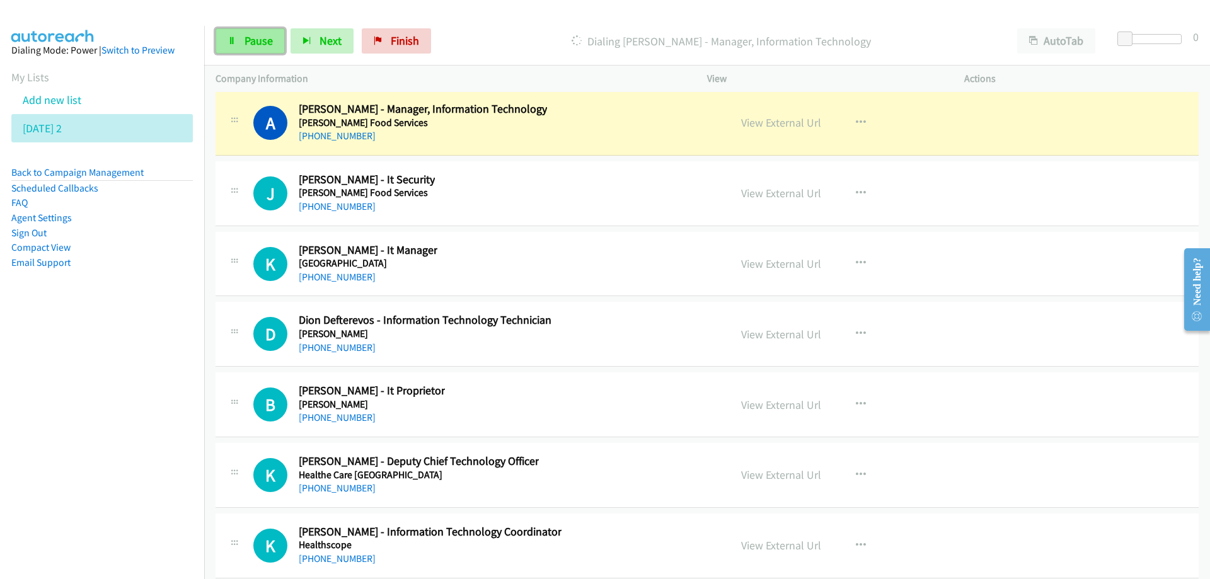
click at [265, 45] on span "Pause" at bounding box center [259, 40] width 28 height 14
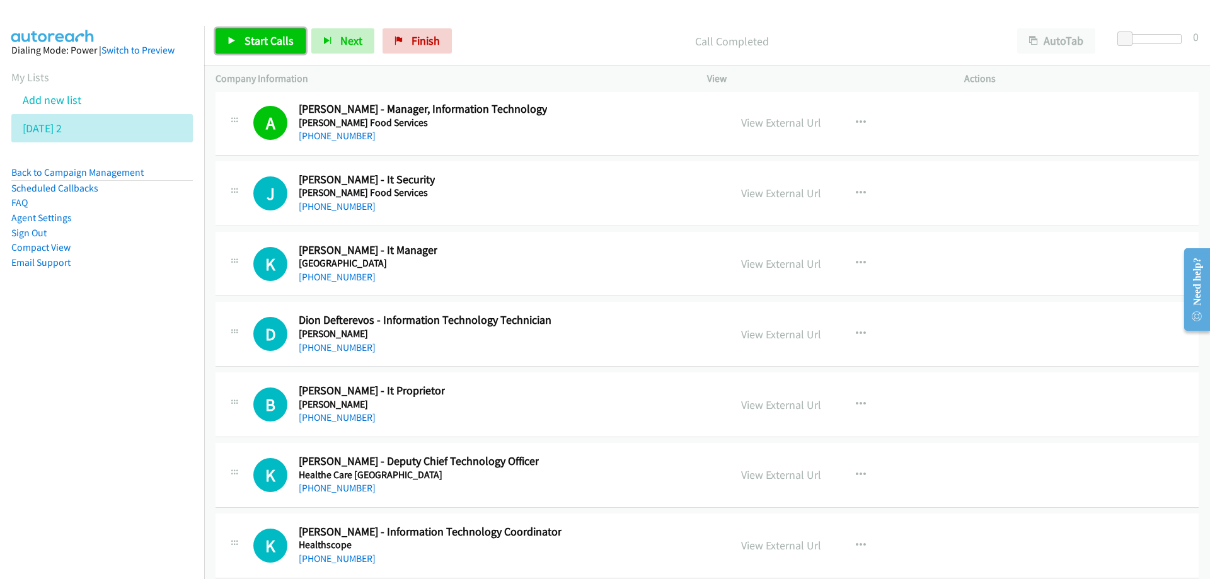
click at [267, 37] on span "Start Calls" at bounding box center [269, 40] width 49 height 14
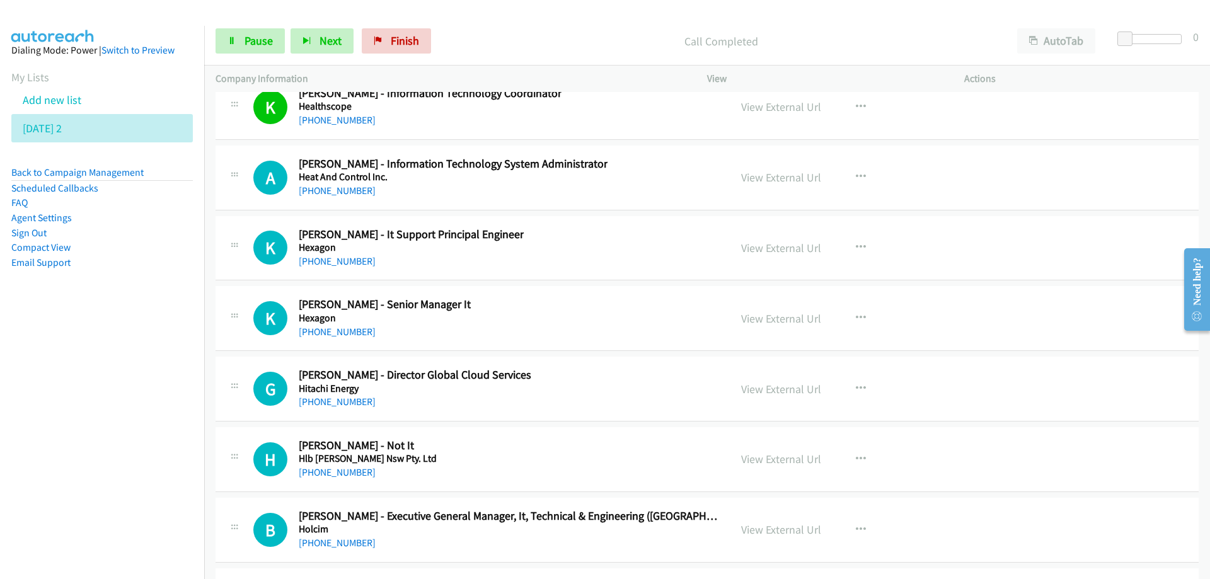
scroll to position [17963, 0]
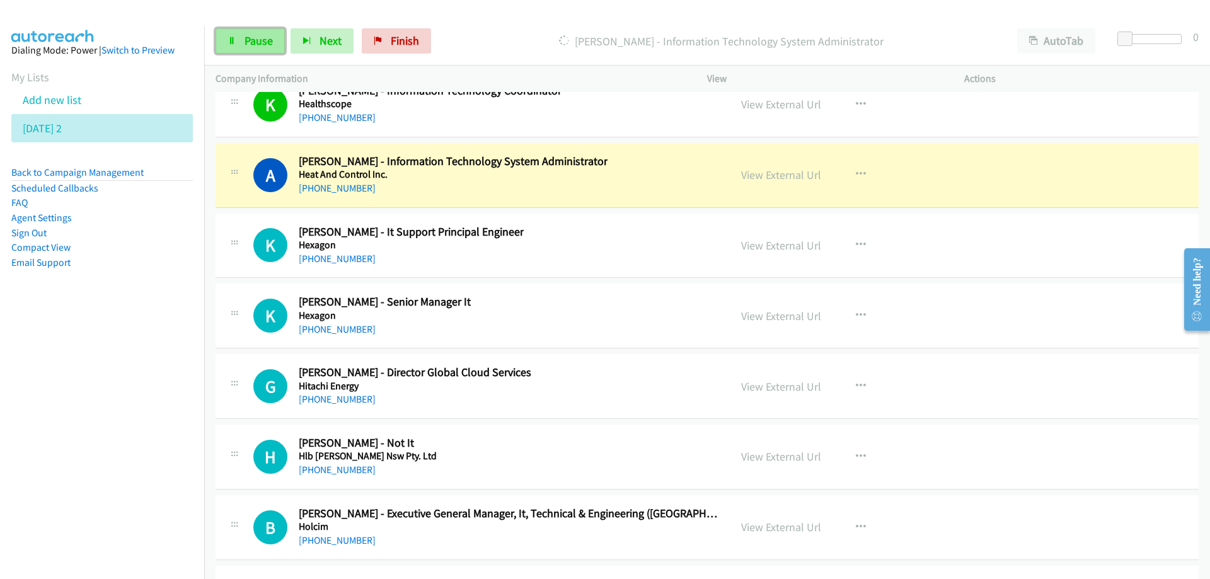
click at [251, 47] on span "Pause" at bounding box center [259, 40] width 28 height 14
click at [753, 172] on link "View External Url" at bounding box center [781, 175] width 80 height 14
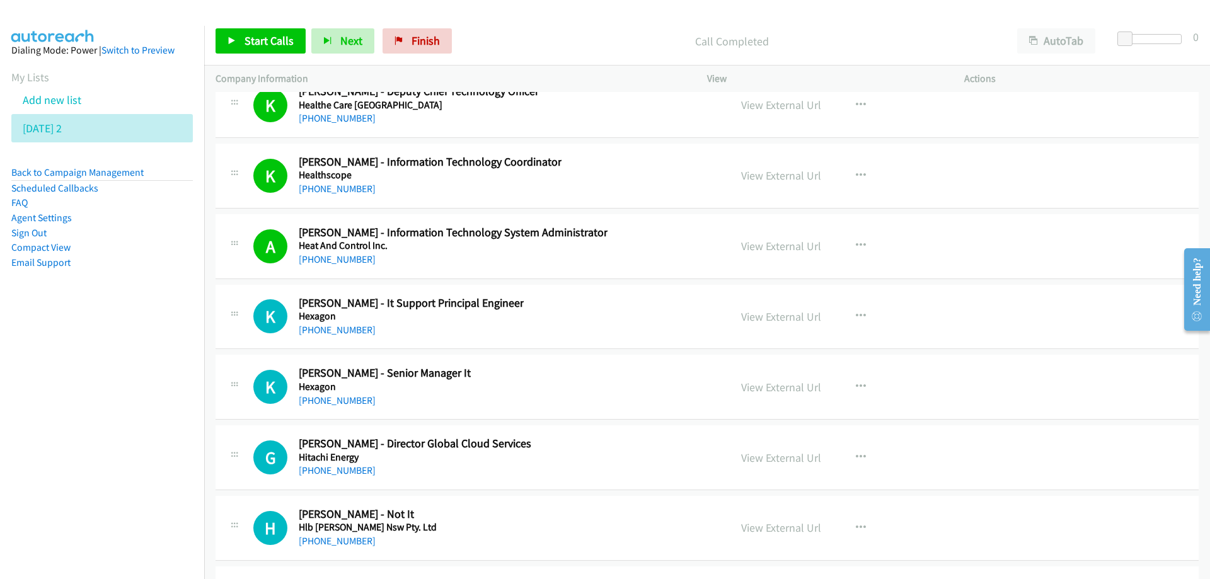
scroll to position [17900, 0]
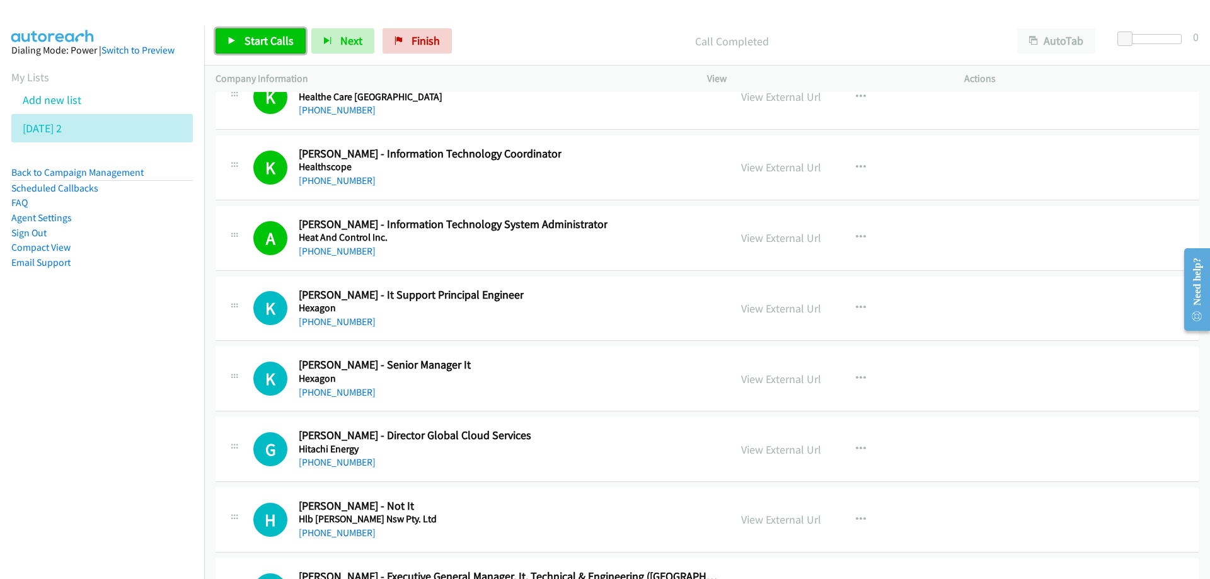
click at [256, 36] on span "Start Calls" at bounding box center [269, 40] width 49 height 14
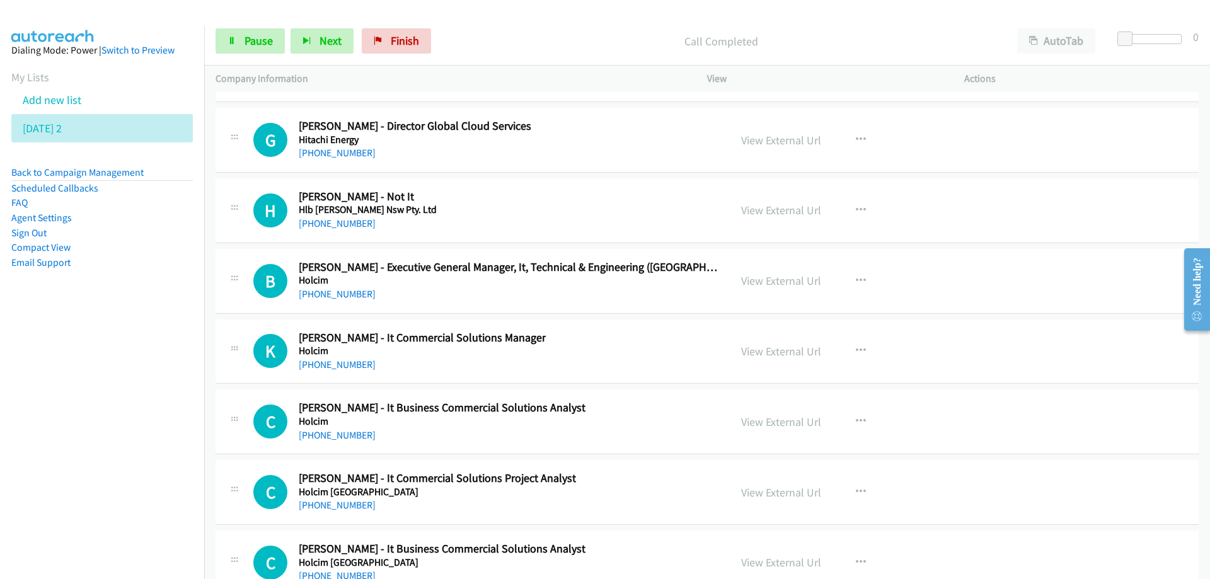
scroll to position [18215, 0]
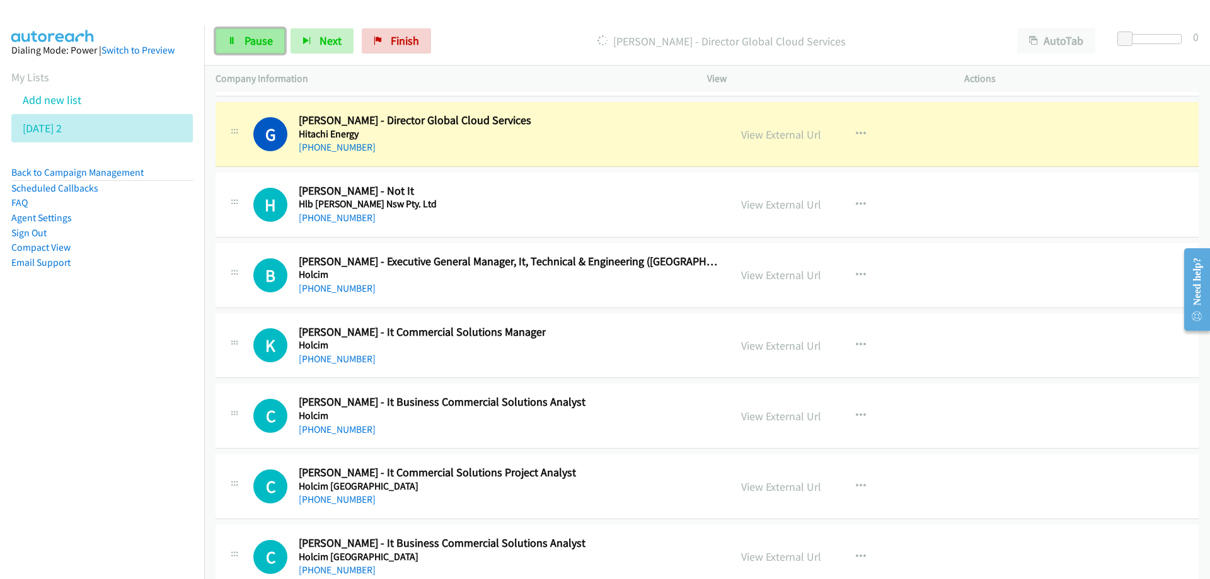
click at [251, 38] on span "Pause" at bounding box center [259, 40] width 28 height 14
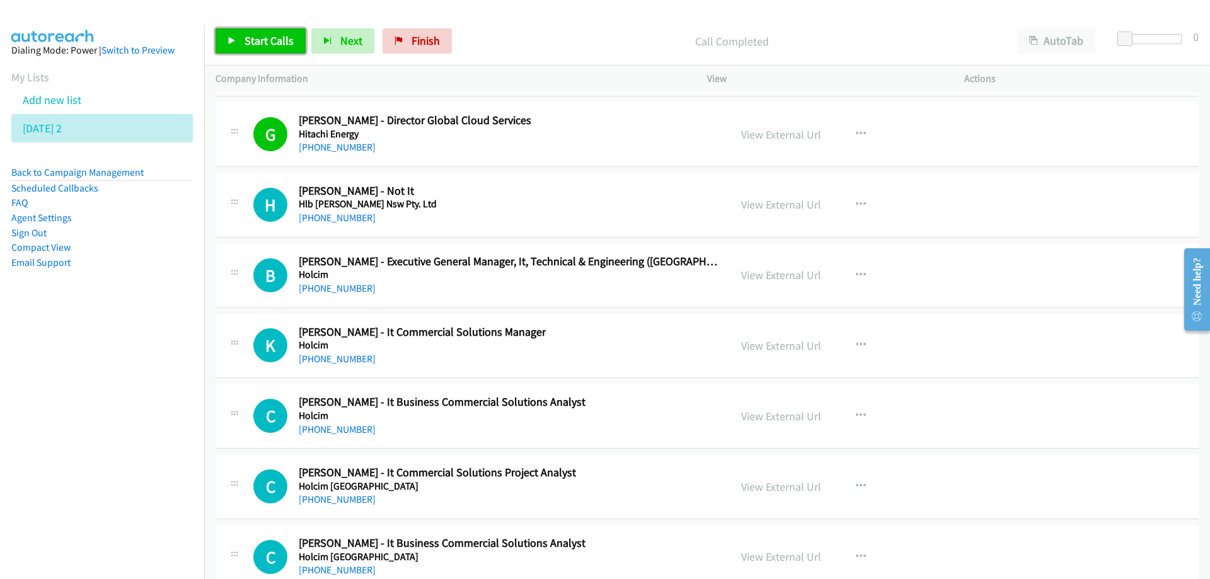
click at [267, 42] on span "Start Calls" at bounding box center [269, 40] width 49 height 14
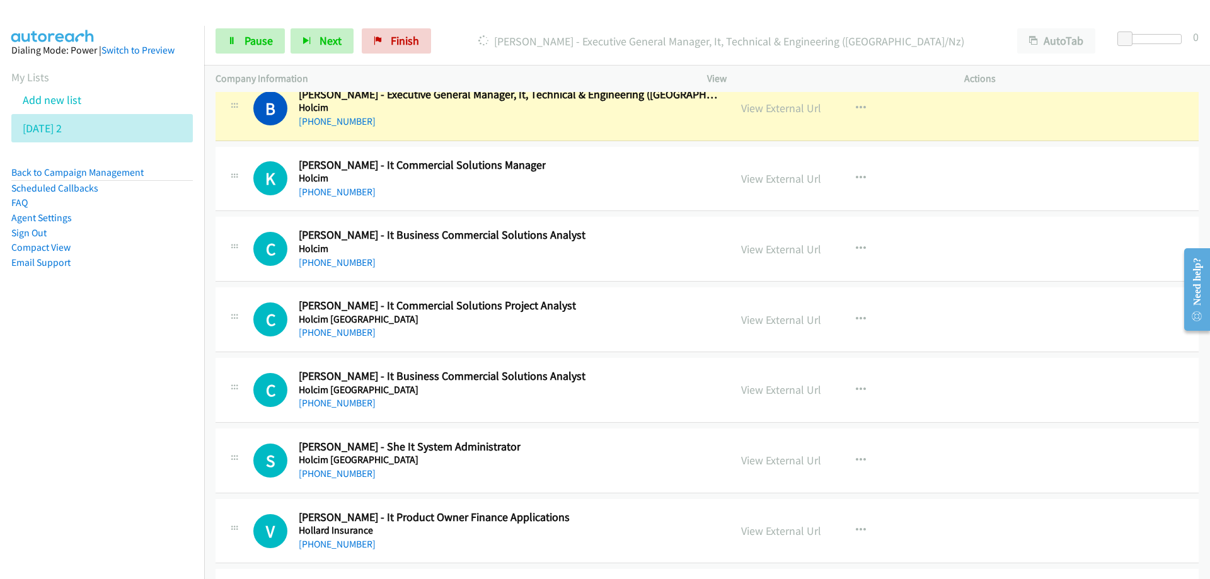
scroll to position [18404, 0]
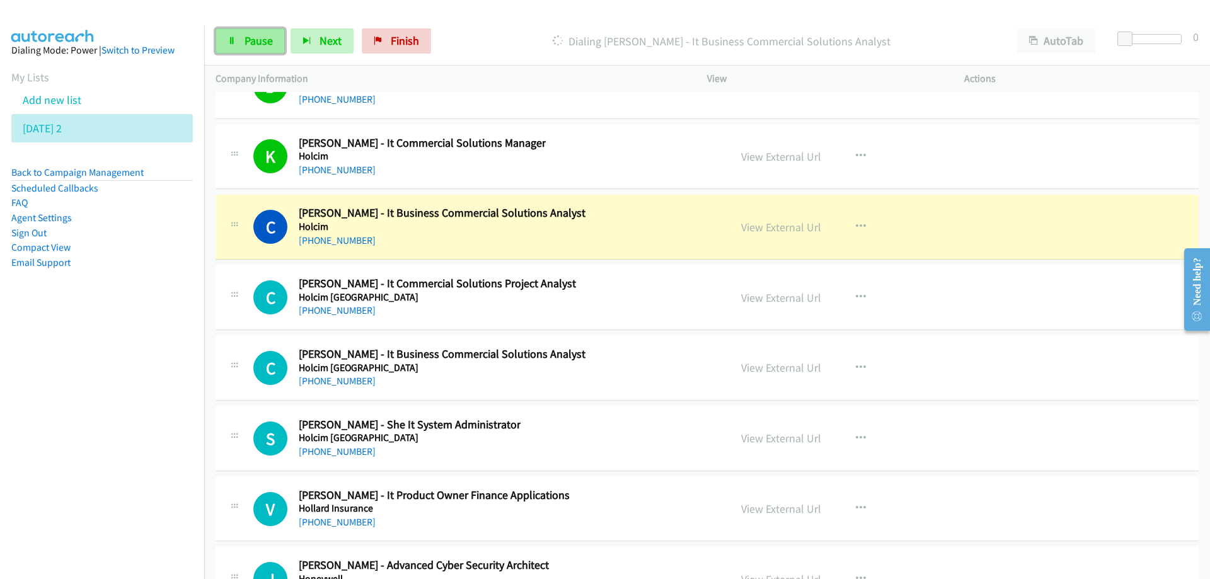
click at [243, 34] on link "Pause" at bounding box center [250, 40] width 69 height 25
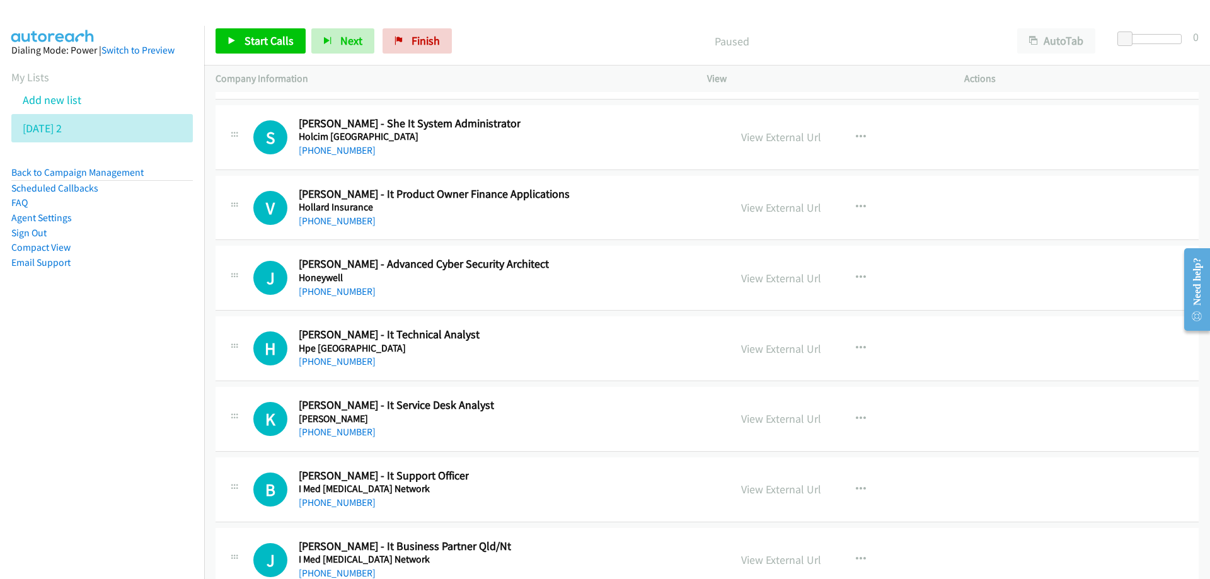
scroll to position [18719, 0]
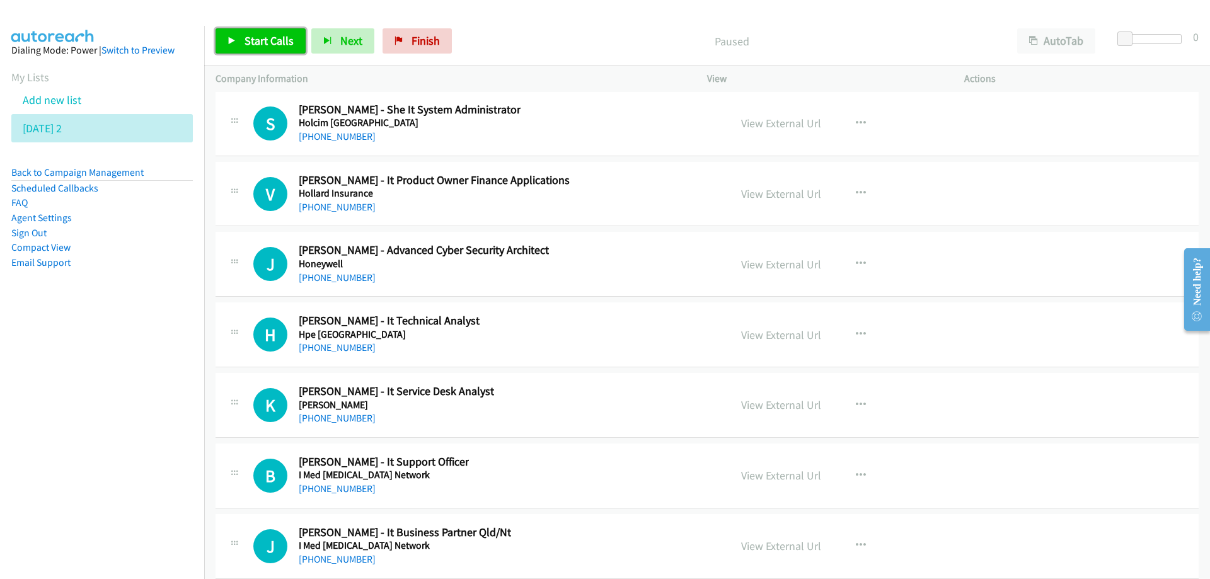
click at [263, 39] on span "Start Calls" at bounding box center [269, 40] width 49 height 14
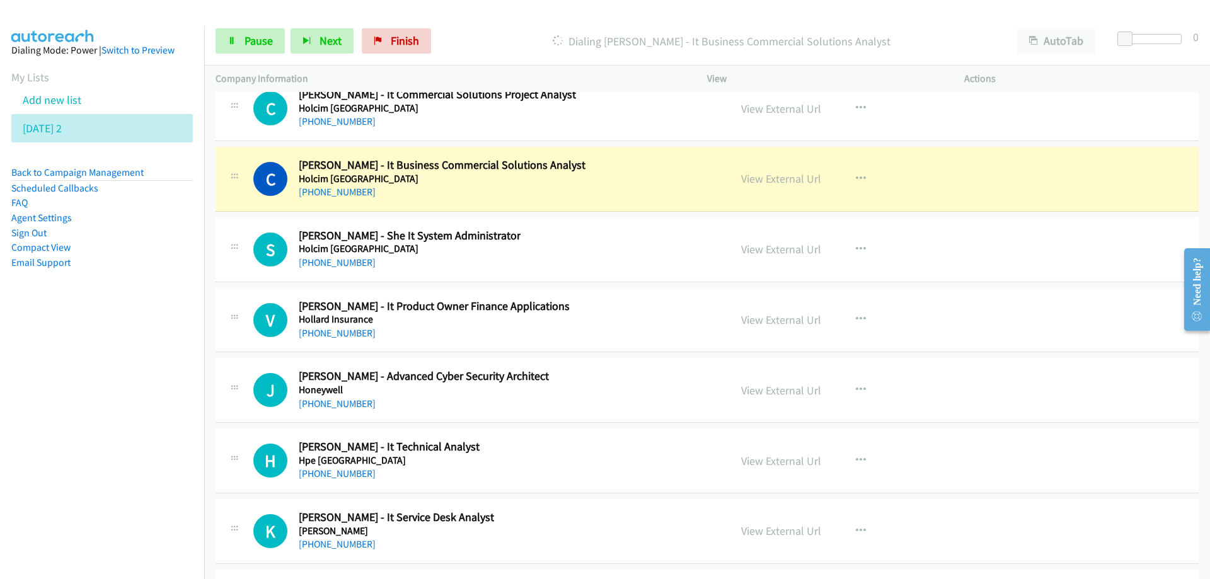
scroll to position [18656, 0]
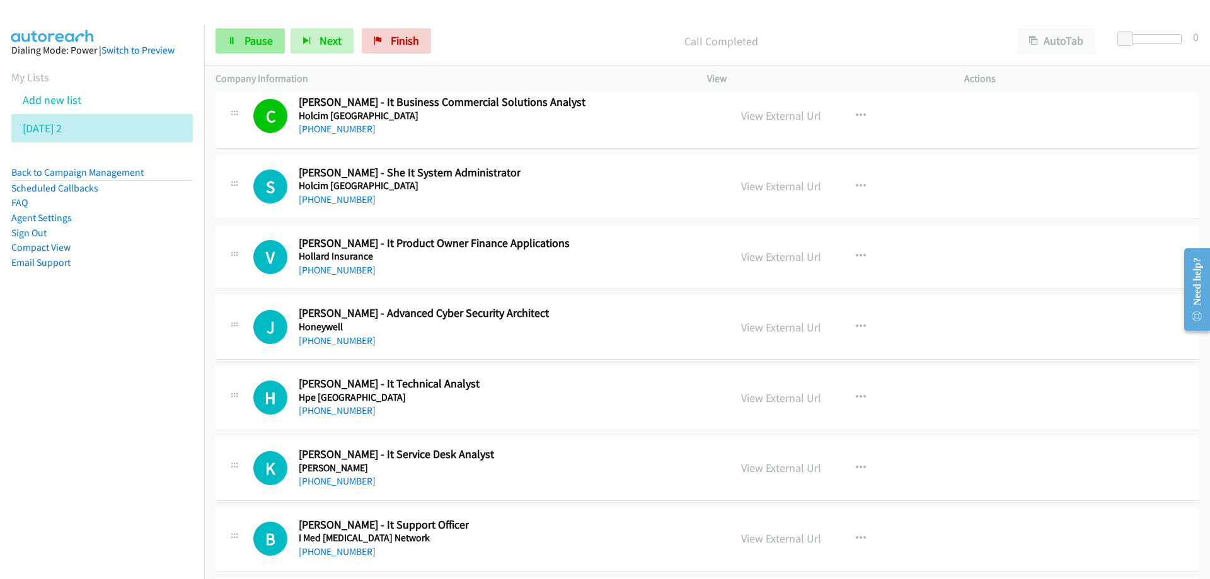
drag, startPoint x: 240, startPoint y: 40, endPoint x: 225, endPoint y: 30, distance: 17.7
click at [240, 40] on link "Pause" at bounding box center [250, 40] width 69 height 25
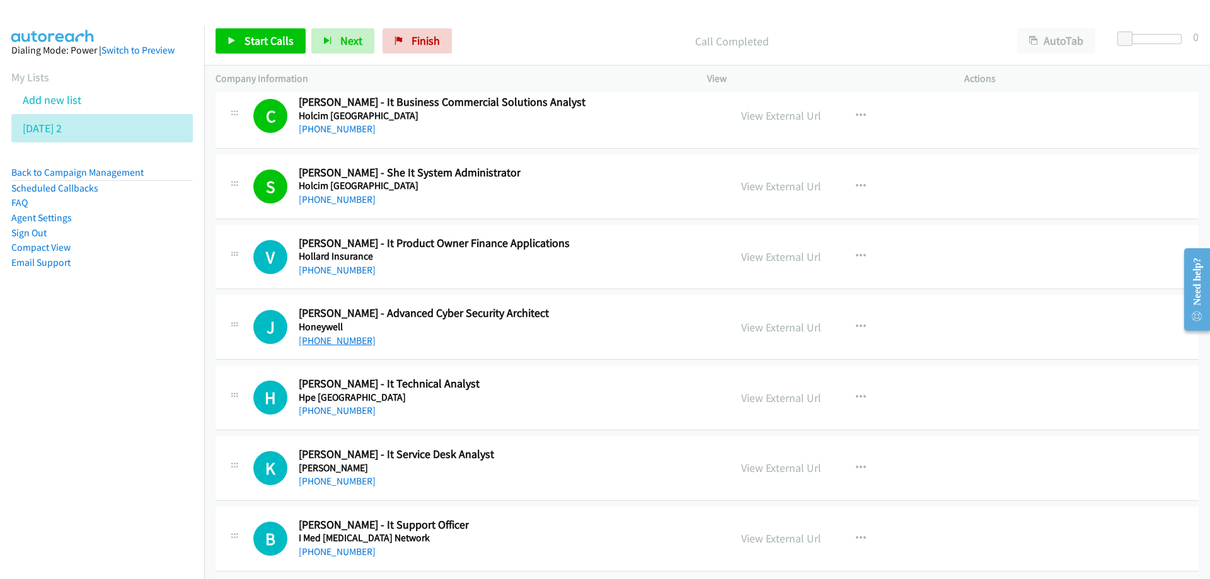
click at [333, 345] on link "+61 422 000 200" at bounding box center [337, 341] width 77 height 12
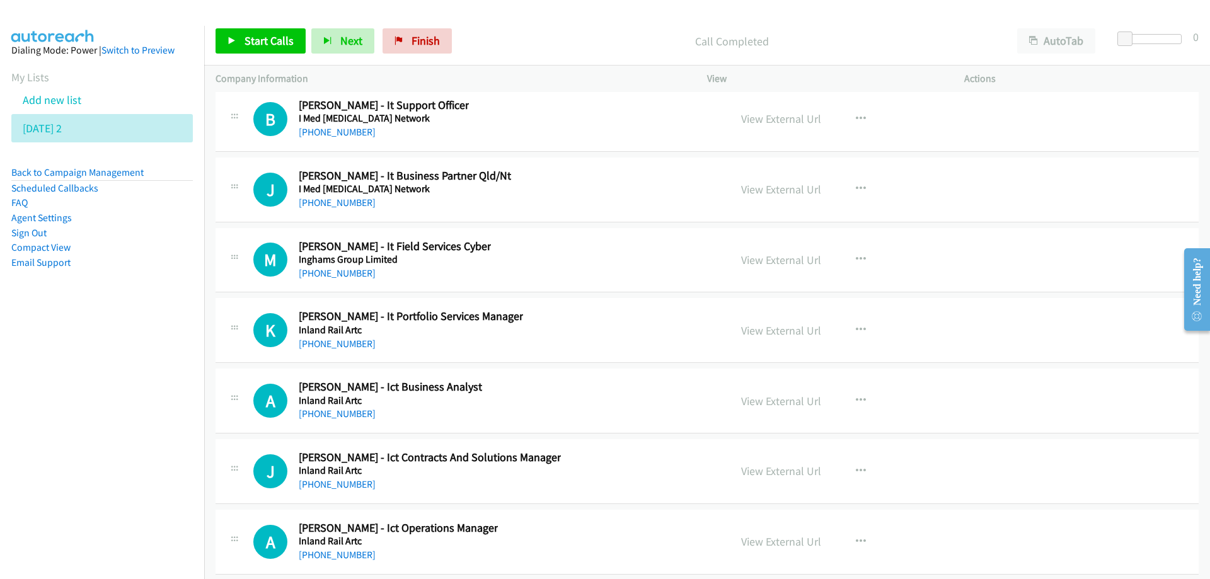
scroll to position [19097, 0]
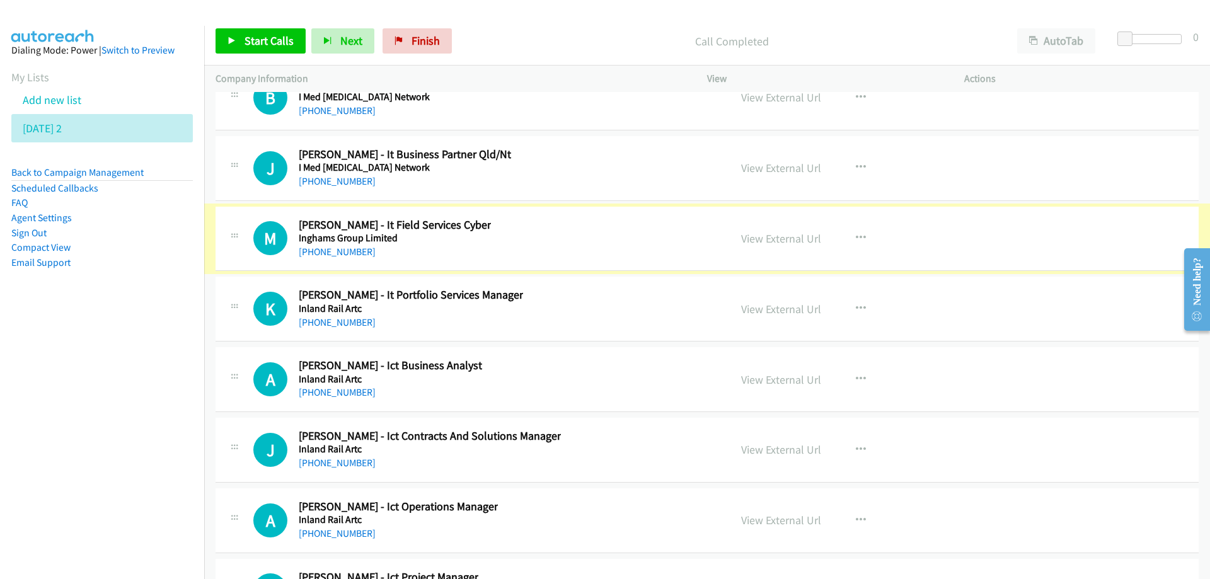
click at [335, 254] on link "+61 410 508 764" at bounding box center [337, 252] width 77 height 12
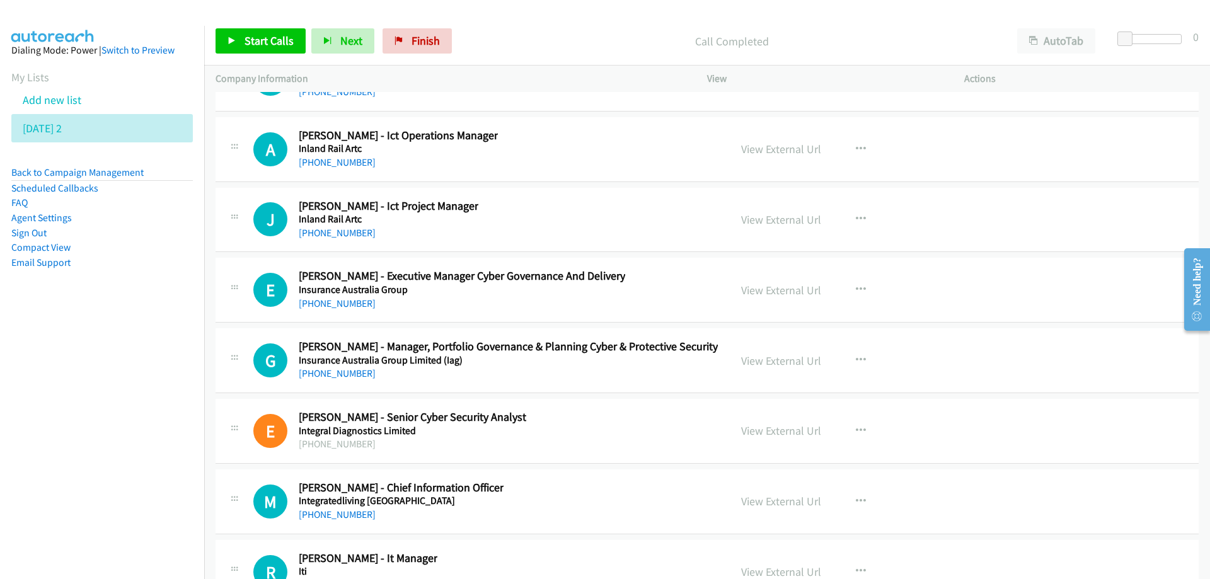
scroll to position [19475, 0]
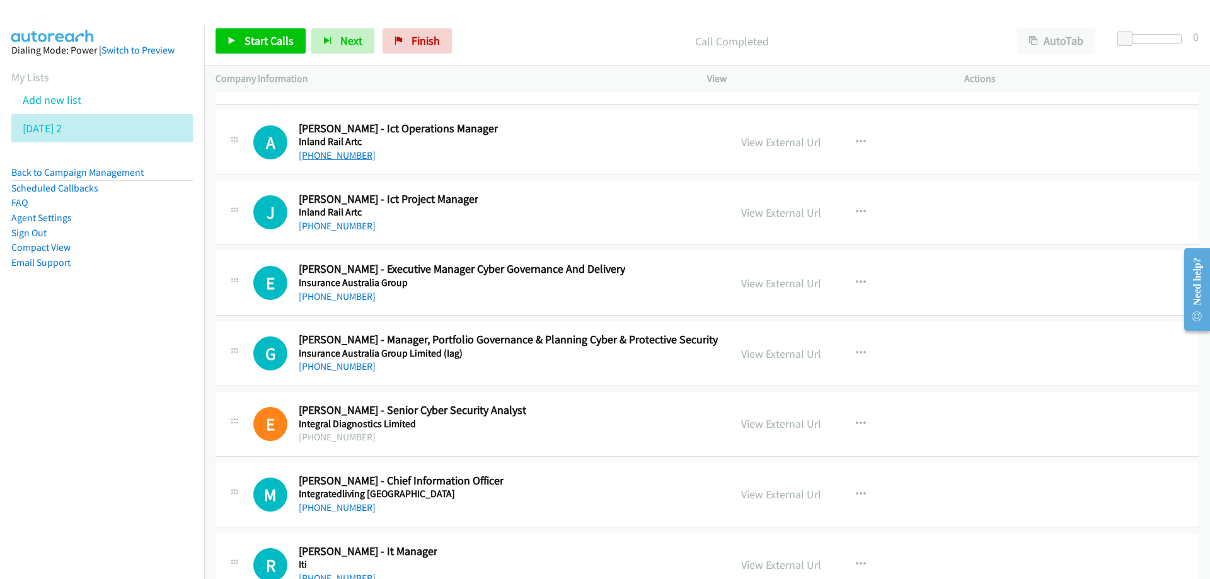
click at [334, 158] on link "+61 435 035 850" at bounding box center [337, 155] width 77 height 12
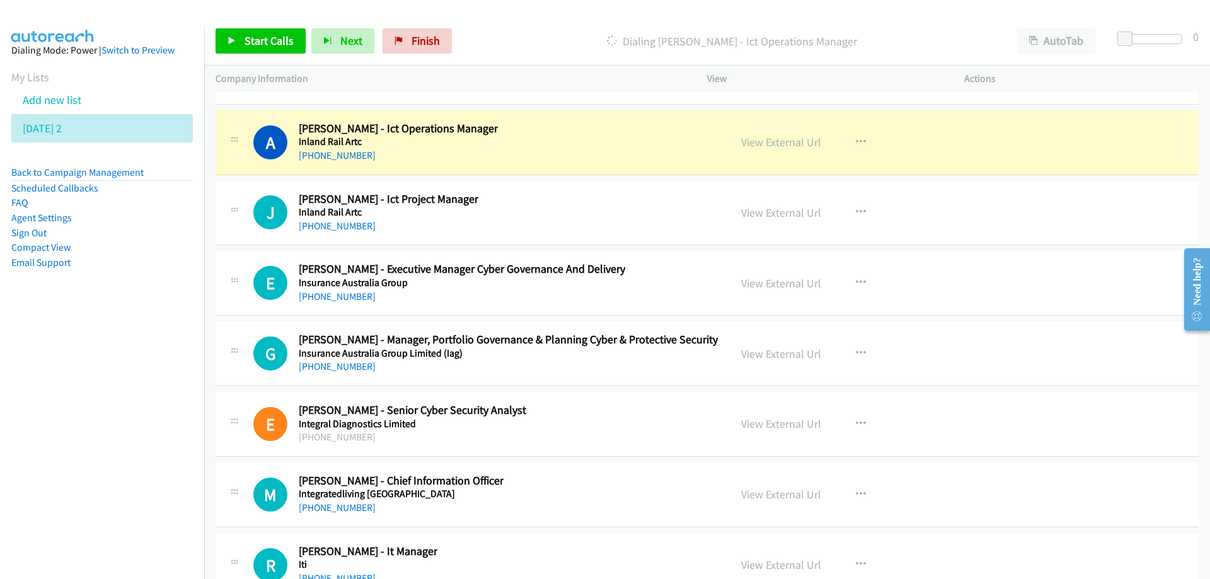
click at [536, 140] on div "A Callback Scheduled Andreas Adelby - Ict Operations Manager Inland Rail Artc A…" at bounding box center [485, 143] width 465 height 42
click at [759, 147] on link "View External Url" at bounding box center [781, 142] width 80 height 14
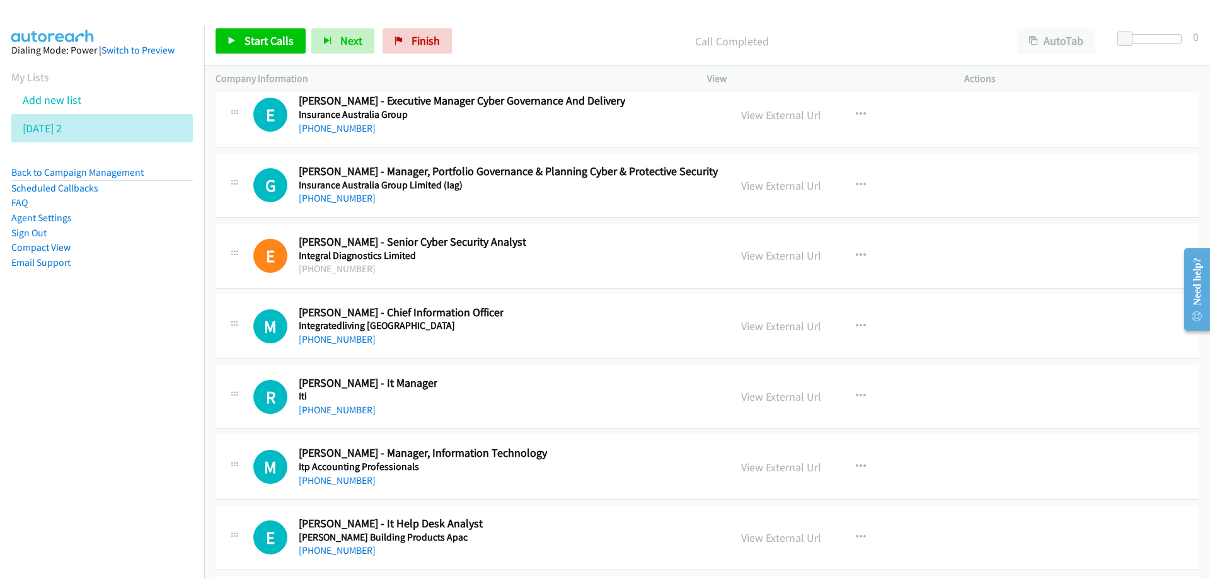
scroll to position [19664, 0]
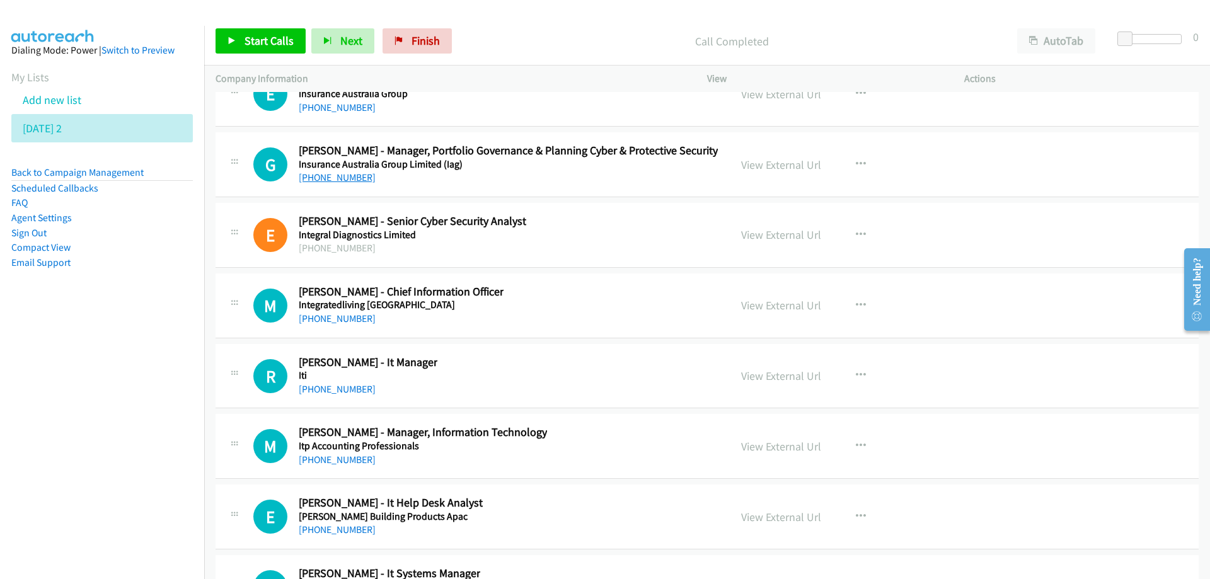
click at [327, 179] on link "[PHONE_NUMBER]" at bounding box center [337, 177] width 77 height 12
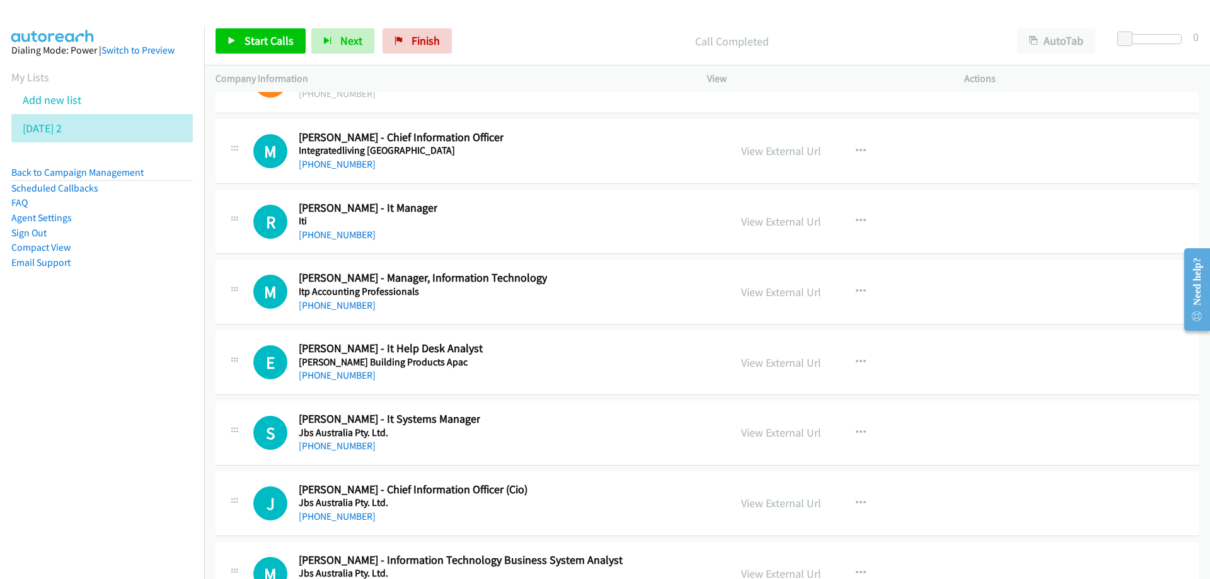
scroll to position [19854, 0]
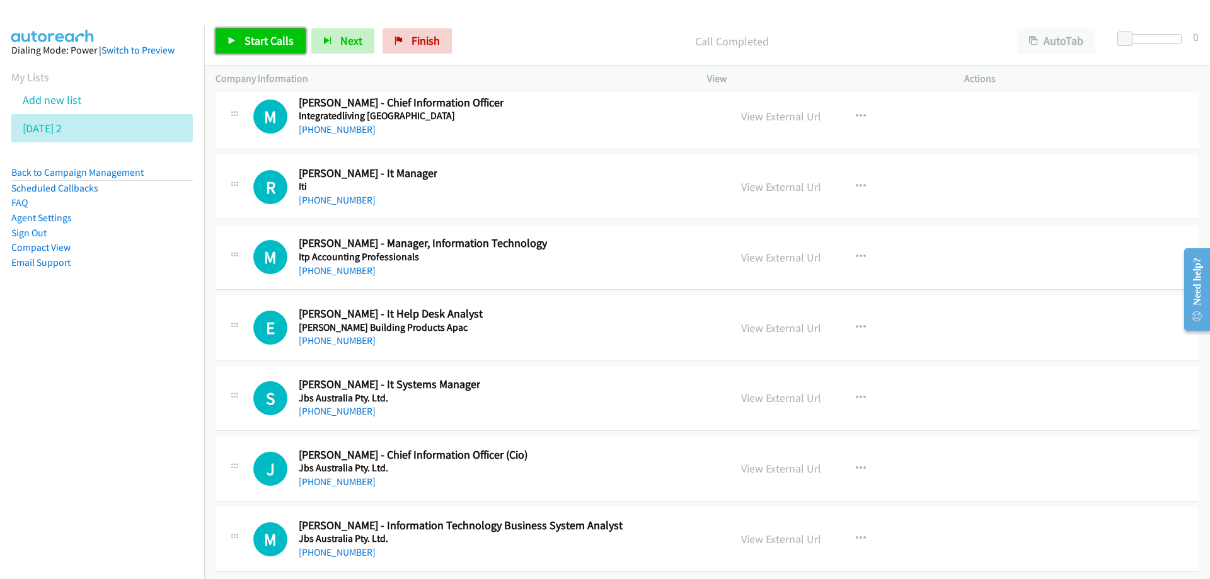
click at [274, 37] on span "Start Calls" at bounding box center [269, 40] width 49 height 14
click at [248, 37] on span "Pause" at bounding box center [259, 40] width 28 height 14
click at [332, 274] on link "+61 421 728 044" at bounding box center [337, 271] width 77 height 12
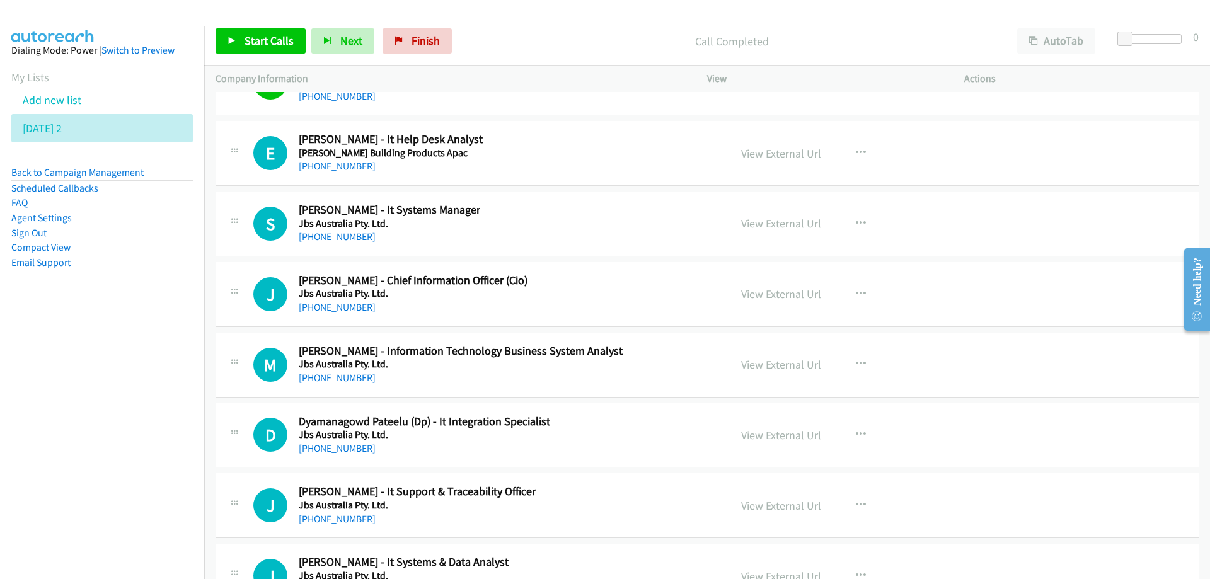
scroll to position [20043, 0]
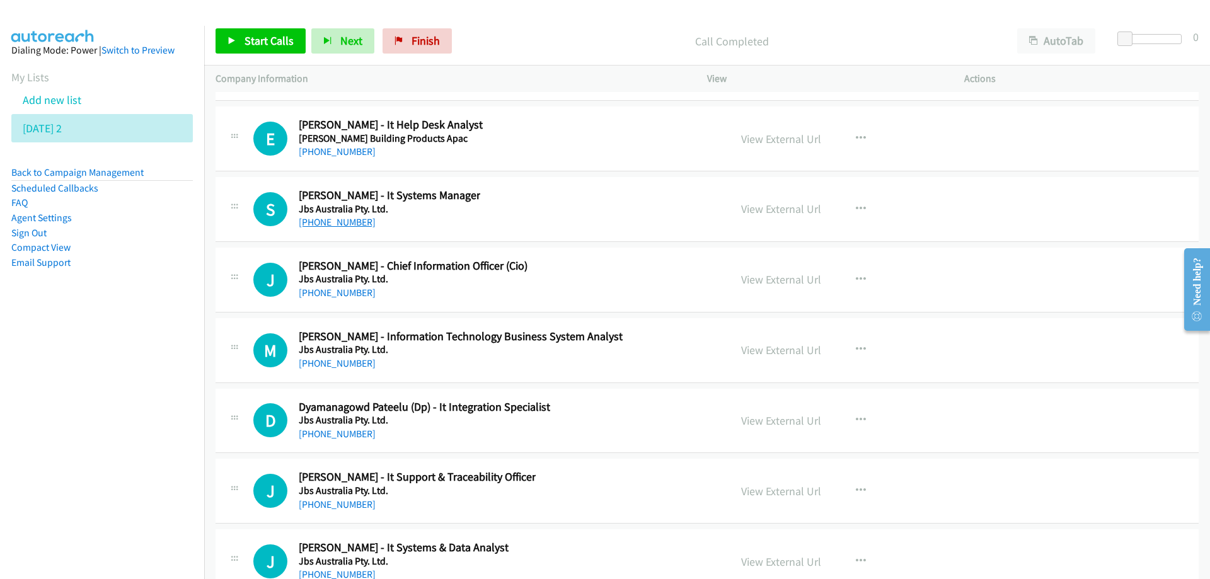
click at [333, 224] on link "+61 477 028 187" at bounding box center [337, 222] width 77 height 12
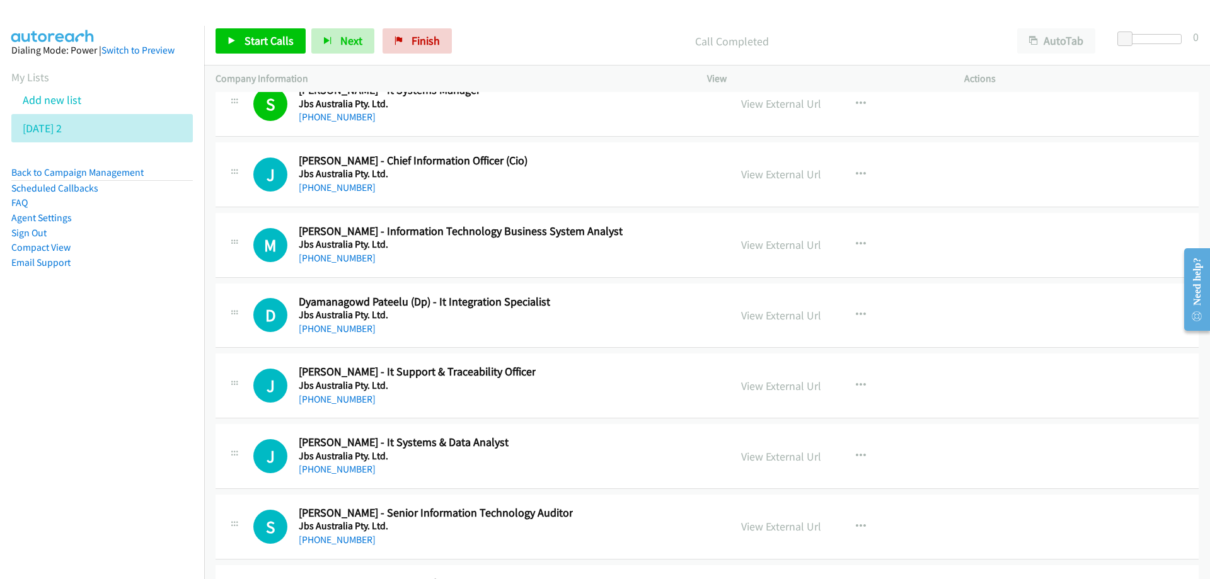
scroll to position [20169, 0]
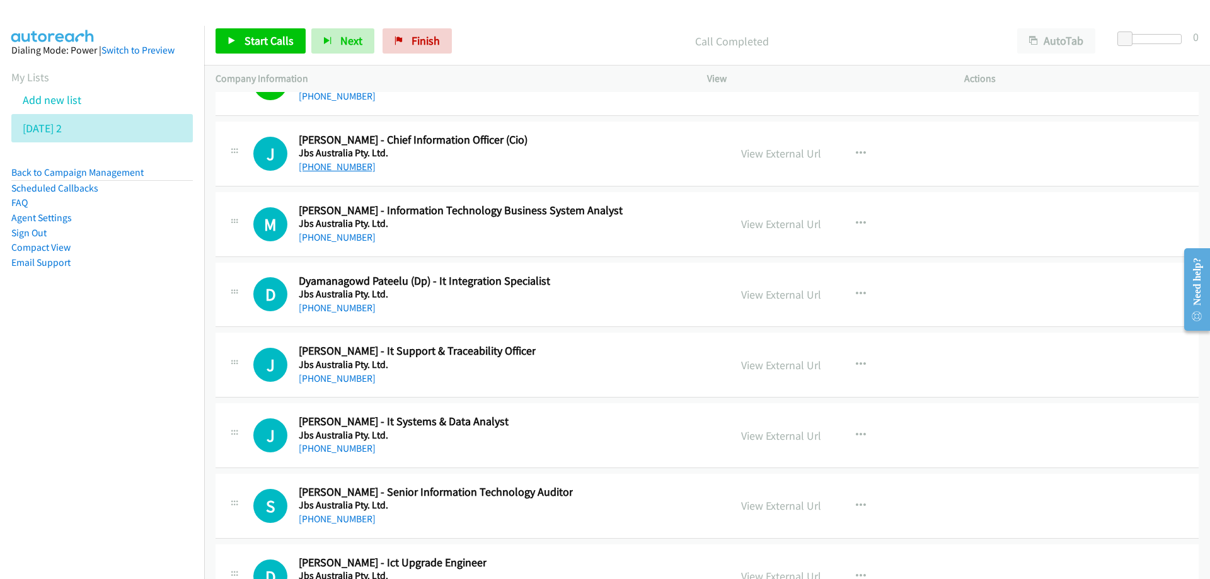
click at [328, 166] on link "+61 439 022 295" at bounding box center [337, 167] width 77 height 12
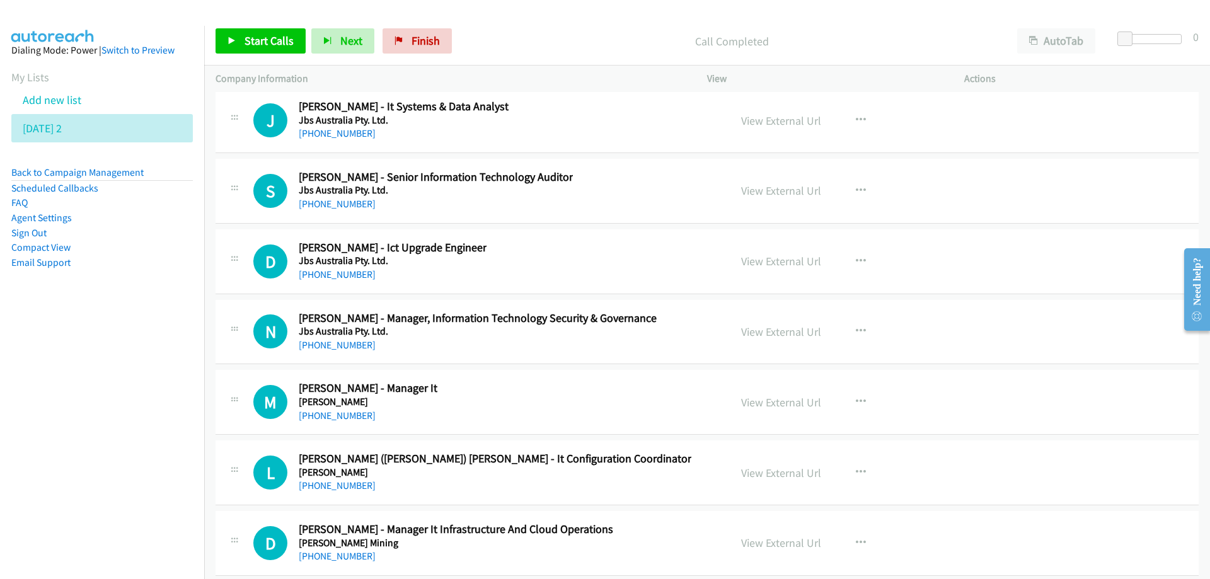
scroll to position [20547, 0]
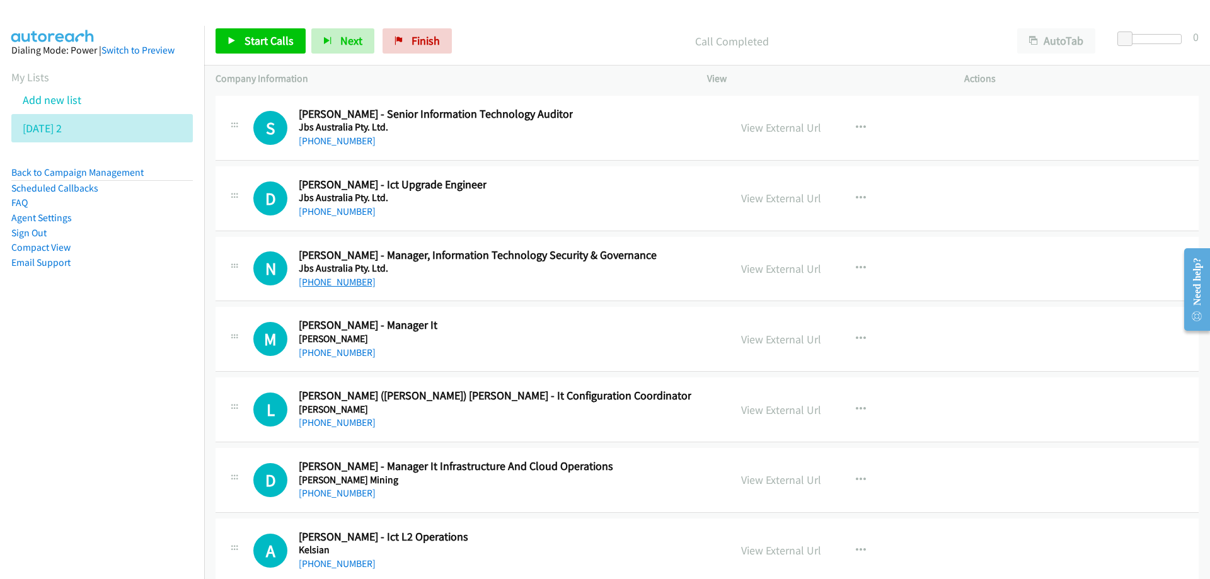
click at [347, 280] on link "+61 437 357 945" at bounding box center [337, 282] width 77 height 12
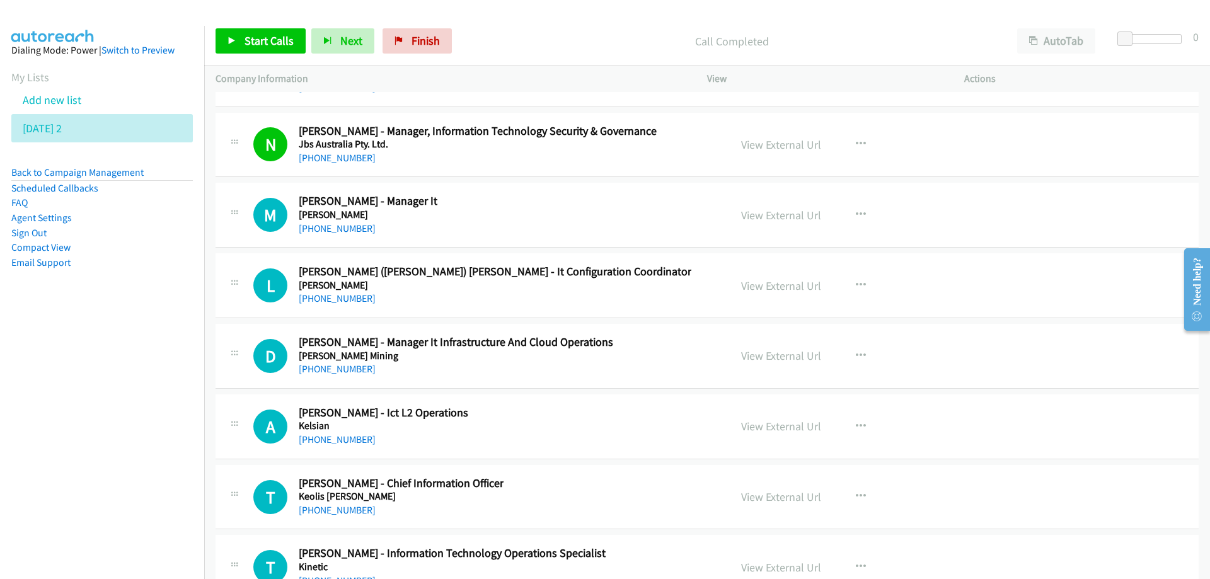
scroll to position [20673, 0]
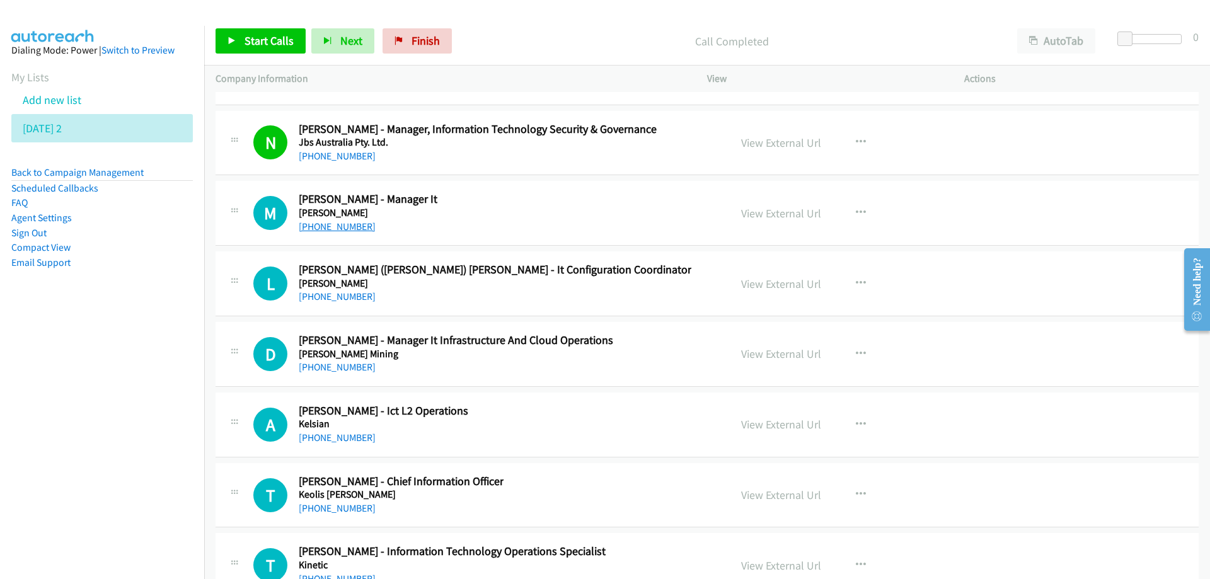
click at [340, 226] on link "+61 7 3802 3400" at bounding box center [337, 227] width 77 height 12
click at [331, 363] on link "+61 438 891 764" at bounding box center [337, 367] width 77 height 12
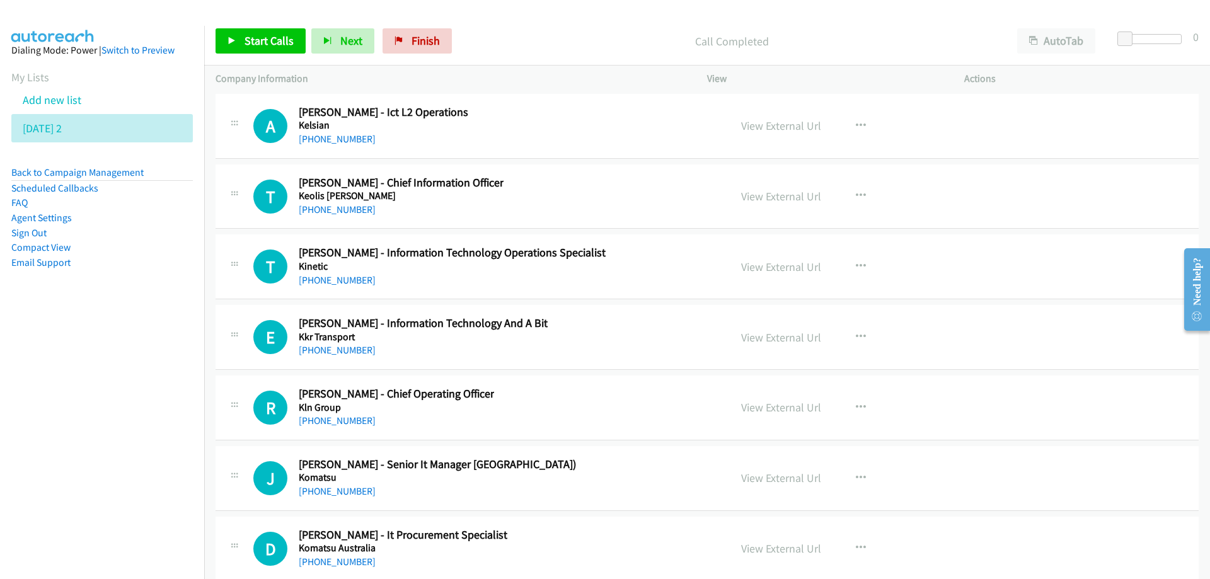
scroll to position [20988, 0]
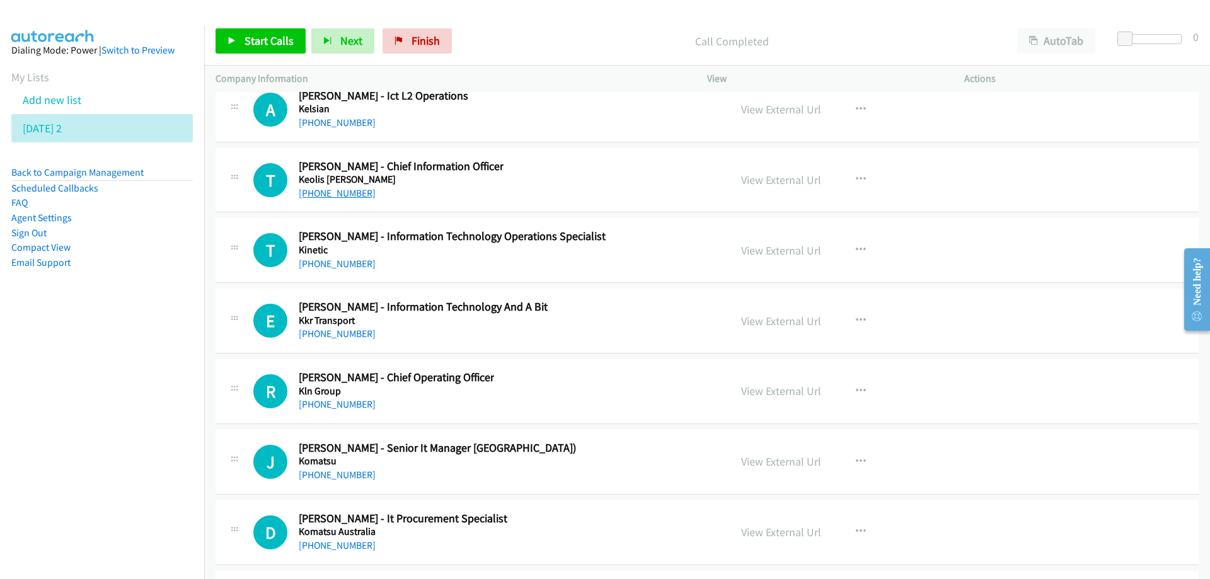
click at [333, 195] on link "+61 409 724 886" at bounding box center [337, 193] width 77 height 12
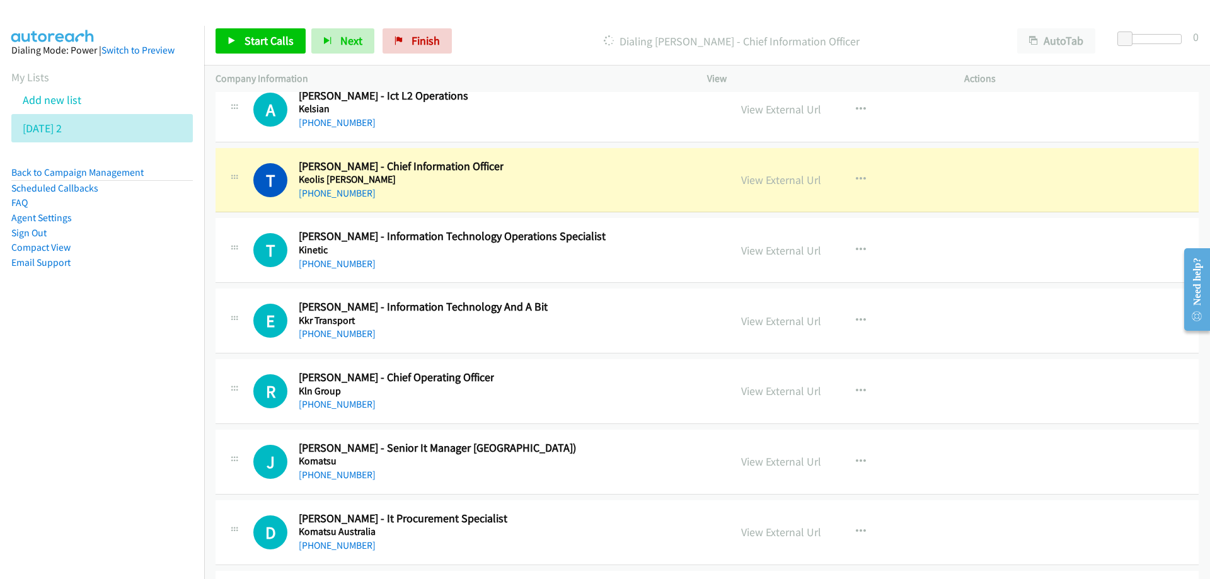
drag, startPoint x: 582, startPoint y: 195, endPoint x: 792, endPoint y: 168, distance: 211.7
click at [773, 180] on link "View External Url" at bounding box center [781, 180] width 80 height 14
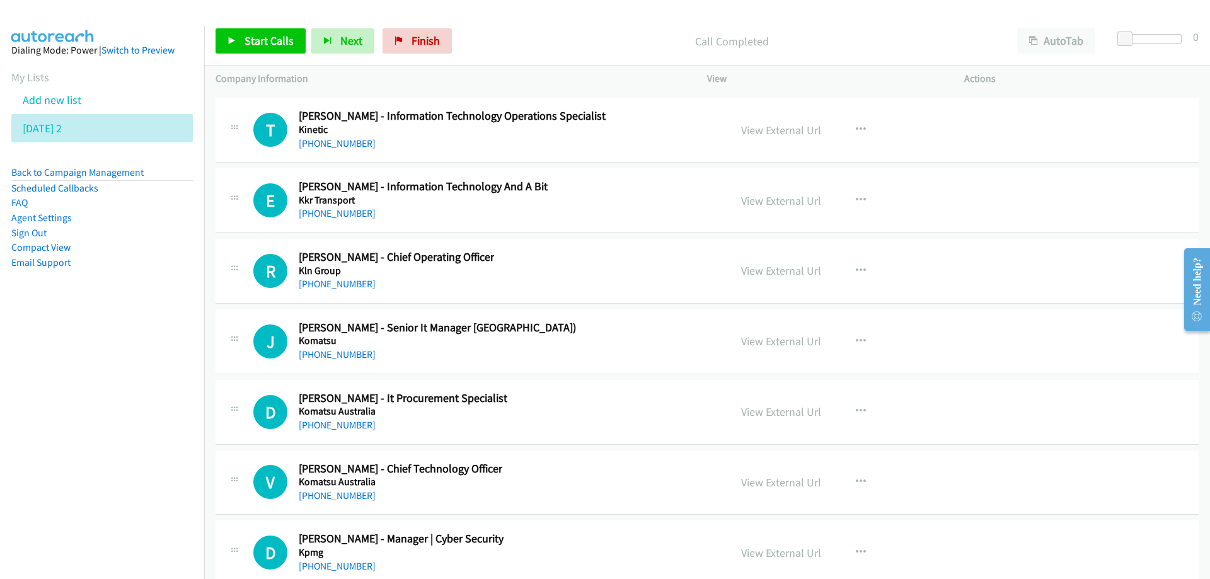
scroll to position [21114, 0]
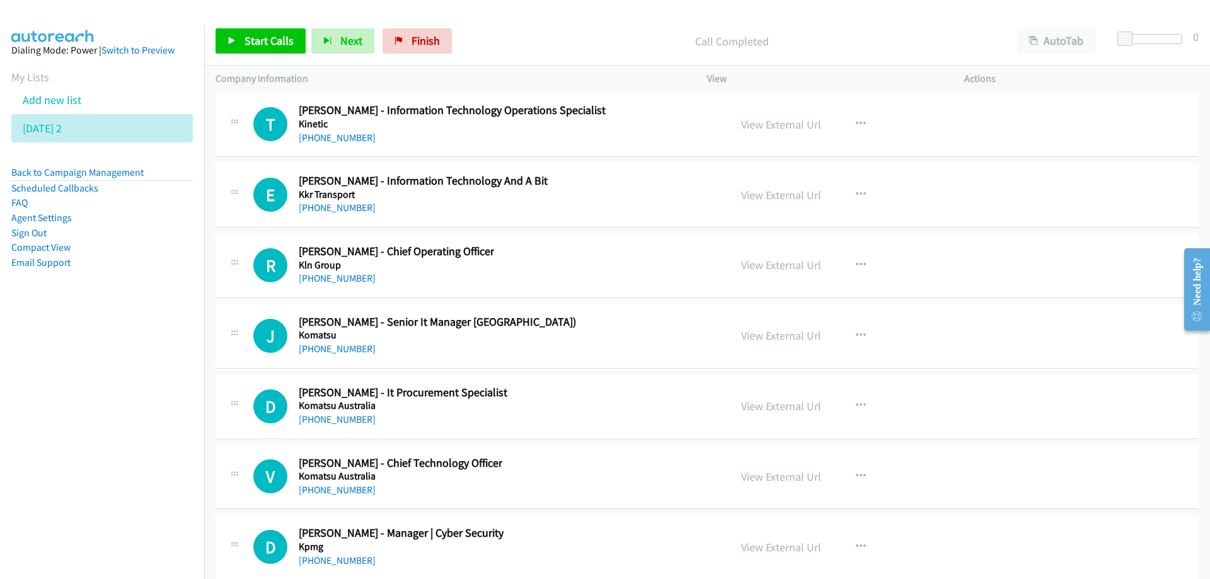
click at [566, 281] on div "R Callback Scheduled Roger King - Chief Operating Officer Kln Group Australia/S…" at bounding box center [485, 266] width 465 height 42
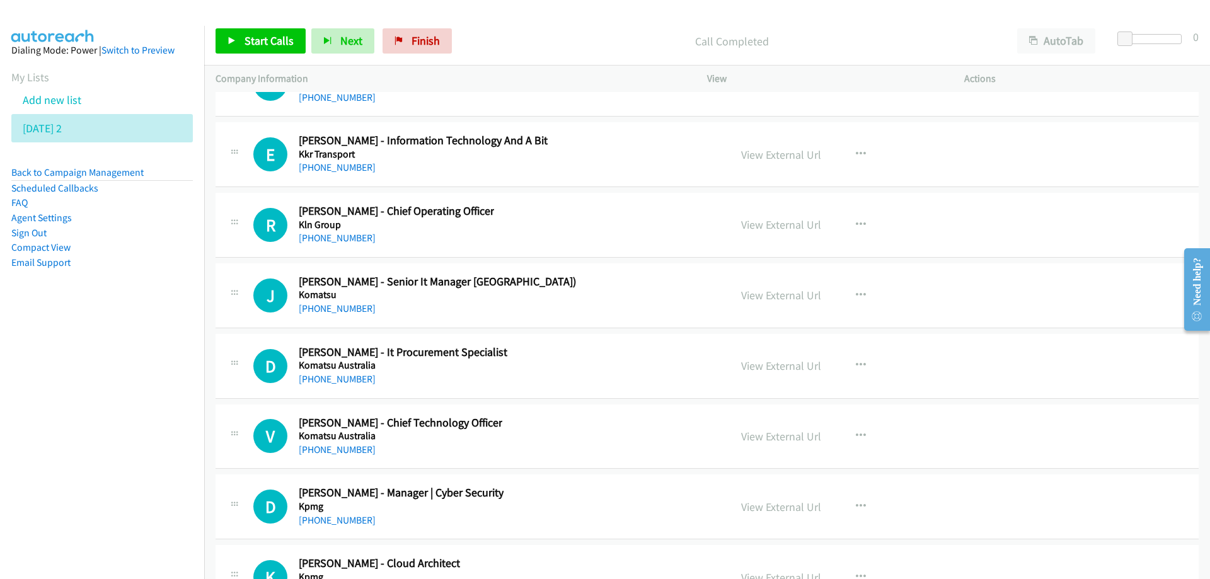
scroll to position [21177, 0]
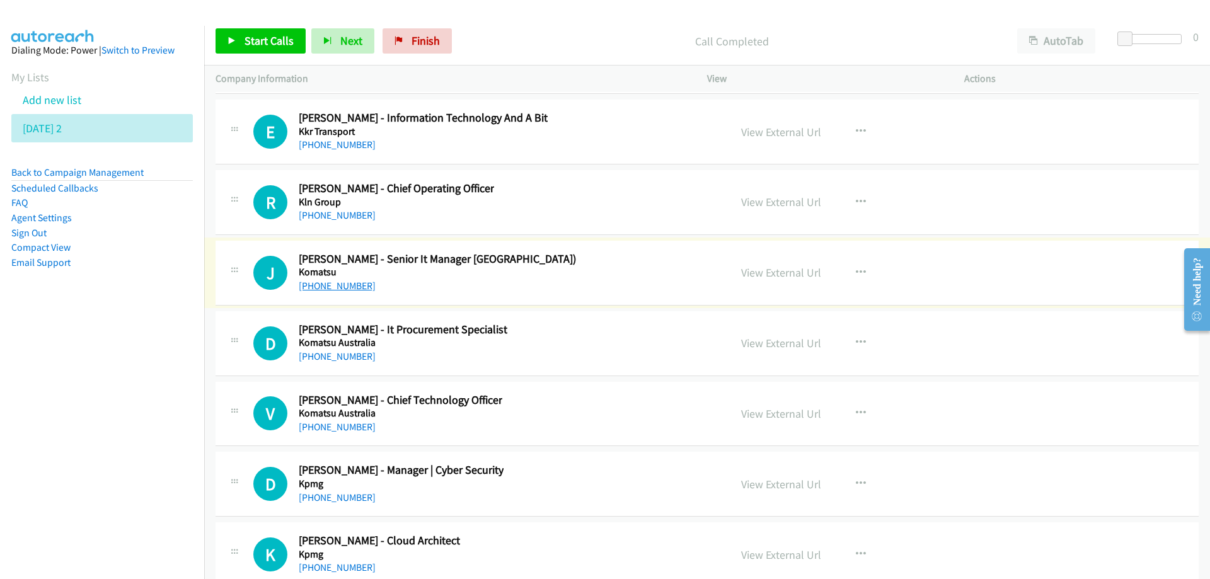
click at [333, 282] on link "+61 410 532 521" at bounding box center [337, 286] width 77 height 12
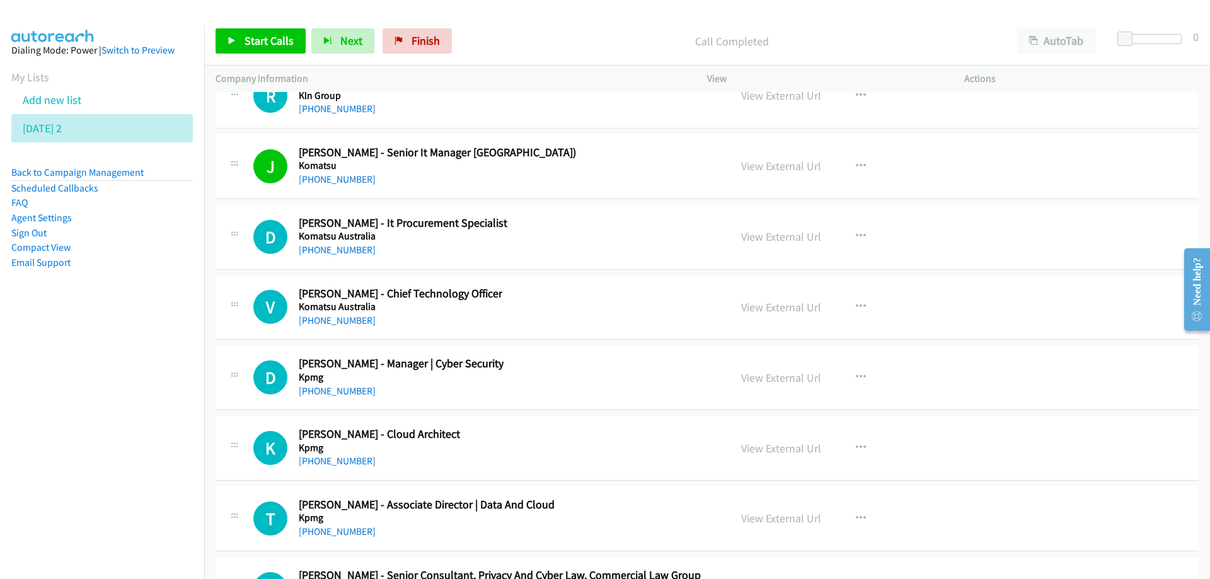
scroll to position [21303, 0]
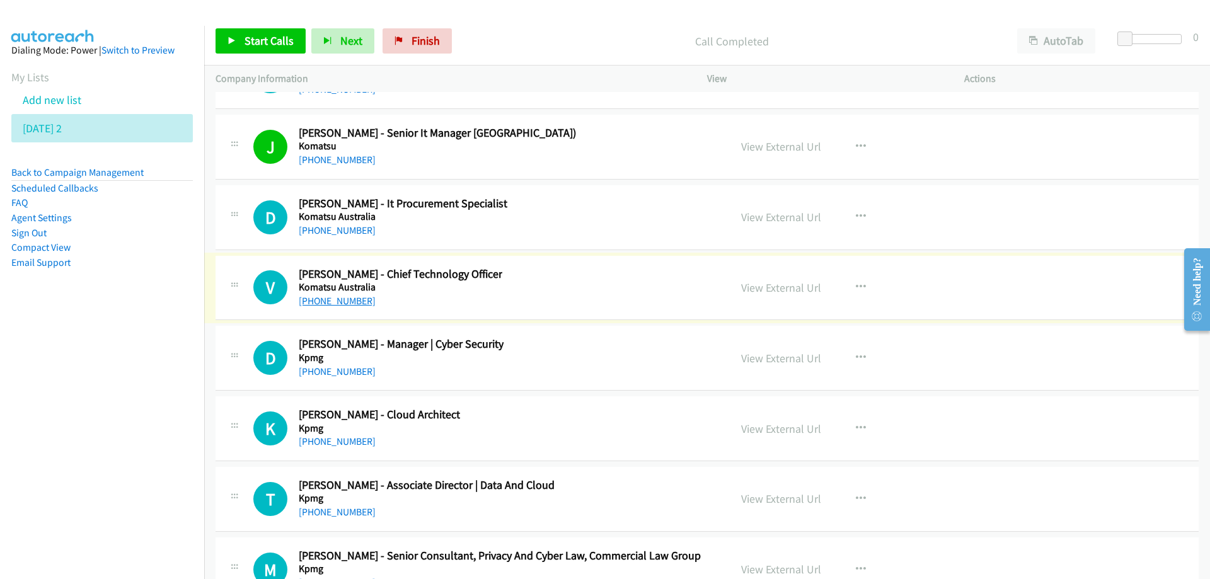
click at [334, 304] on link "+61 417 782 462" at bounding box center [337, 301] width 77 height 12
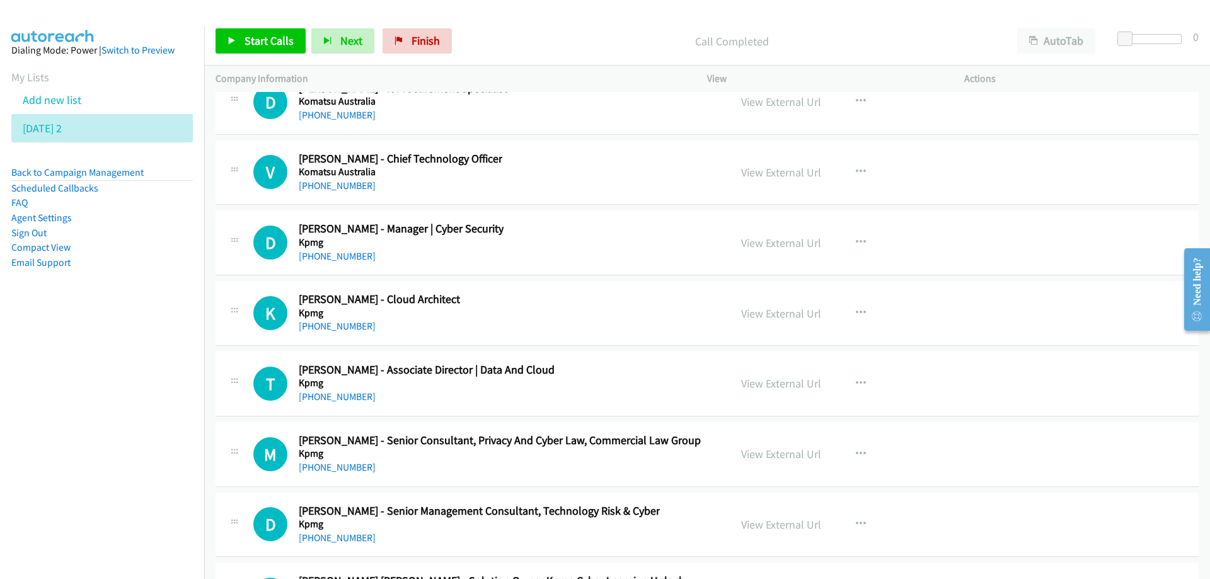
scroll to position [21429, 0]
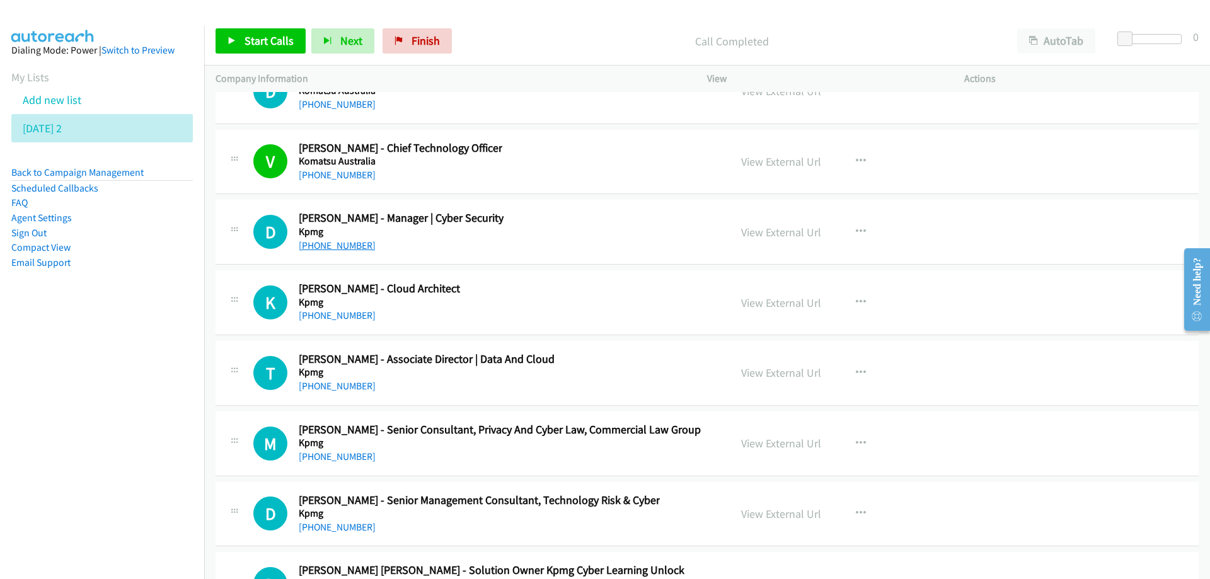
click at [342, 248] on link "+61 456 999 948" at bounding box center [337, 246] width 77 height 12
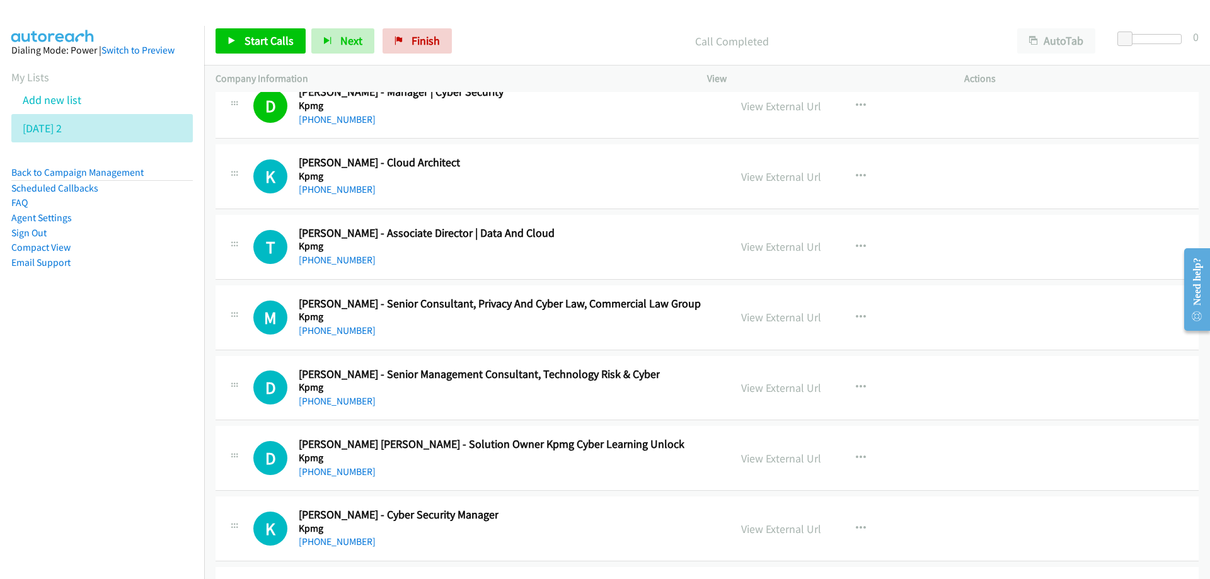
scroll to position [21618, 0]
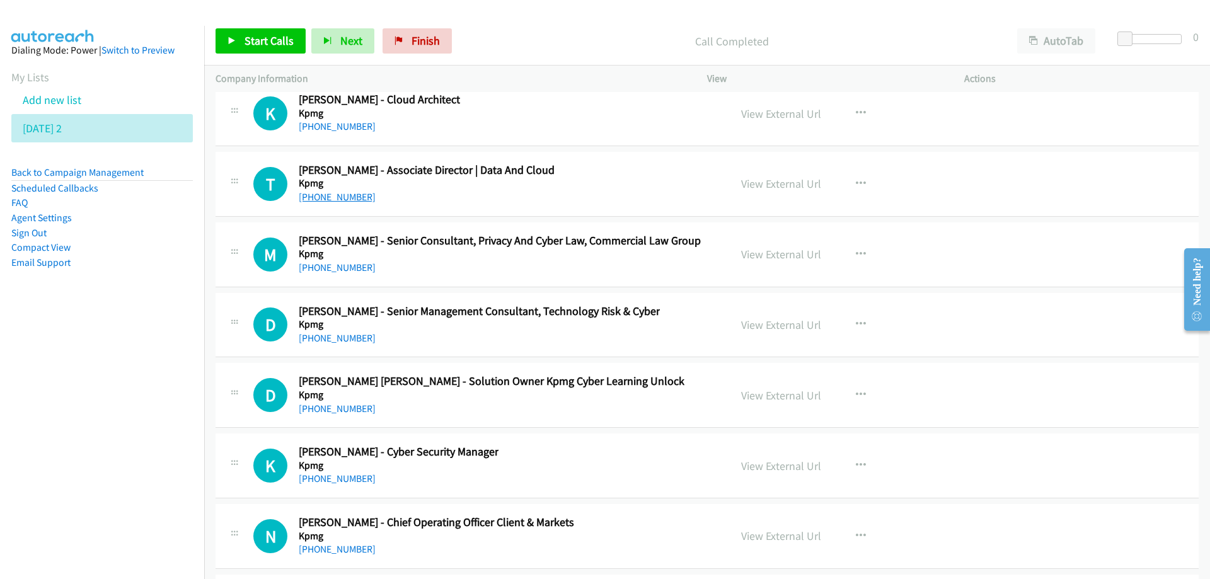
click at [350, 198] on link "+61 415 417 154" at bounding box center [337, 197] width 77 height 12
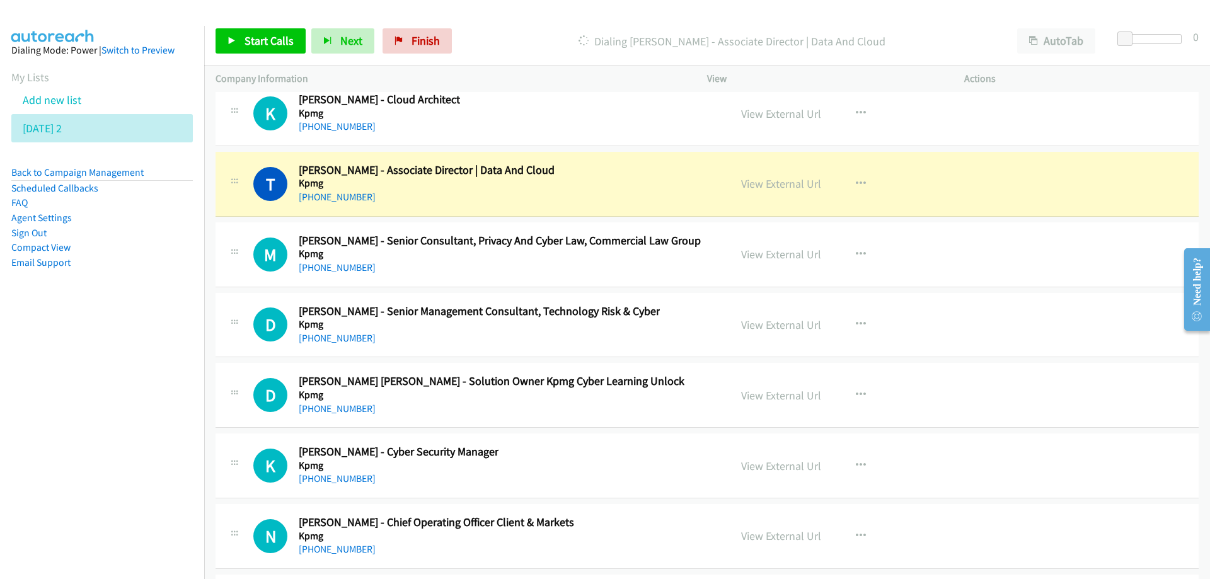
click at [500, 276] on div "M Callback Scheduled Max Feng - Senior Consultant, Privacy And Cyber Law, Comme…" at bounding box center [707, 254] width 983 height 65
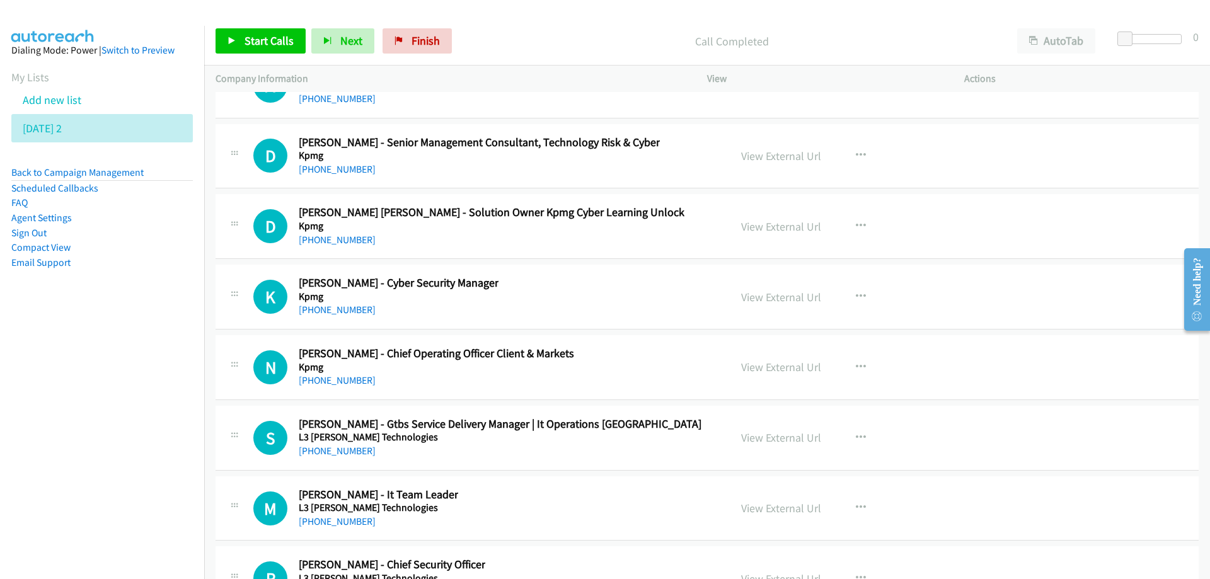
scroll to position [21807, 0]
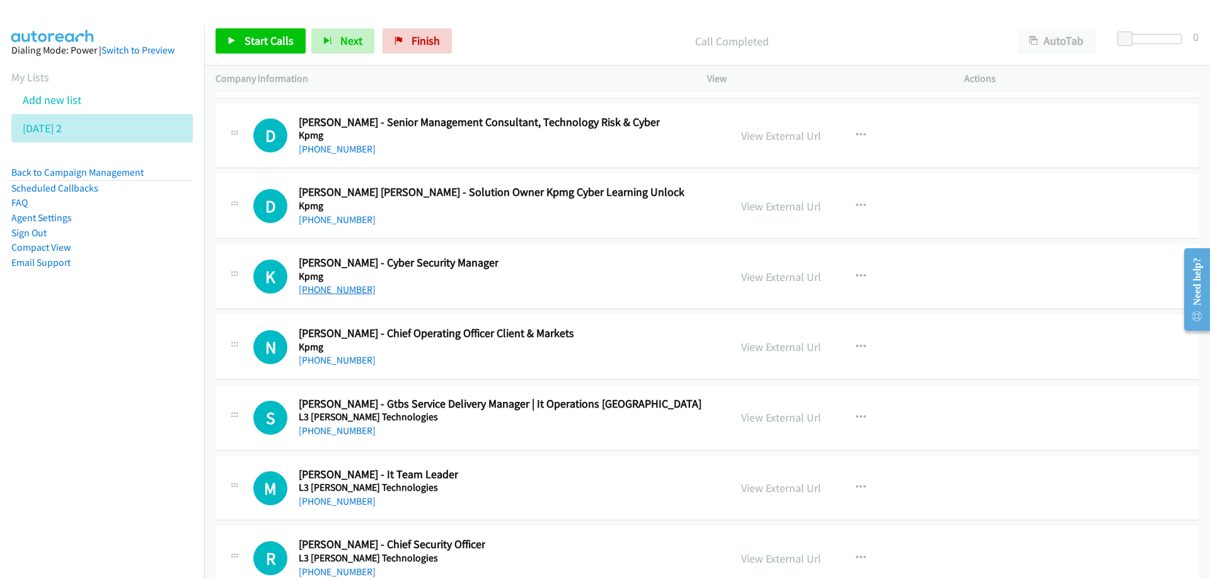
click at [332, 292] on link "+61 434 396 080" at bounding box center [337, 290] width 77 height 12
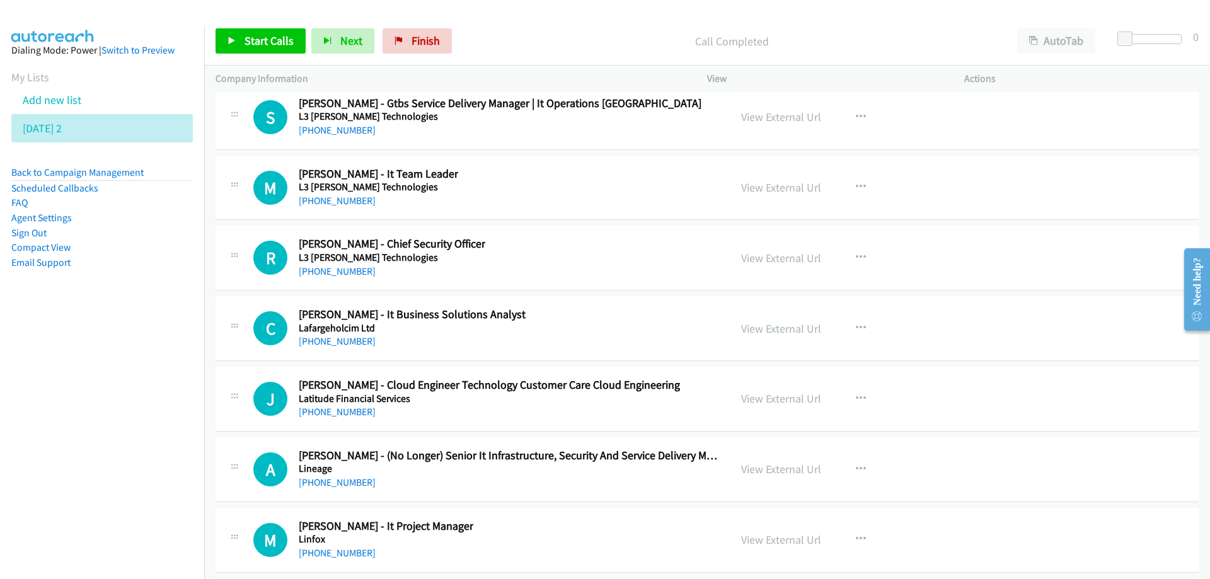
scroll to position [22122, 0]
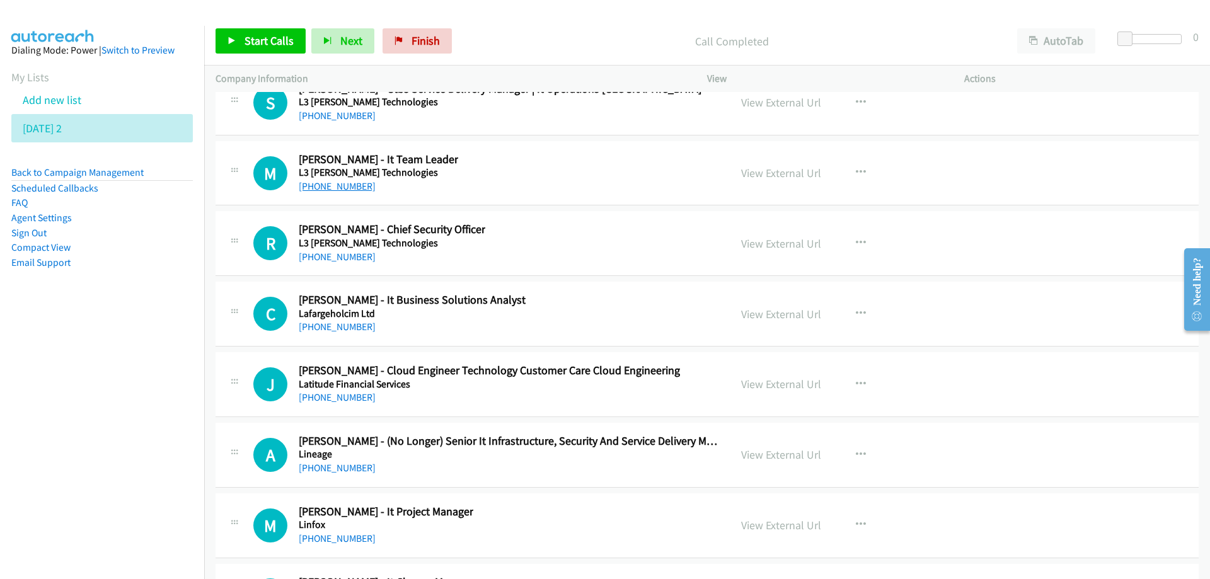
click at [350, 190] on link "+61 490 120 909" at bounding box center [337, 186] width 77 height 12
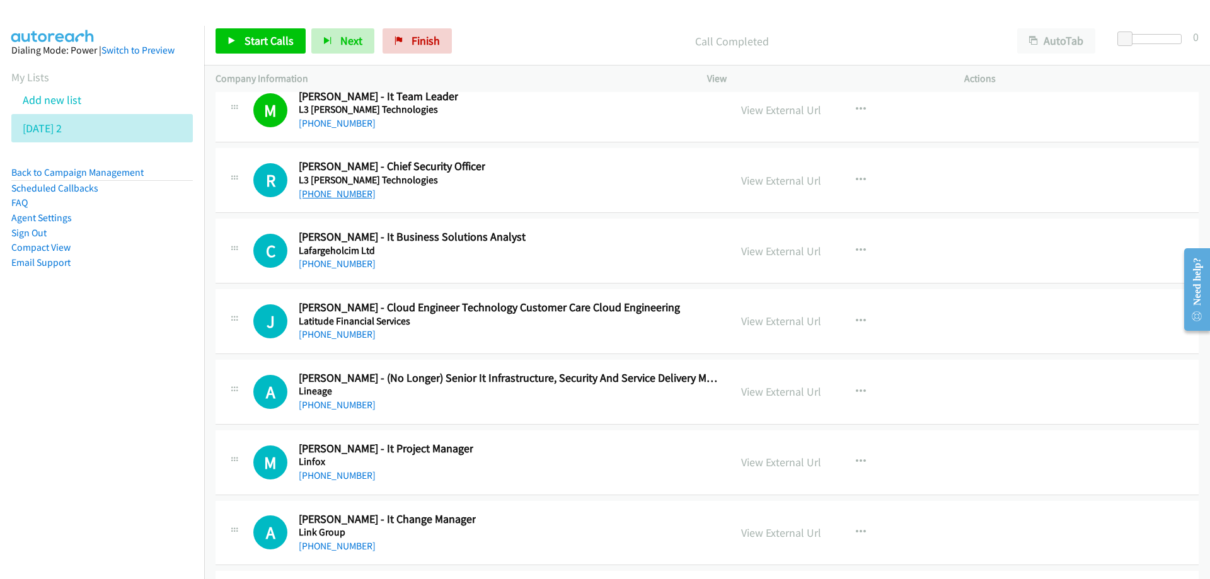
click at [328, 194] on link "+61 422 913 252" at bounding box center [337, 194] width 77 height 12
click at [614, 224] on div "C Callback Scheduled Charlotte Katwa - It Business Solutions Analyst Lafargehol…" at bounding box center [707, 251] width 983 height 65
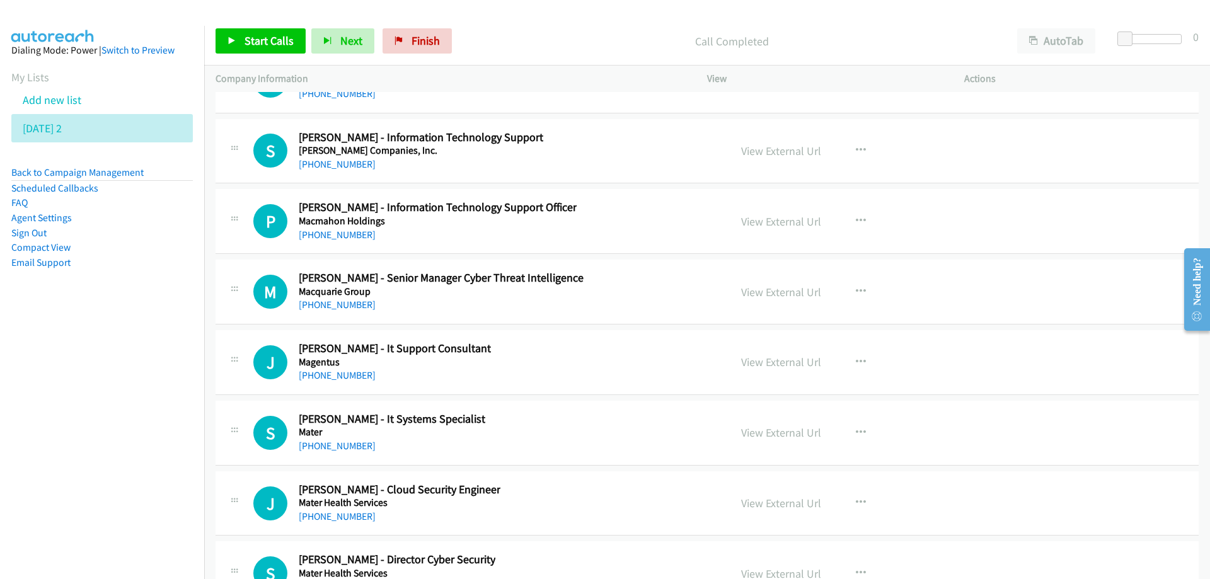
scroll to position [22942, 0]
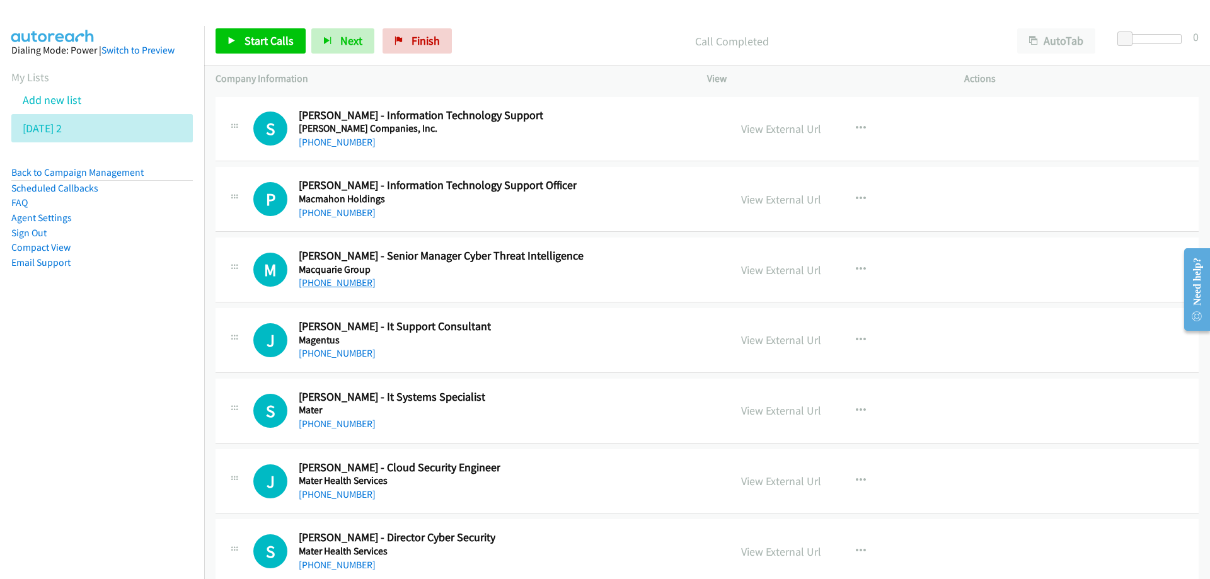
click at [332, 278] on link "+61 412 967 525" at bounding box center [337, 283] width 77 height 12
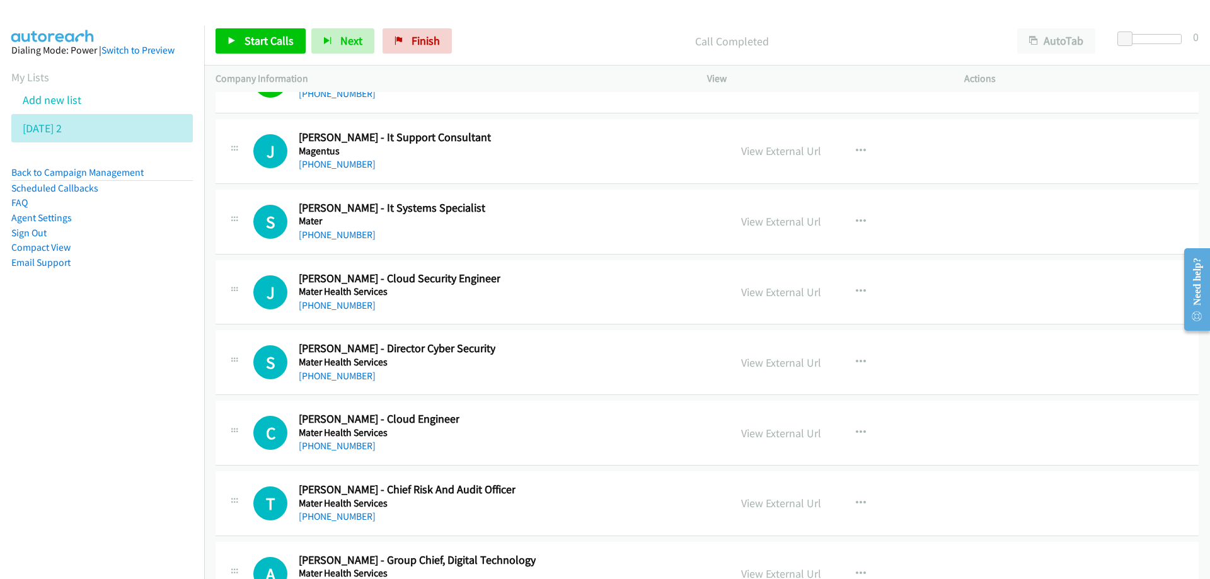
scroll to position [23194, 0]
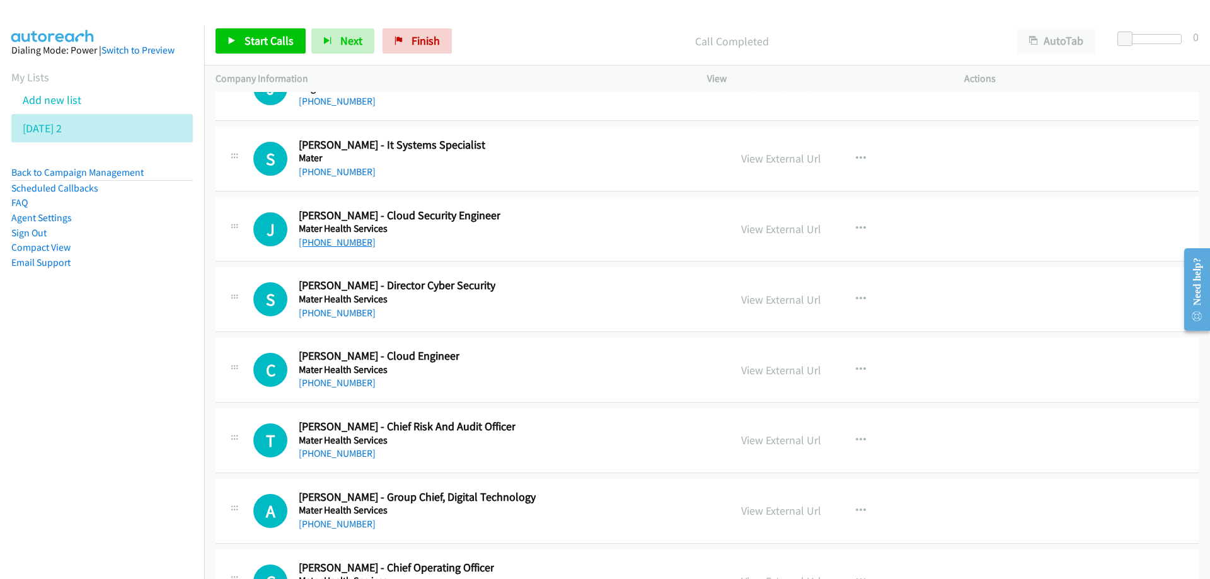
click at [342, 244] on link "+61 411 325 648" at bounding box center [337, 242] width 77 height 12
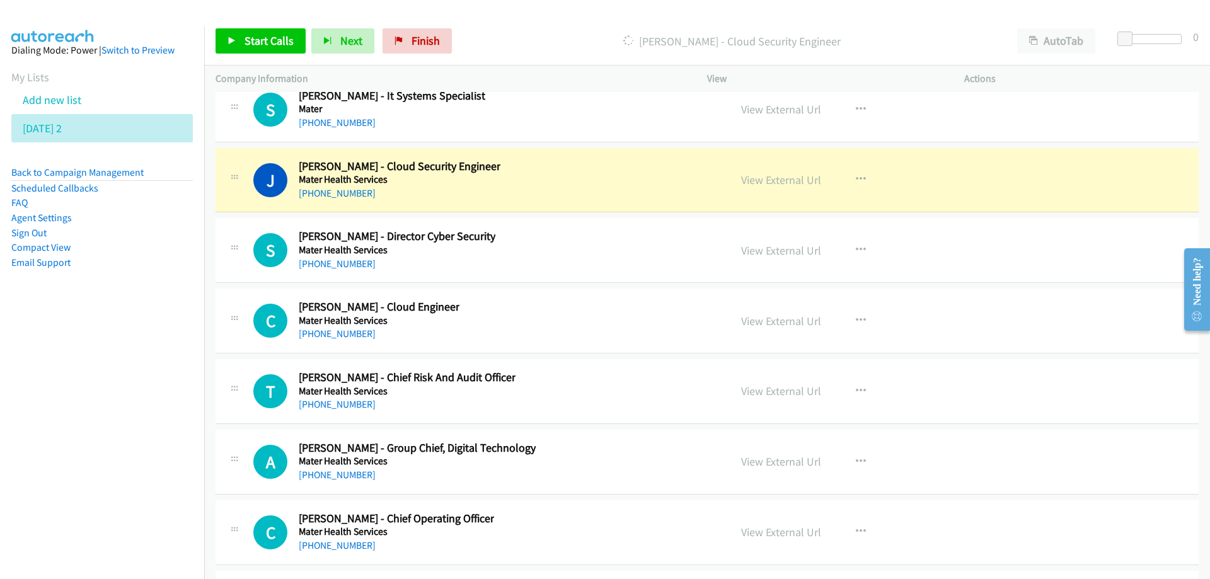
scroll to position [23257, 0]
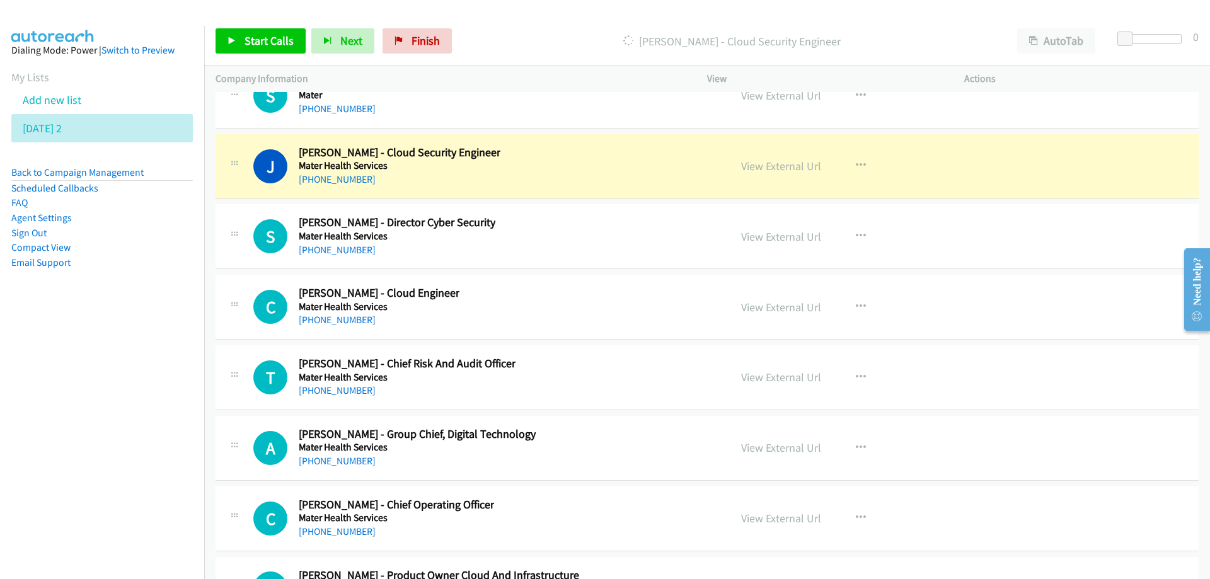
click at [585, 161] on div "J Callback Scheduled Jasneet Dhingra - Cloud Security Engineer Mater Health Ser…" at bounding box center [485, 167] width 465 height 42
click at [776, 166] on link "View External Url" at bounding box center [781, 166] width 80 height 14
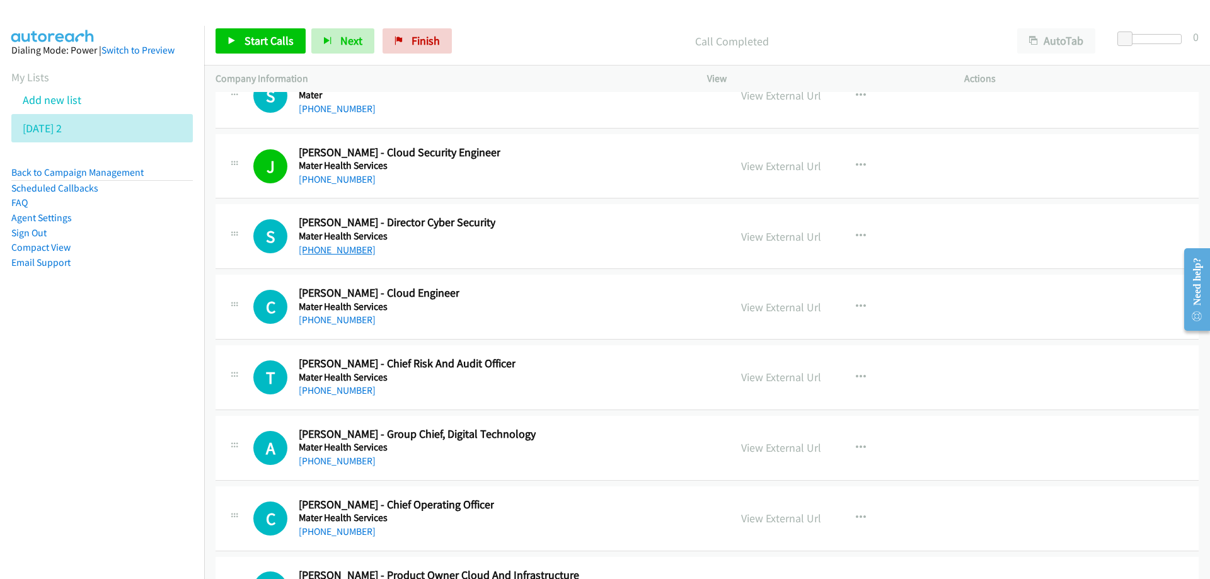
click at [352, 249] on link "+61 401 285 792" at bounding box center [337, 250] width 77 height 12
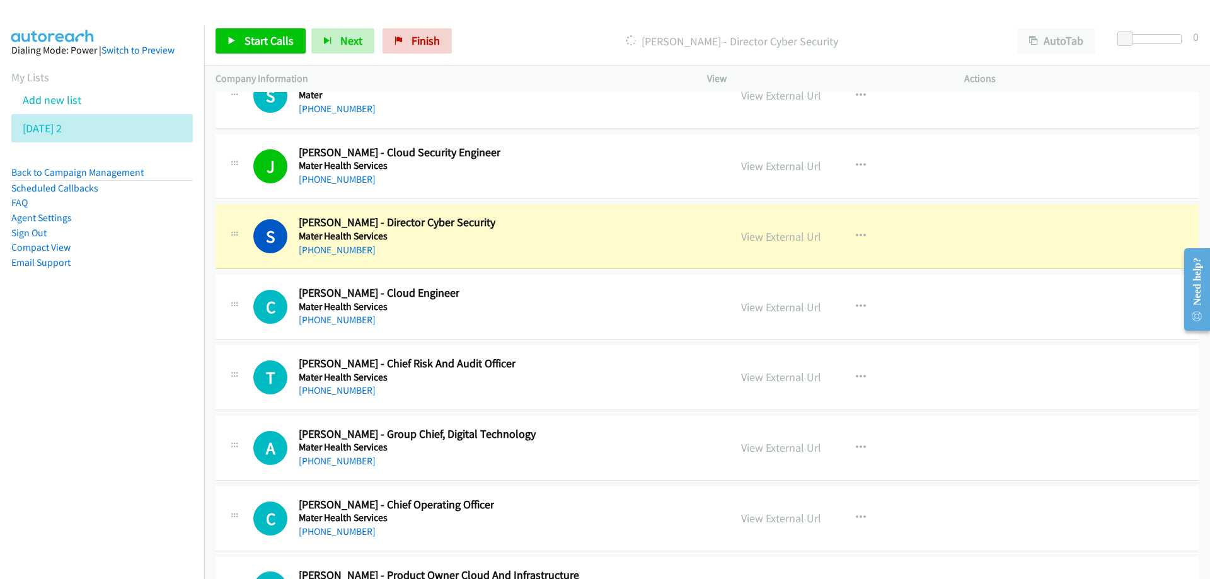
scroll to position [23320, 0]
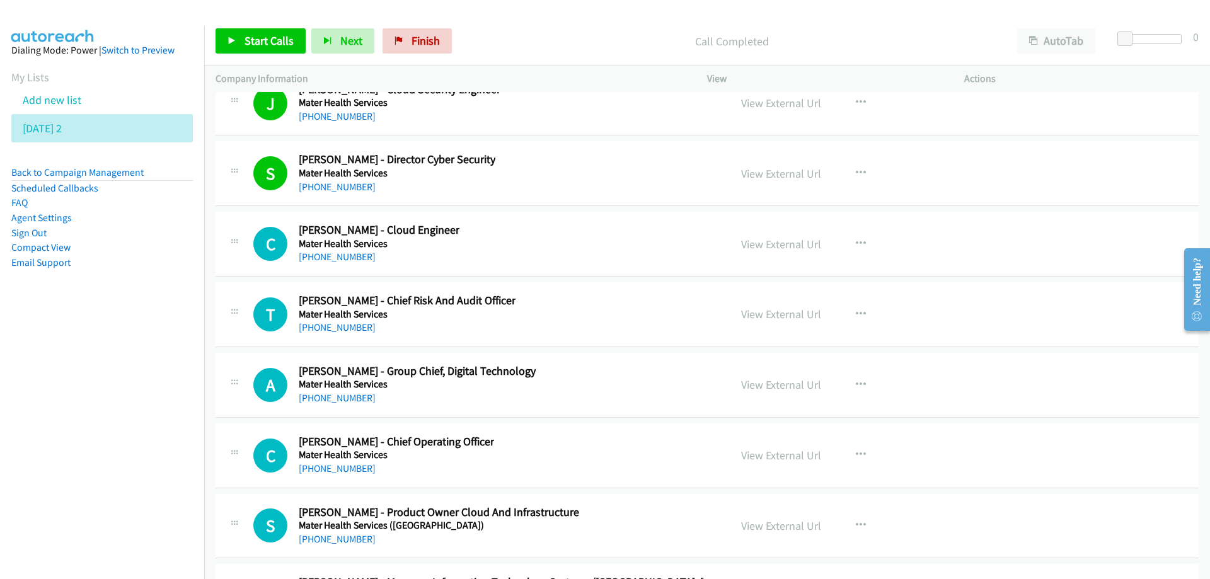
click at [494, 200] on div "S Callback Scheduled Scott Hawkins - Director Cyber Security Mater Health Servi…" at bounding box center [707, 173] width 983 height 65
click at [349, 185] on link "+61 401 285 792" at bounding box center [337, 187] width 77 height 12
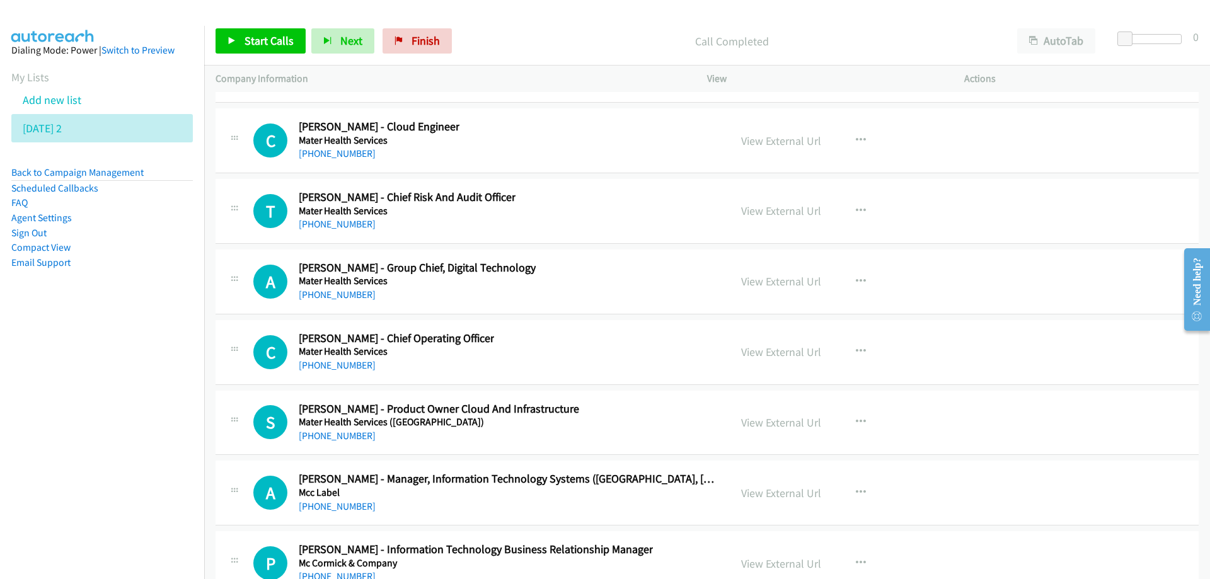
scroll to position [23446, 0]
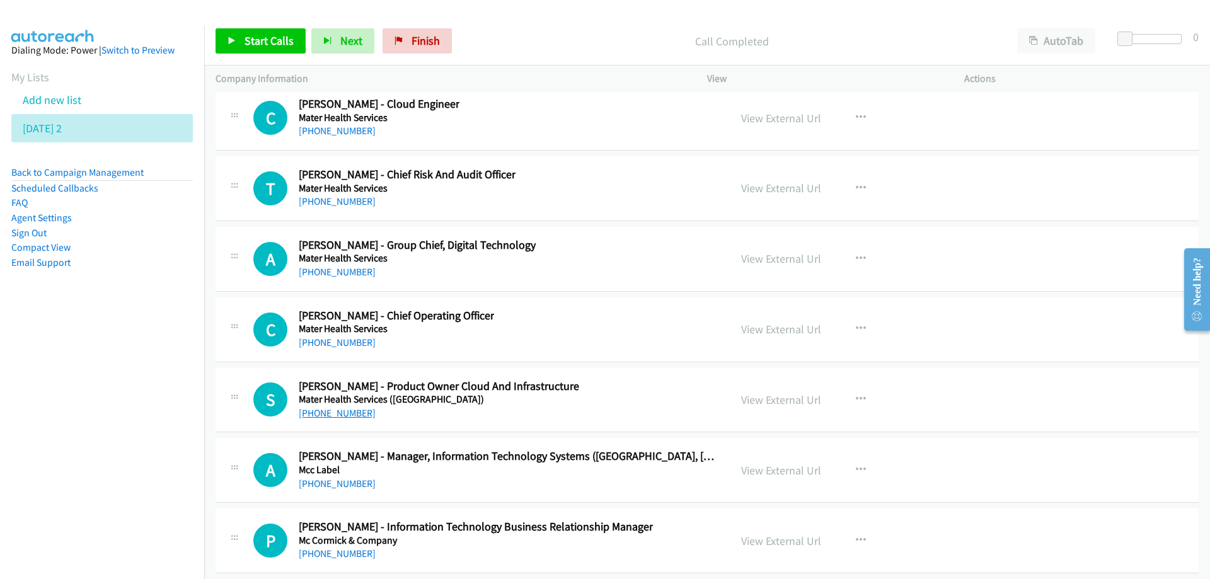
click at [348, 415] on link "+61 407 148 764" at bounding box center [337, 413] width 77 height 12
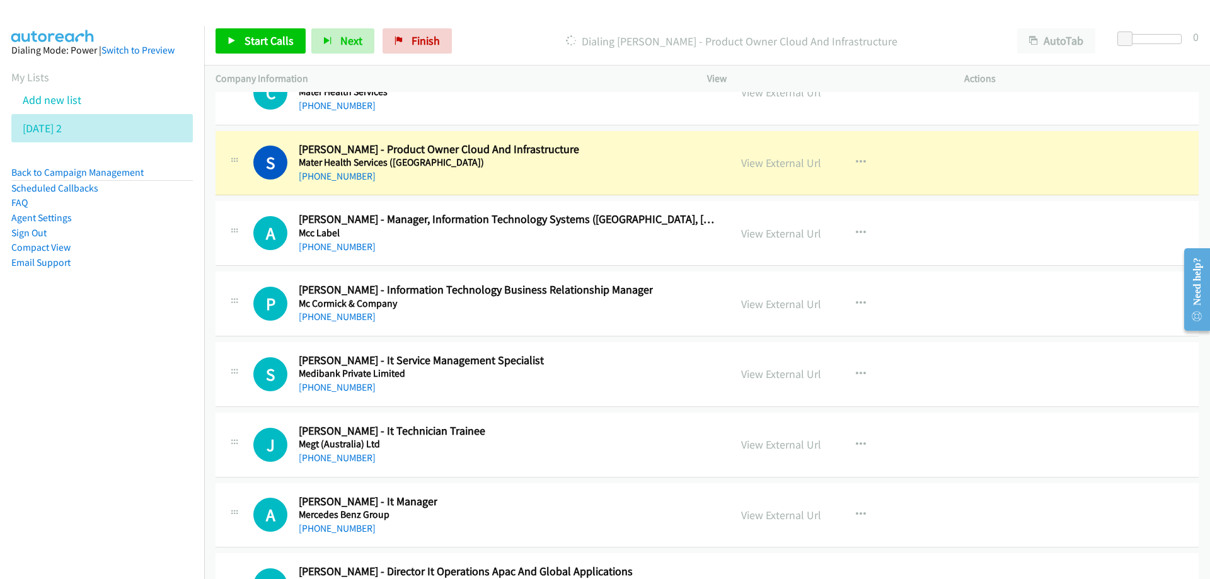
scroll to position [23698, 0]
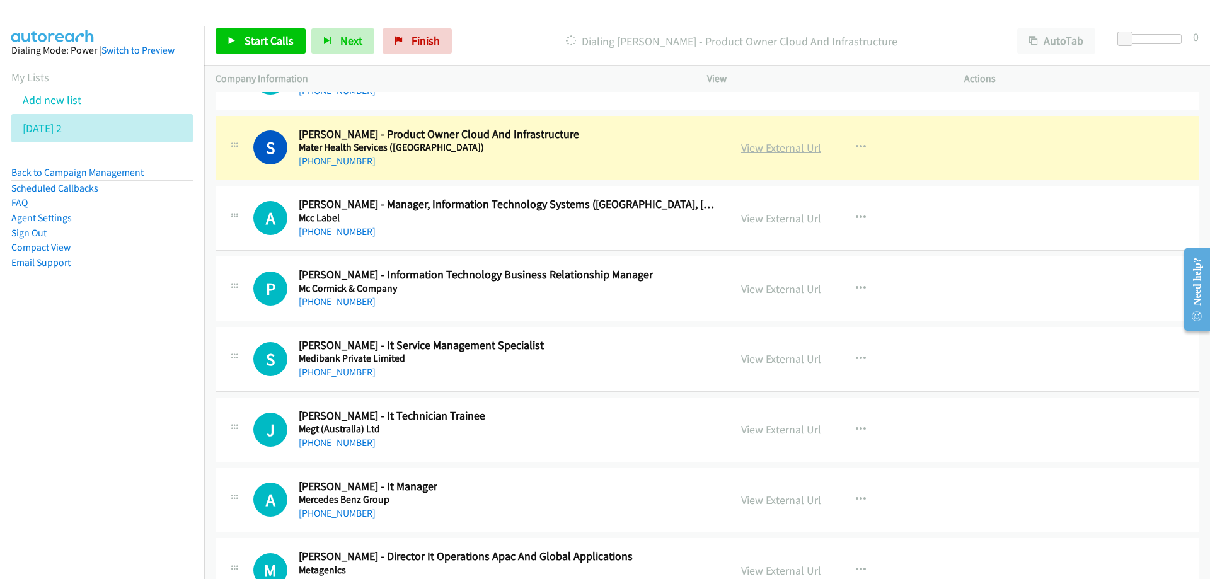
drag, startPoint x: 436, startPoint y: 159, endPoint x: 763, endPoint y: 145, distance: 327.4
click at [761, 151] on link "View External Url" at bounding box center [781, 148] width 80 height 14
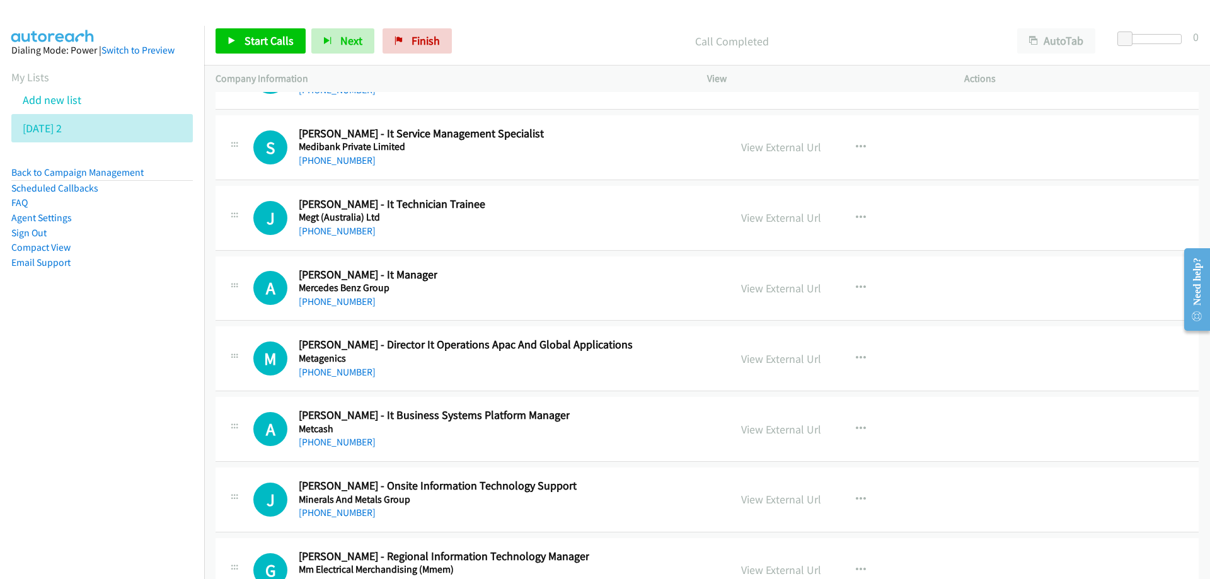
scroll to position [23950, 0]
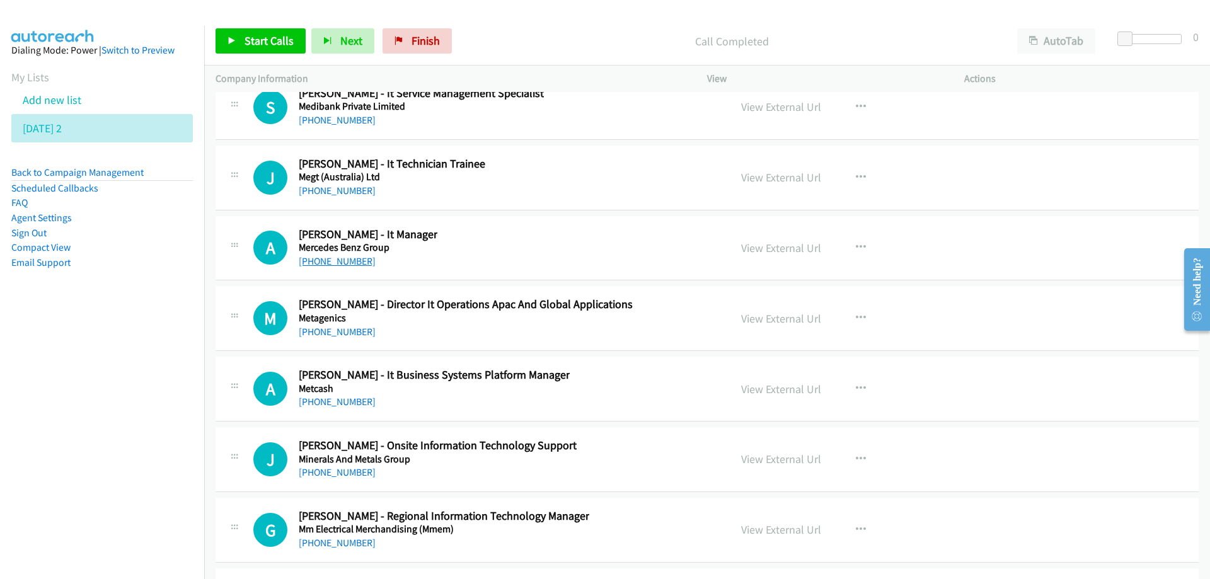
click at [342, 265] on link "+61 434 596 221" at bounding box center [337, 261] width 77 height 12
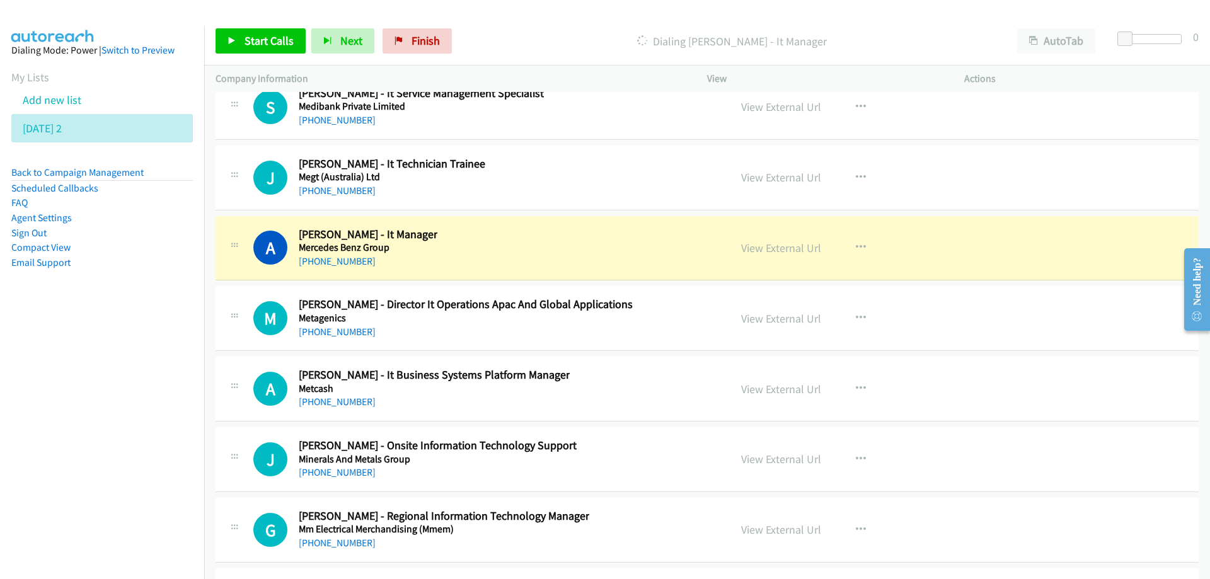
click at [442, 258] on div "A Callback Scheduled Andrew Holford - It Manager Mercedes Benz Group Australia/…" at bounding box center [485, 249] width 465 height 42
click at [770, 250] on link "View External Url" at bounding box center [781, 248] width 80 height 14
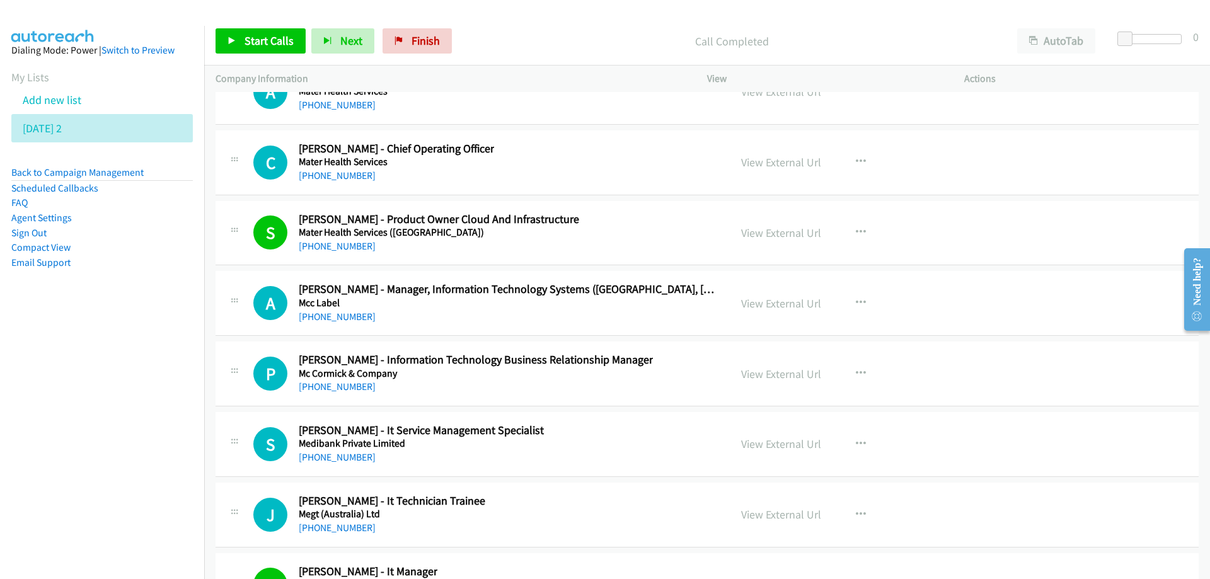
scroll to position [23635, 0]
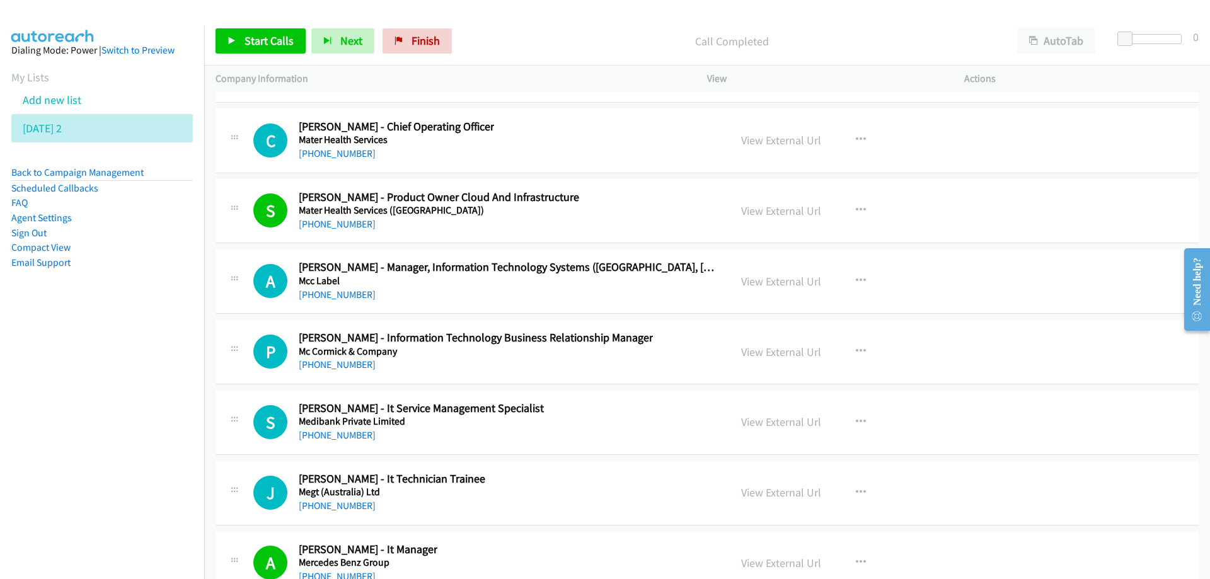
drag, startPoint x: 437, startPoint y: 496, endPoint x: 481, endPoint y: 498, distance: 43.5
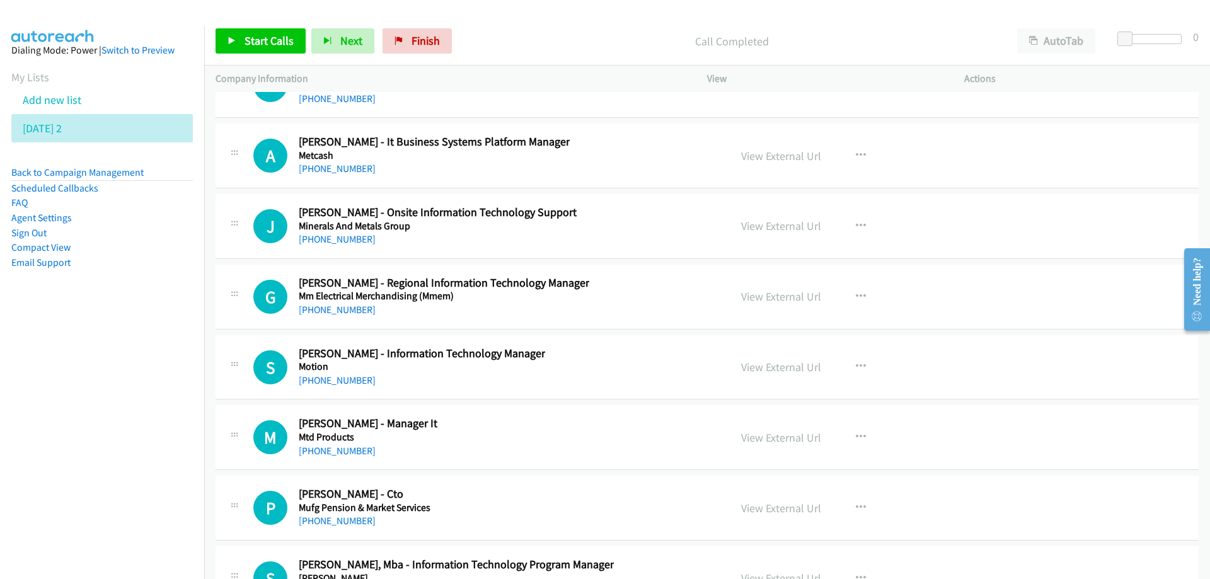
scroll to position [24202, 0]
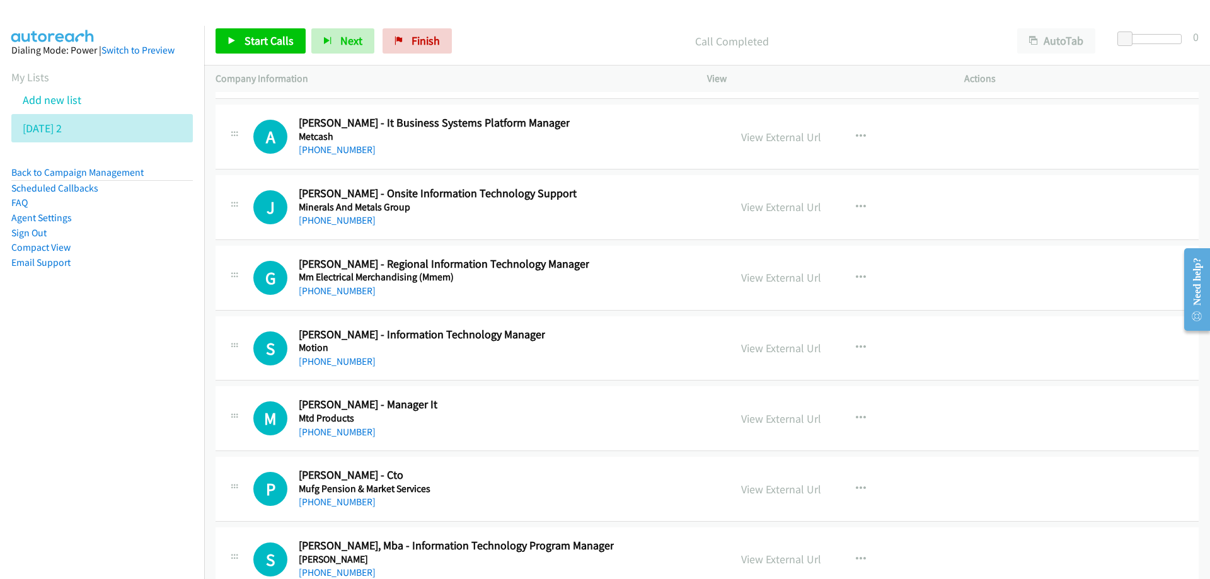
click at [69, 449] on nav "Dialing Mode: Power | Switch to Preview My Lists Add new list Thursday 2 Back t…" at bounding box center [102, 315] width 205 height 579
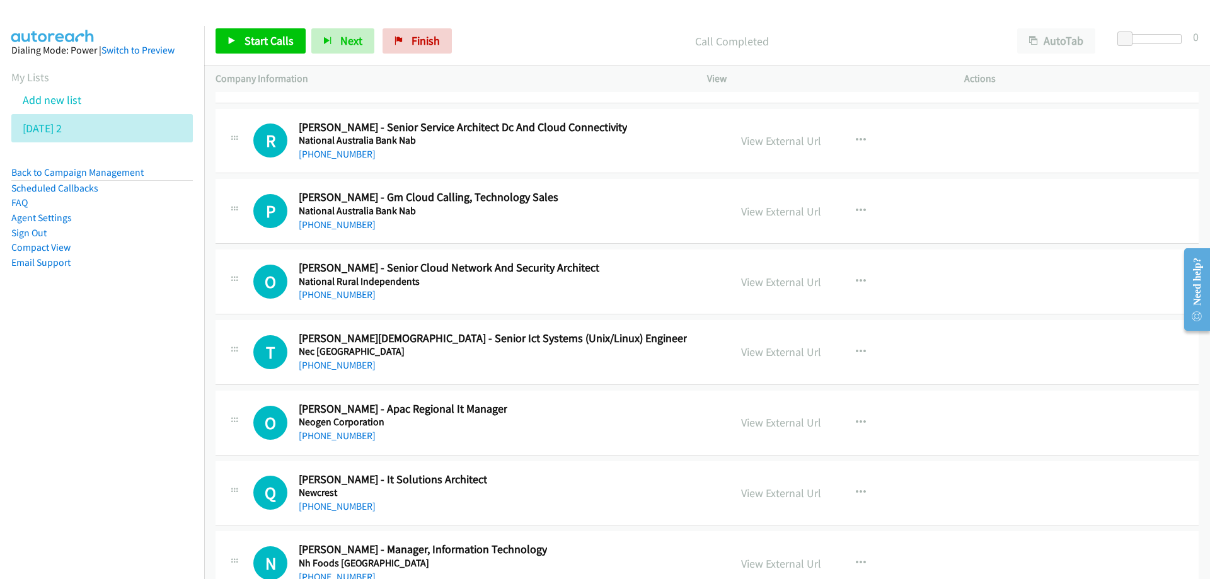
scroll to position [24896, 0]
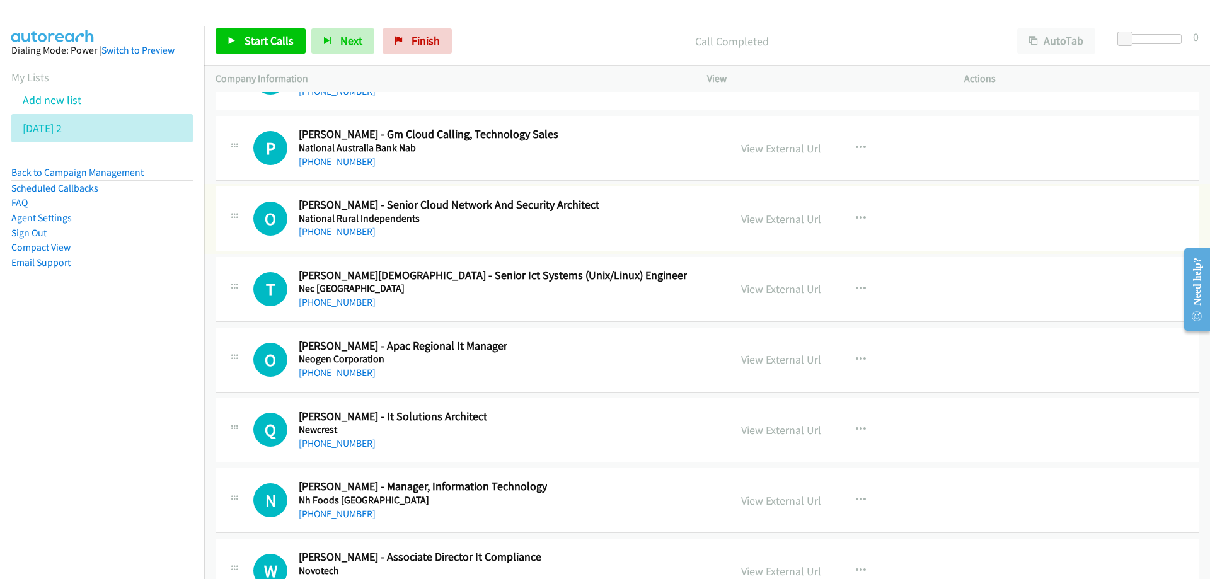
click at [340, 233] on link "+61 404 834 080" at bounding box center [337, 232] width 77 height 12
click at [136, 436] on nav "Dialing Mode: Power | Switch to Preview My Lists Add new list Thursday 2 Back t…" at bounding box center [102, 315] width 205 height 579
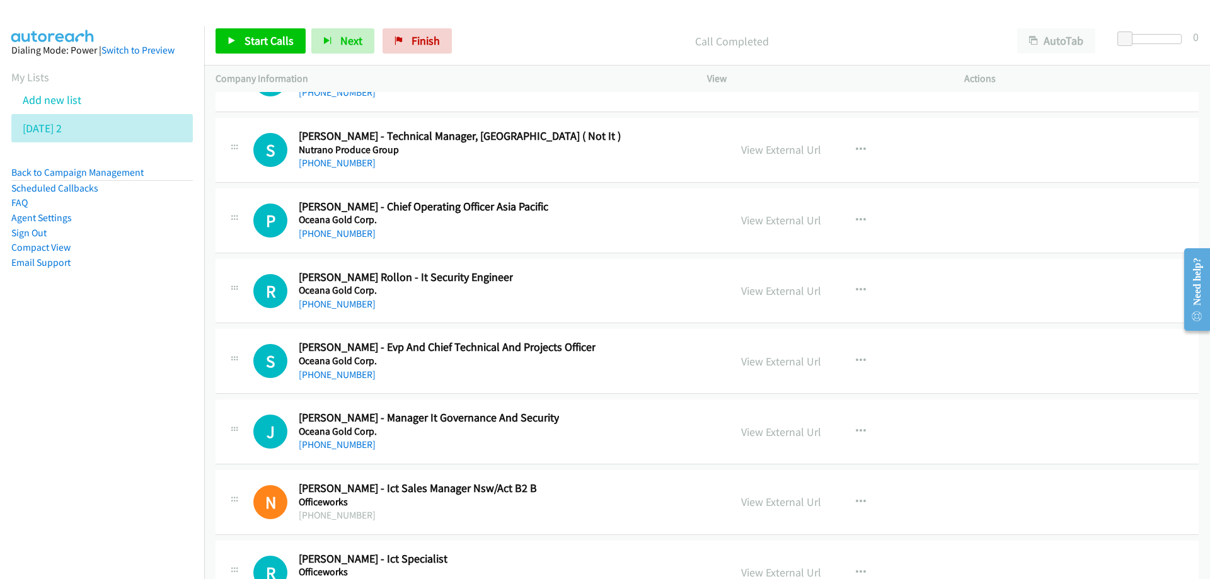
scroll to position [25400, 0]
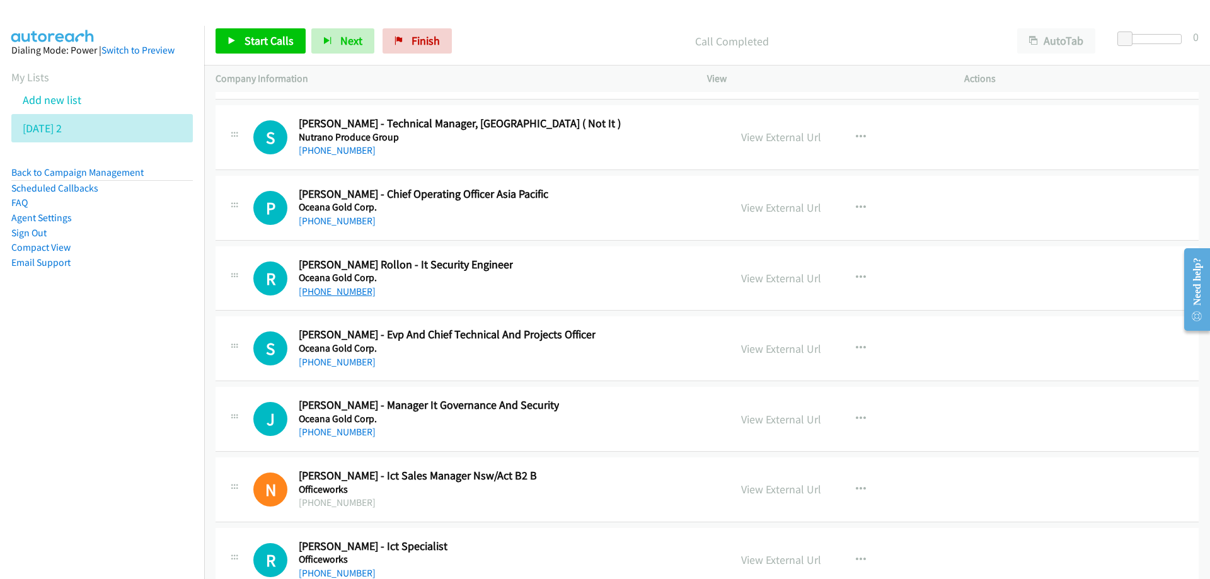
click at [345, 292] on link "+61 499 008 048" at bounding box center [337, 292] width 77 height 12
click at [124, 421] on nav "Dialing Mode: Power | Switch to Preview My Lists Add new list Thursday 2 Back t…" at bounding box center [102, 315] width 205 height 579
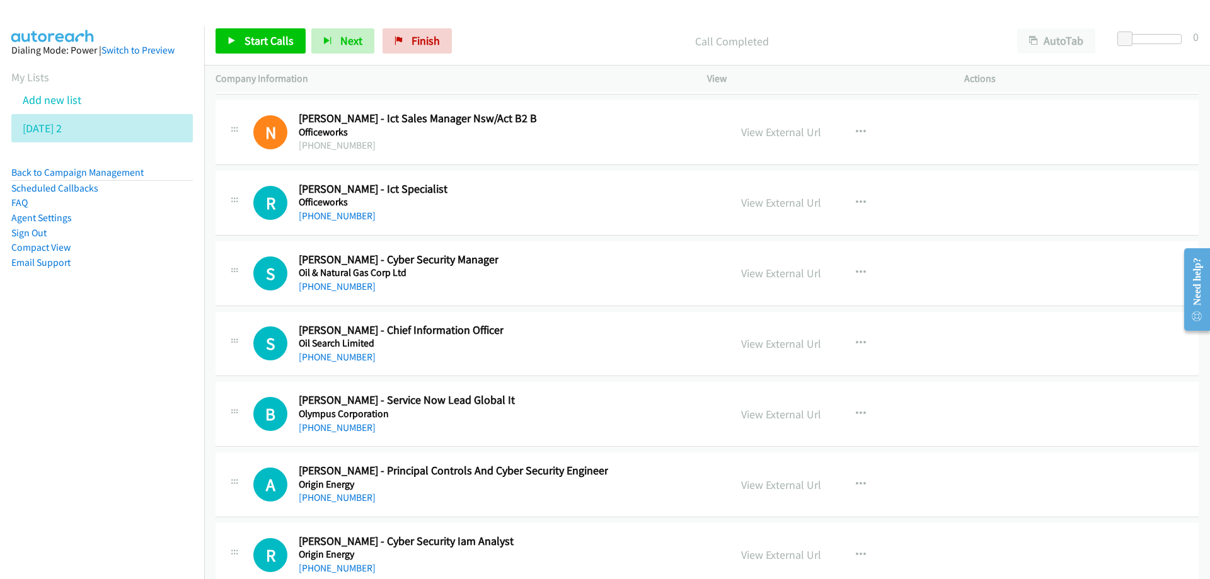
scroll to position [25841, 0]
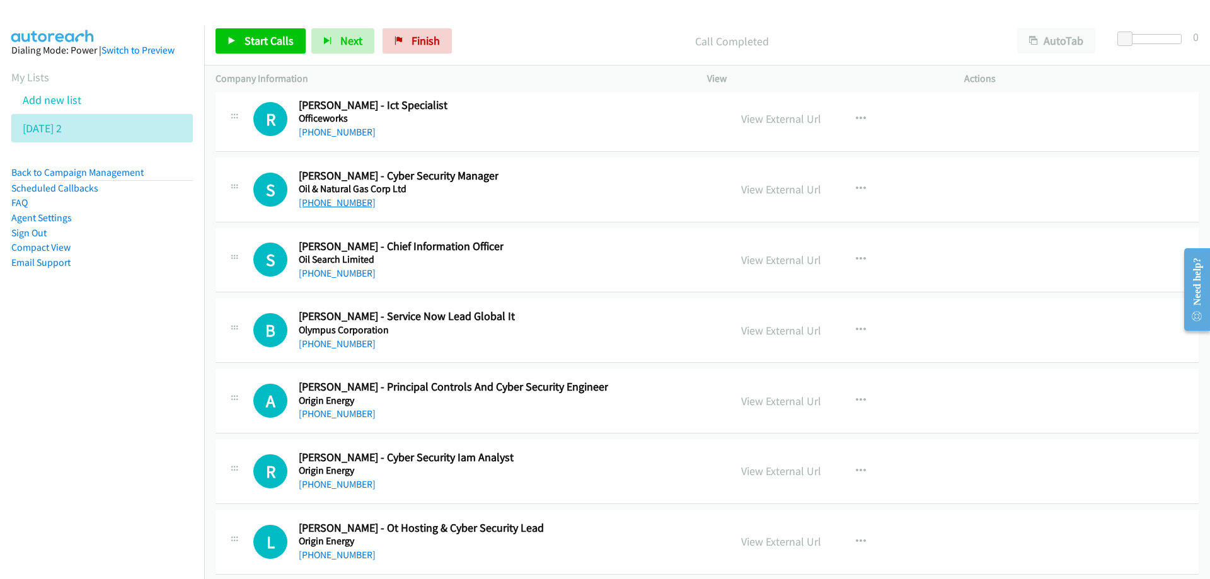
click at [335, 205] on link "+61 405 329 410" at bounding box center [337, 203] width 77 height 12
drag, startPoint x: 42, startPoint y: 424, endPoint x: 48, endPoint y: 452, distance: 28.4
click at [44, 442] on nav "Dialing Mode: Power | Switch to Preview My Lists Add new list Thursday 2 Back t…" at bounding box center [102, 315] width 205 height 579
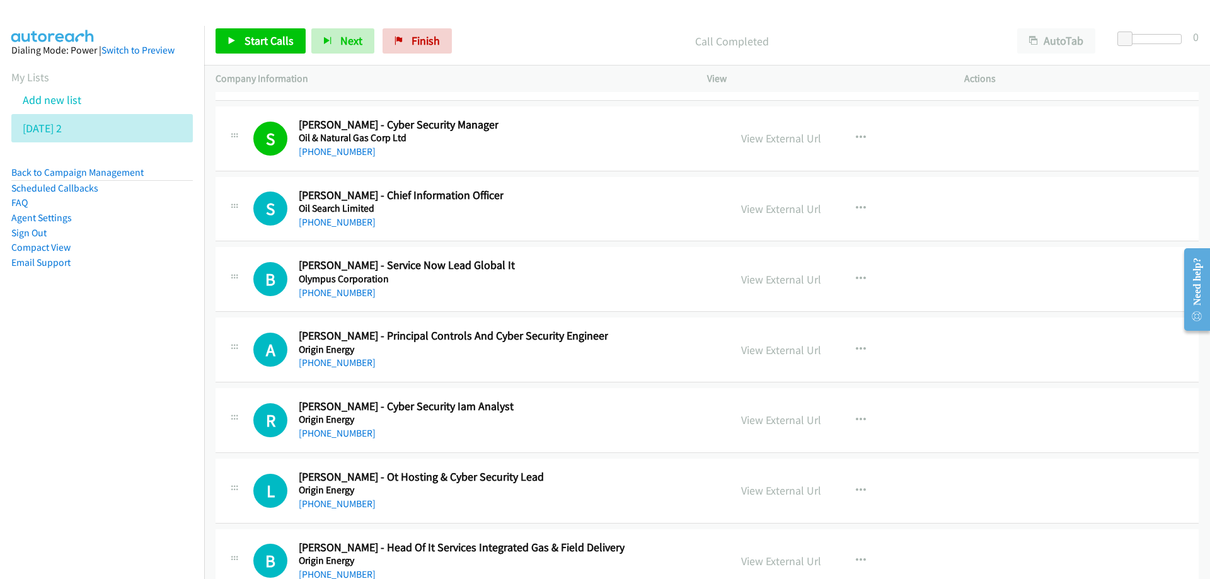
scroll to position [25904, 0]
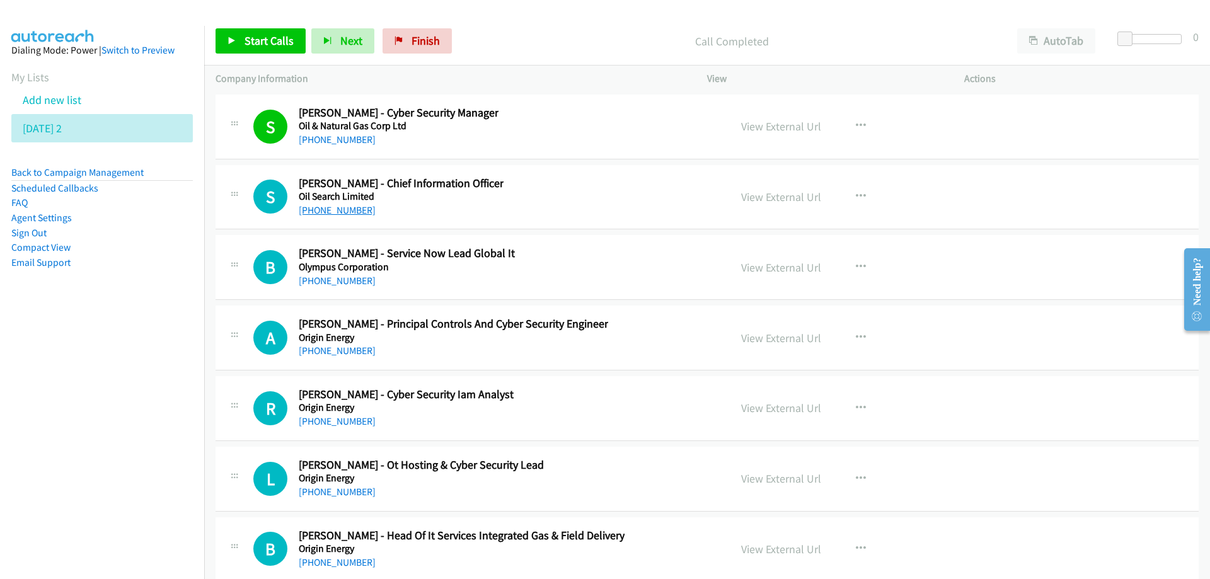
click at [332, 212] on link "+61 437 363 066" at bounding box center [337, 210] width 77 height 12
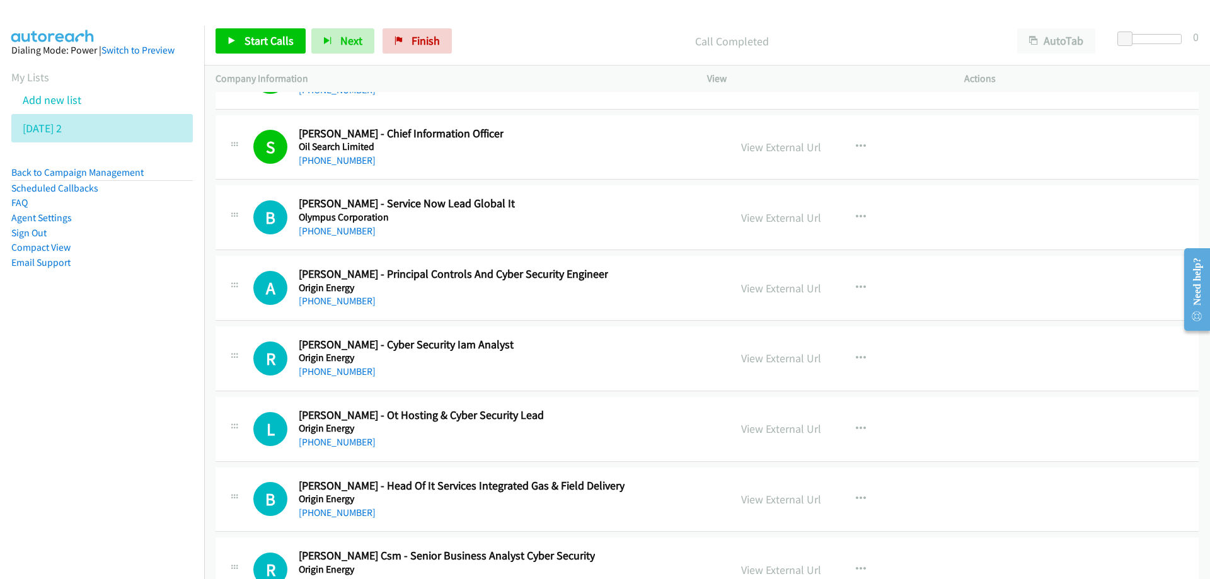
scroll to position [25967, 0]
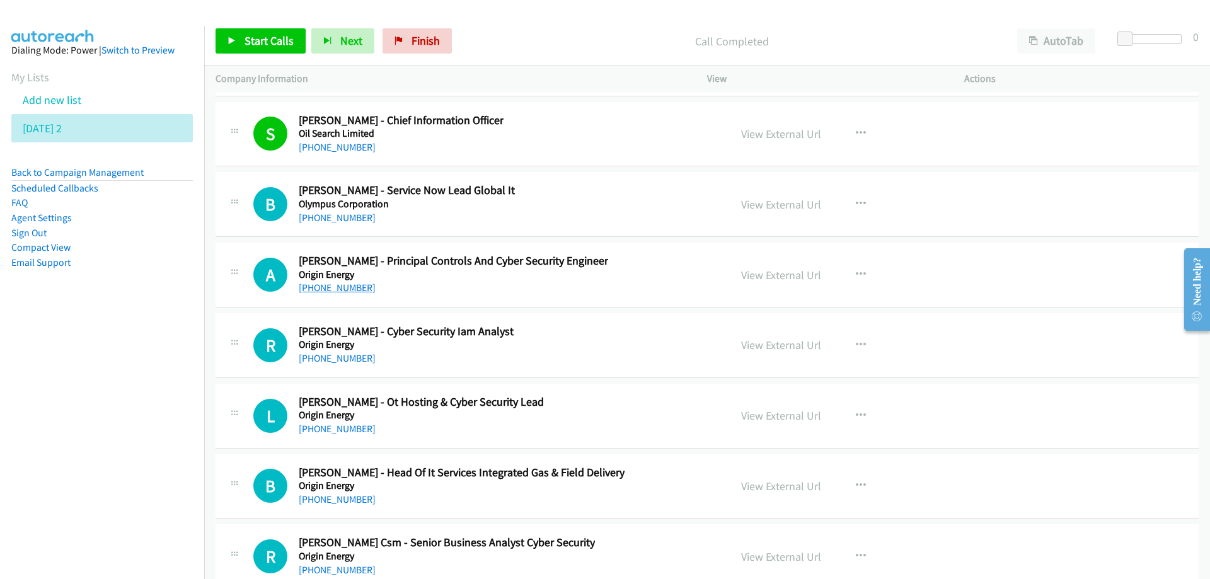
click at [350, 286] on link "+61 401 207 718" at bounding box center [337, 288] width 77 height 12
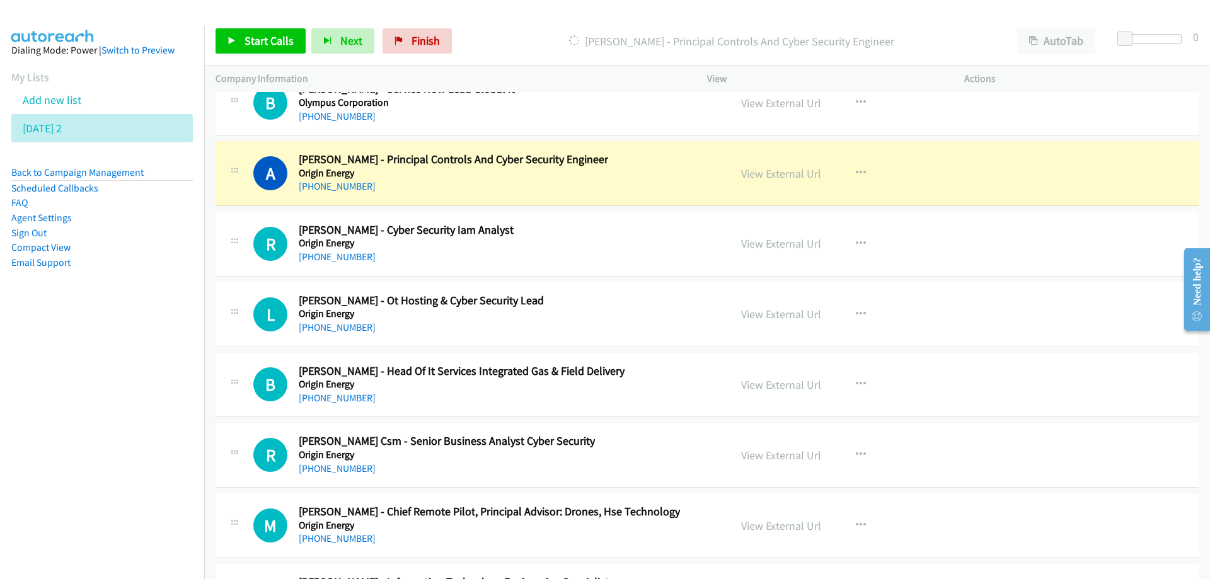
scroll to position [26093, 0]
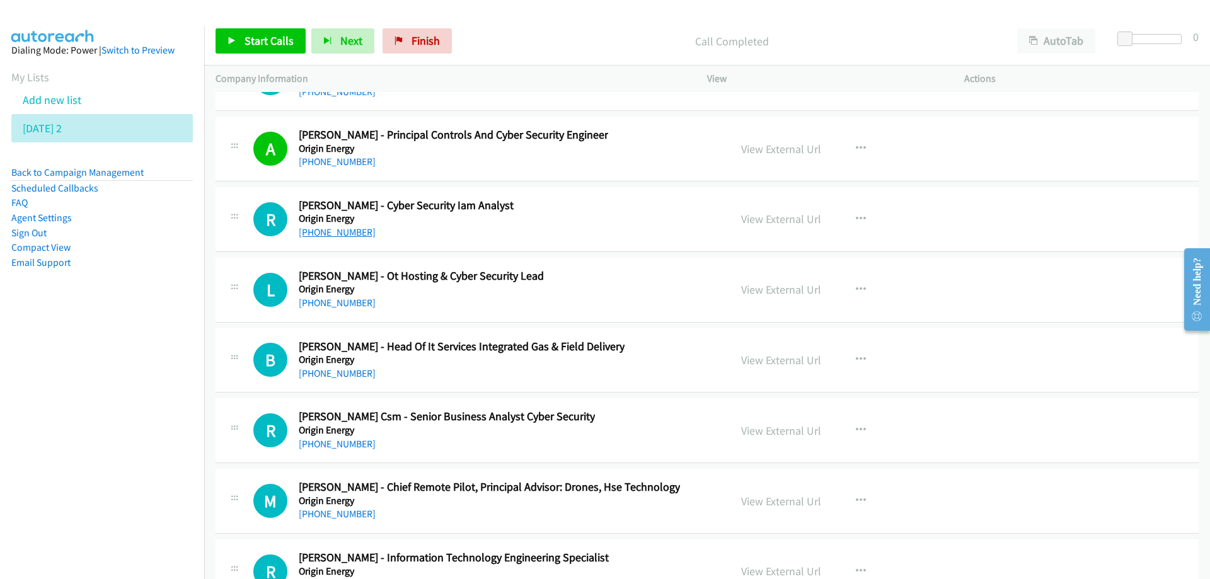
click at [337, 234] on link "+61 411 019 911" at bounding box center [337, 232] width 77 height 12
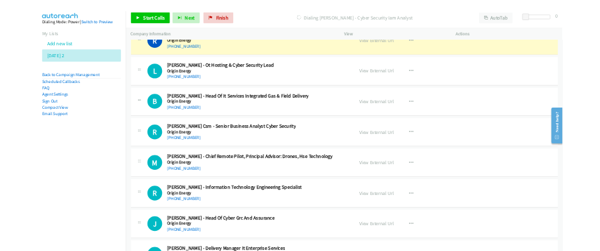
scroll to position [26156, 0]
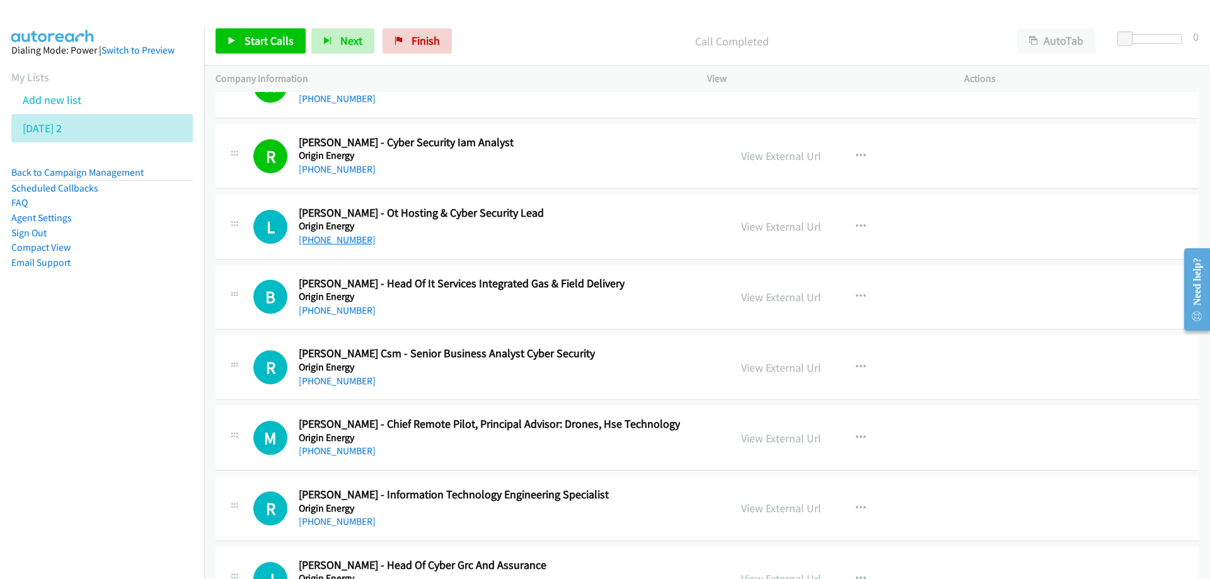
click at [330, 236] on link "+61 451 513 840" at bounding box center [337, 240] width 77 height 12
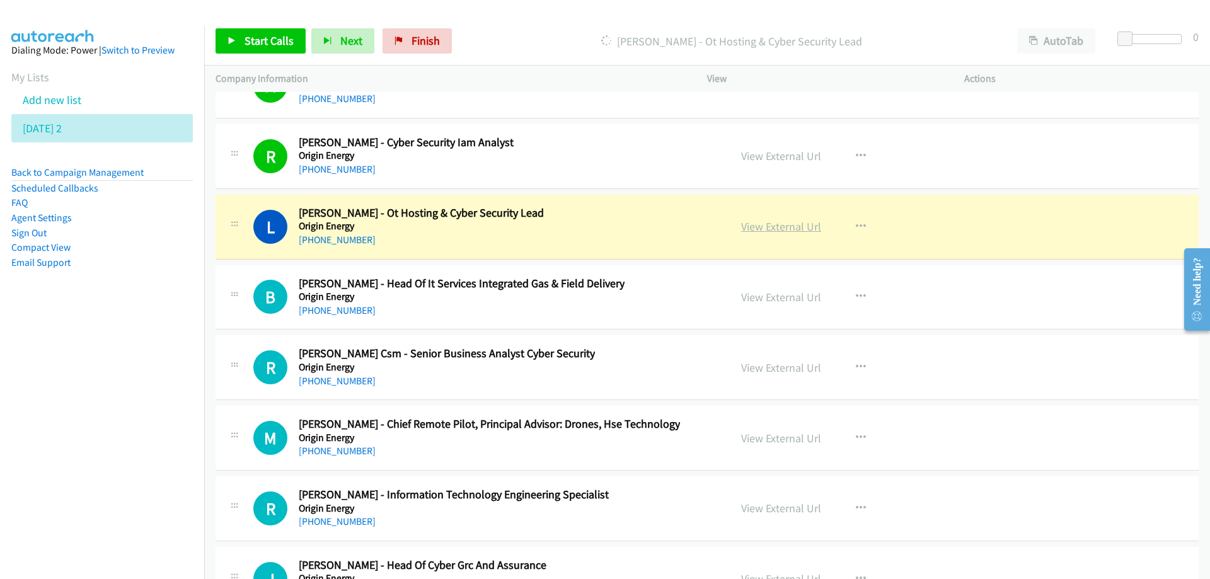
drag, startPoint x: 575, startPoint y: 231, endPoint x: 743, endPoint y: 233, distance: 167.7
click at [758, 229] on link "View External Url" at bounding box center [781, 226] width 80 height 14
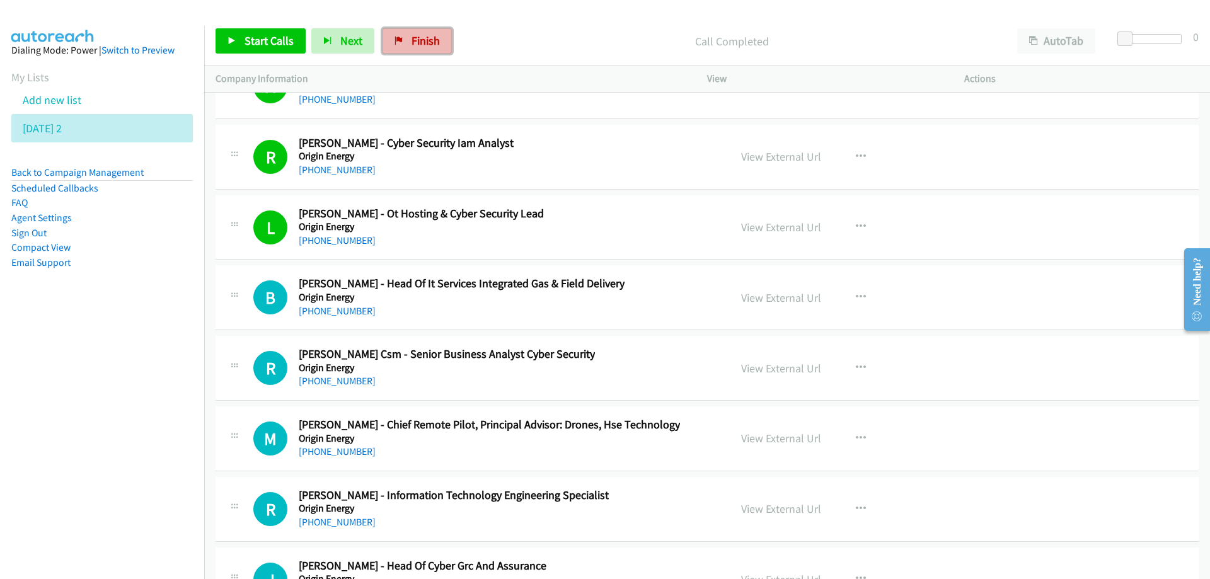
click at [412, 42] on span "Finish" at bounding box center [426, 40] width 28 height 14
